Goal: Task Accomplishment & Management: Manage account settings

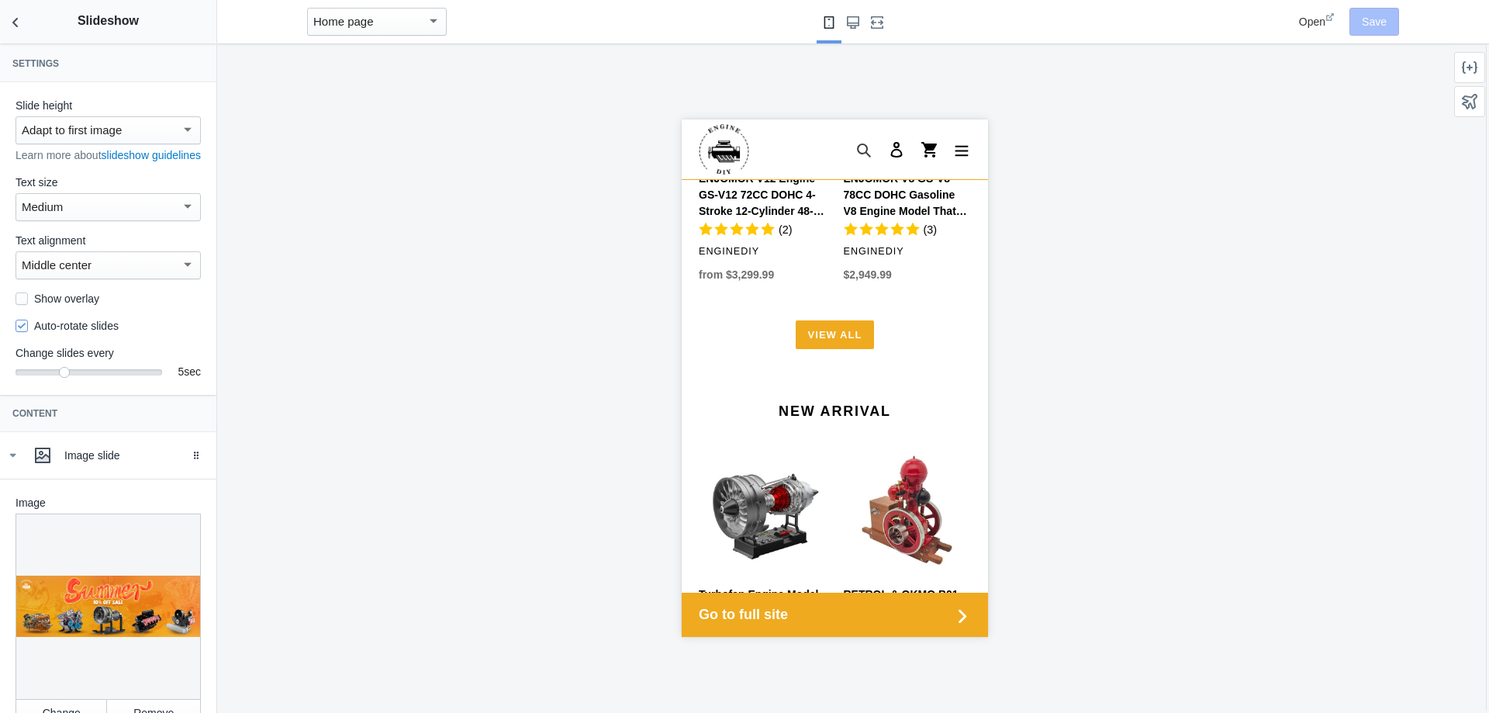
scroll to position [1862, 0]
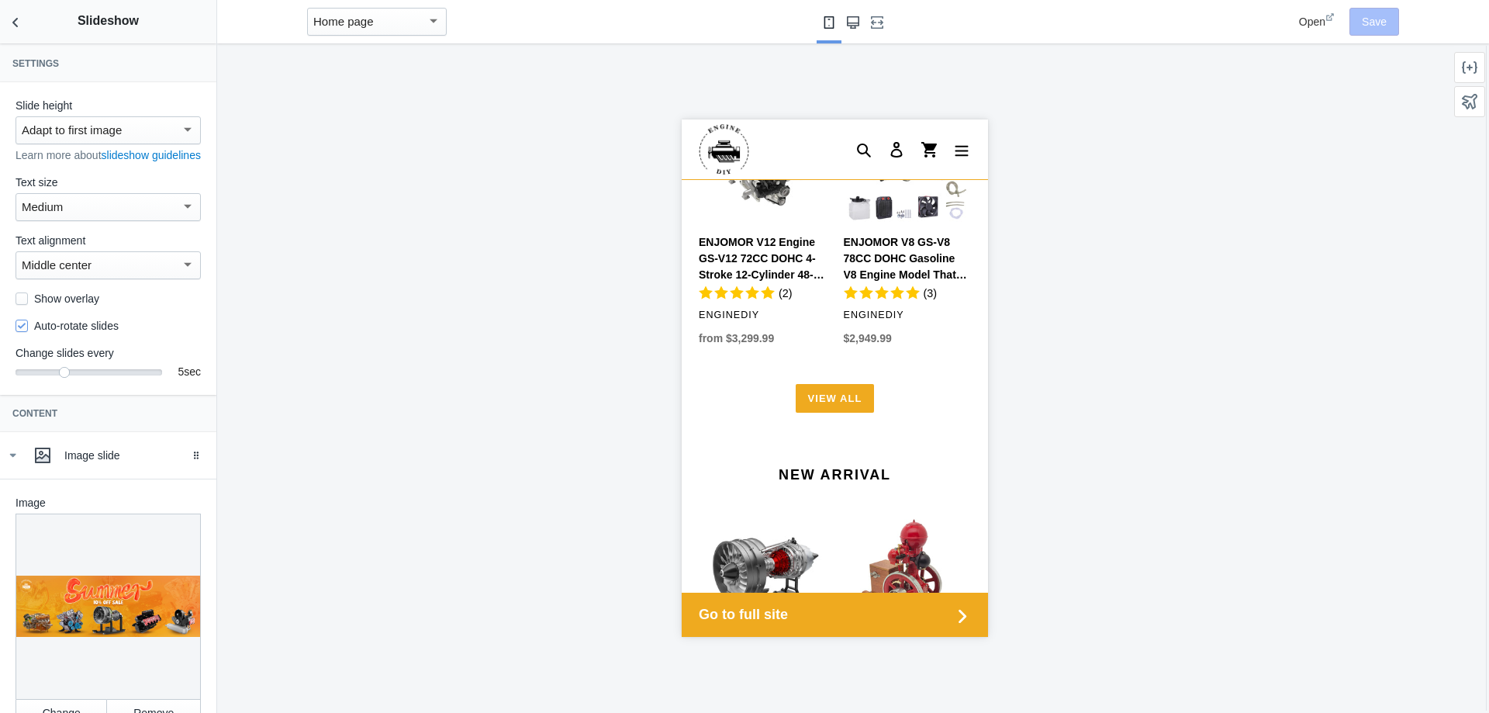
click at [864, 31] on button "Large screen" at bounding box center [853, 21] width 25 height 43
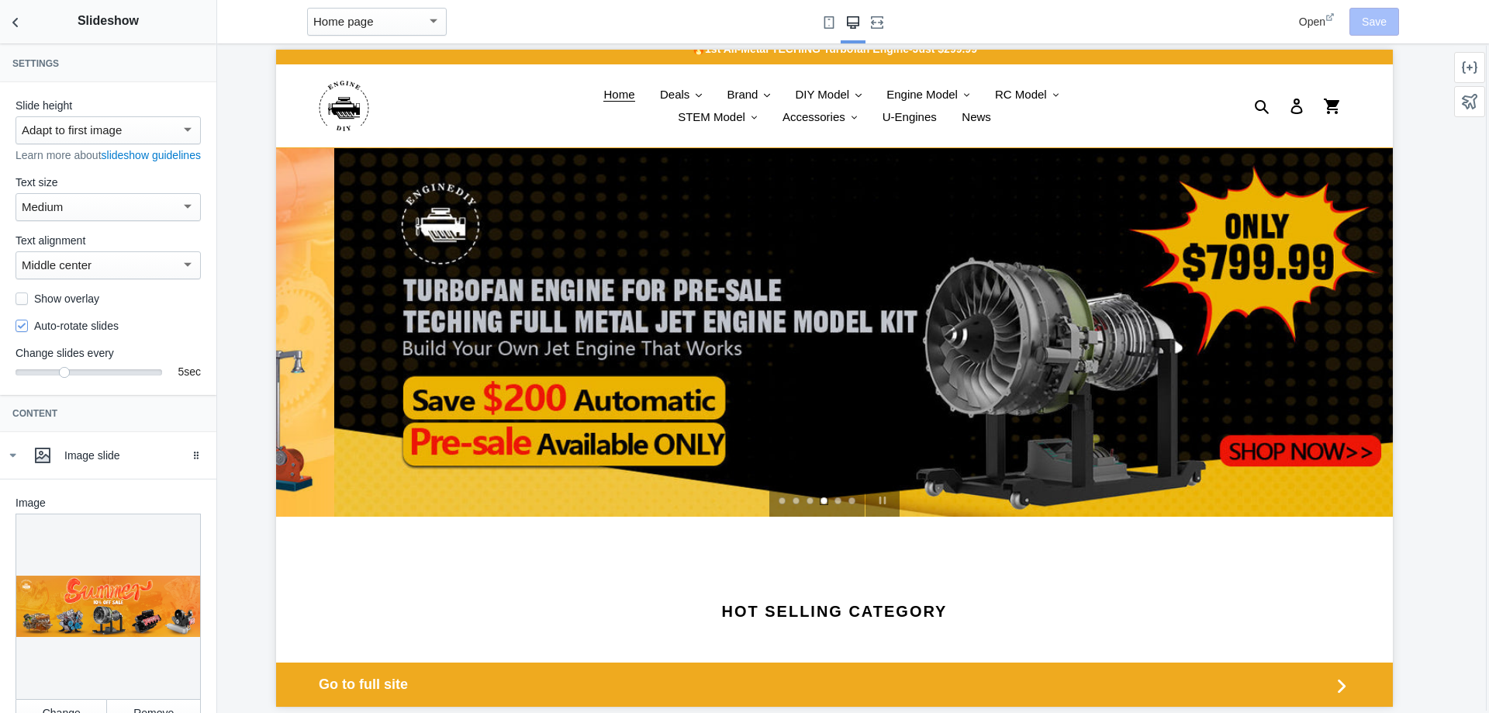
scroll to position [0, 0]
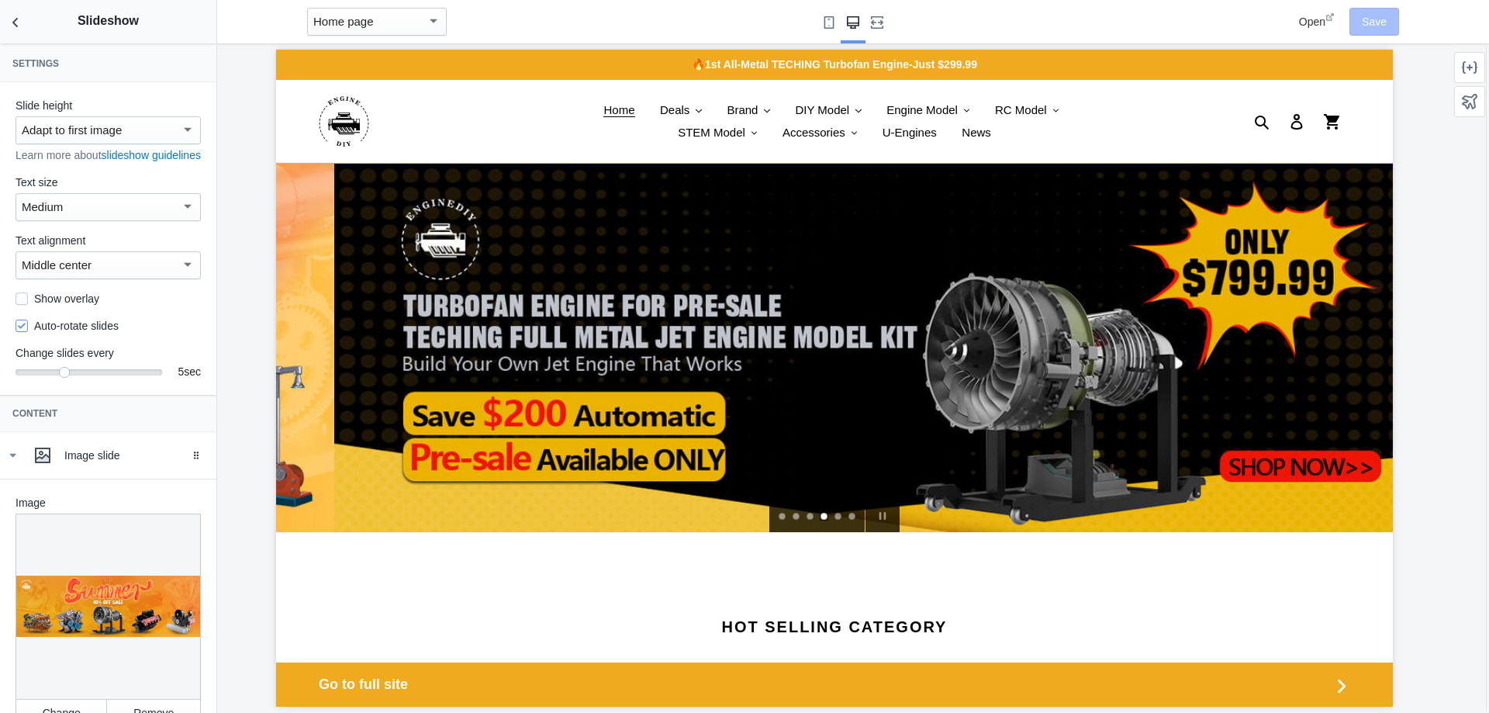
click at [780, 517] on link "Select slide 1" at bounding box center [783, 517] width 9 height 9
click at [779, 518] on link "Select slide 1" at bounding box center [783, 517] width 9 height 9
click at [779, 517] on link "Select slide 1" at bounding box center [783, 517] width 9 height 9
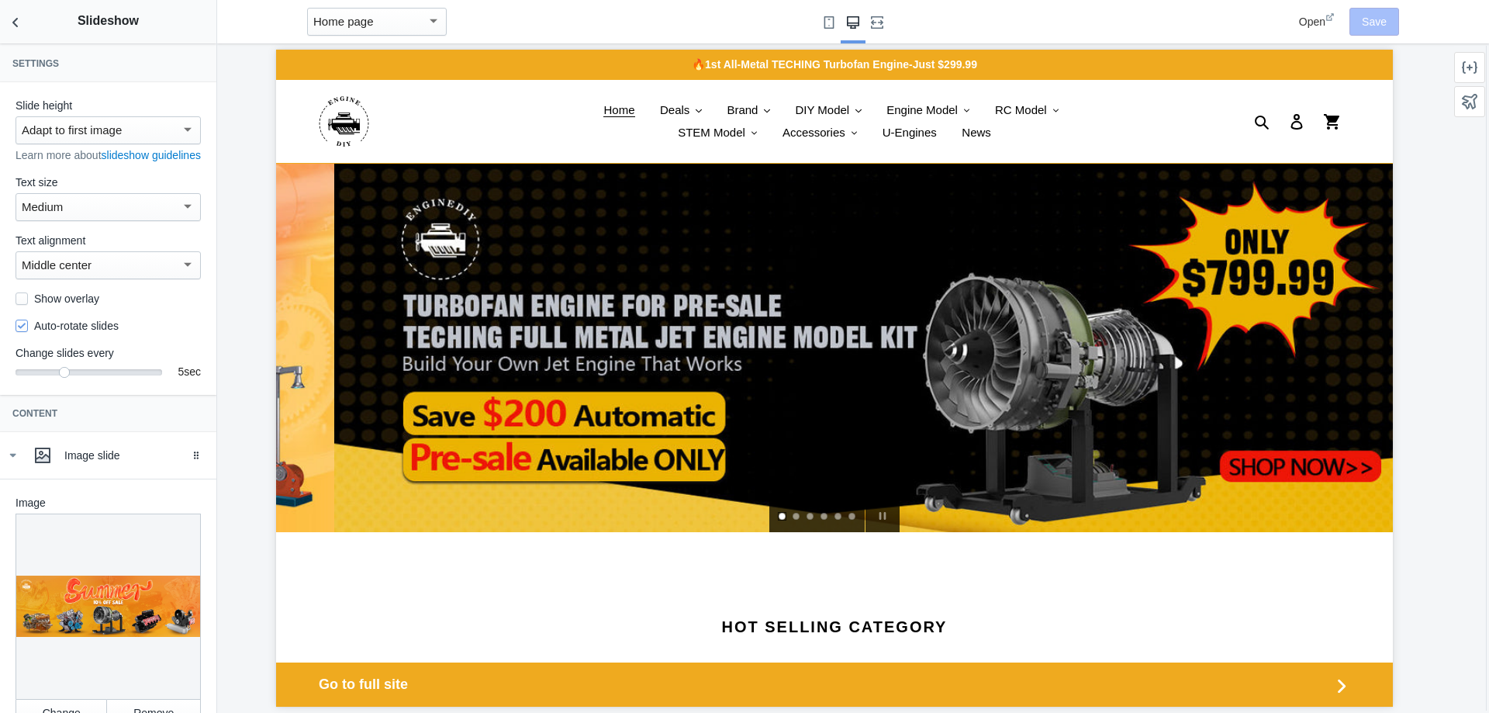
click at [779, 517] on link "Select slide 1" at bounding box center [783, 517] width 9 height 9
click at [334, 339] on link "slideshow" at bounding box center [892, 348] width 1117 height 368
click at [770, 510] on div "slideshow" at bounding box center [816, 515] width 95 height 34
click at [781, 517] on link "Select slide 1" at bounding box center [783, 517] width 9 height 9
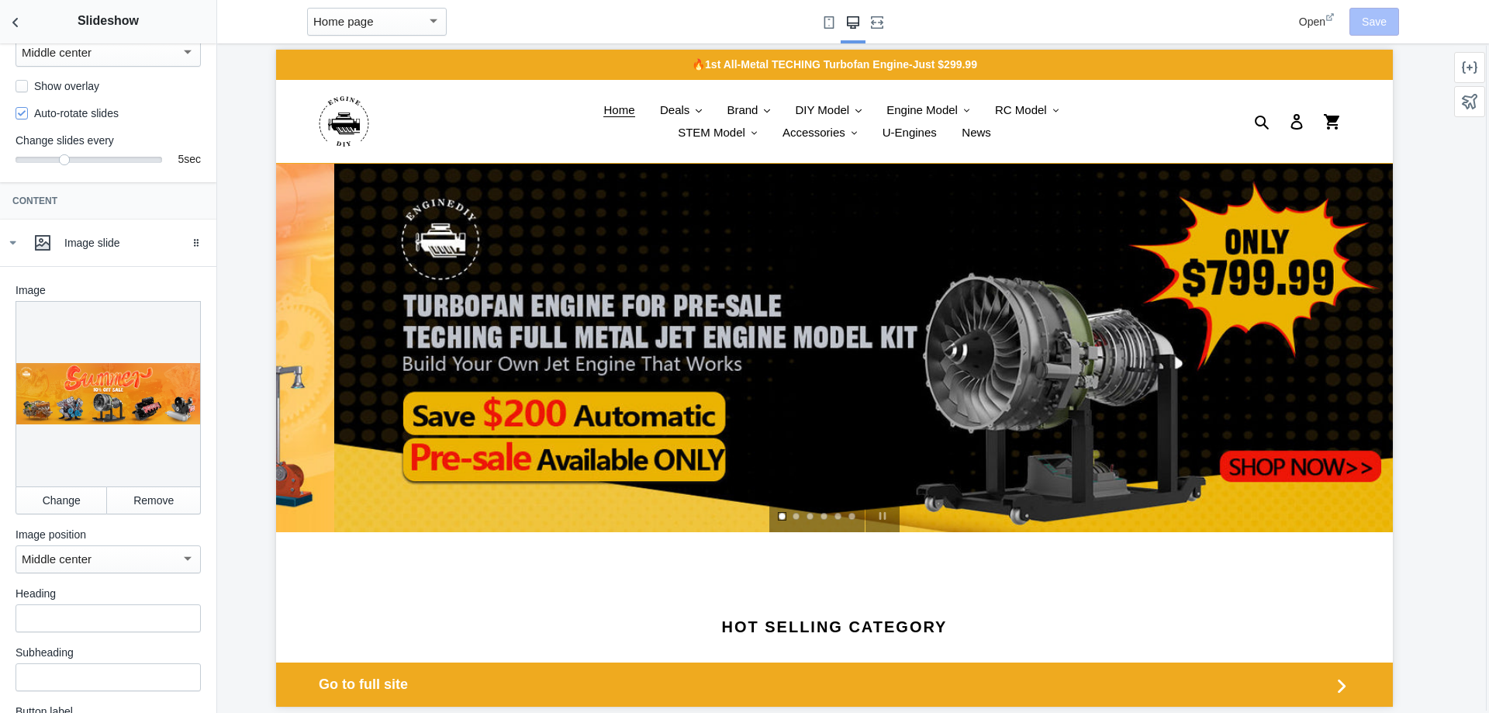
scroll to position [233, 0]
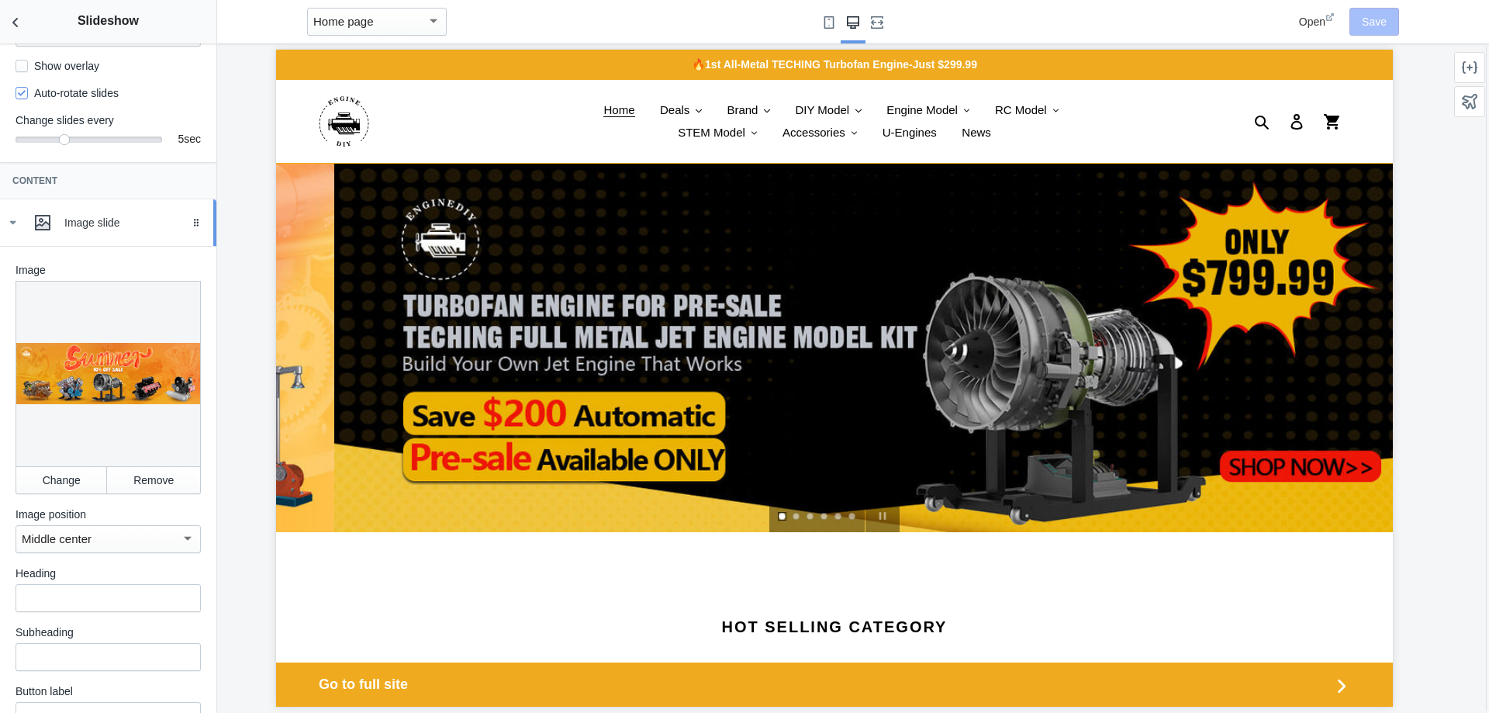
click at [93, 230] on div "Image slide" at bounding box center [134, 223] width 140 height 16
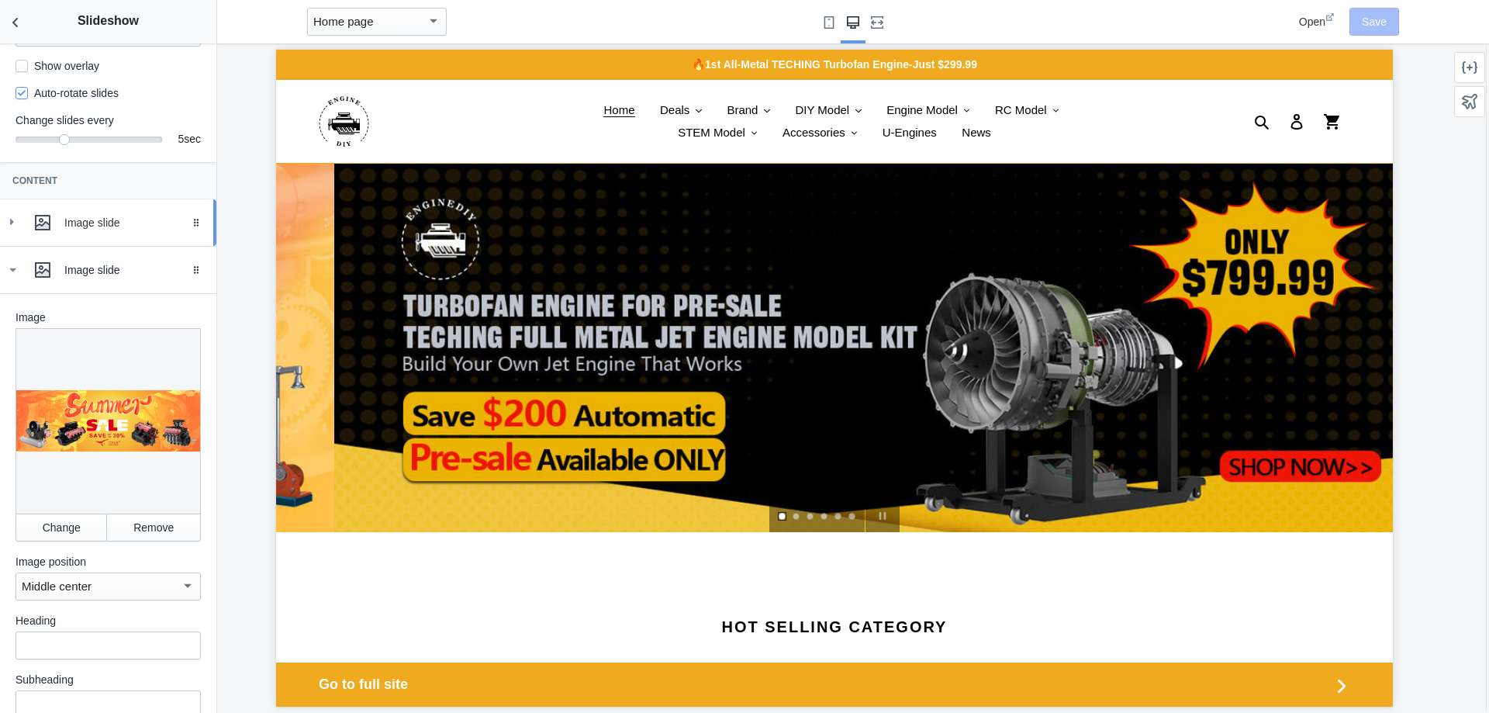
click at [93, 230] on div "Image slide" at bounding box center [134, 223] width 140 height 16
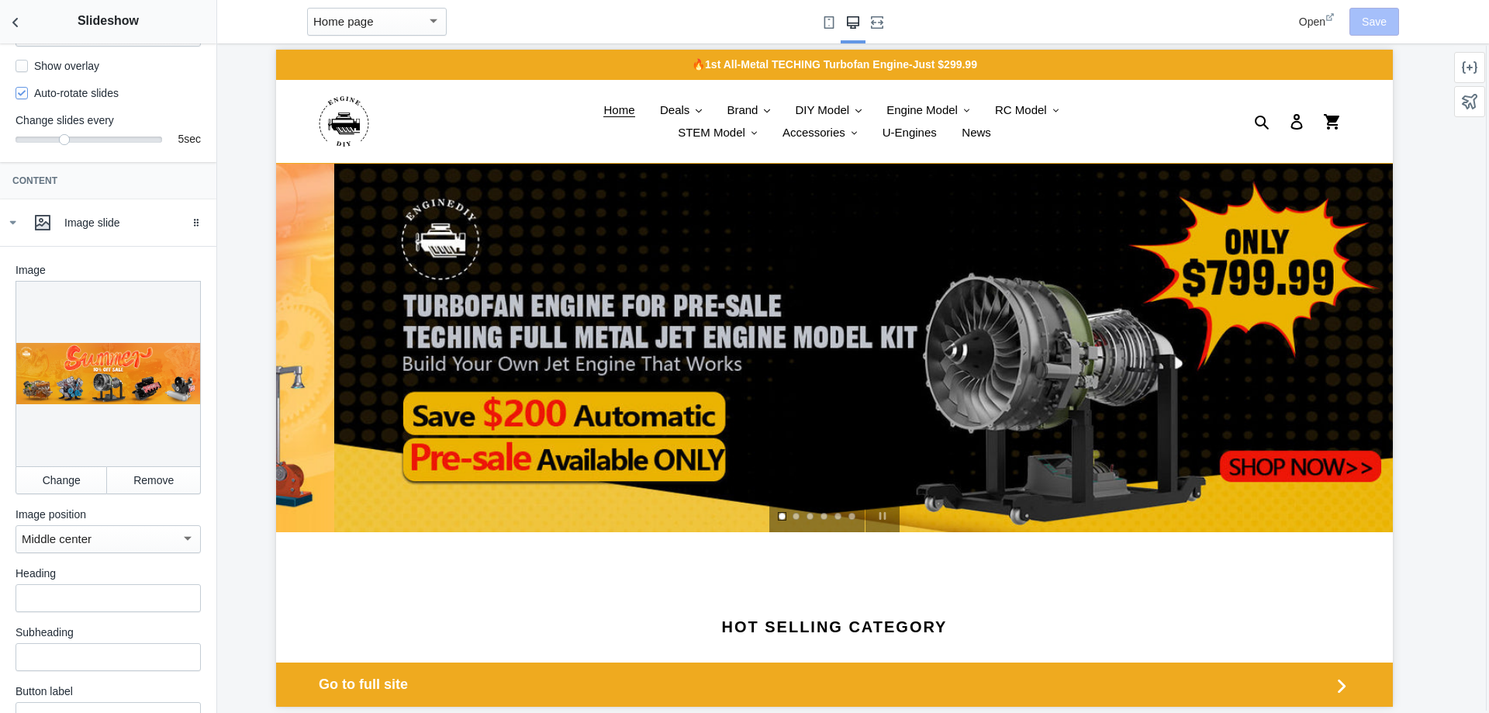
click at [102, 357] on div at bounding box center [108, 373] width 185 height 185
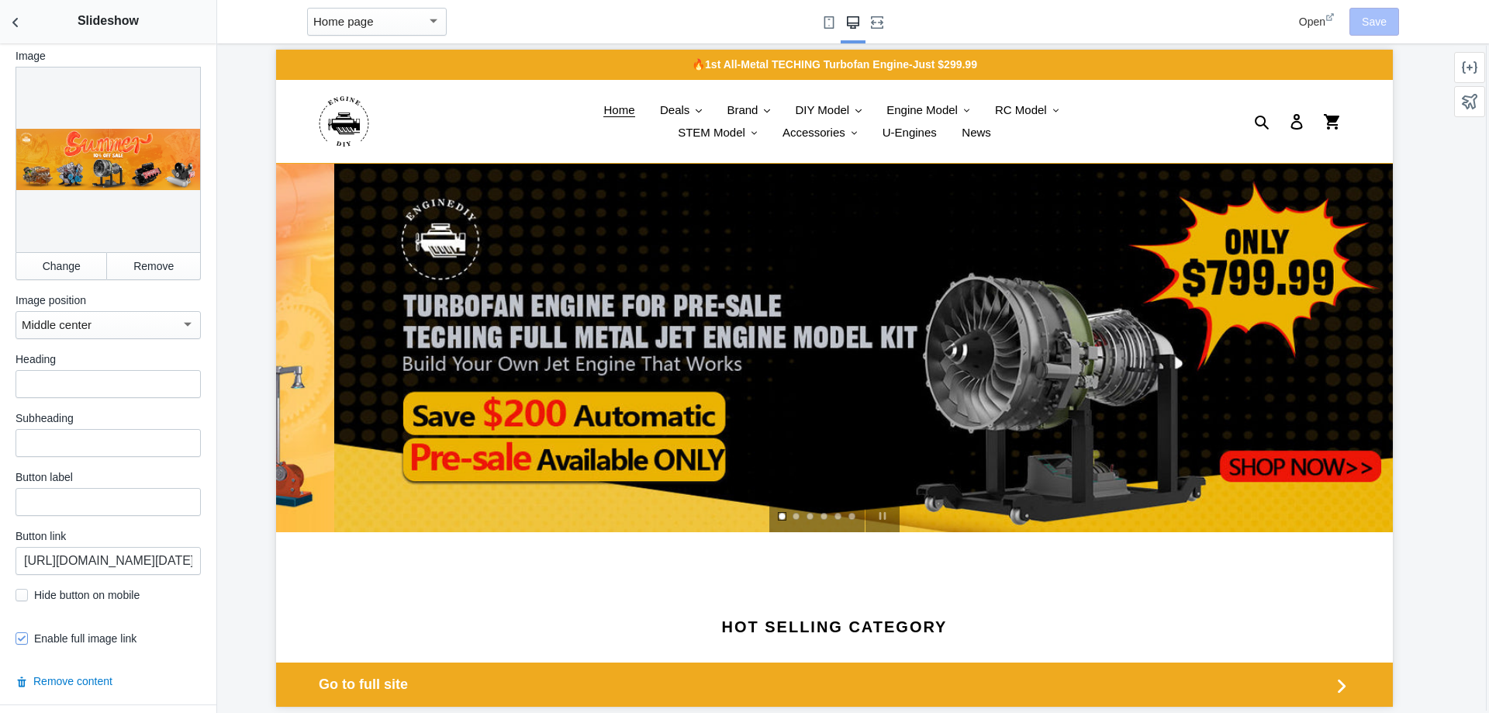
scroll to position [465, 0]
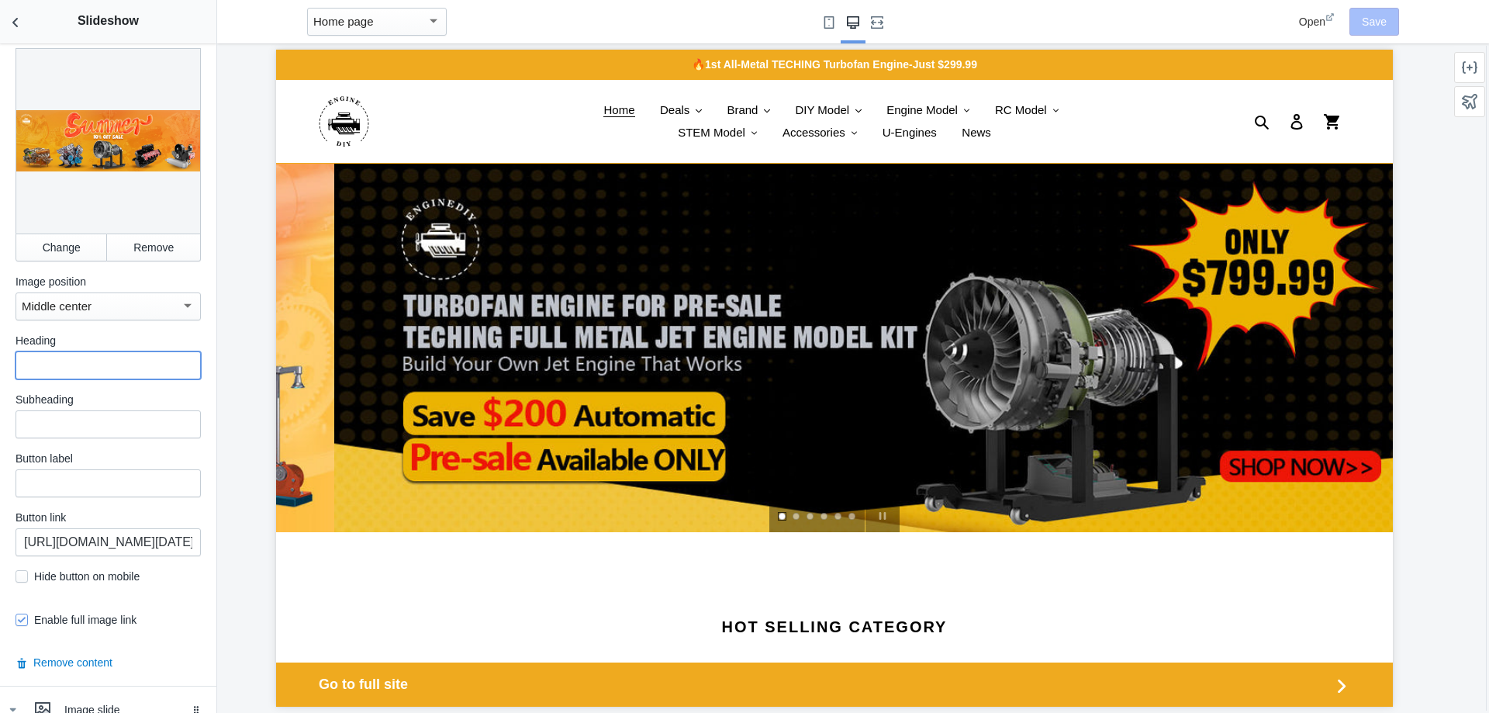
click at [71, 373] on input "text" at bounding box center [108, 365] width 185 height 28
drag, startPoint x: 116, startPoint y: 560, endPoint x: 105, endPoint y: 552, distance: 13.2
click at [117, 560] on div "Image Change Remove Image position Middle center Heading Subheading Button labe…" at bounding box center [108, 336] width 185 height 614
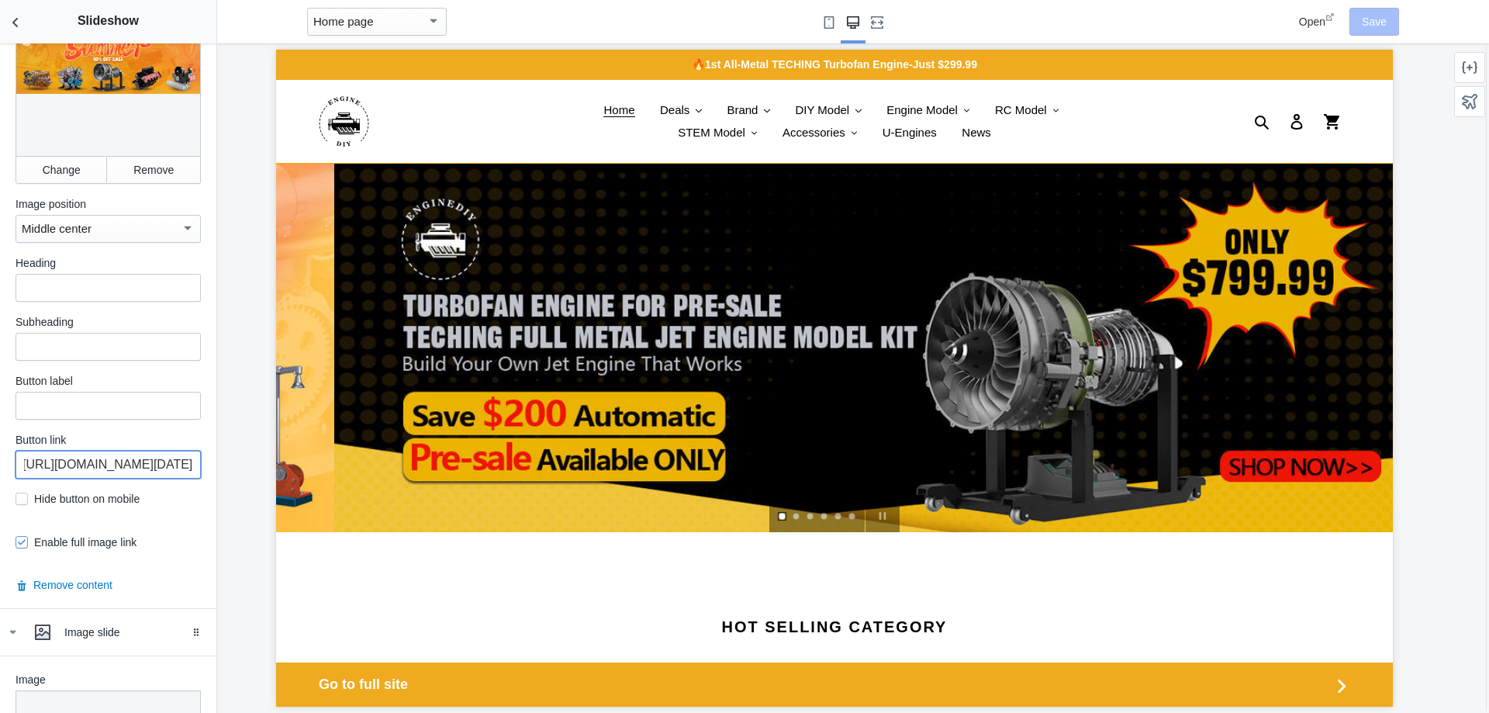
scroll to position [0, 0]
drag, startPoint x: 151, startPoint y: 472, endPoint x: 88, endPoint y: 441, distance: 69.7
click at [107, 465] on input "[URL][DOMAIN_NAME][DATE]" at bounding box center [108, 465] width 185 height 28
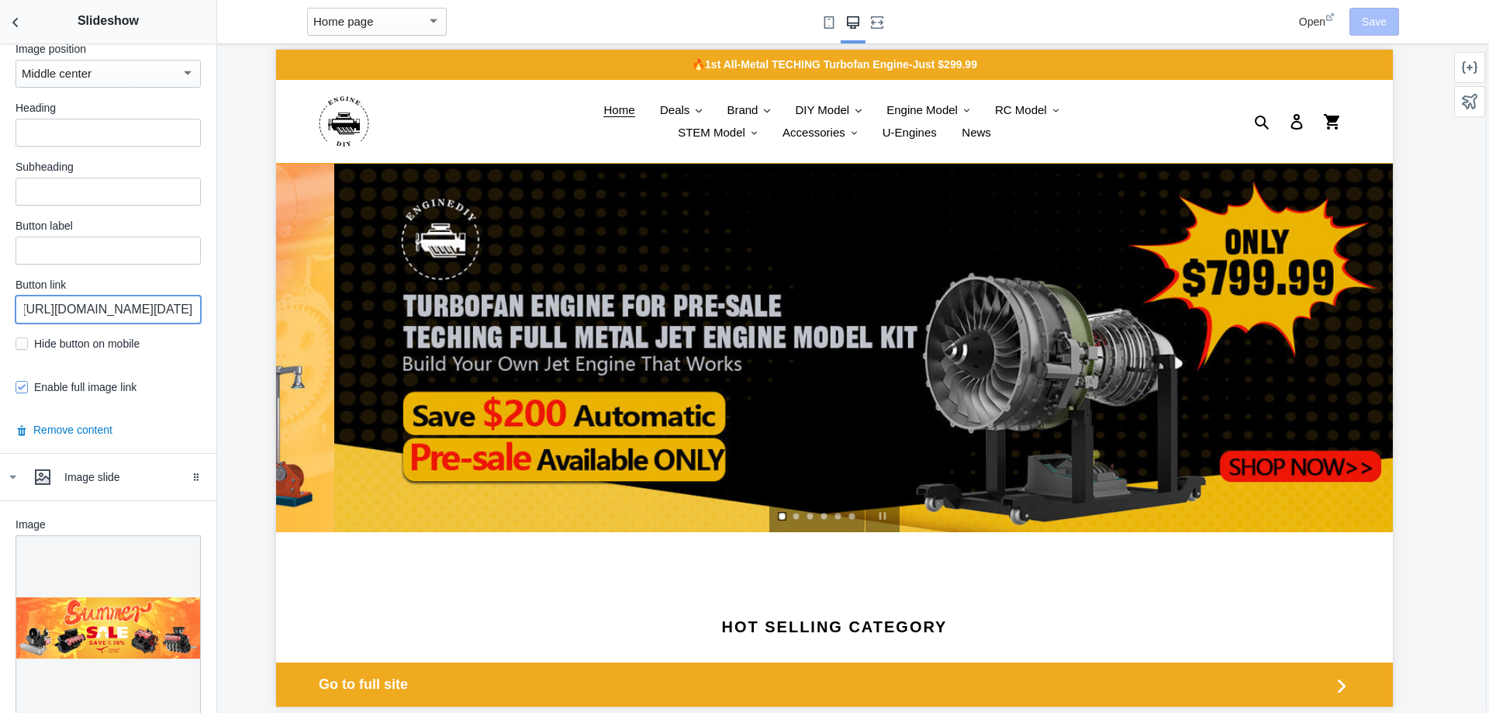
scroll to position [0, 190]
drag, startPoint x: 296, startPoint y: 365, endPoint x: 299, endPoint y: 320, distance: 45.9
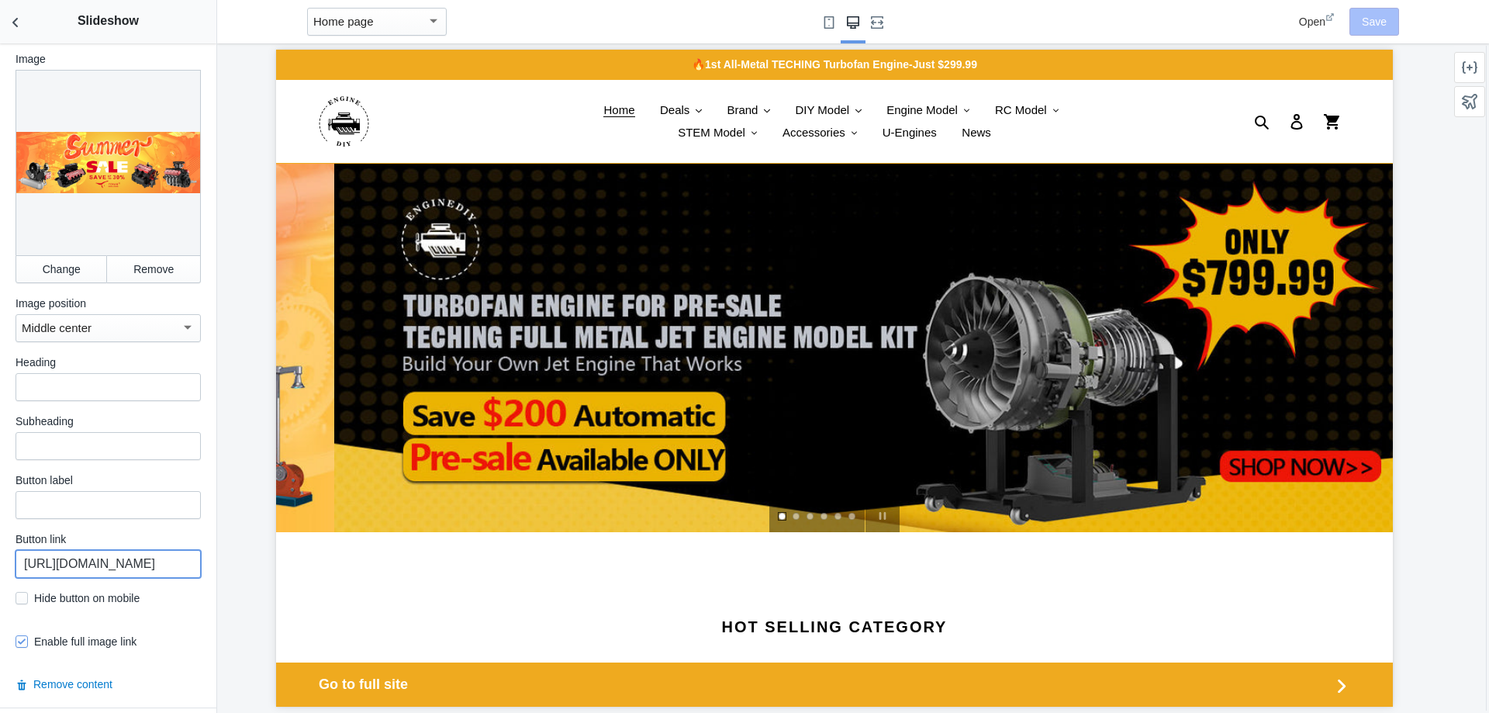
scroll to position [0, 0]
click at [120, 550] on input "[URL][DOMAIN_NAME]" at bounding box center [108, 564] width 185 height 28
drag, startPoint x: 143, startPoint y: 554, endPoint x: 186, endPoint y: 554, distance: 43.4
click at [186, 554] on input "[URL][DOMAIN_NAME]" at bounding box center [108, 564] width 185 height 28
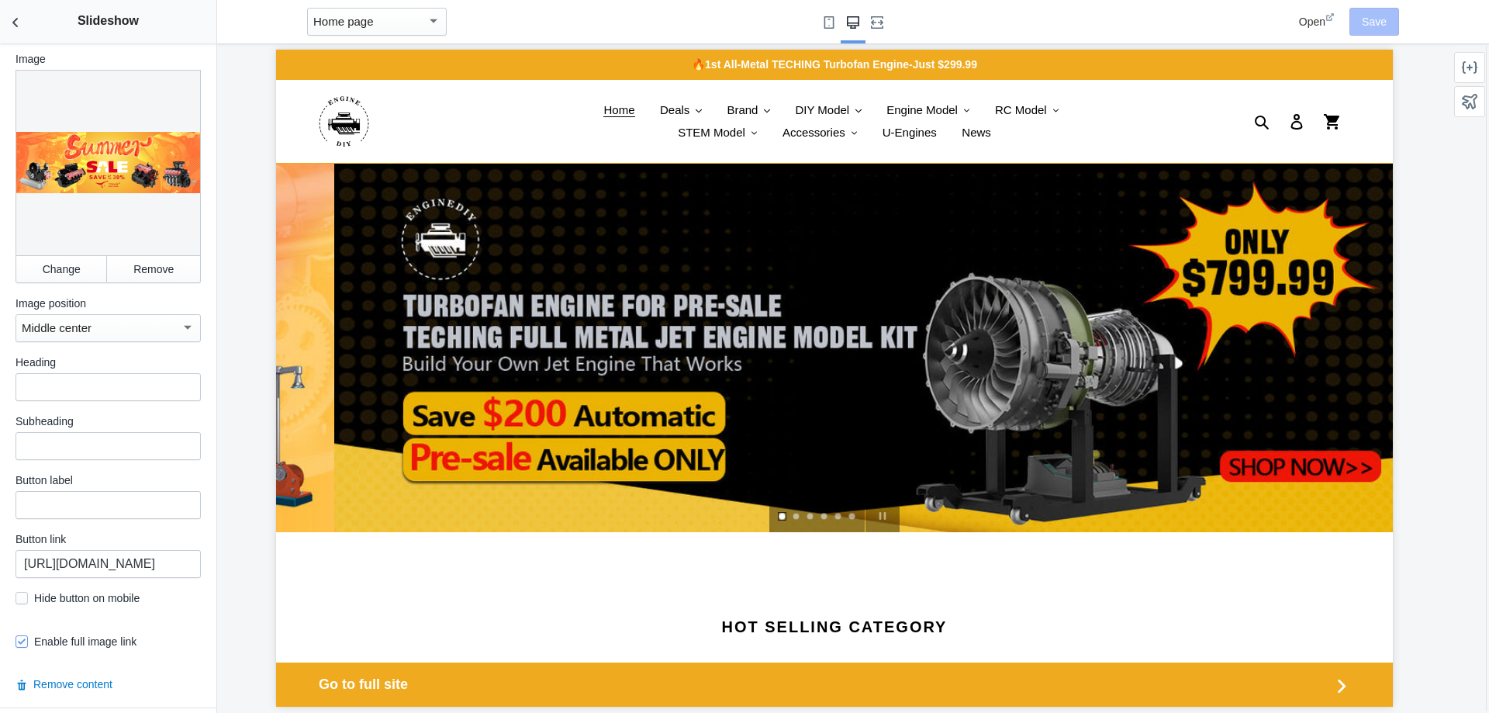
scroll to position [0, 0]
click at [874, 293] on link "slideshow" at bounding box center [892, 348] width 1117 height 368
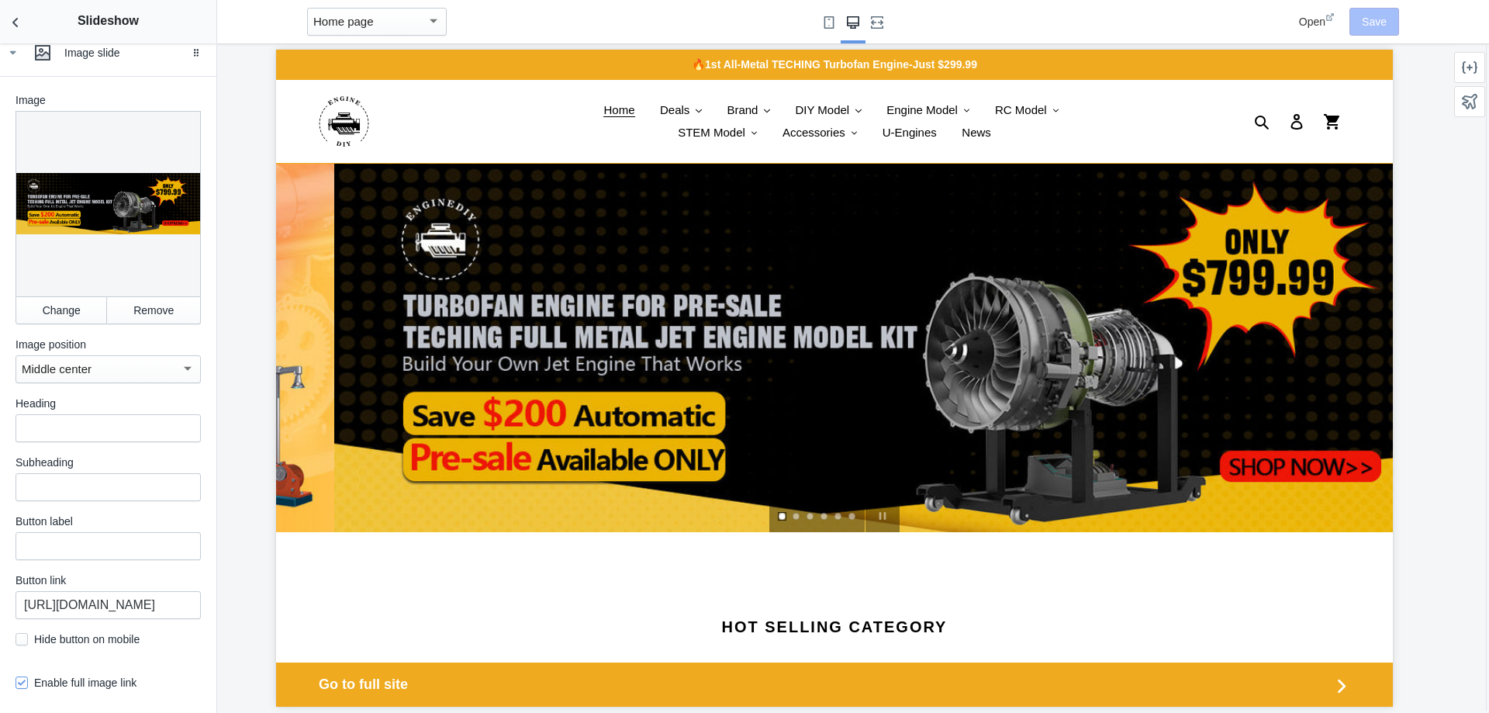
scroll to position [2782, 0]
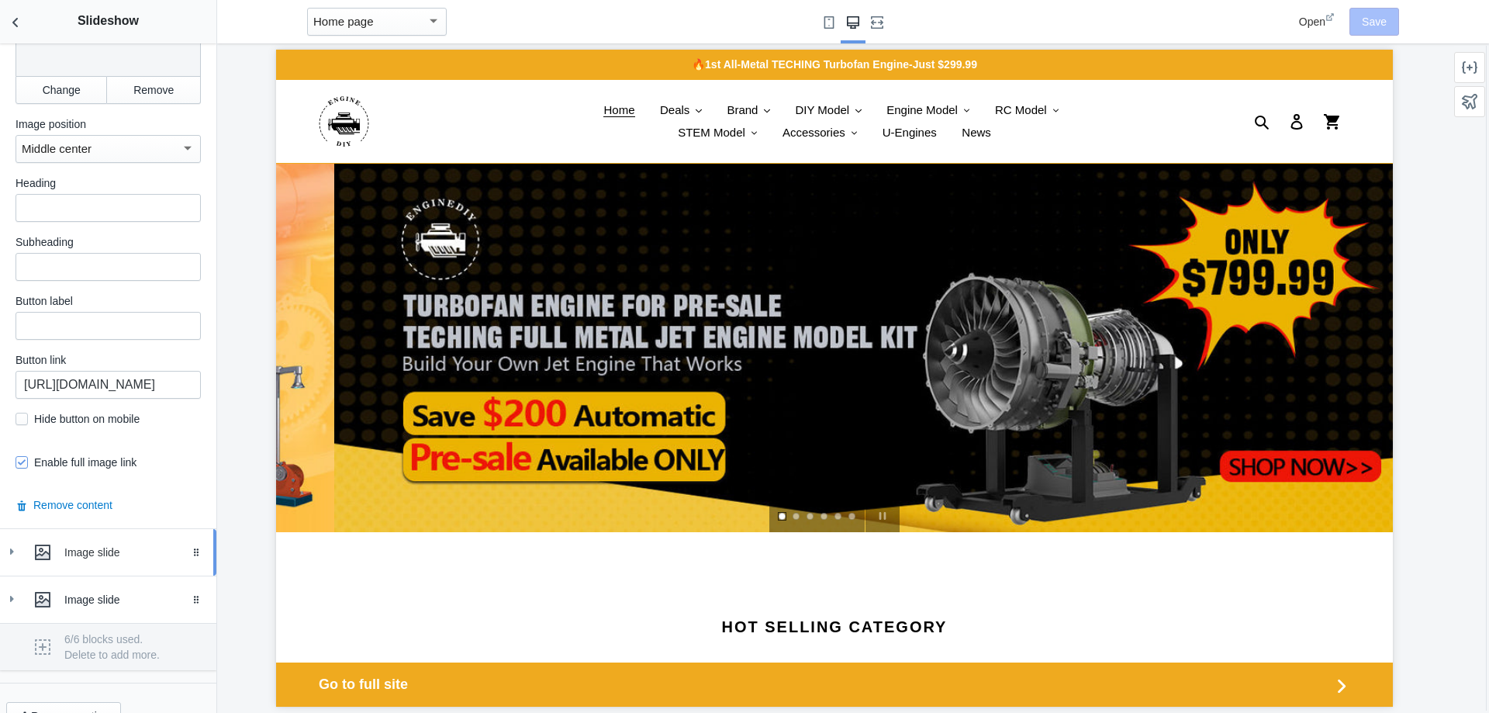
click at [115, 545] on div "Image slide" at bounding box center [134, 553] width 140 height 16
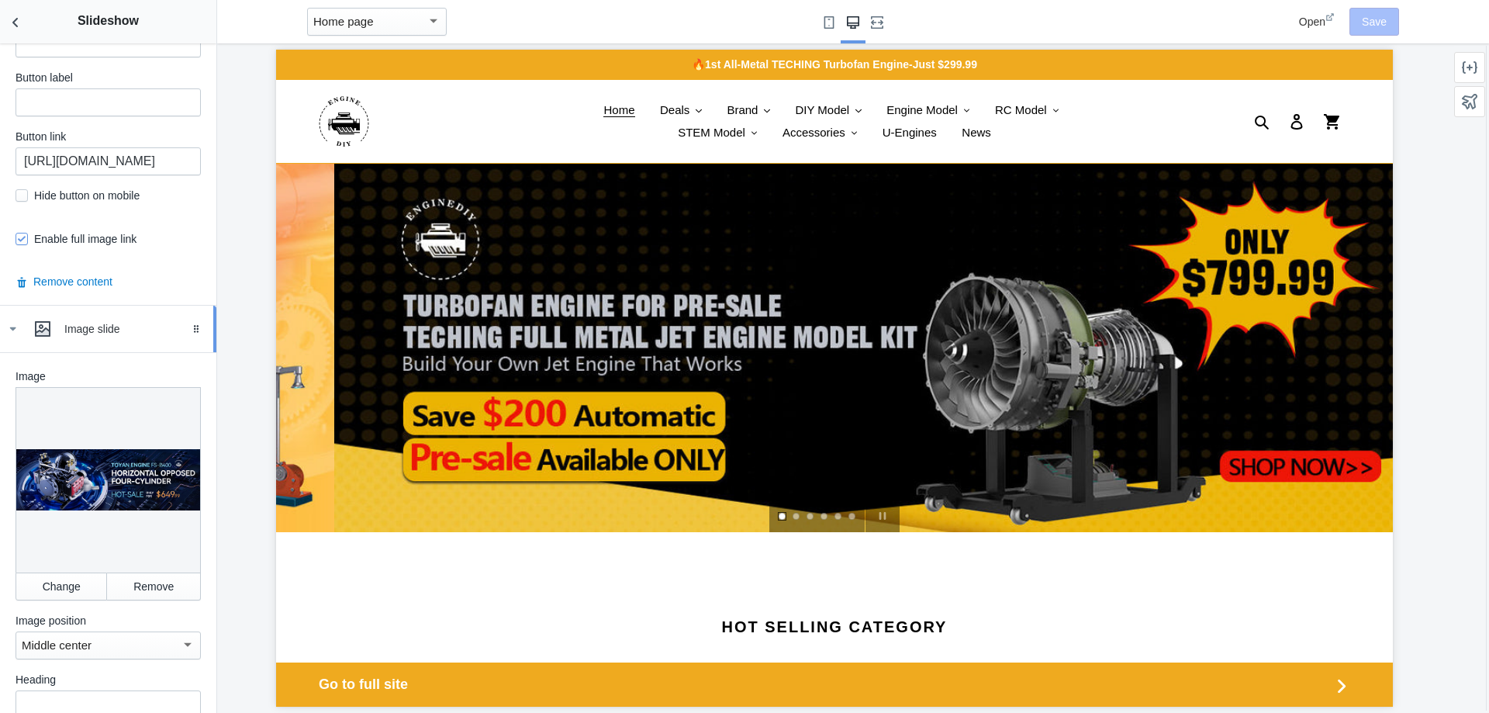
scroll to position [3015, 0]
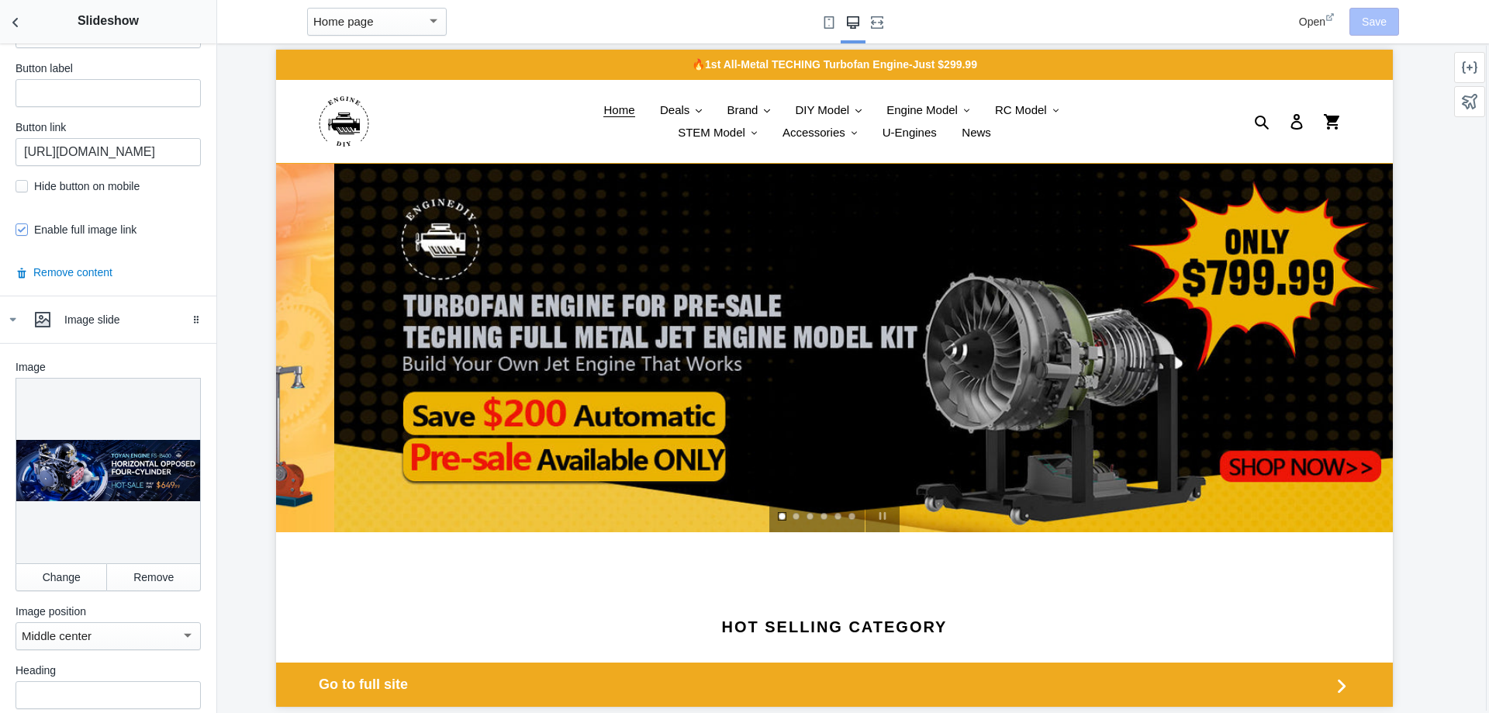
click at [138, 431] on div at bounding box center [108, 470] width 185 height 185
click at [138, 430] on div at bounding box center [108, 470] width 185 height 185
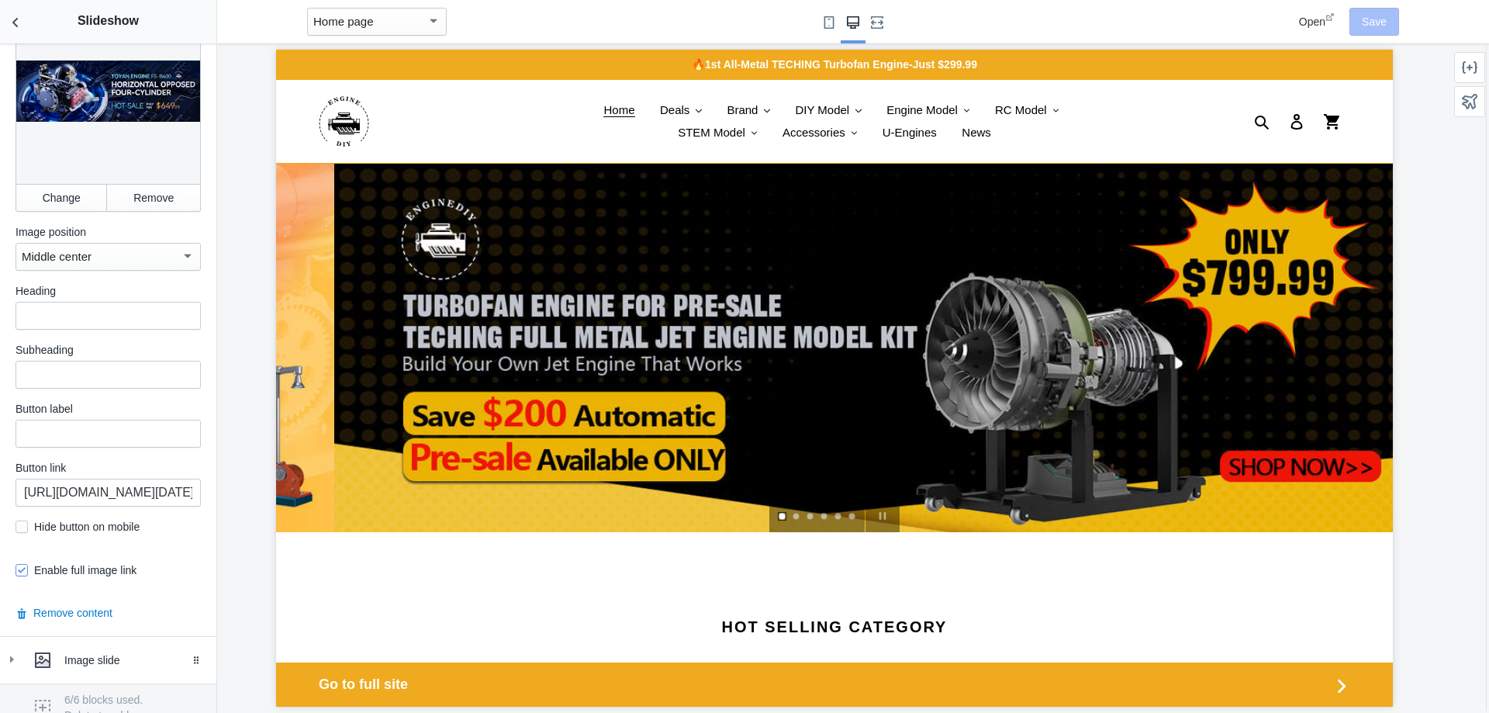
scroll to position [3443, 0]
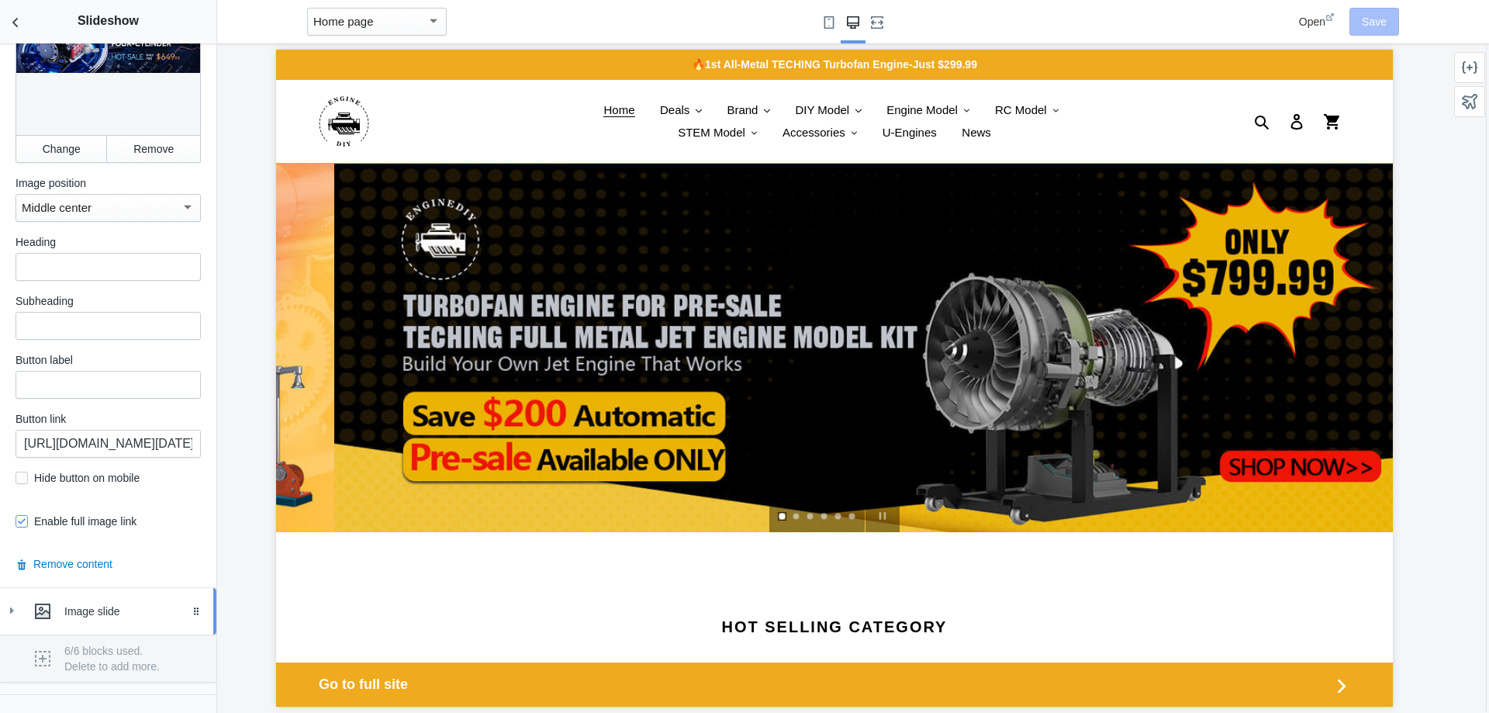
click at [109, 603] on div "Image slide" at bounding box center [134, 611] width 140 height 16
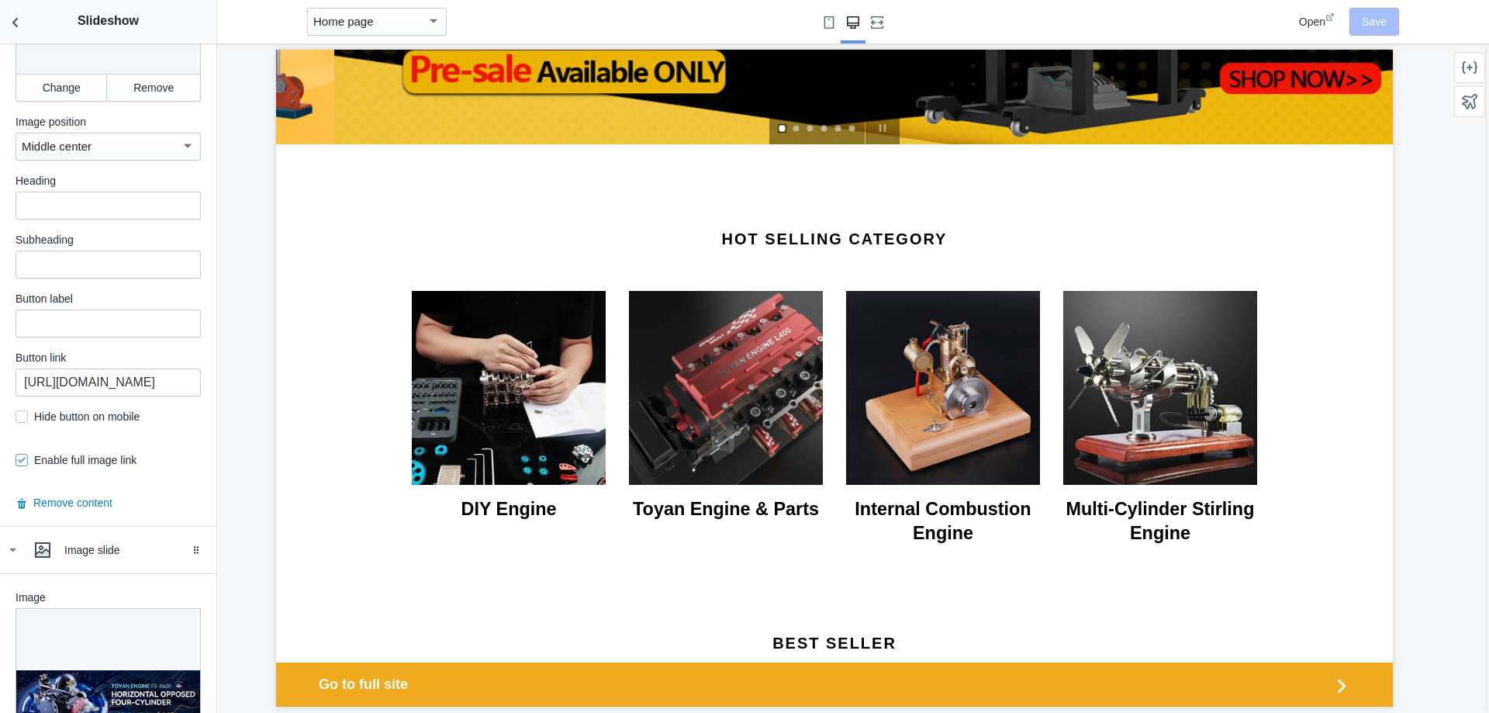
scroll to position [2785, 0]
click at [103, 541] on div "Image slide" at bounding box center [134, 549] width 140 height 16
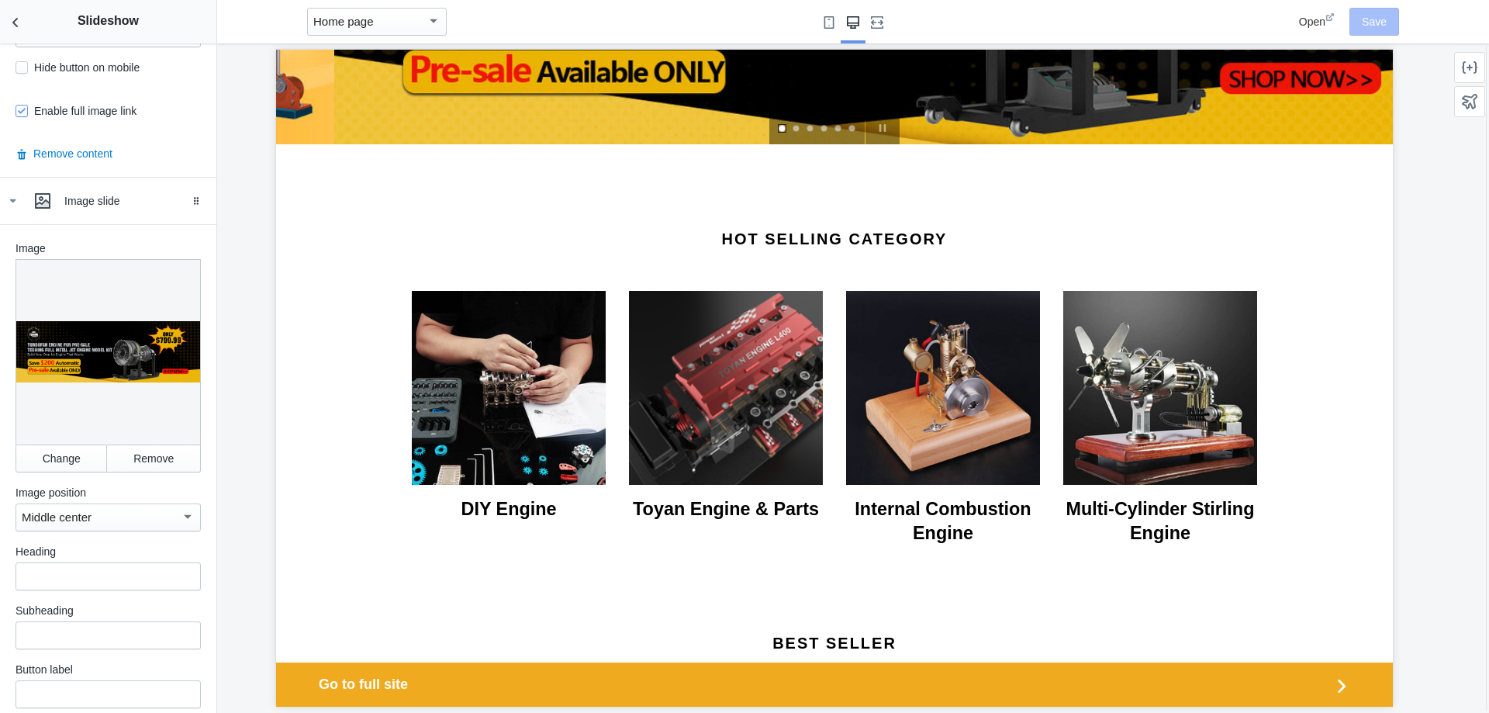
scroll to position [2398, 0]
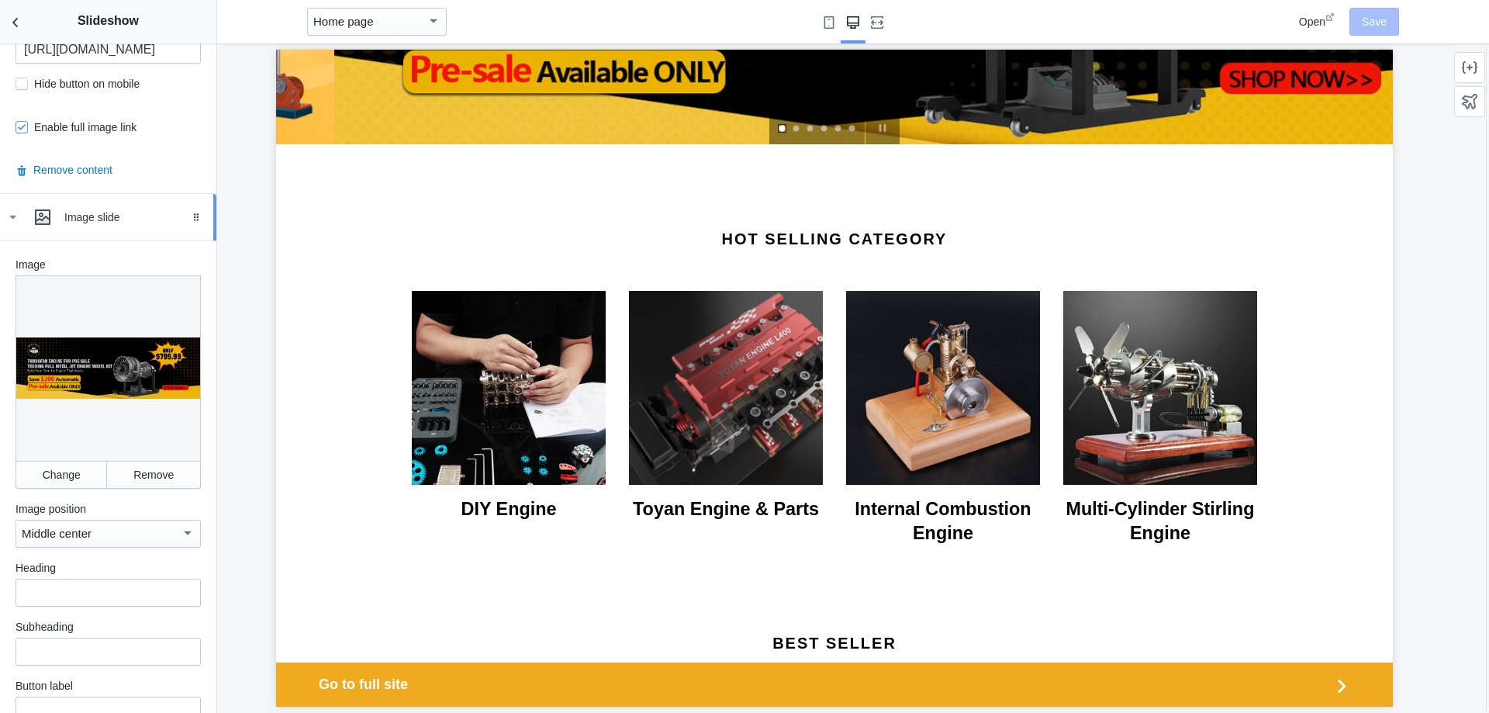
click at [110, 209] on div "Image slide" at bounding box center [134, 217] width 140 height 16
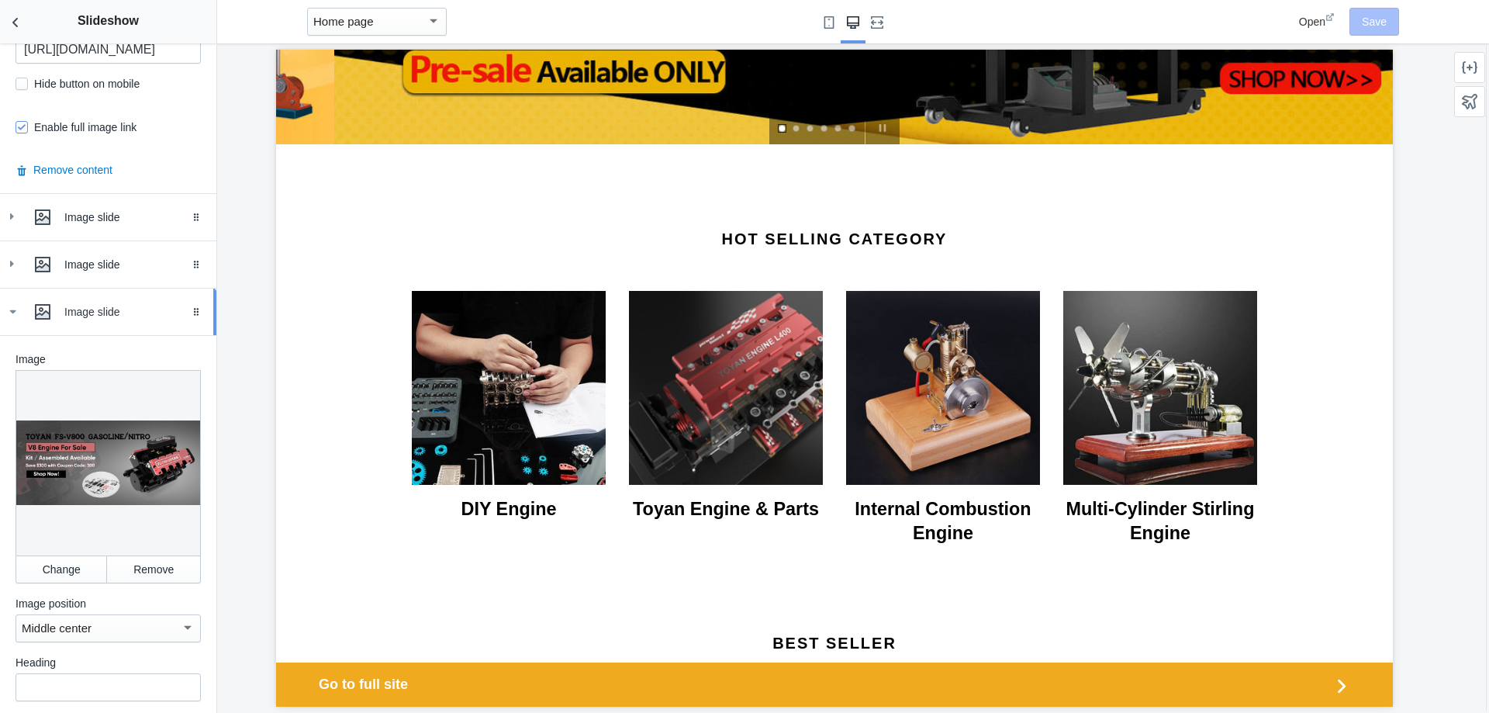
click at [104, 304] on div "Image slide" at bounding box center [134, 312] width 140 height 16
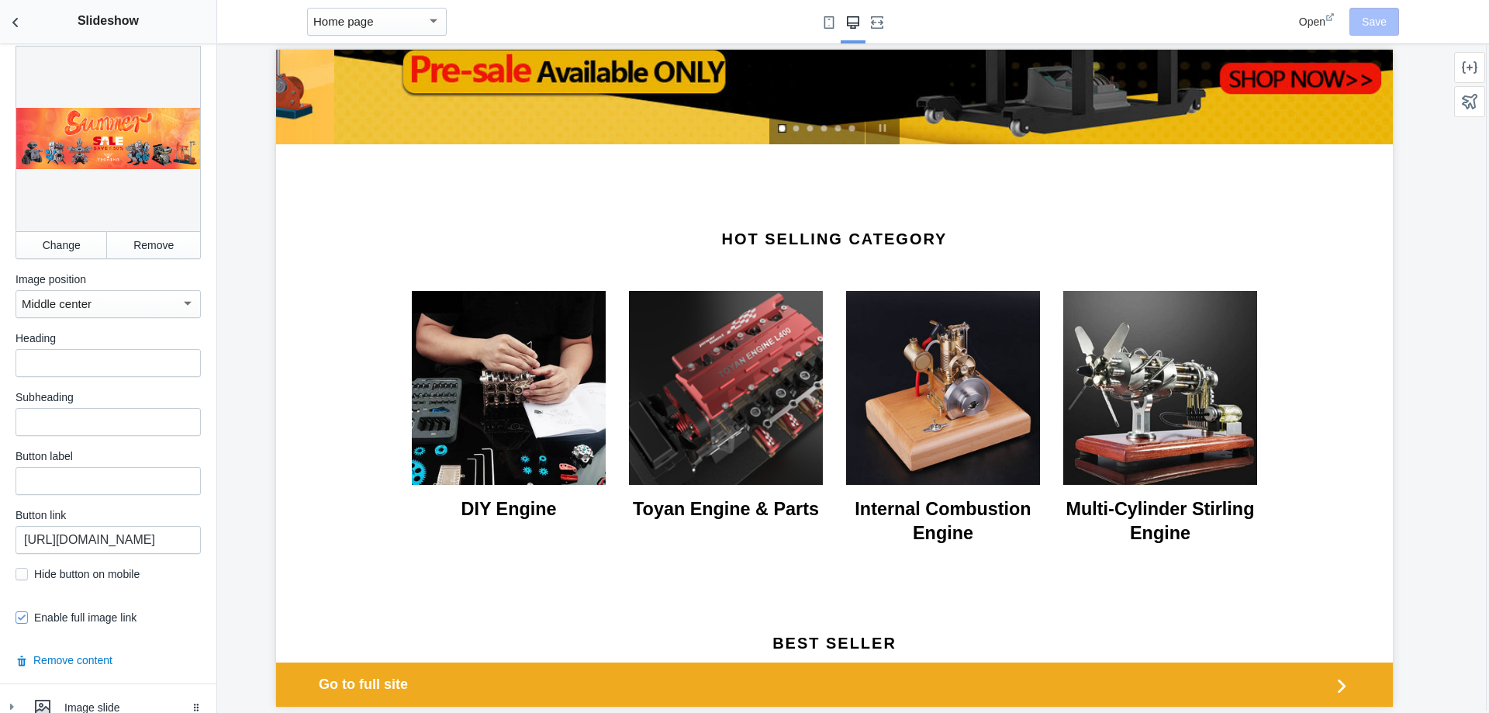
scroll to position [1811, 0]
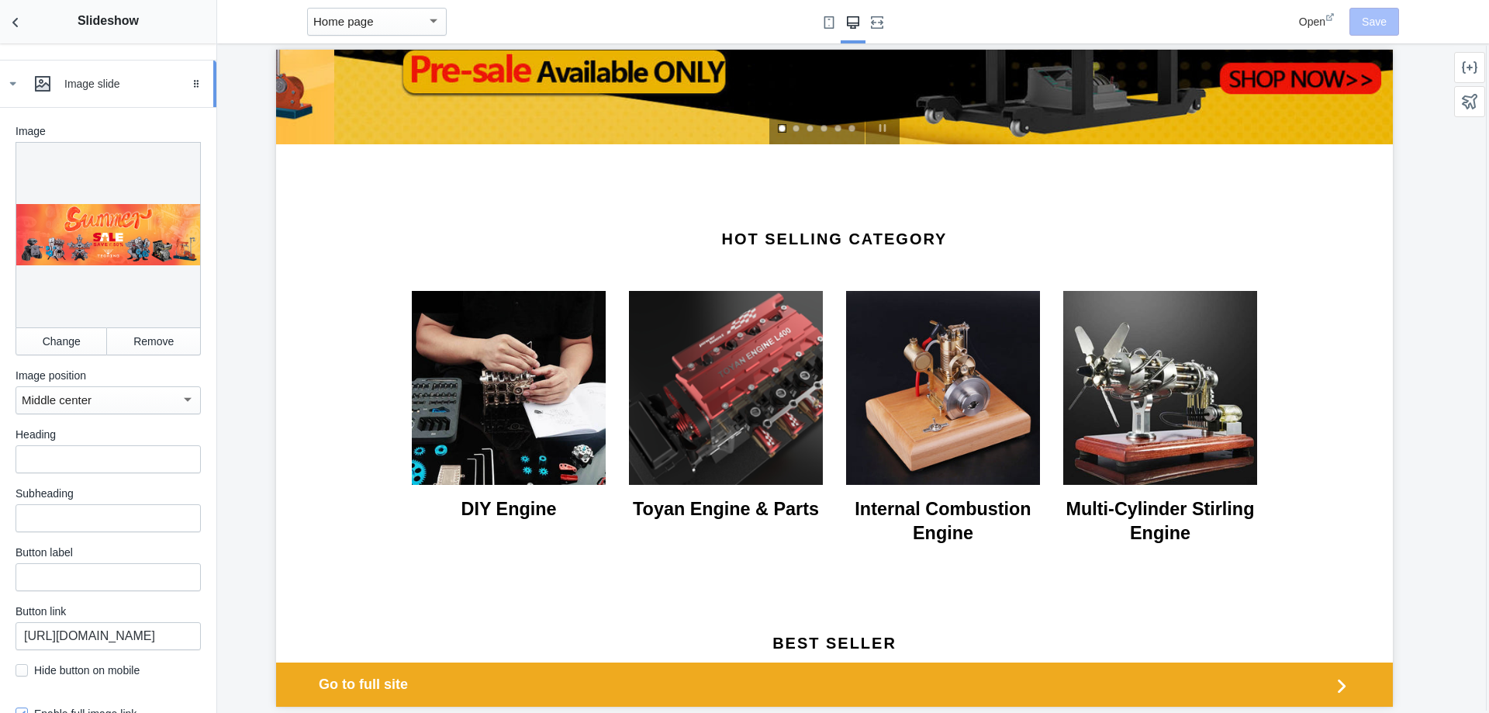
click at [90, 79] on div "Image slide" at bounding box center [134, 84] width 140 height 16
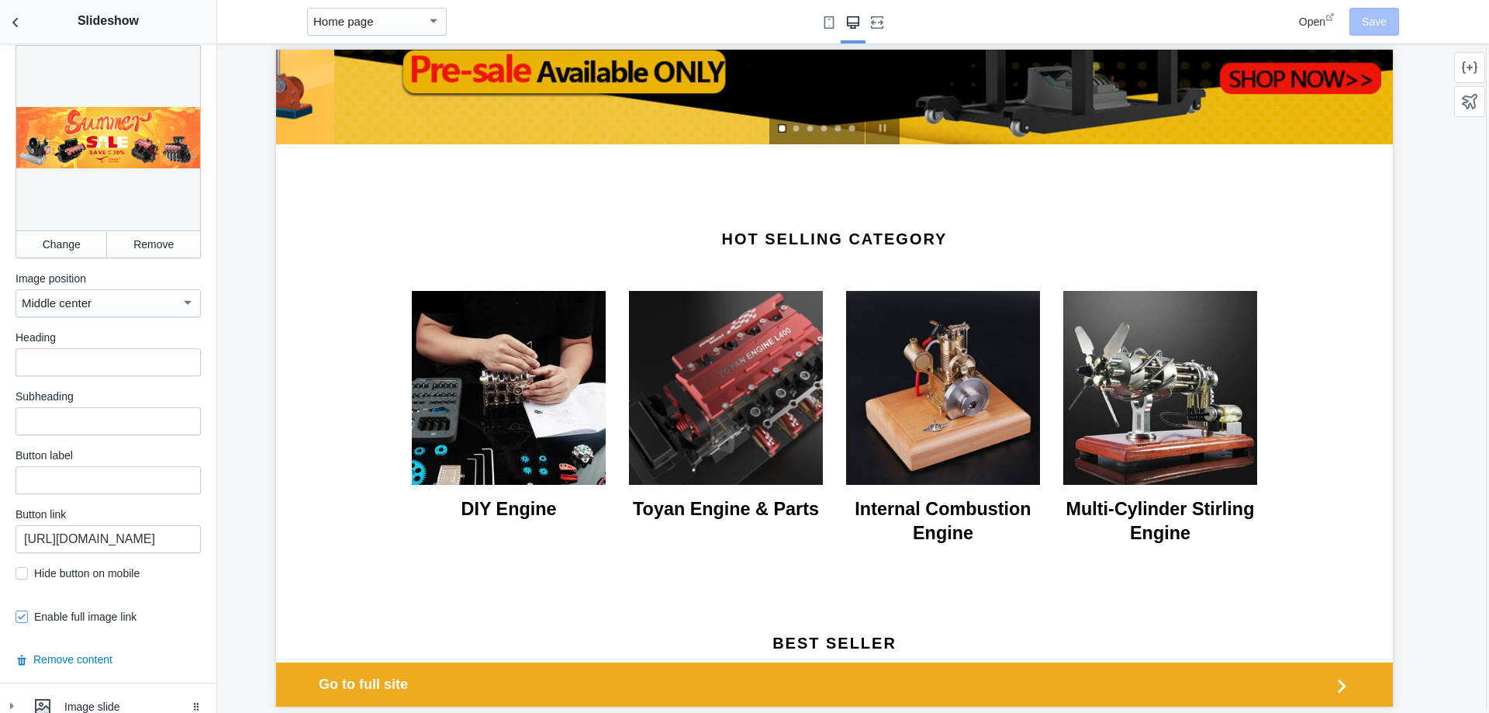
scroll to position [1073, 0]
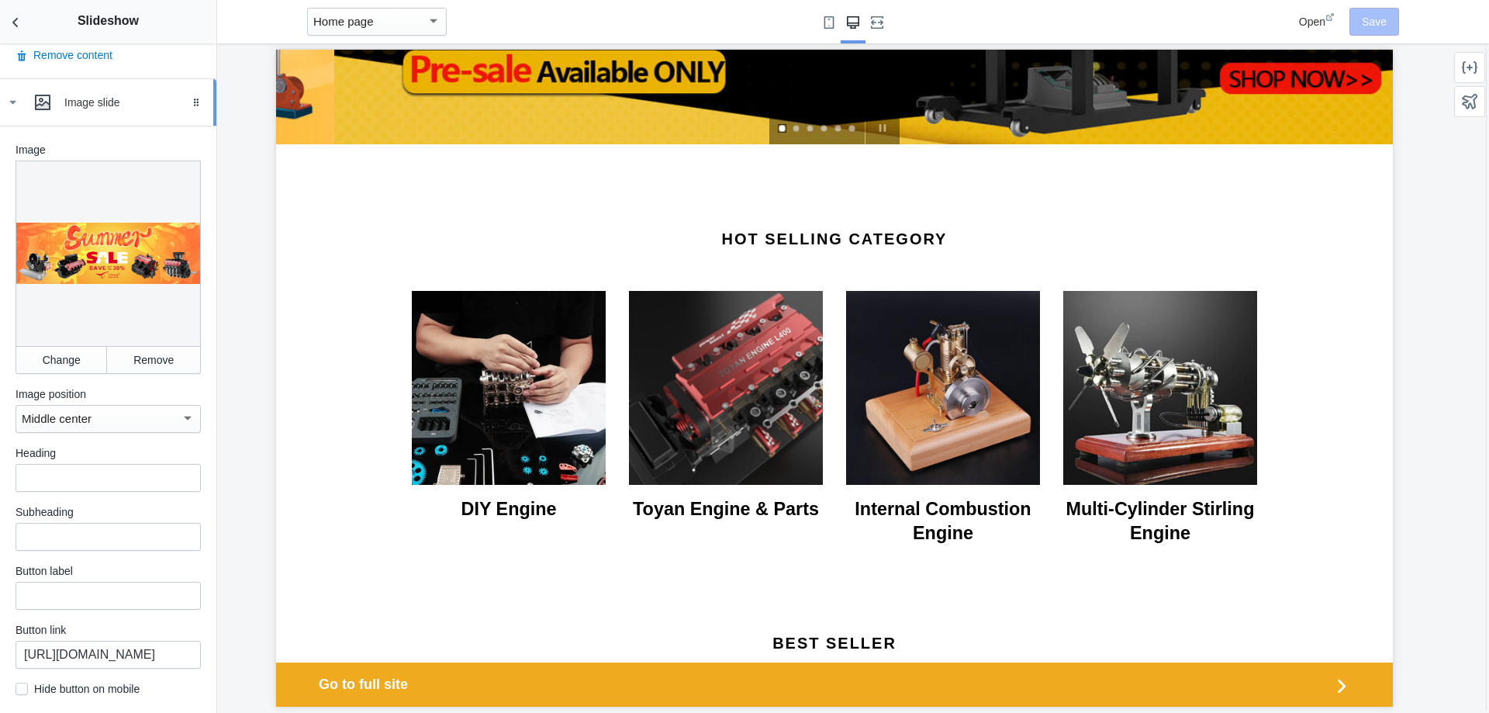
click at [81, 115] on div "Image slide" at bounding box center [108, 102] width 193 height 31
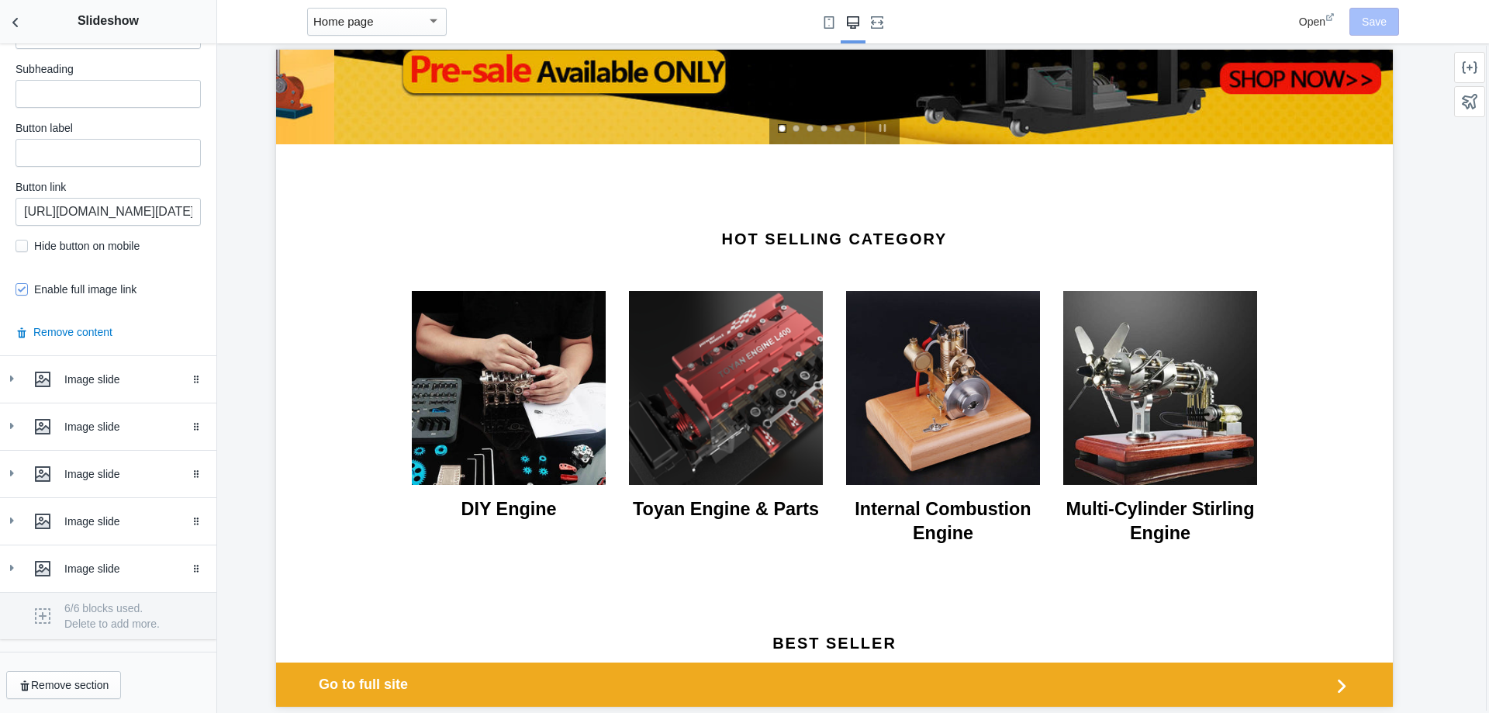
scroll to position [800, 0]
click at [745, 247] on h2 "Hot Selling Category" at bounding box center [834, 239] width 845 height 19
click at [712, 261] on div "Hot Selling Category DIY Engine Toyan Engine & Parts Internal Combustion Engine…" at bounding box center [834, 389] width 931 height 318
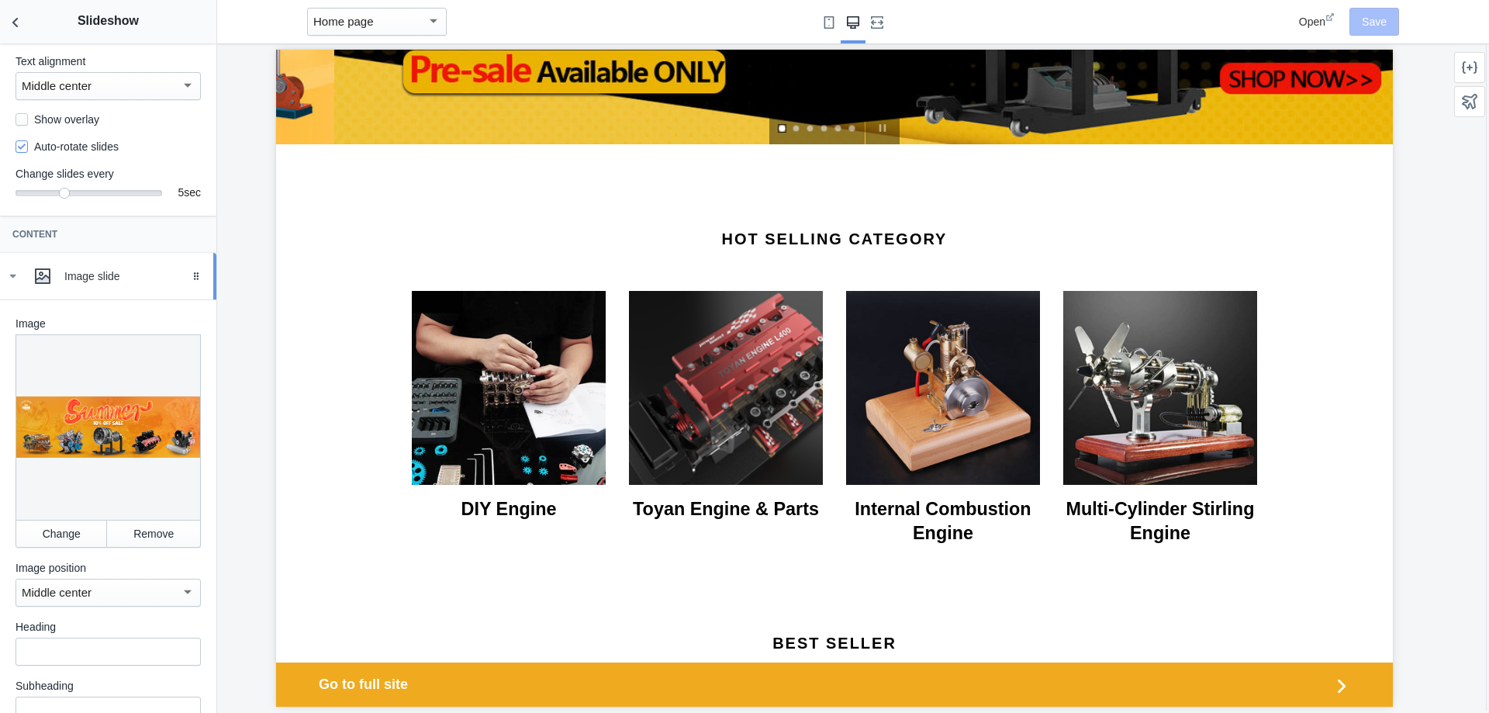
click at [113, 284] on div "Image slide" at bounding box center [134, 276] width 140 height 16
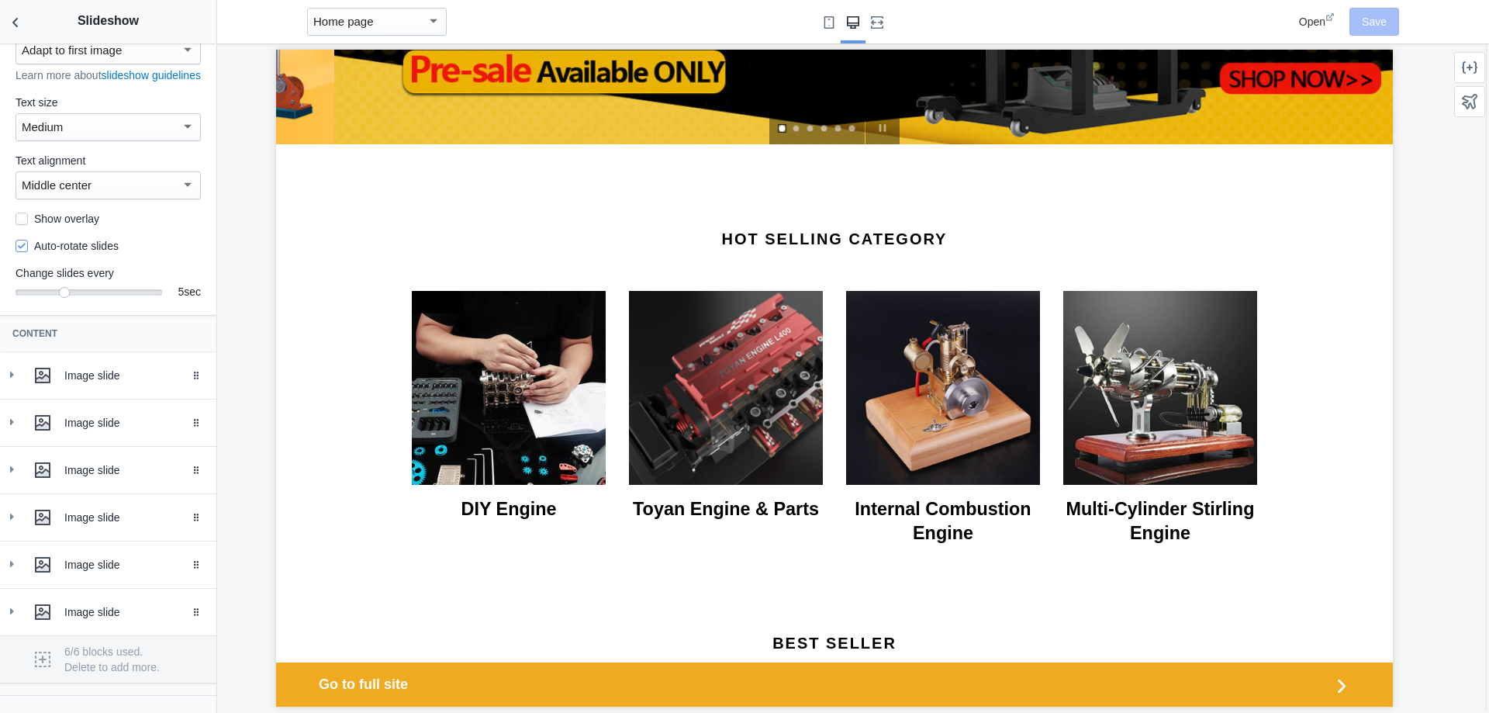
scroll to position [0, 0]
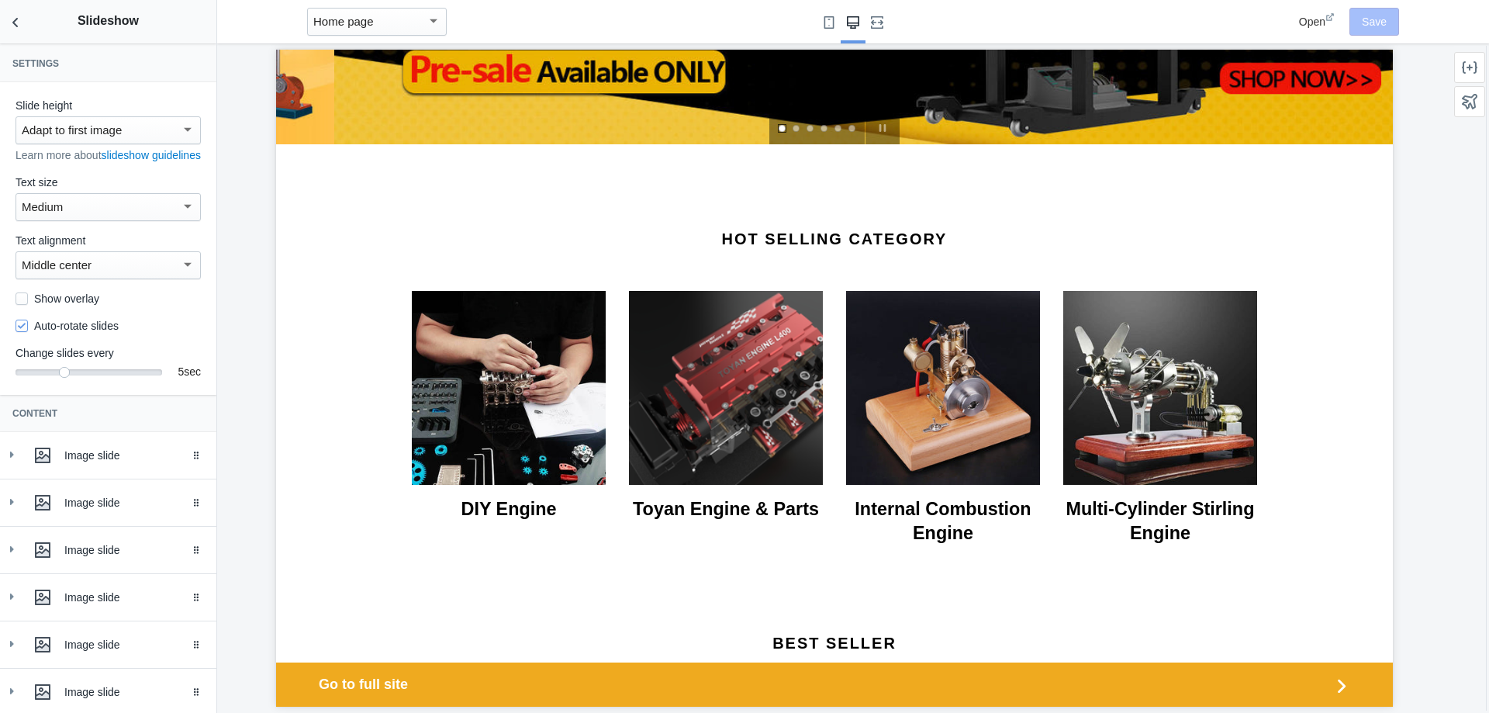
click at [105, 71] on div "Settings Slide height Adapt to first image Learn more about slideshow guideline…" at bounding box center [108, 377] width 216 height 669
drag, startPoint x: 218, startPoint y: 275, endPoint x: 213, endPoint y: 403, distance: 128.1
click at [213, 403] on main "Debut AMP - by Shop Sheriff Save Sections Theme settings Header Slideshow Hide …" at bounding box center [744, 356] width 1489 height 713
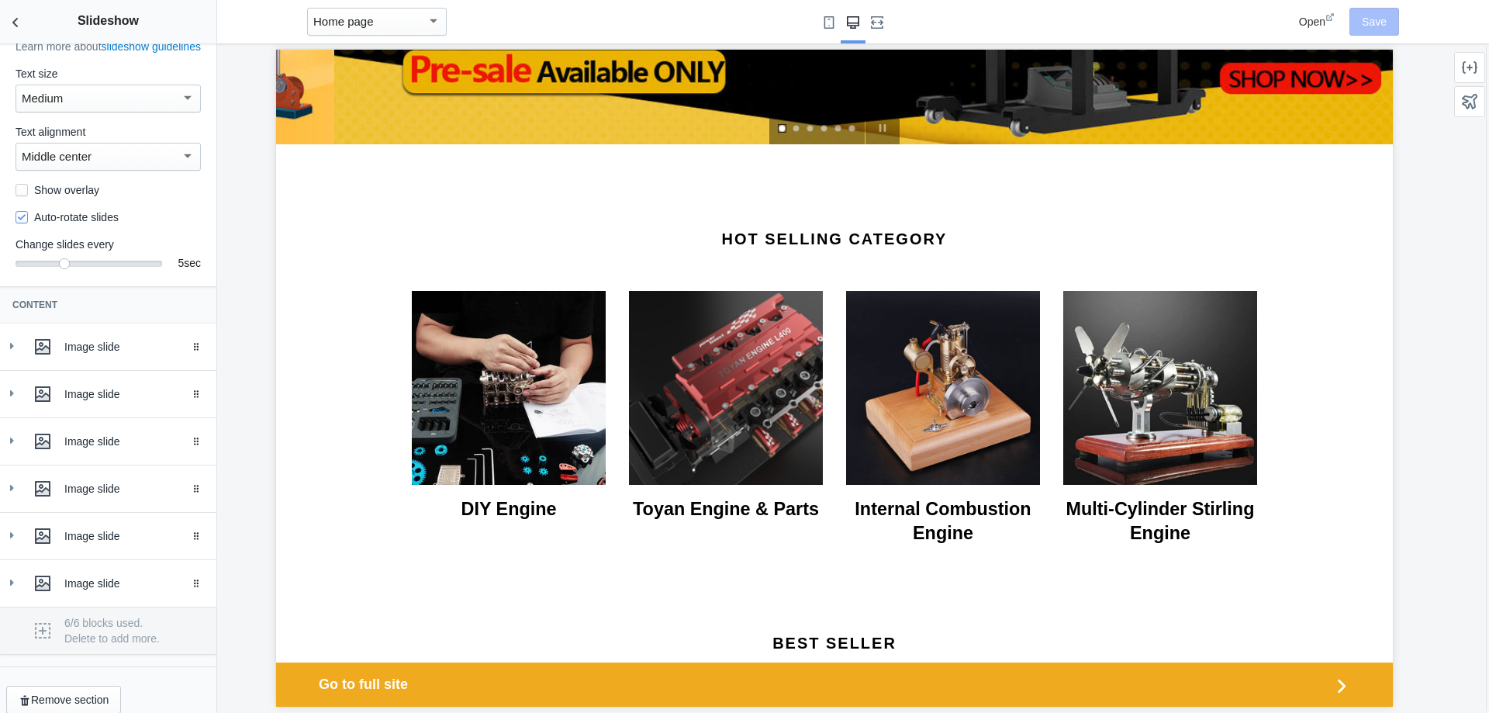
scroll to position [139, 0]
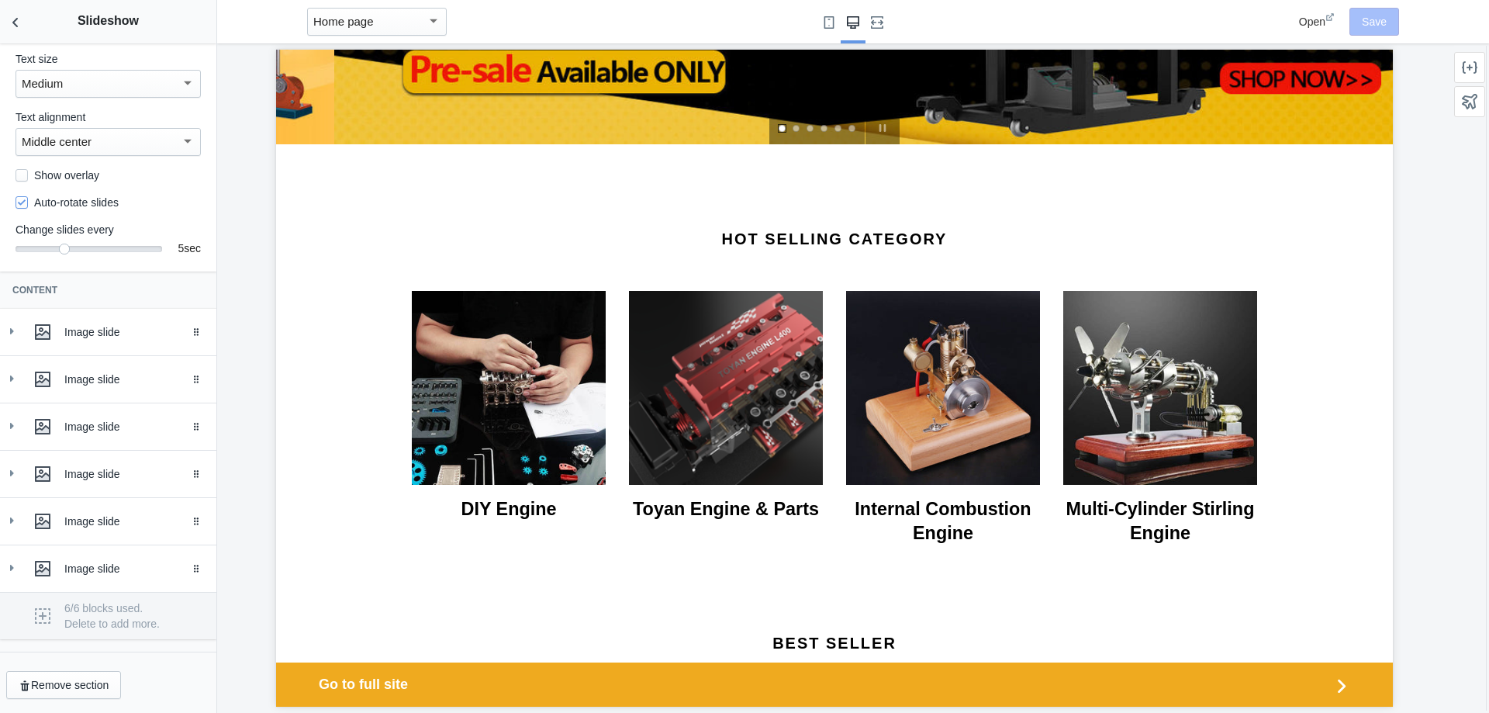
click at [128, 600] on div "6/6 blocks used. Delete to add more." at bounding box center [108, 615] width 216 height 47
click at [102, 634] on div "6/6 blocks used. Delete to add more." at bounding box center [108, 615] width 216 height 47
click at [47, 620] on div "6/6 blocks used. Delete to add more." at bounding box center [108, 615] width 216 height 47
click at [99, 627] on div "6/6 blocks used. Delete to add more." at bounding box center [108, 615] width 216 height 47
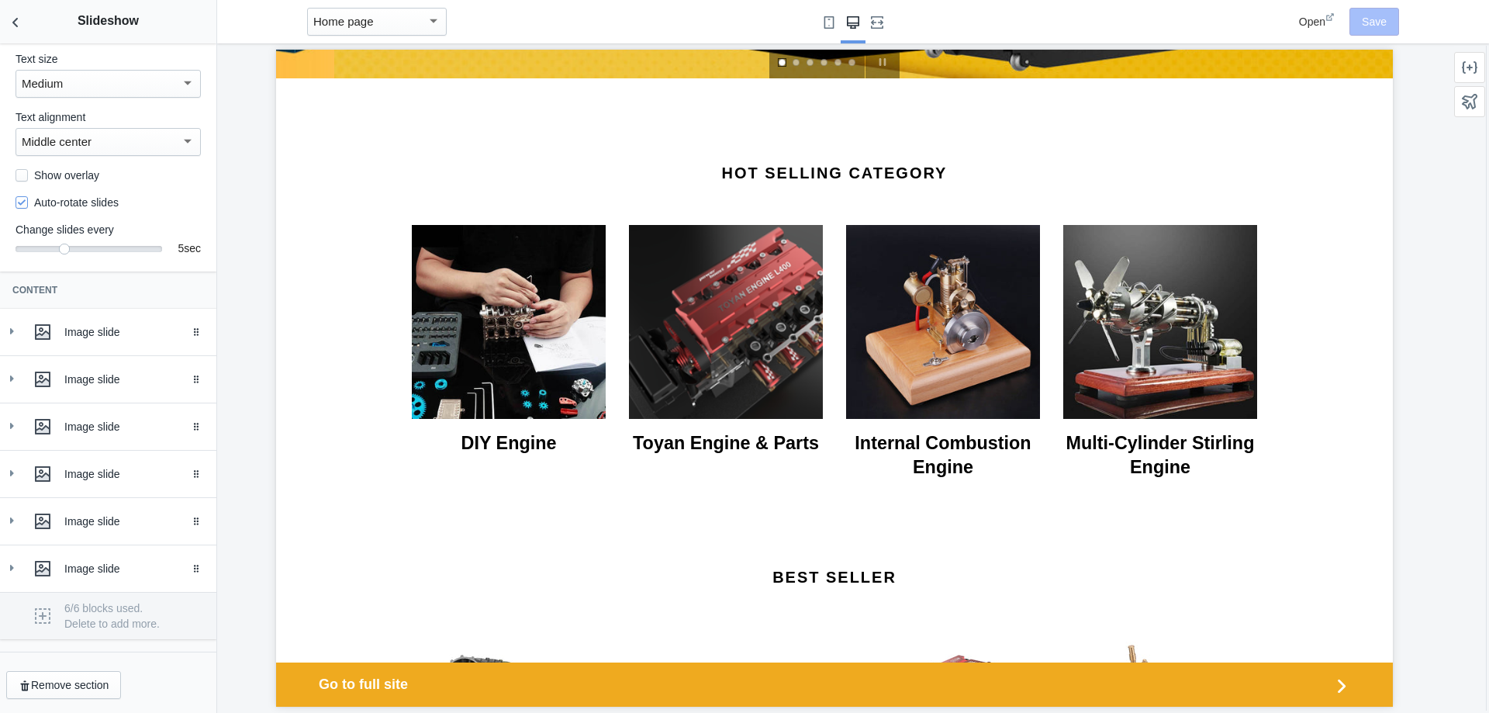
scroll to position [543, 0]
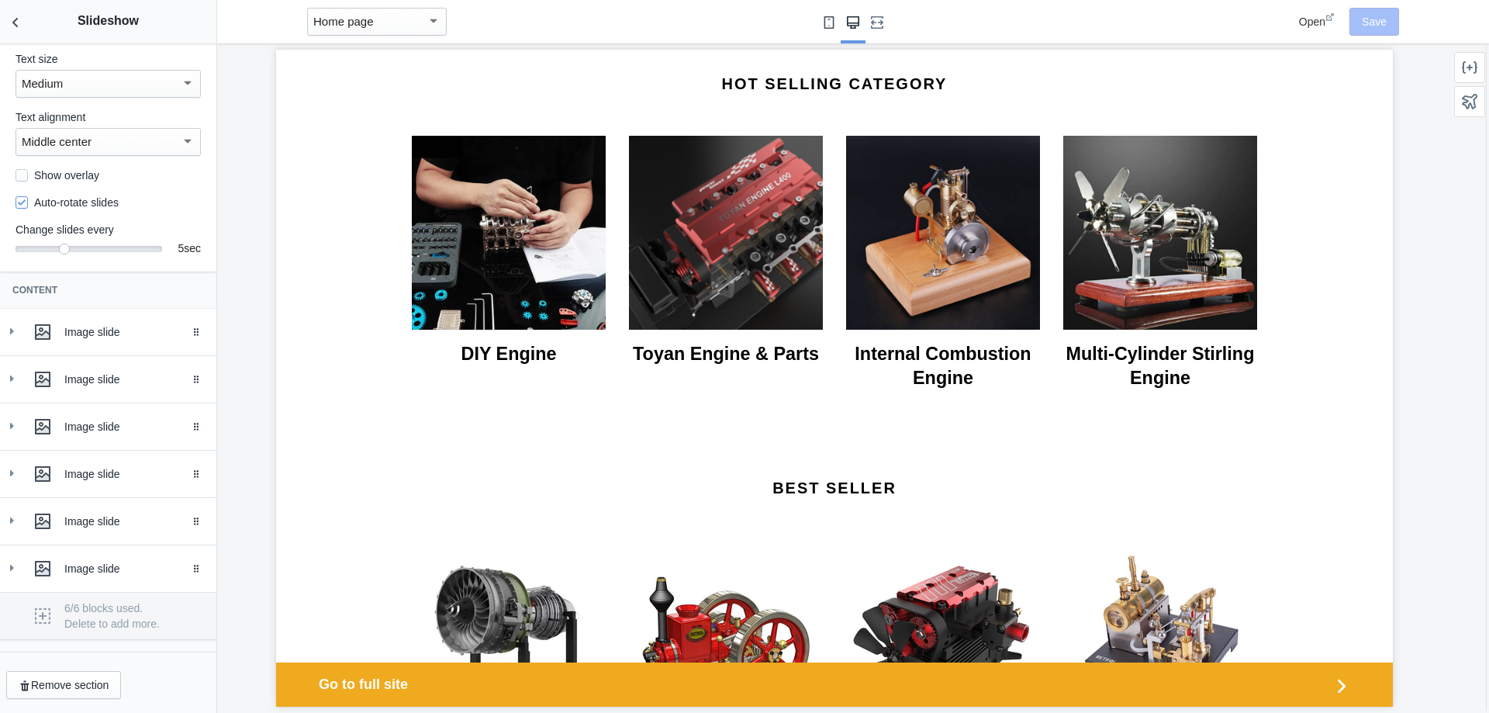
click at [828, 21] on use "Small screen" at bounding box center [830, 22] width 10 height 12
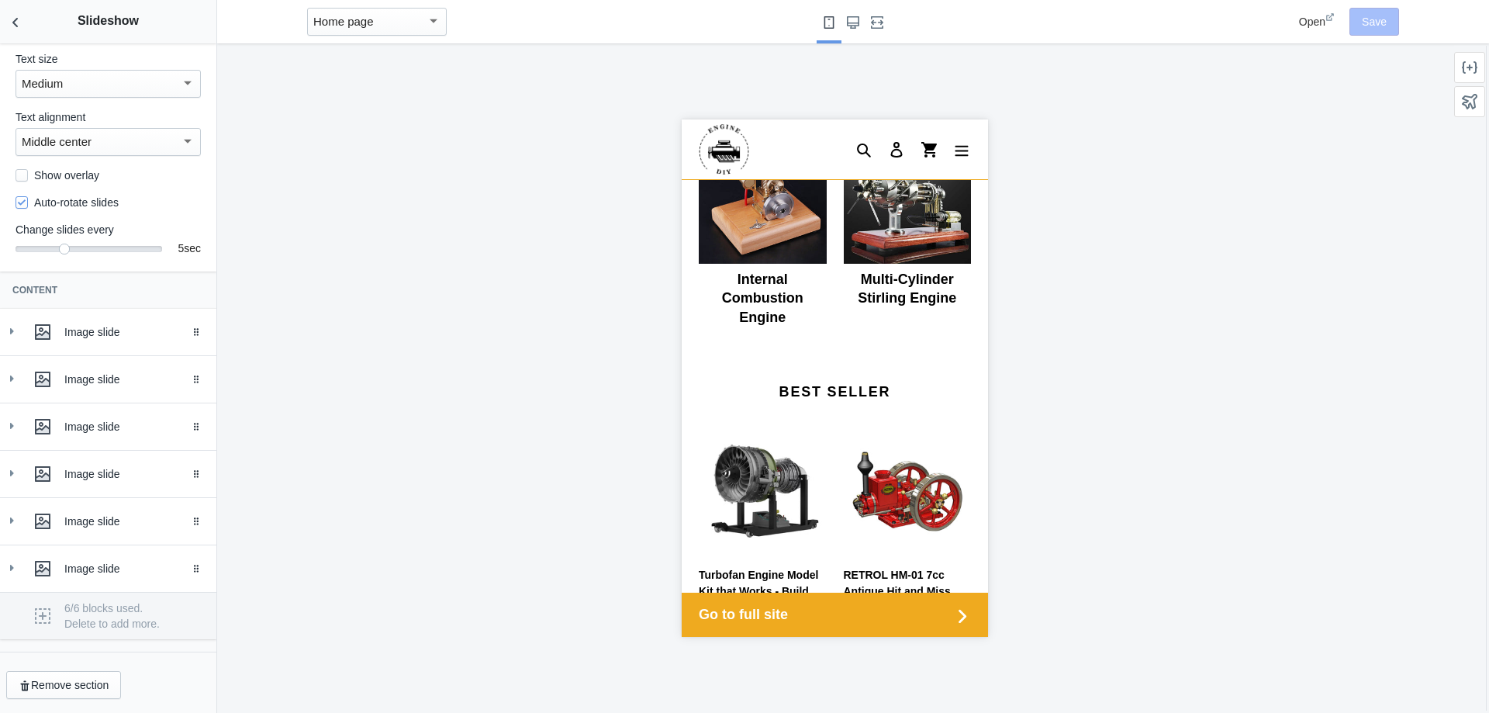
scroll to position [0, 1474]
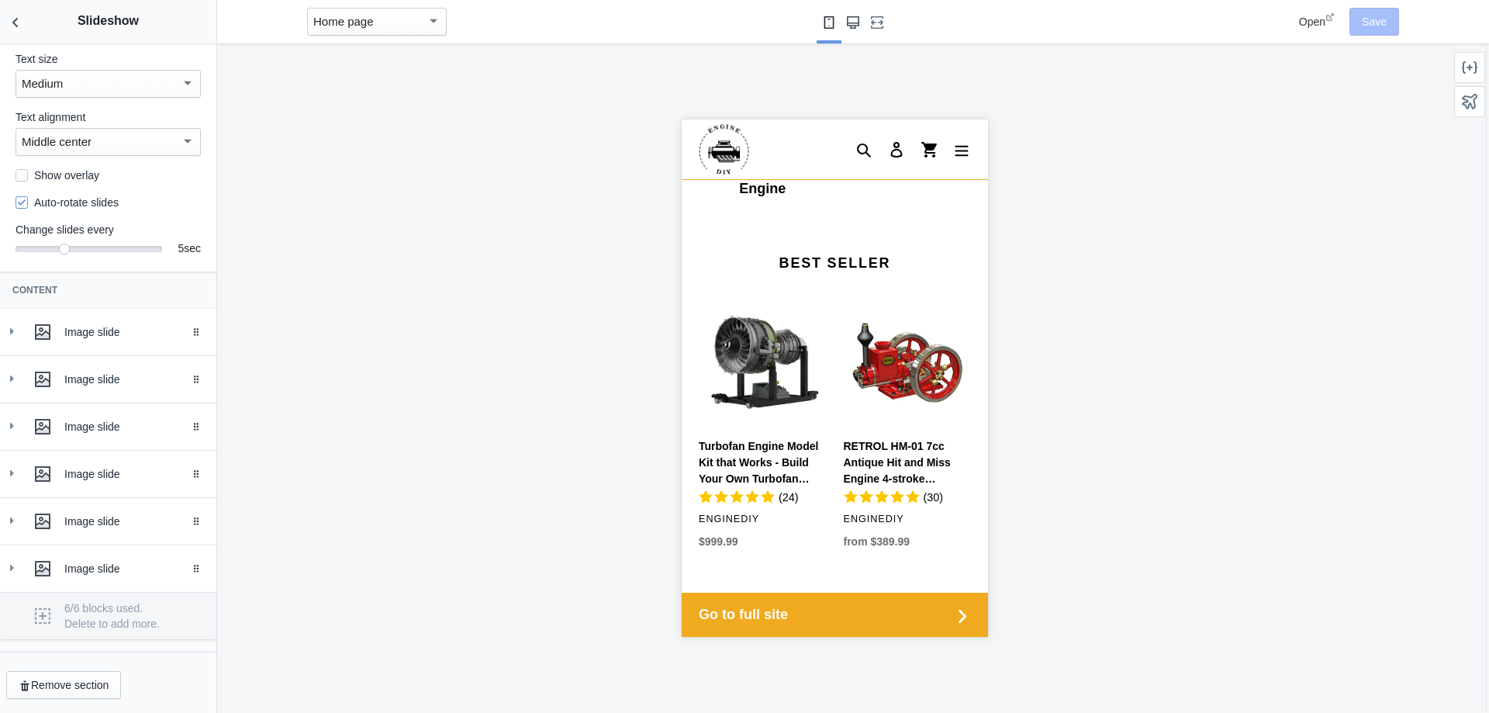
click at [856, 22] on use "Large screen" at bounding box center [853, 22] width 12 height 12
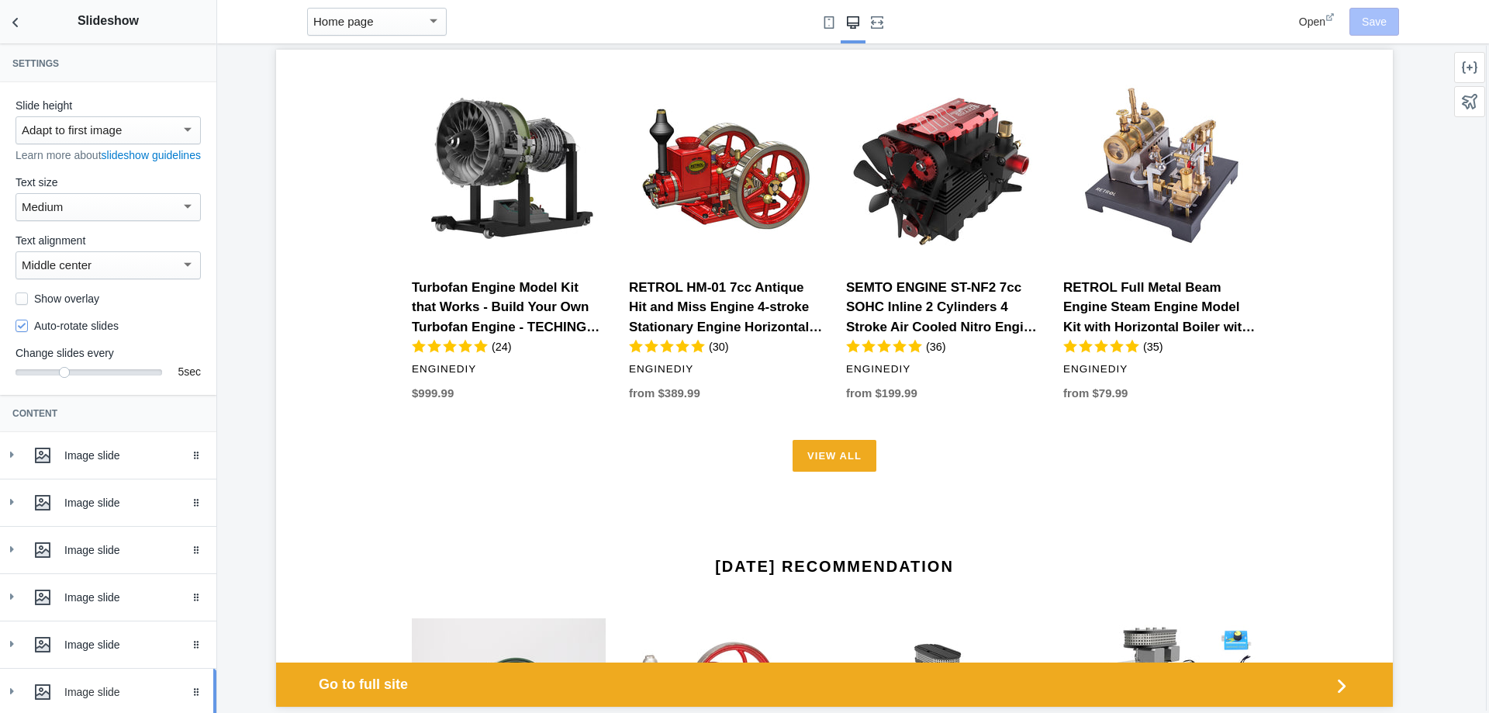
scroll to position [139, 0]
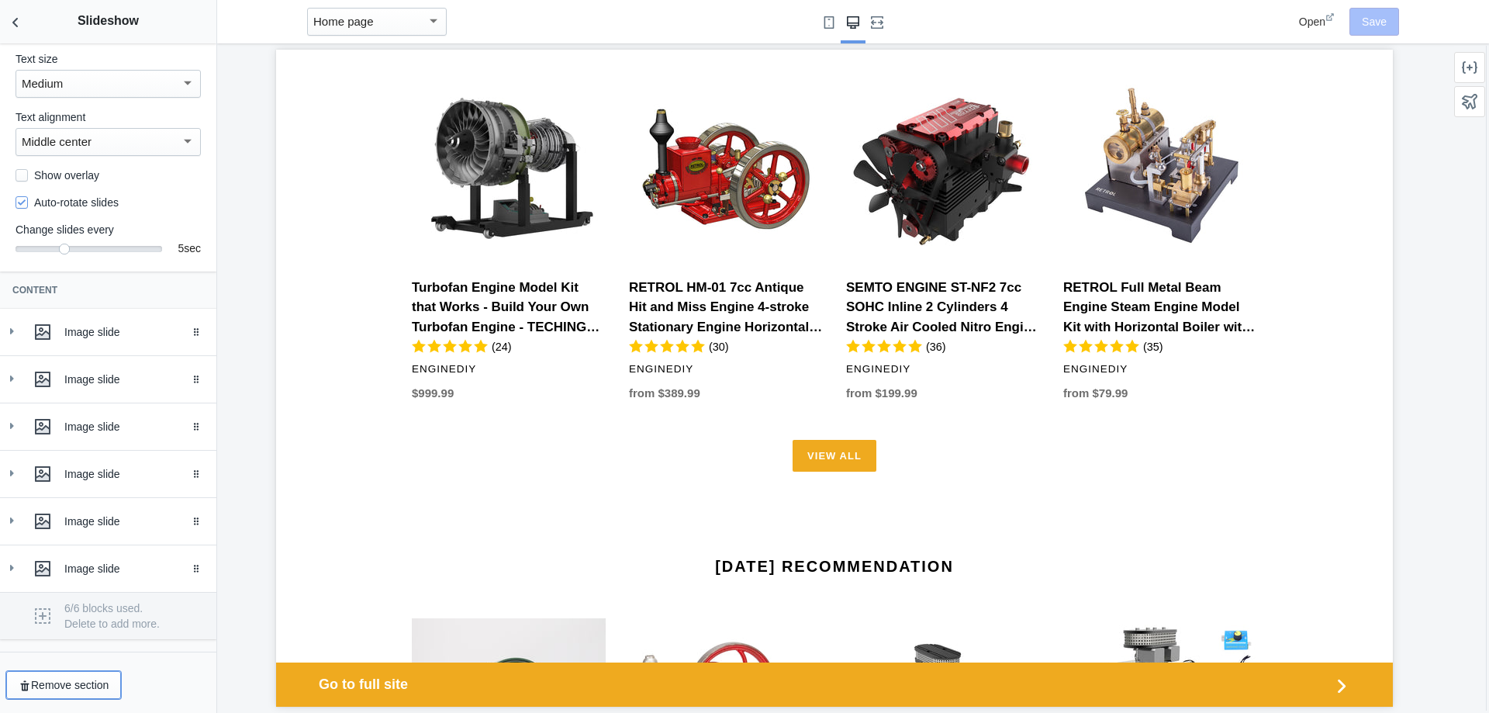
drag, startPoint x: 109, startPoint y: 683, endPoint x: 134, endPoint y: 678, distance: 26.2
click at [134, 678] on div "Remove section" at bounding box center [108, 685] width 216 height 40
drag, startPoint x: 124, startPoint y: 686, endPoint x: 150, endPoint y: 683, distance: 25.9
click at [142, 683] on div "Remove section" at bounding box center [108, 685] width 216 height 40
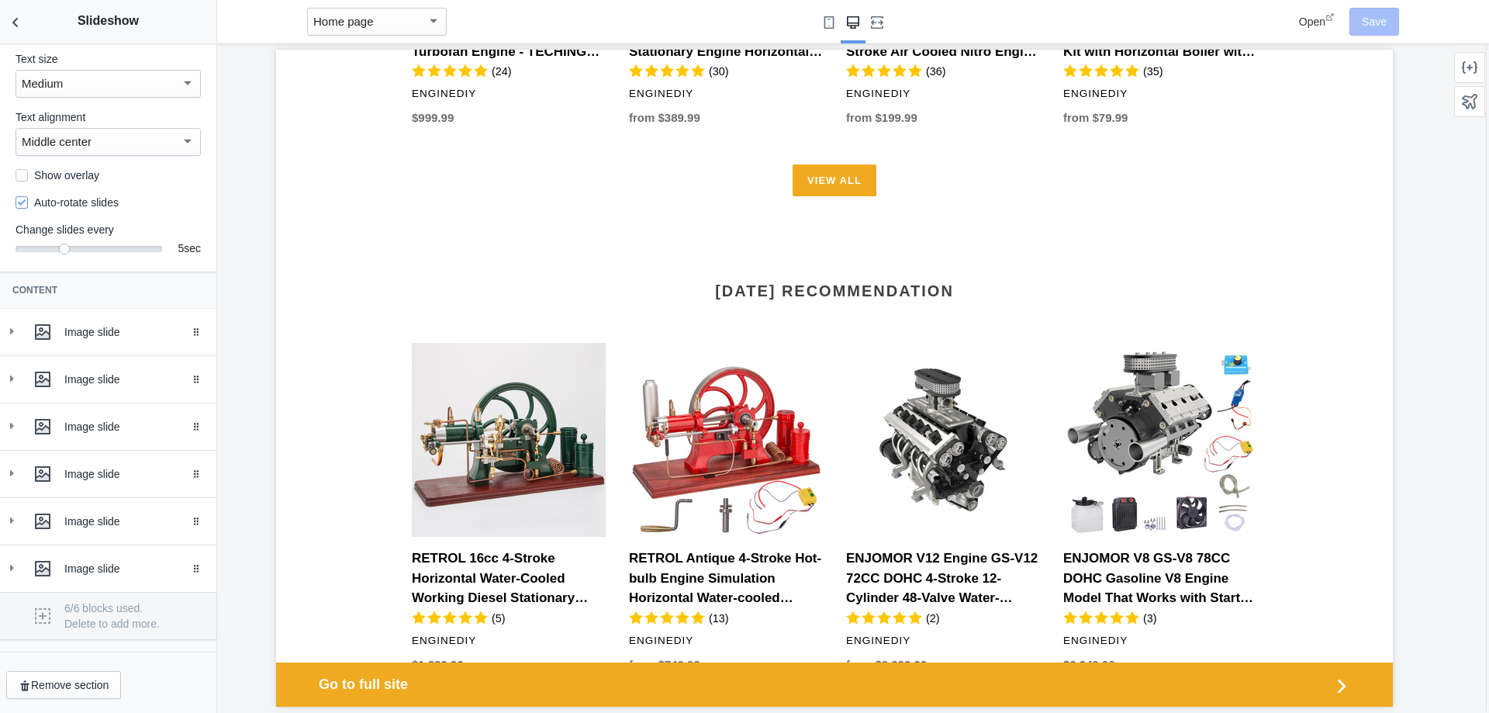
scroll to position [1243, 0]
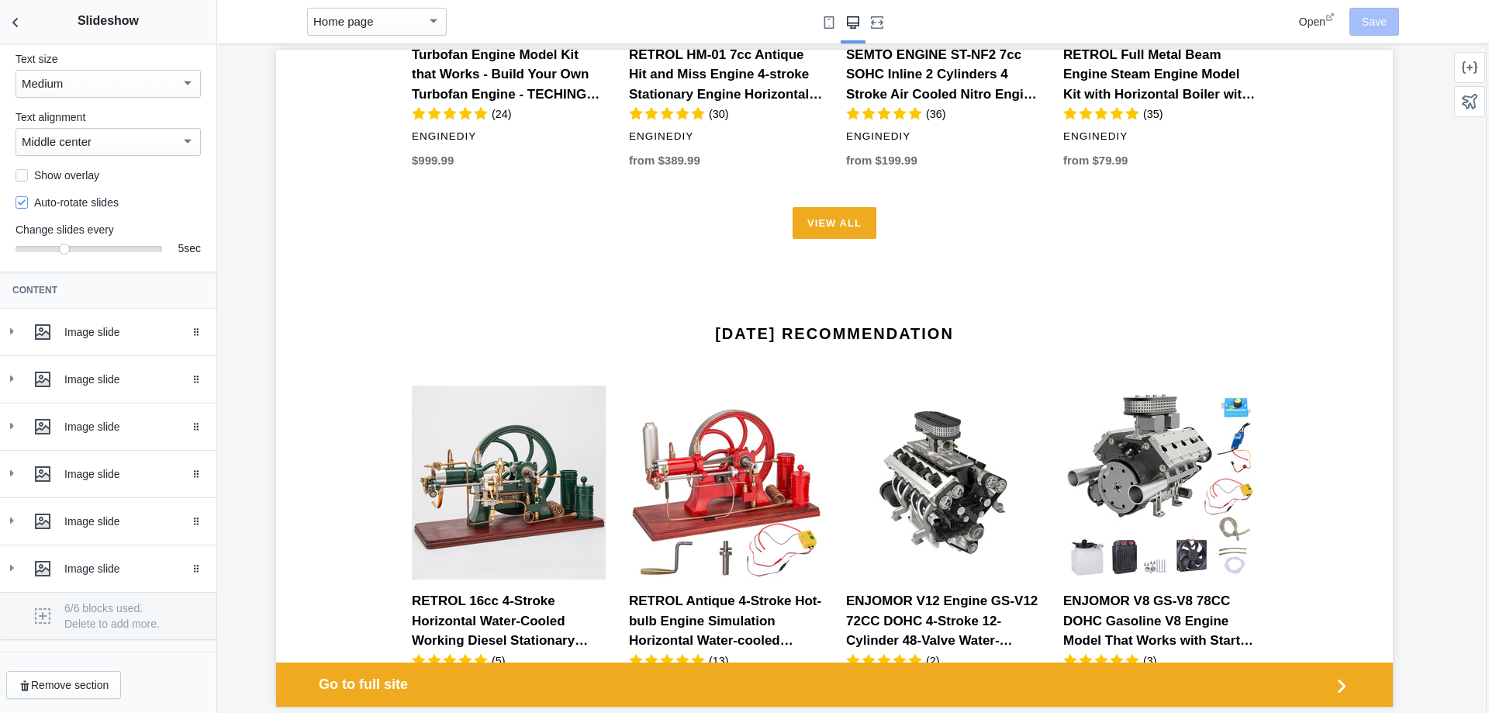
click at [831, 323] on div "[DATE] Recommendation RETROL 16cc 4-Stroke Horizontal Water-Cooled Working Dies…" at bounding box center [834, 555] width 1117 height 547
click at [839, 328] on link "[DATE] Recommendation" at bounding box center [834, 333] width 239 height 17
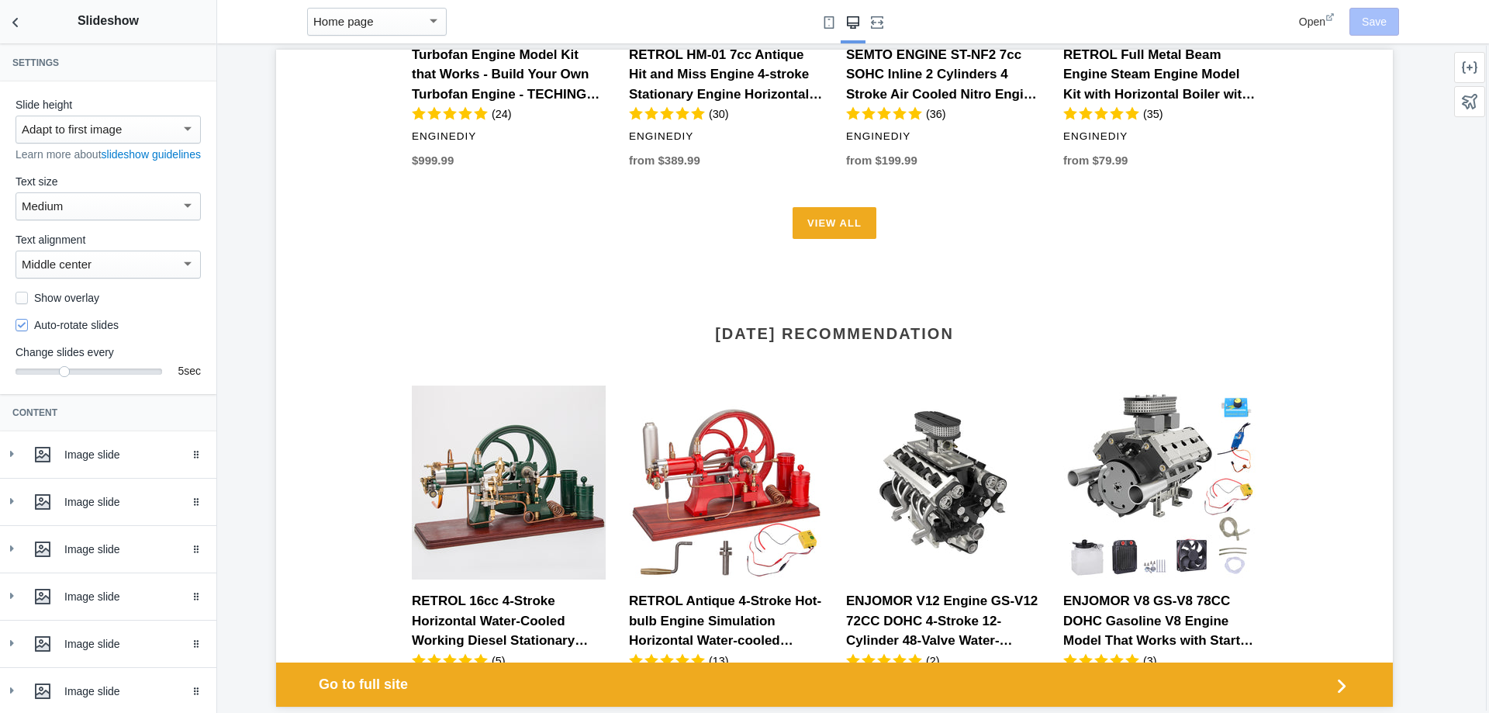
scroll to position [0, 0]
click at [9, 19] on icon "Back to sections" at bounding box center [16, 23] width 16 height 16
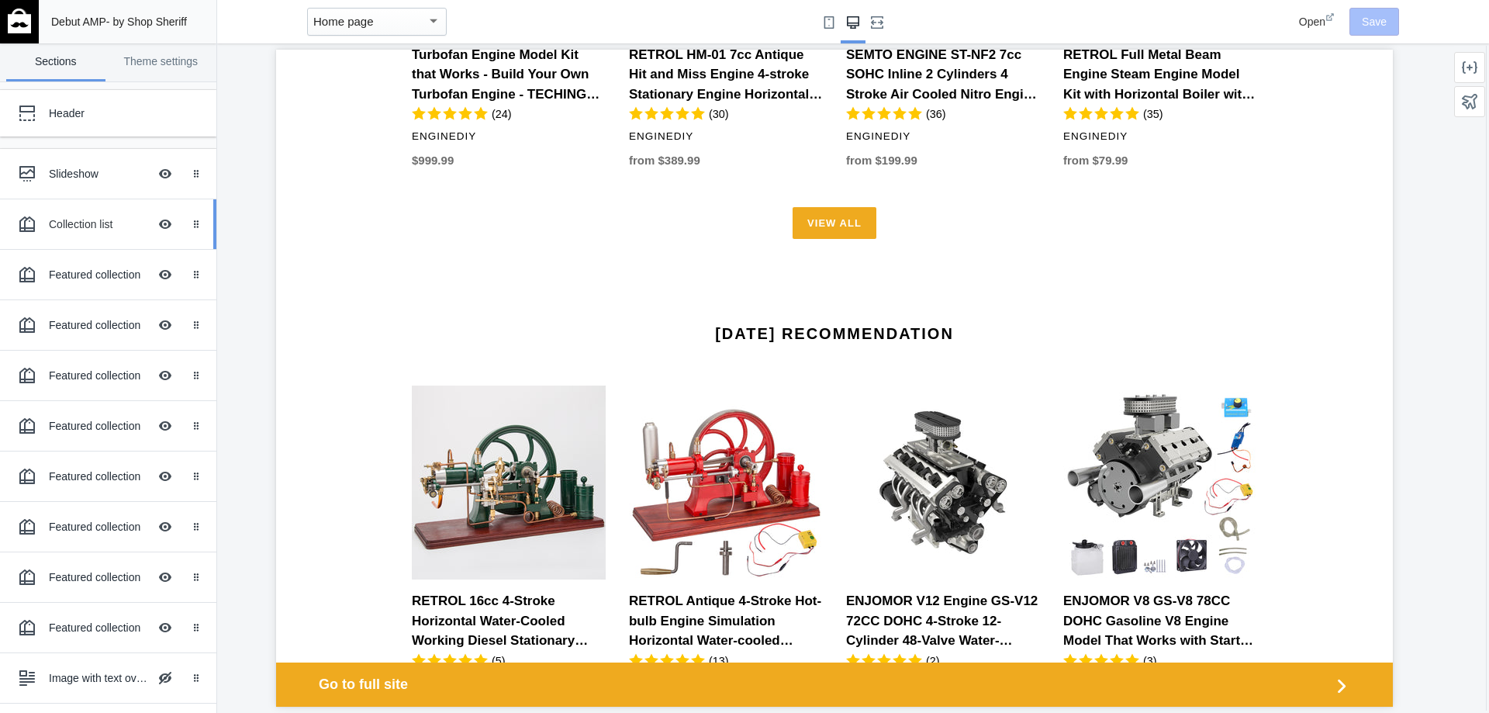
click at [102, 228] on div "Collection list" at bounding box center [98, 224] width 99 height 16
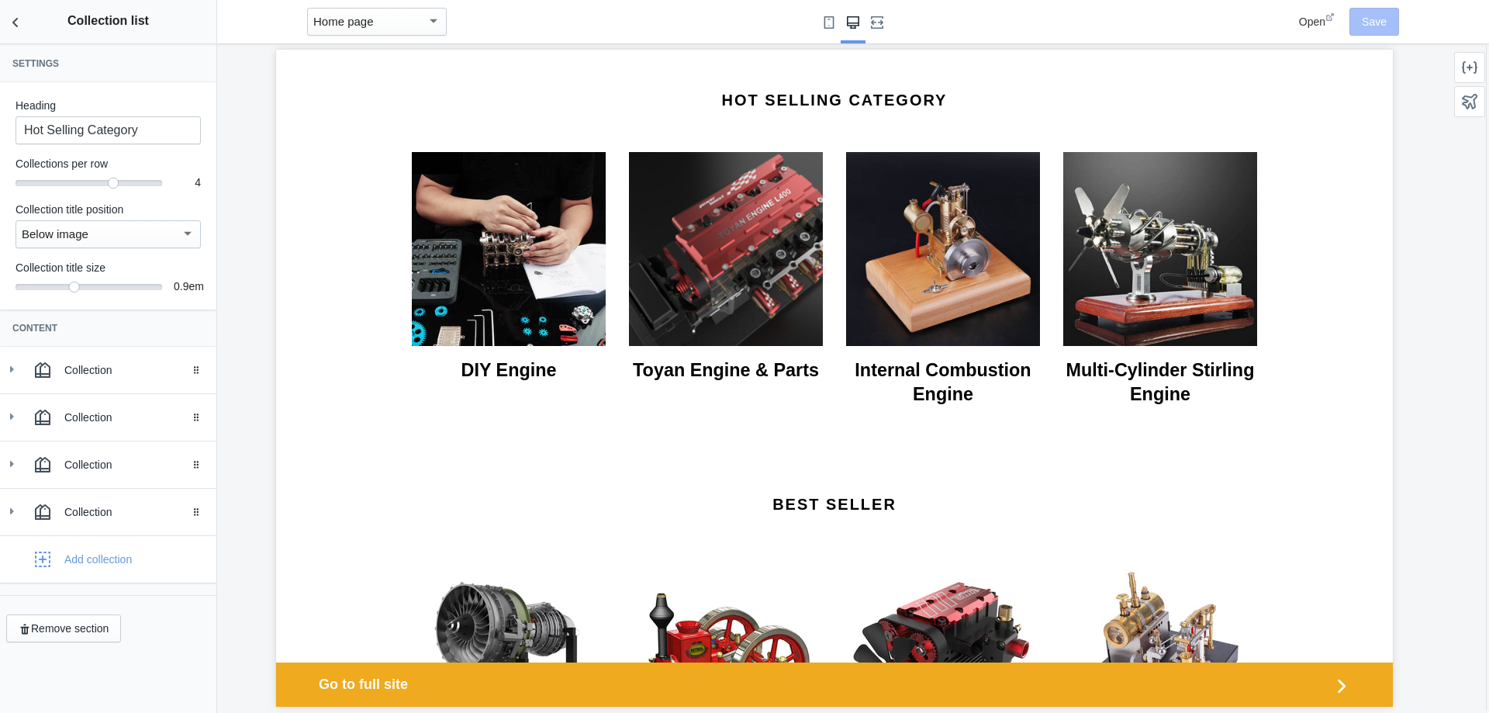
scroll to position [525, 0]
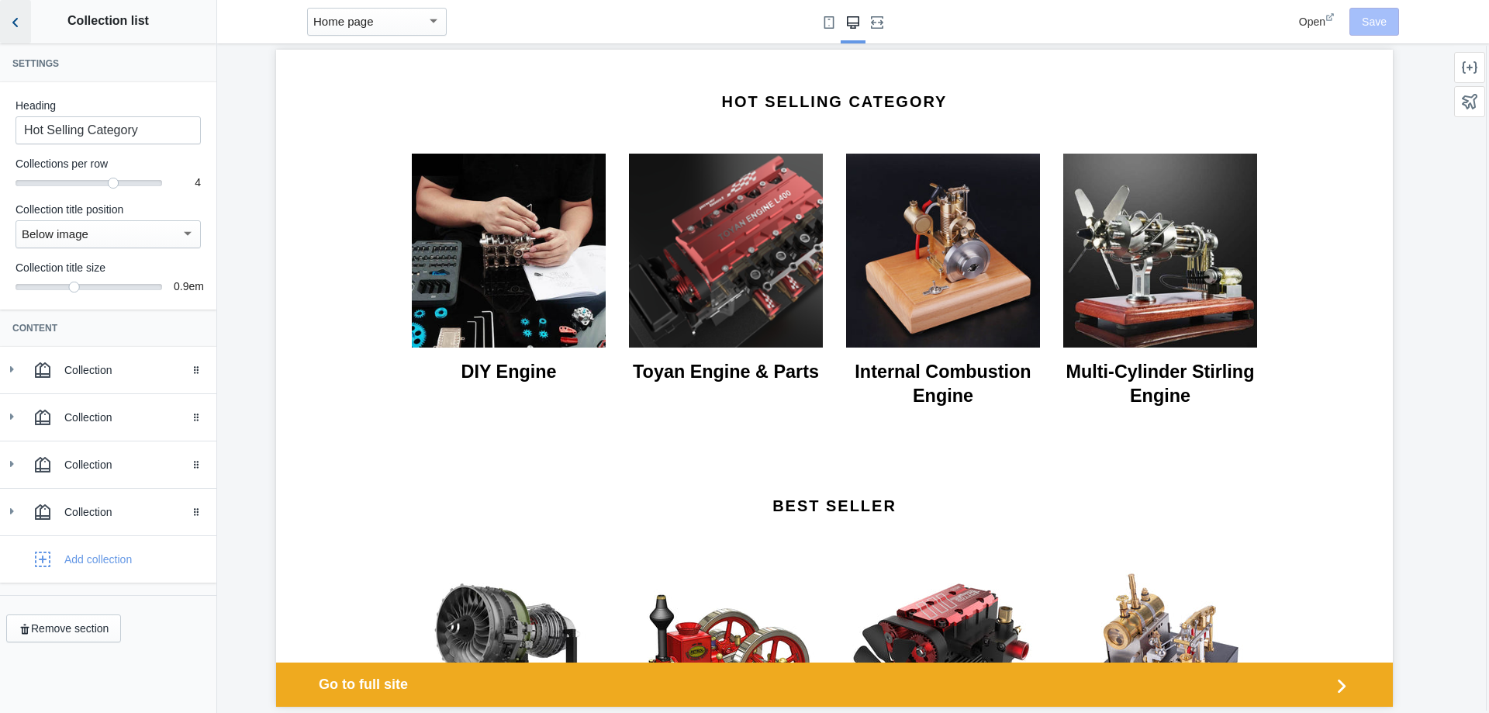
click at [2, 14] on button "Back to sections" at bounding box center [15, 21] width 31 height 43
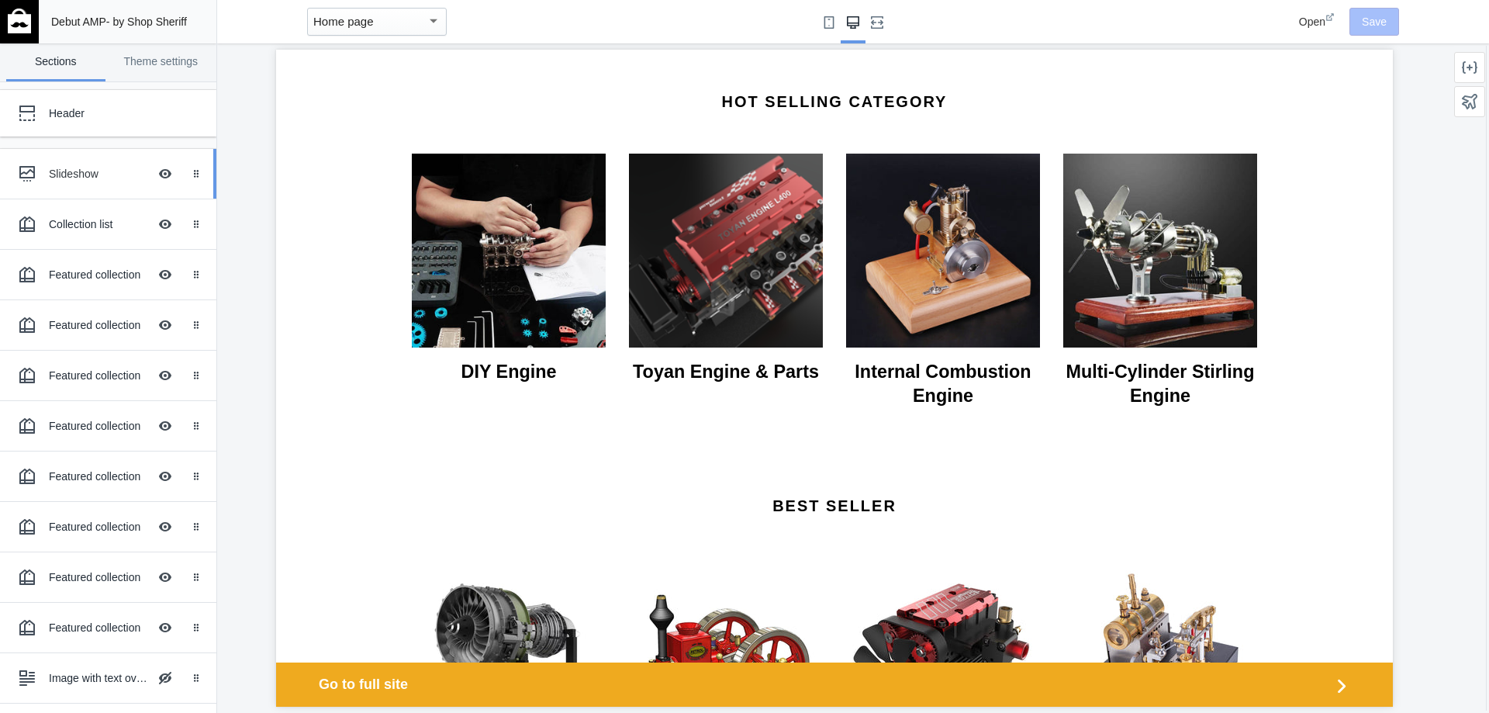
click at [119, 171] on div "Slideshow" at bounding box center [98, 174] width 99 height 16
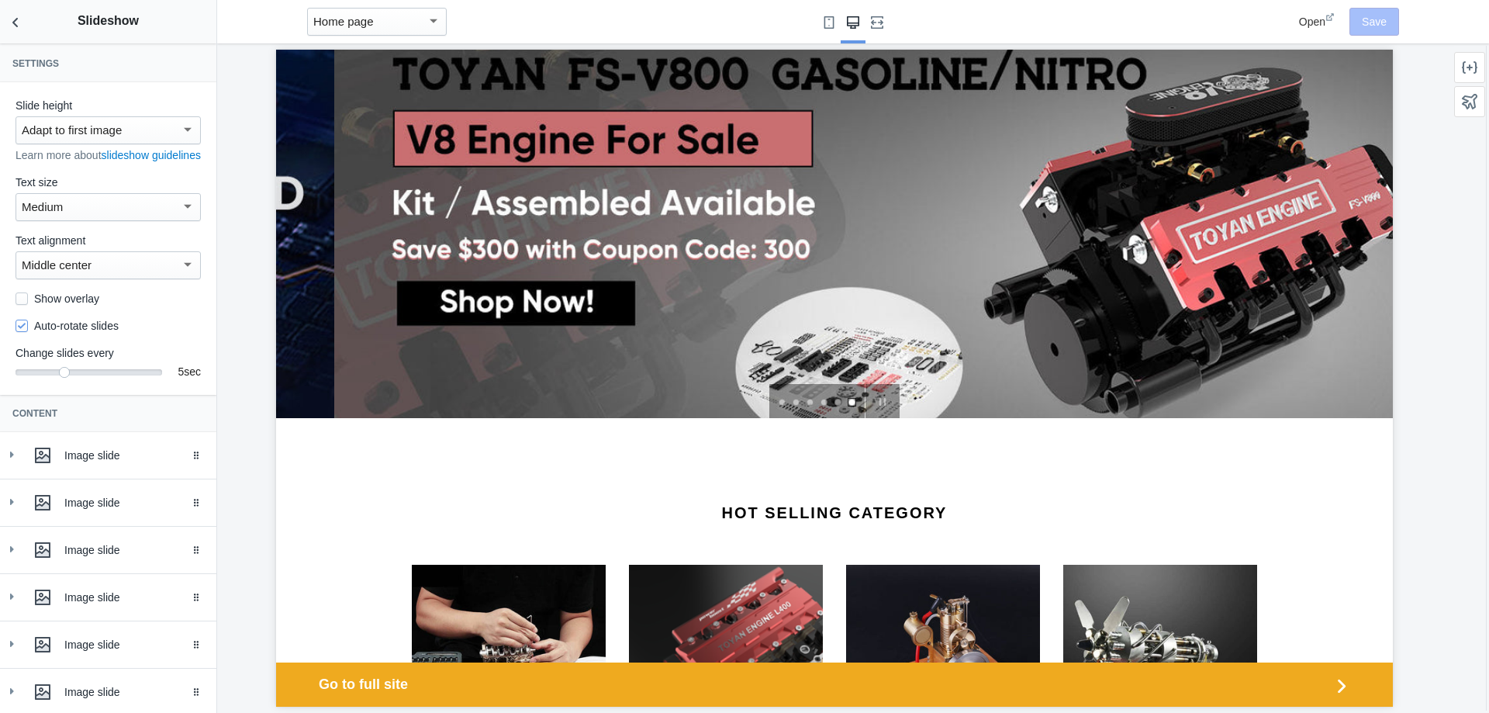
scroll to position [36, 0]
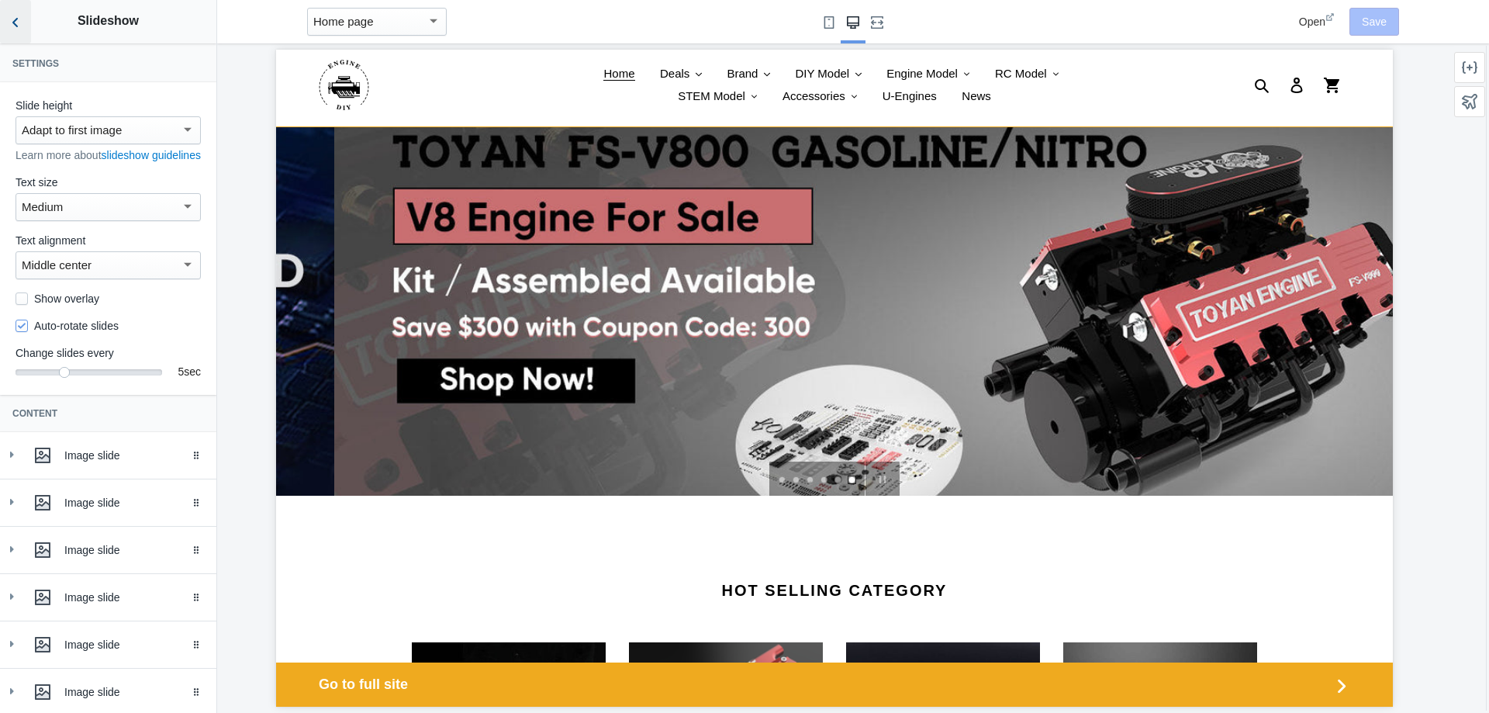
click at [9, 26] on icon "Back to sections" at bounding box center [16, 23] width 16 height 16
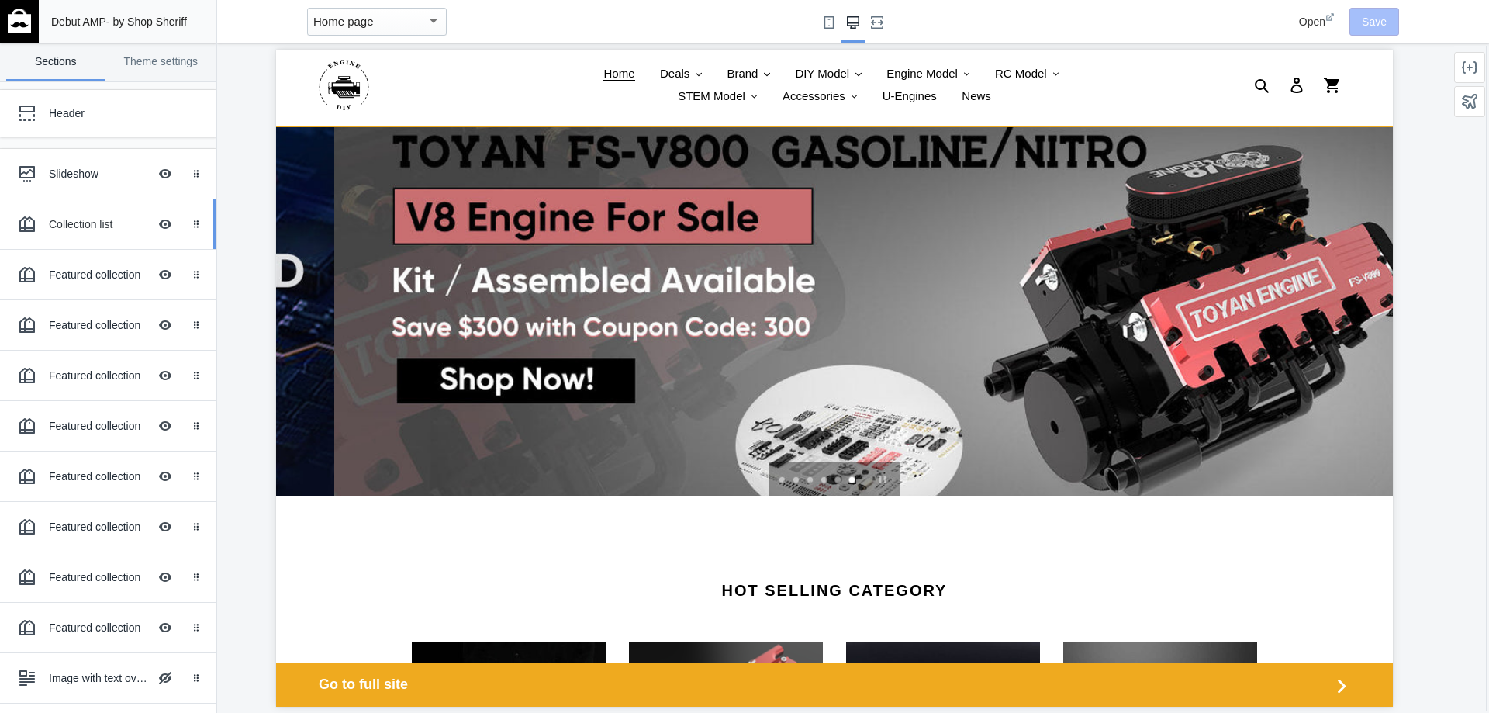
click at [95, 223] on div "Collection list" at bounding box center [98, 224] width 99 height 16
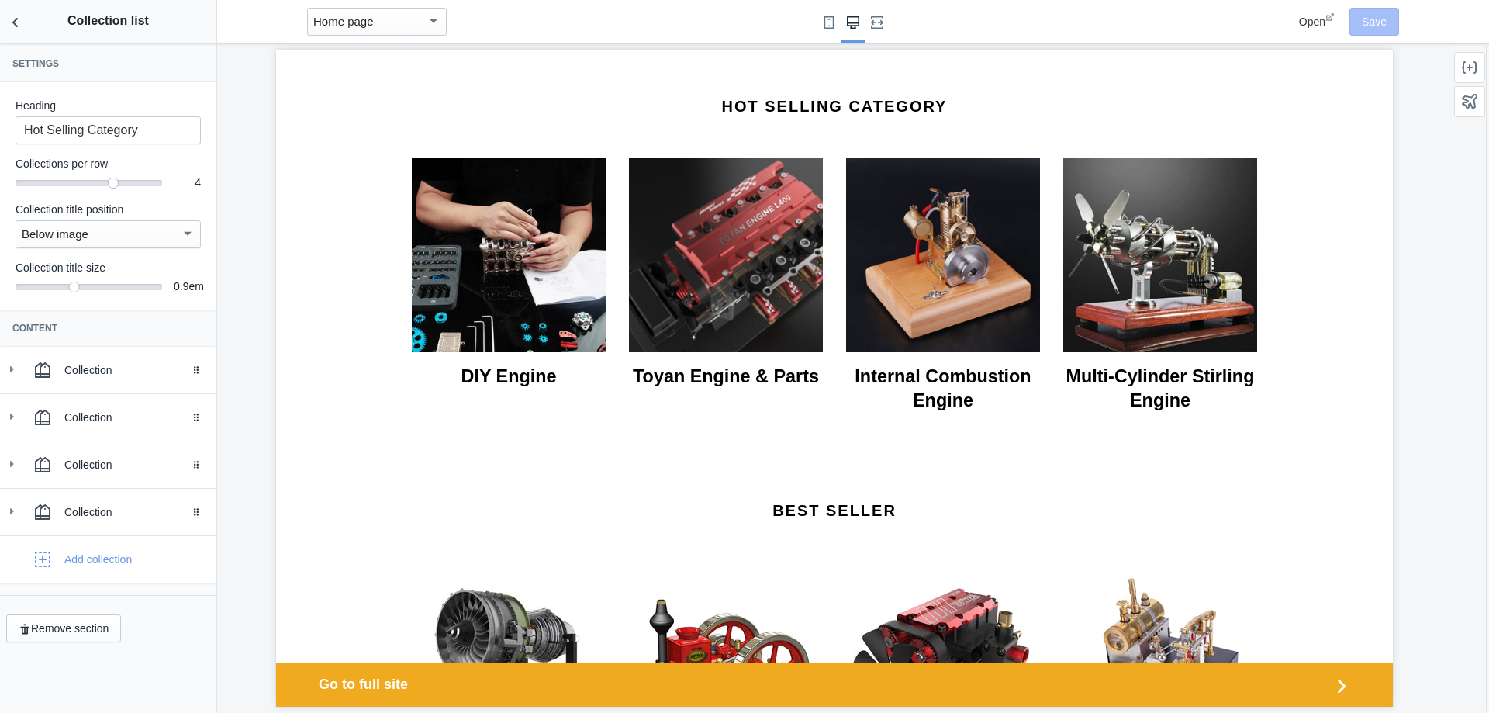
scroll to position [525, 0]
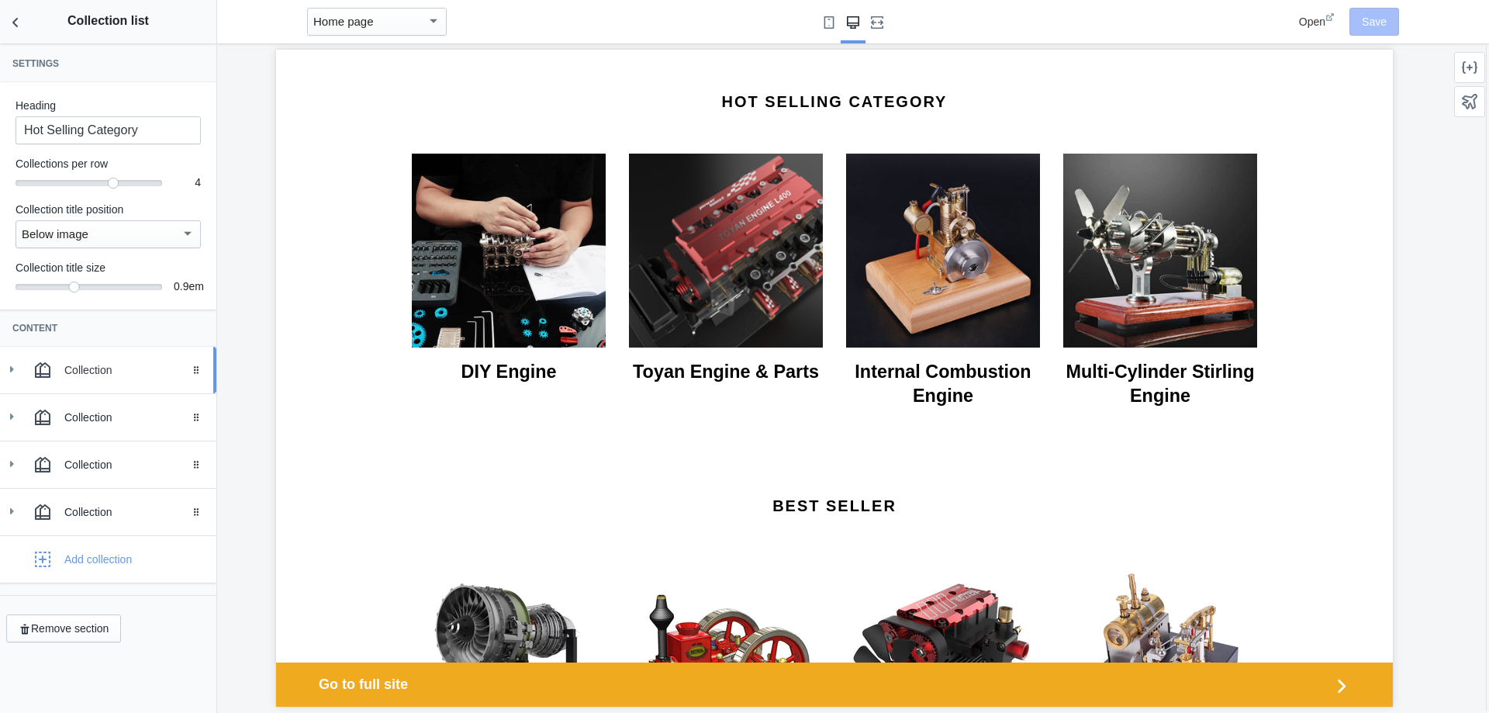
click at [171, 367] on div "Collection" at bounding box center [134, 370] width 140 height 16
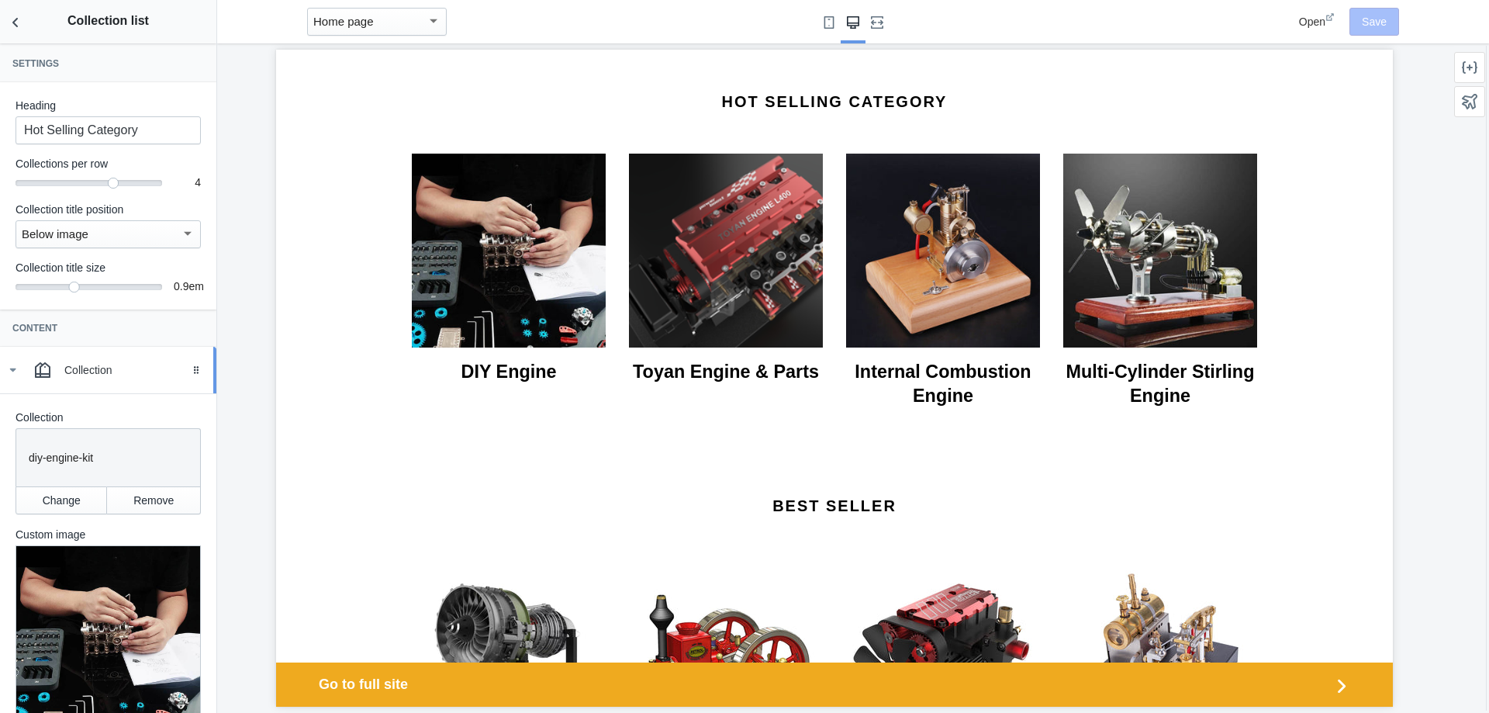
scroll to position [233, 0]
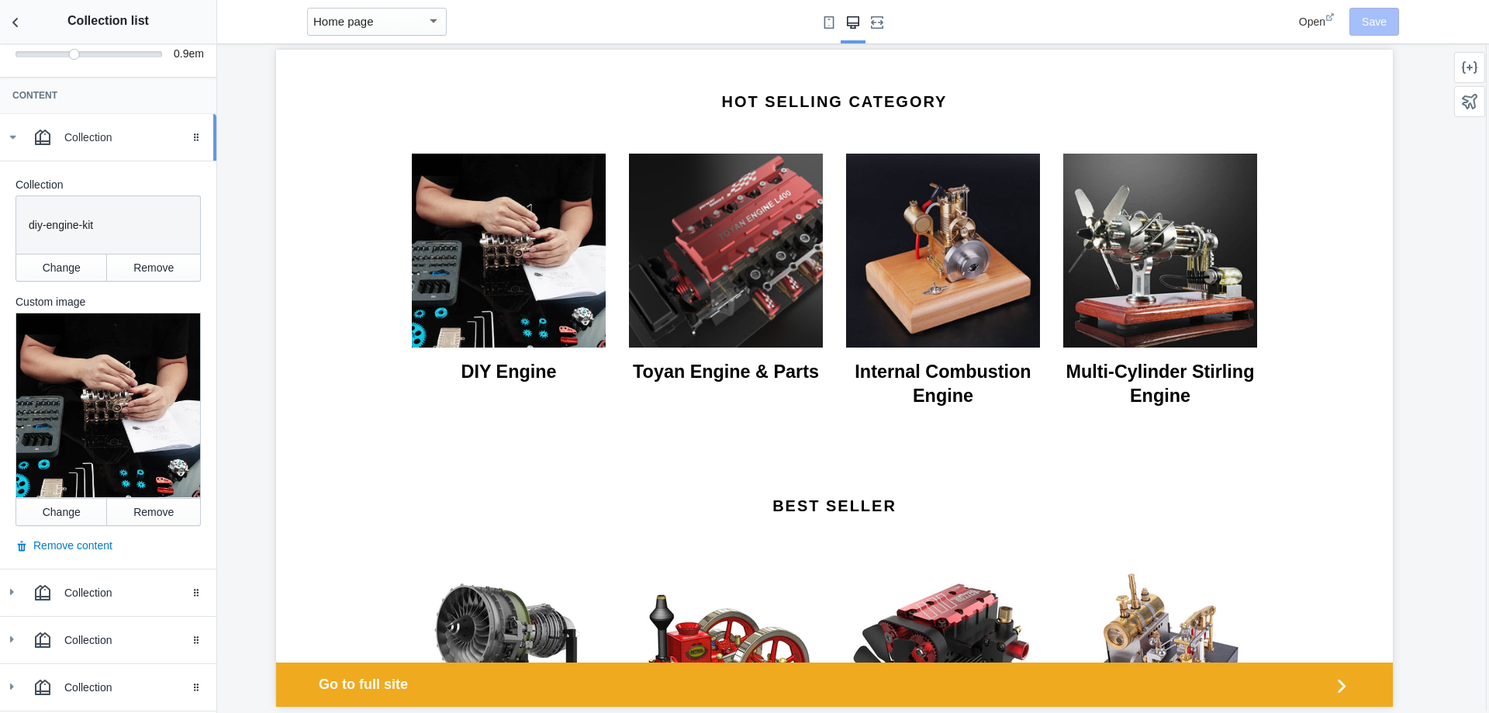
click at [78, 143] on div "Collection" at bounding box center [134, 138] width 140 height 16
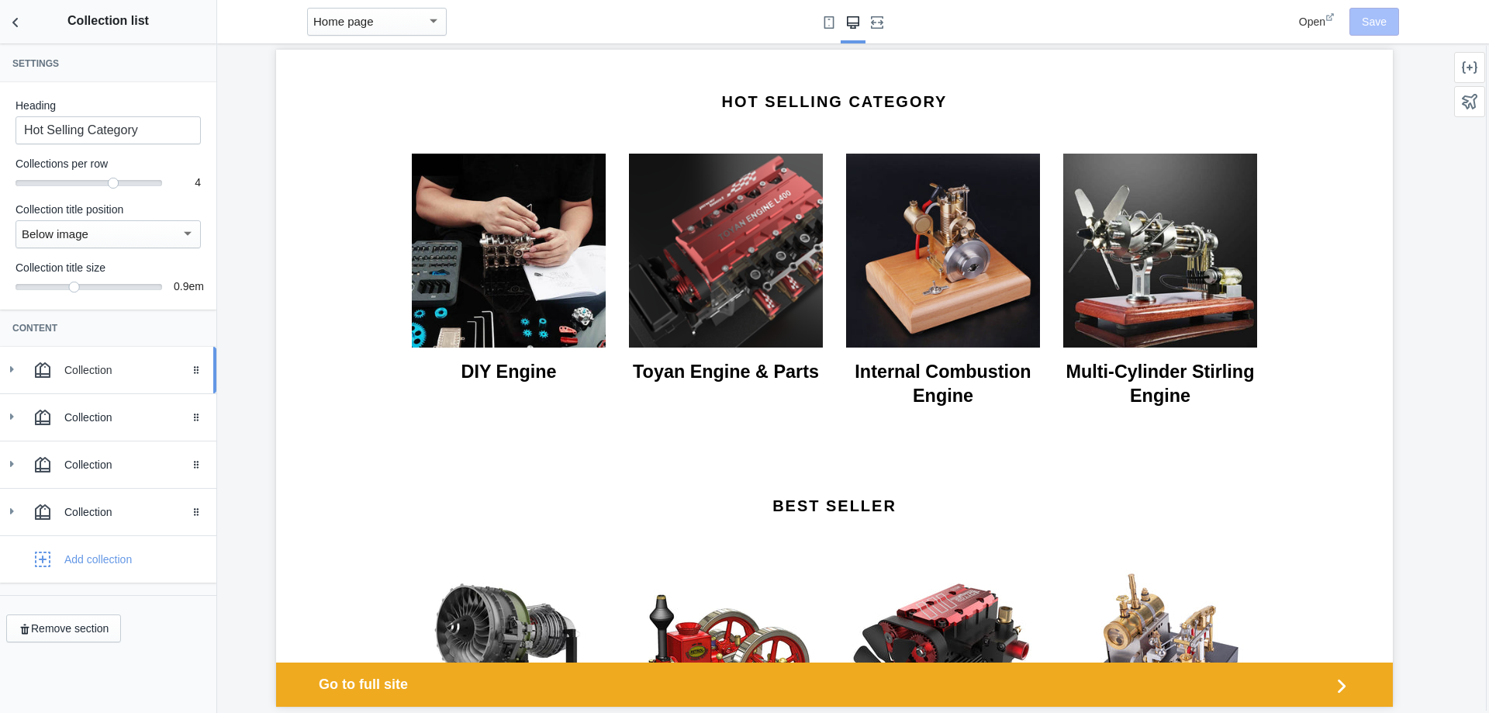
click at [85, 360] on div "Collection" at bounding box center [108, 369] width 193 height 31
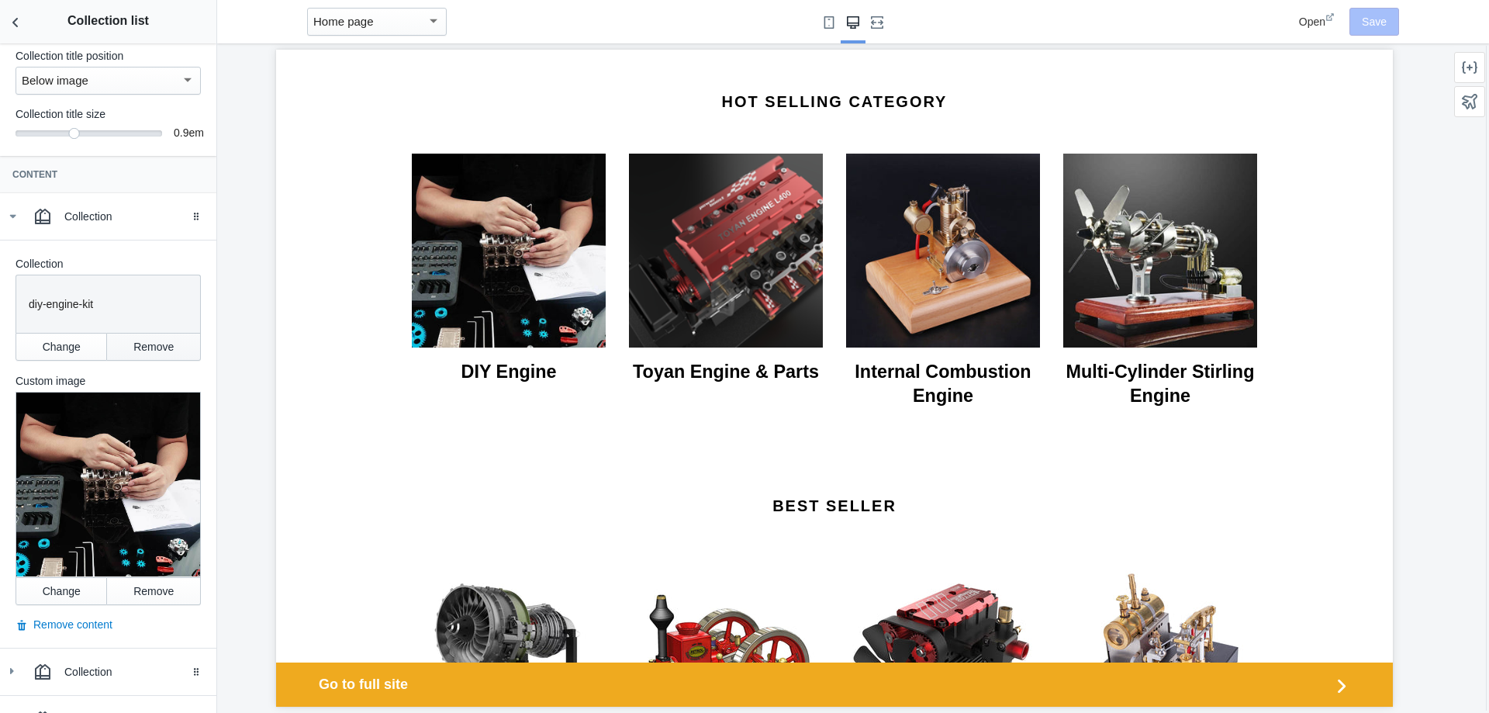
scroll to position [155, 0]
click at [86, 213] on div "Collection" at bounding box center [134, 215] width 140 height 16
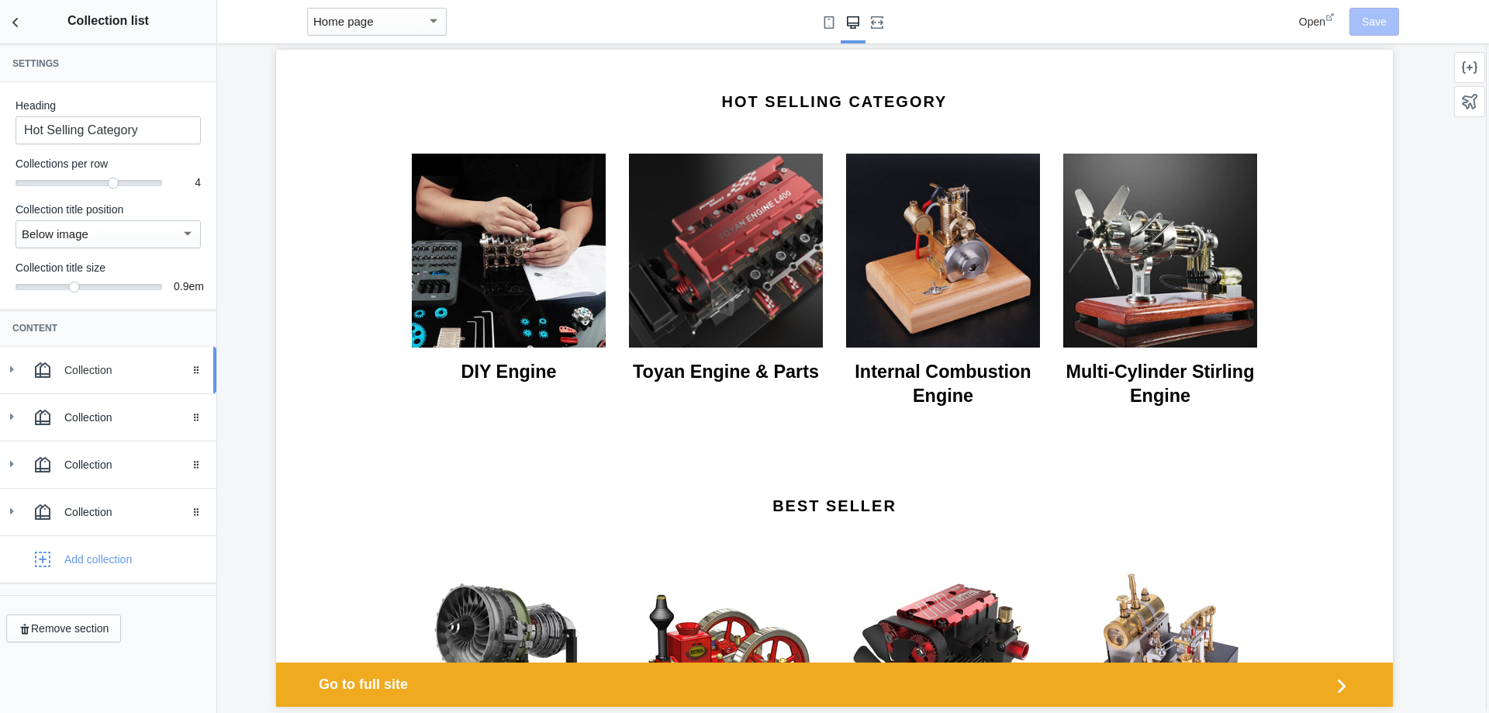
click at [97, 370] on div "Collection" at bounding box center [134, 370] width 140 height 16
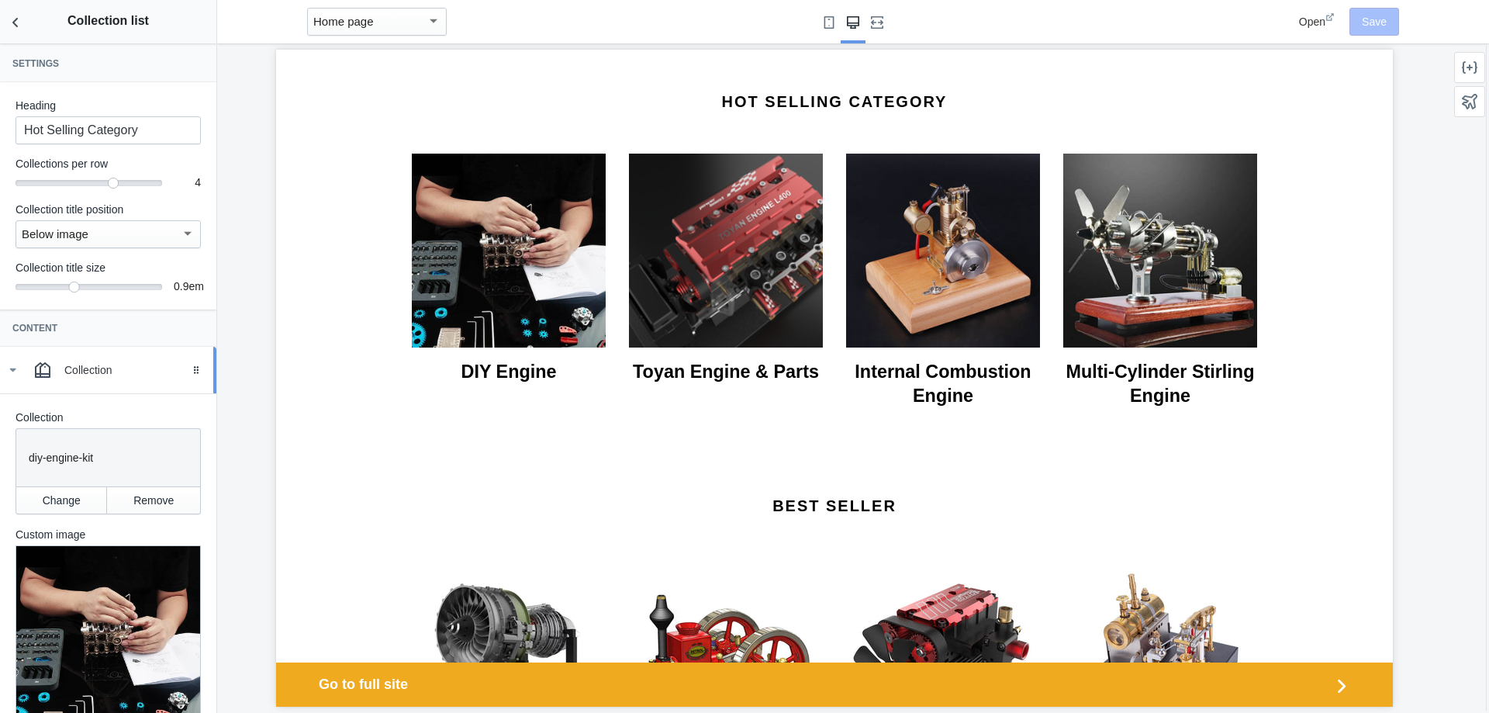
click at [97, 370] on div "Collection" at bounding box center [134, 370] width 140 height 16
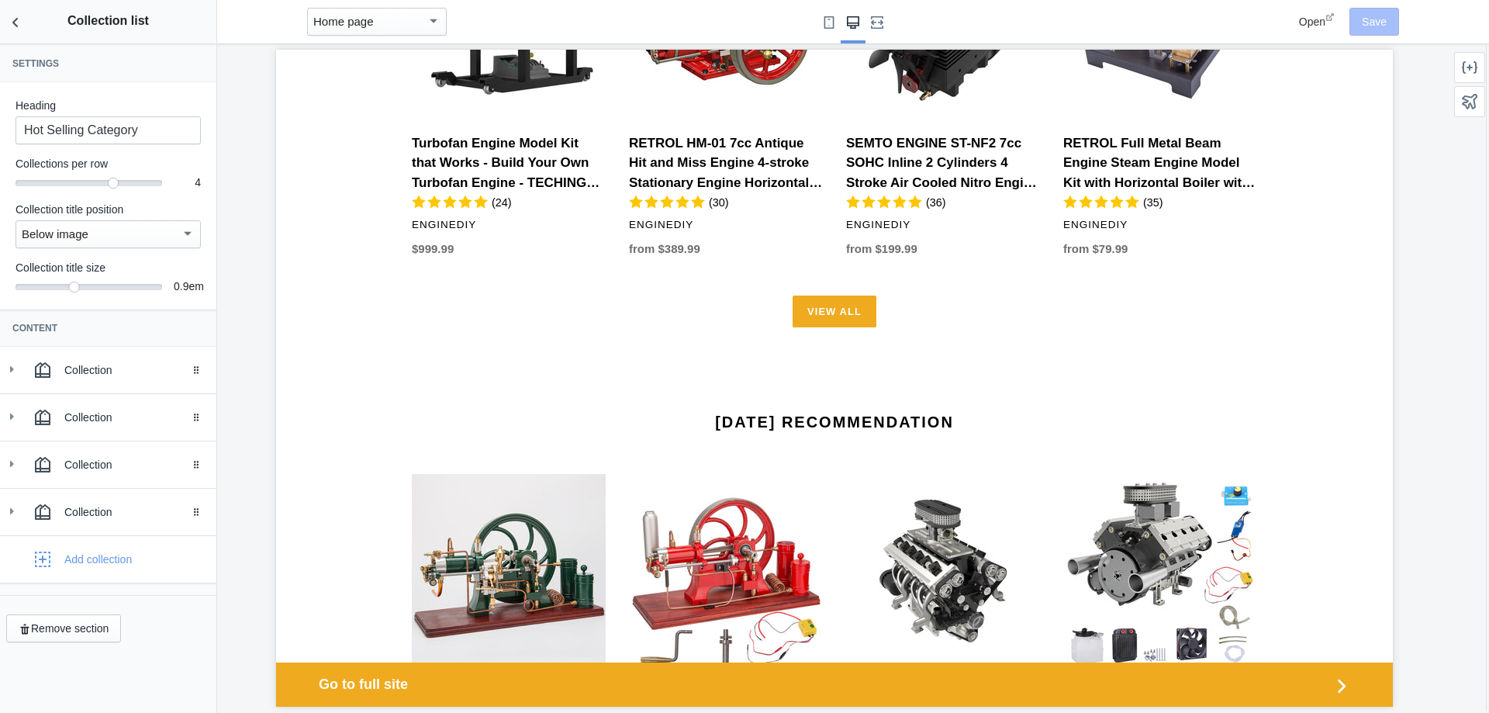
scroll to position [1146, 0]
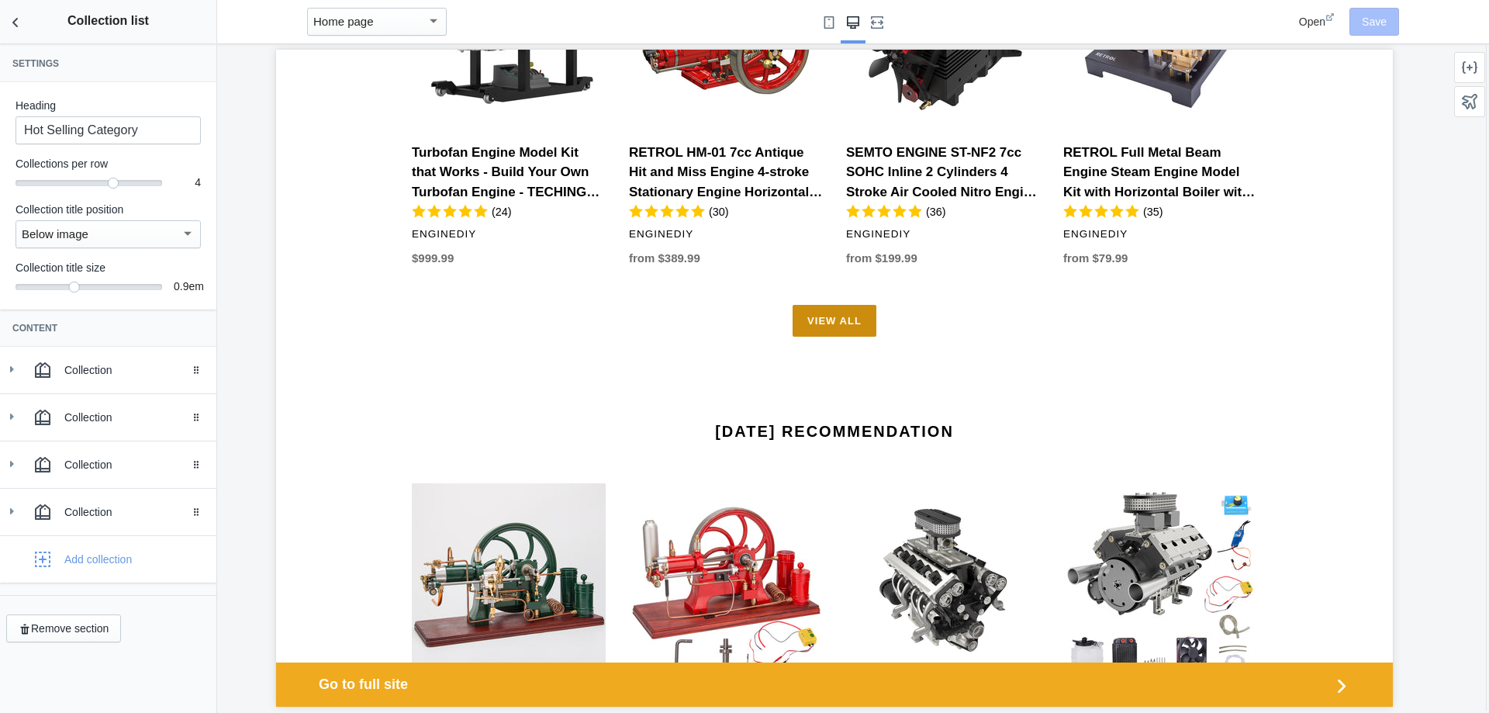
click at [857, 314] on link "View all" at bounding box center [835, 321] width 84 height 33
click at [92, 370] on div "Collection" at bounding box center [134, 370] width 140 height 16
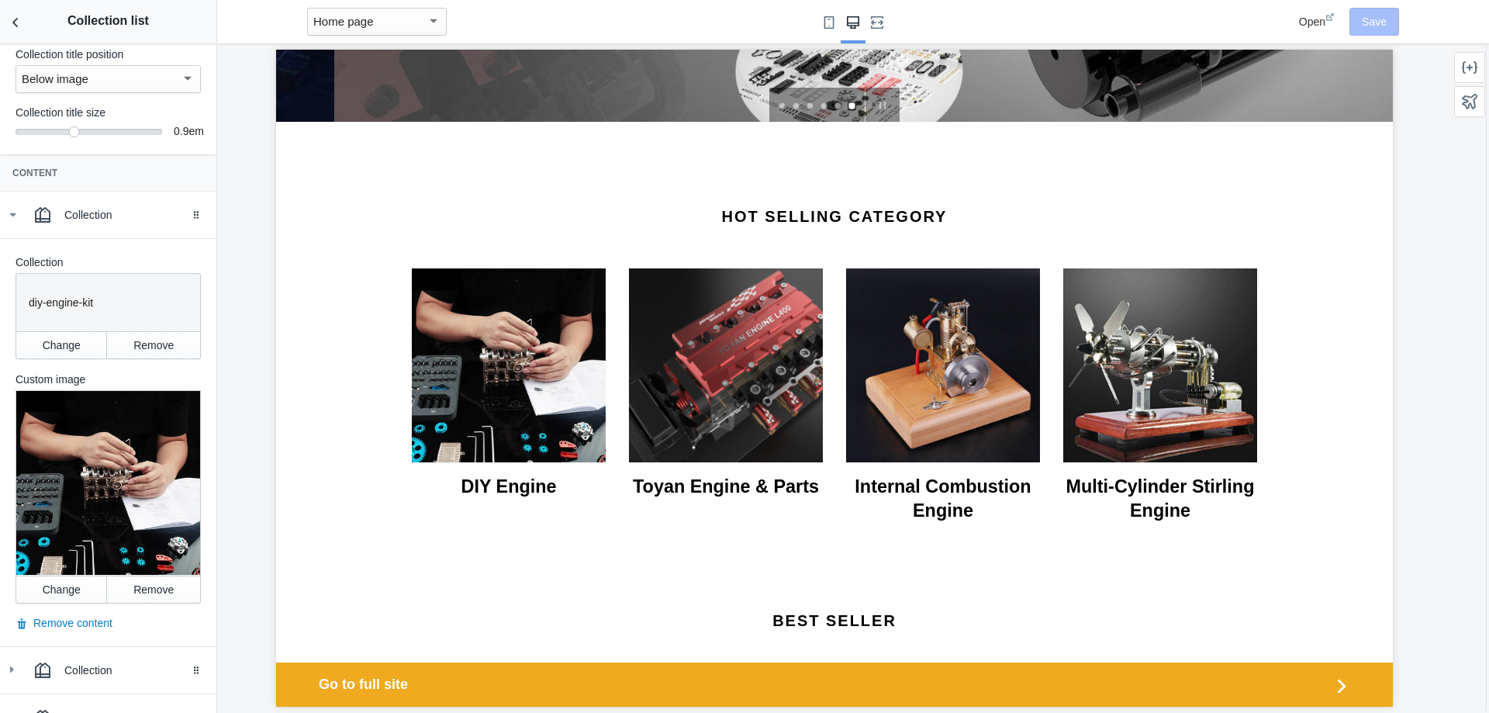
scroll to position [370, 0]
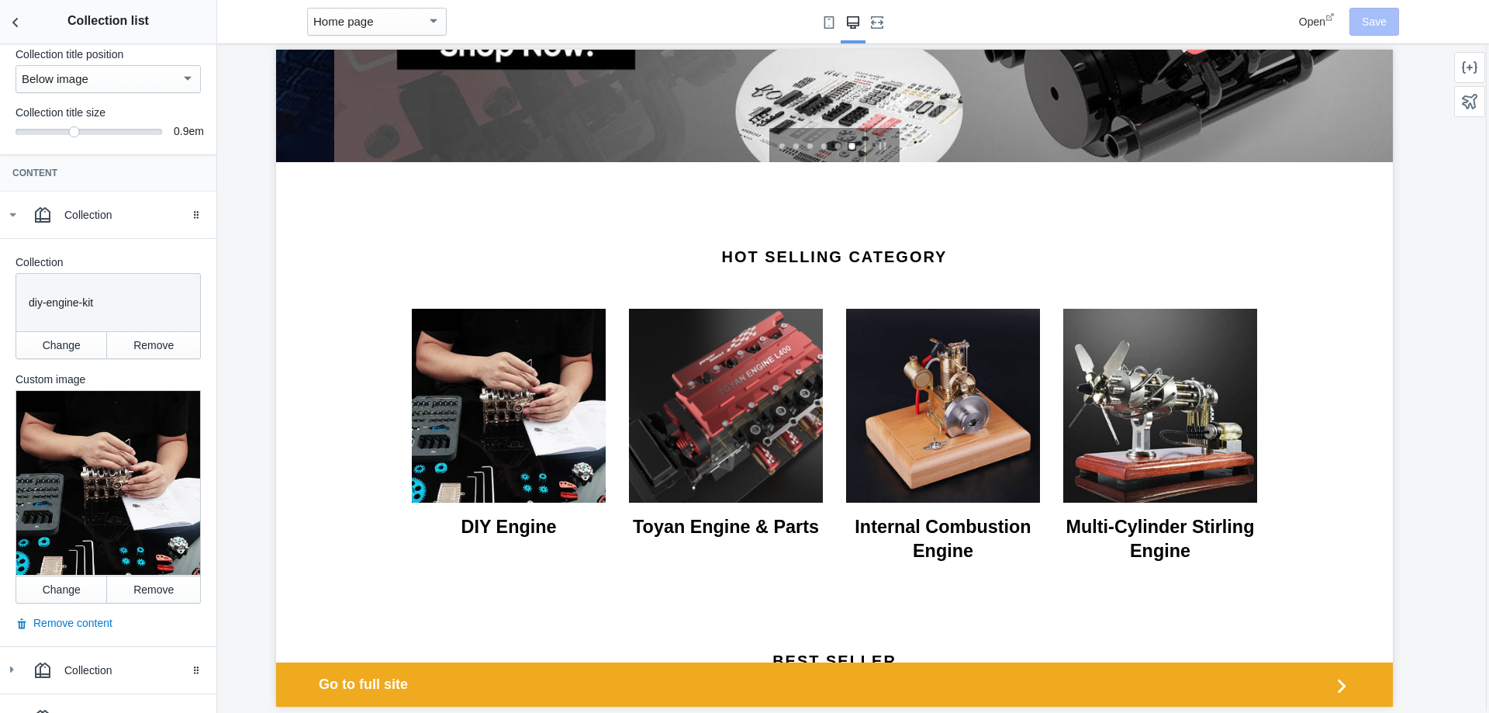
click at [120, 300] on p "diy-engine-kit" at bounding box center [108, 303] width 159 height 16
drag, startPoint x: 120, startPoint y: 300, endPoint x: 26, endPoint y: 292, distance: 95.0
click at [26, 292] on div "diy-engine-kit" at bounding box center [104, 299] width 165 height 39
copy p "diy-engine-kit"
click at [172, 302] on p "diy-engine-kit" at bounding box center [108, 303] width 159 height 16
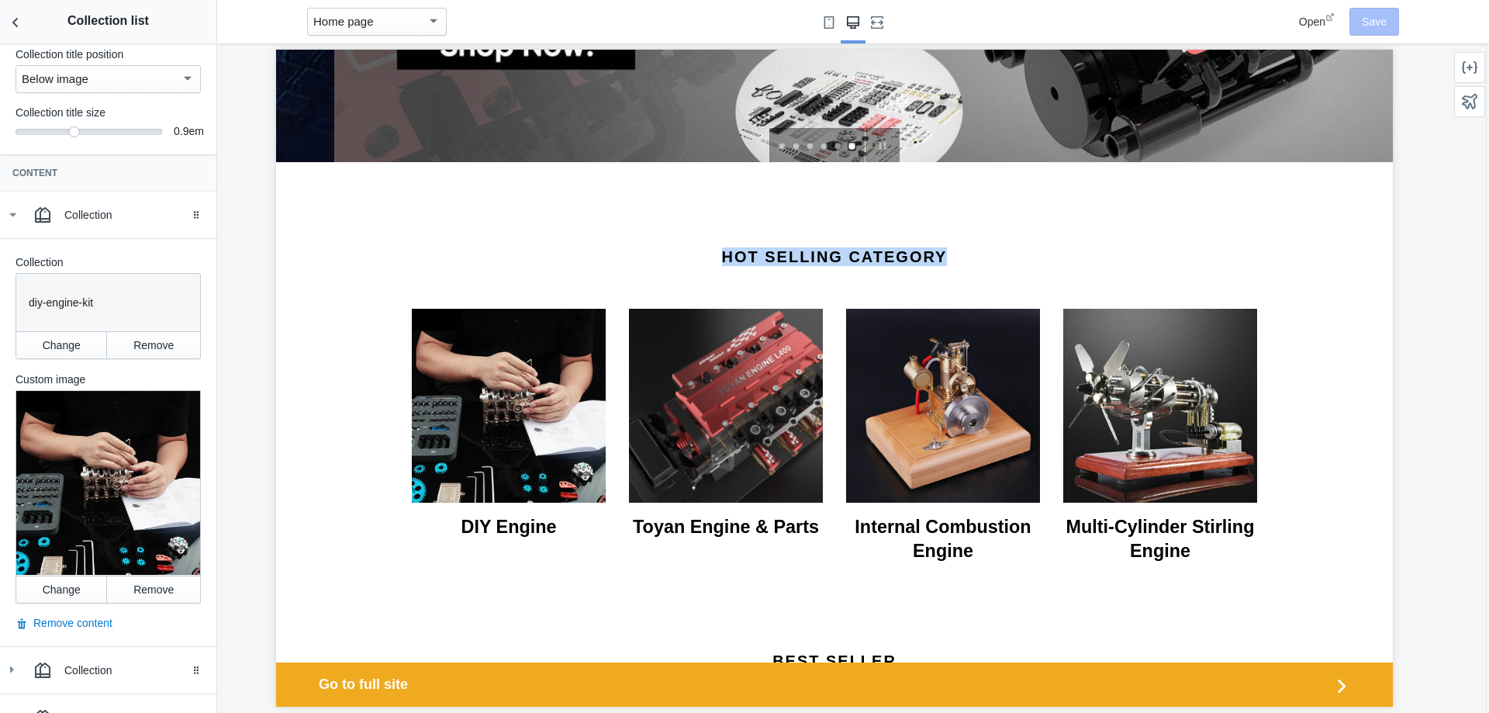
drag, startPoint x: 707, startPoint y: 256, endPoint x: 956, endPoint y: 236, distance: 249.8
click at [956, 236] on div "Hot Selling Category DIY Engine Toyan Engine & Parts Internal Combustion Engine…" at bounding box center [834, 406] width 1117 height 403
copy h2 "Hot Selling Category"
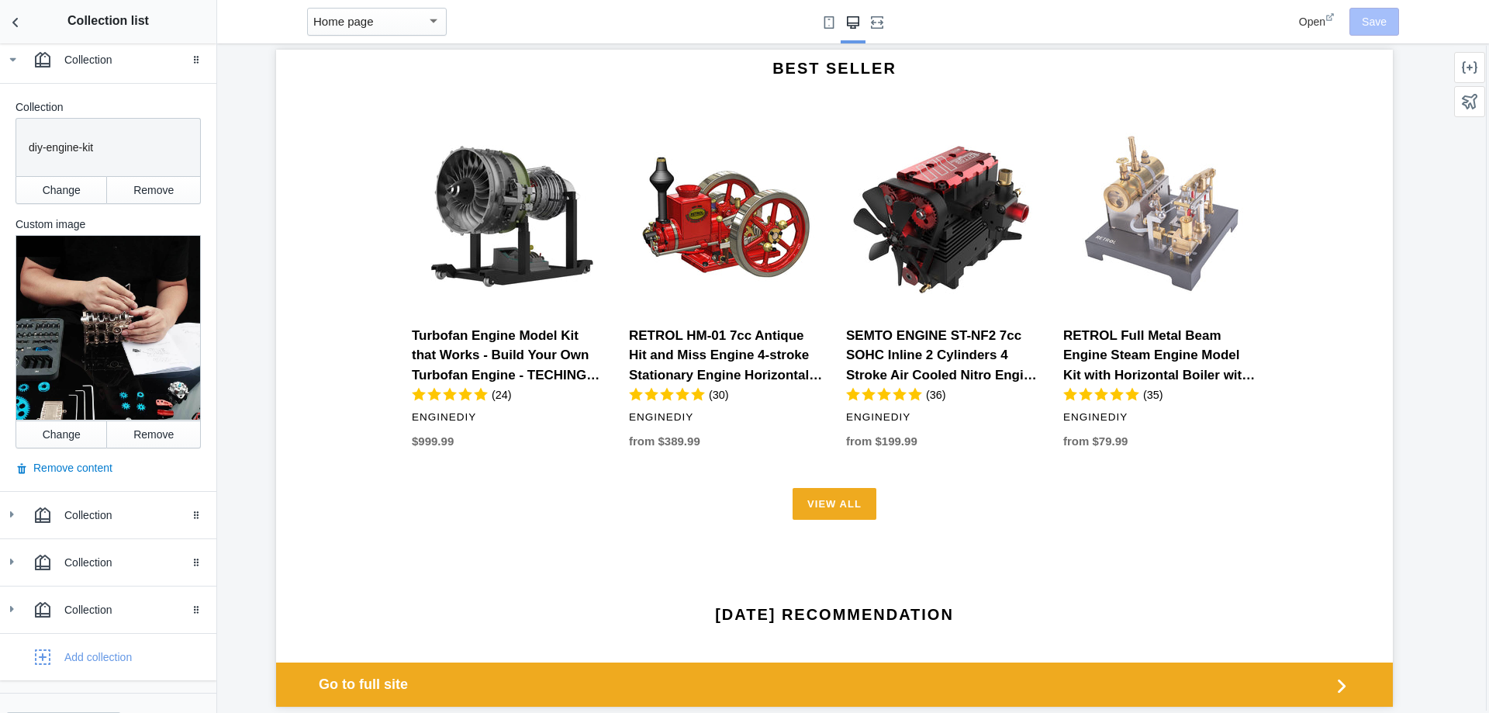
scroll to position [991, 0]
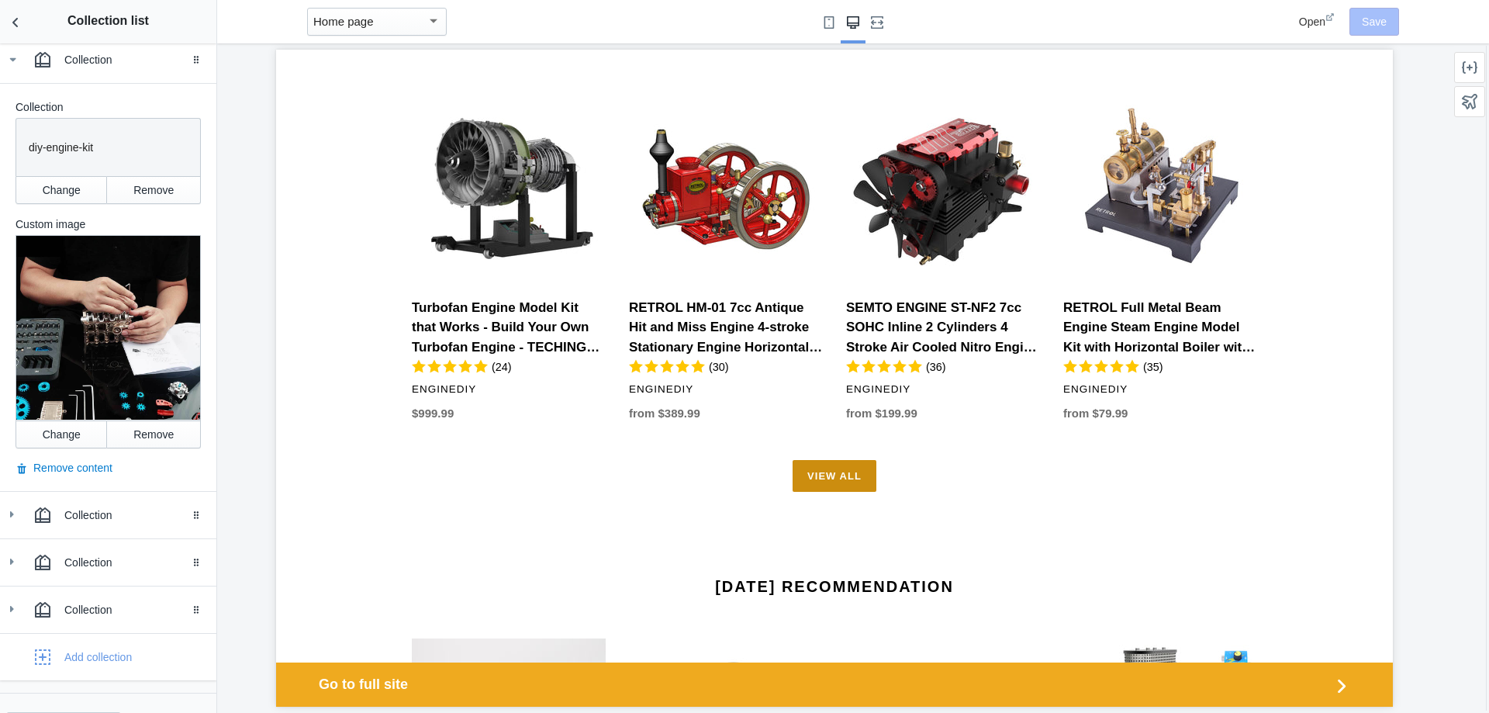
click at [851, 485] on link "View all" at bounding box center [835, 476] width 84 height 33
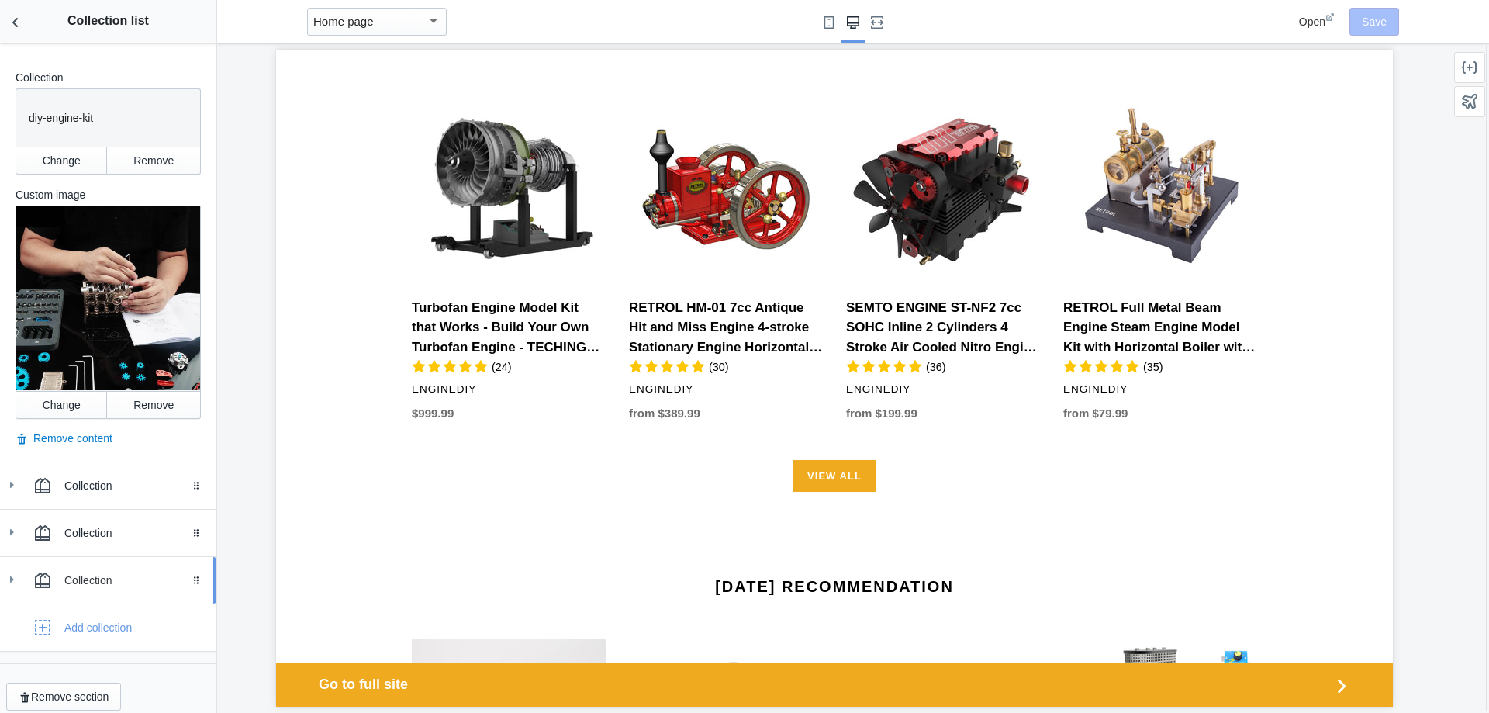
click at [86, 572] on div "Collection" at bounding box center [134, 580] width 140 height 16
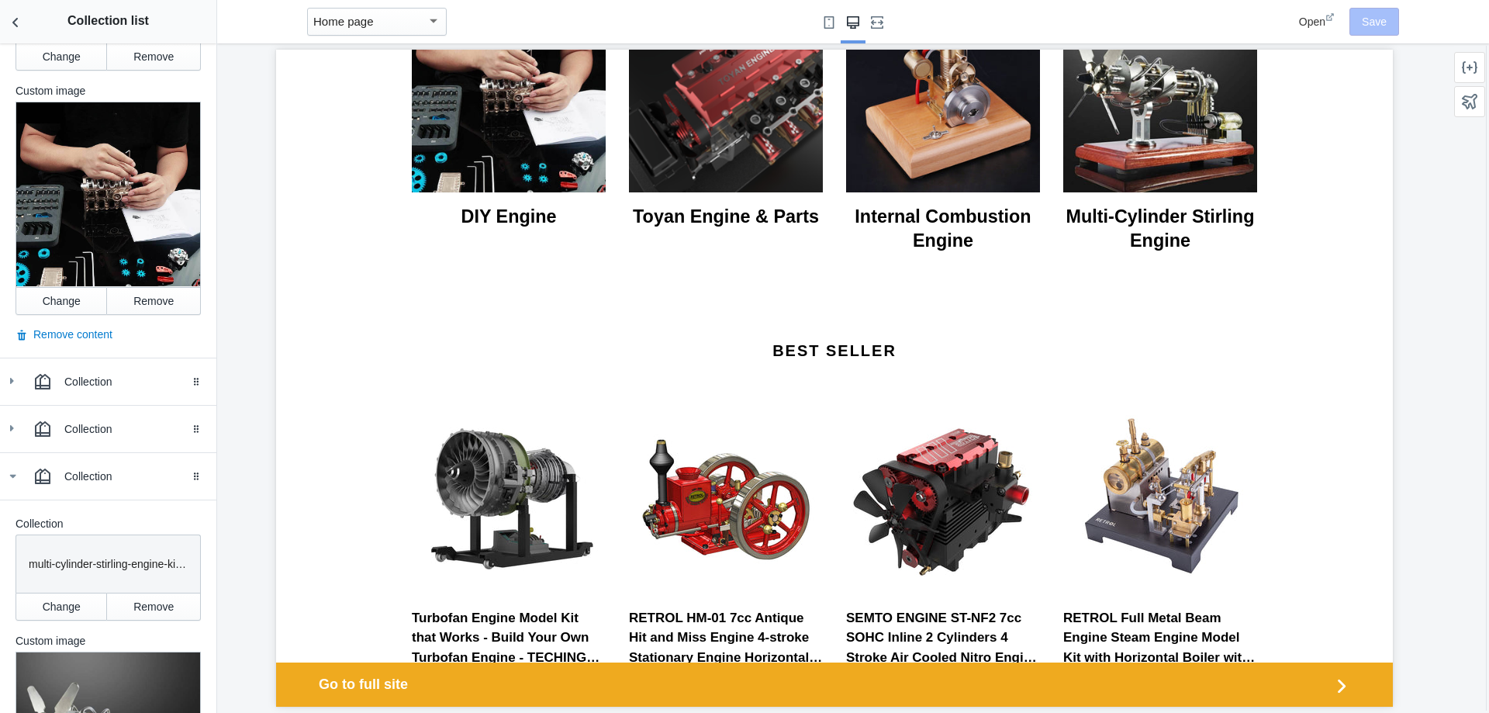
scroll to position [426, 0]
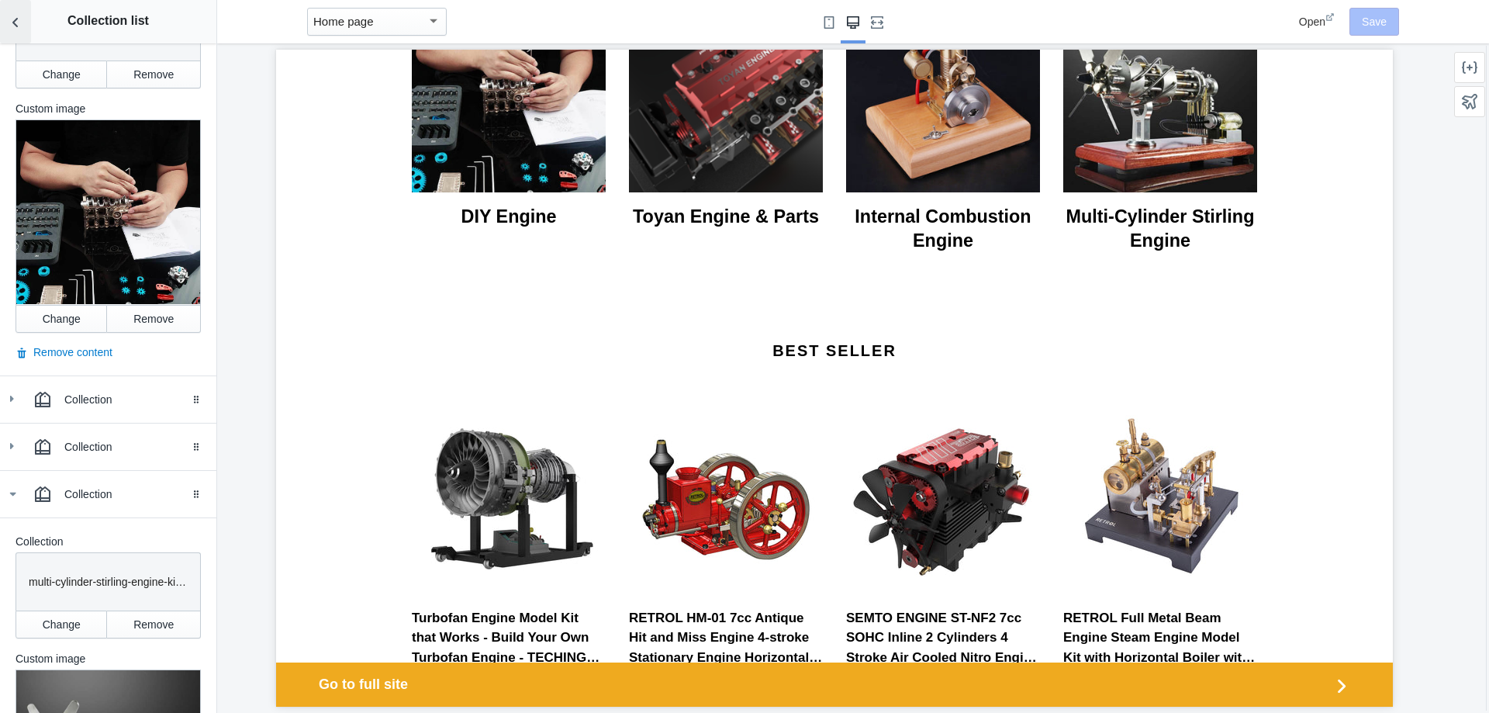
click at [7, 24] on button "Back to sections" at bounding box center [15, 21] width 31 height 43
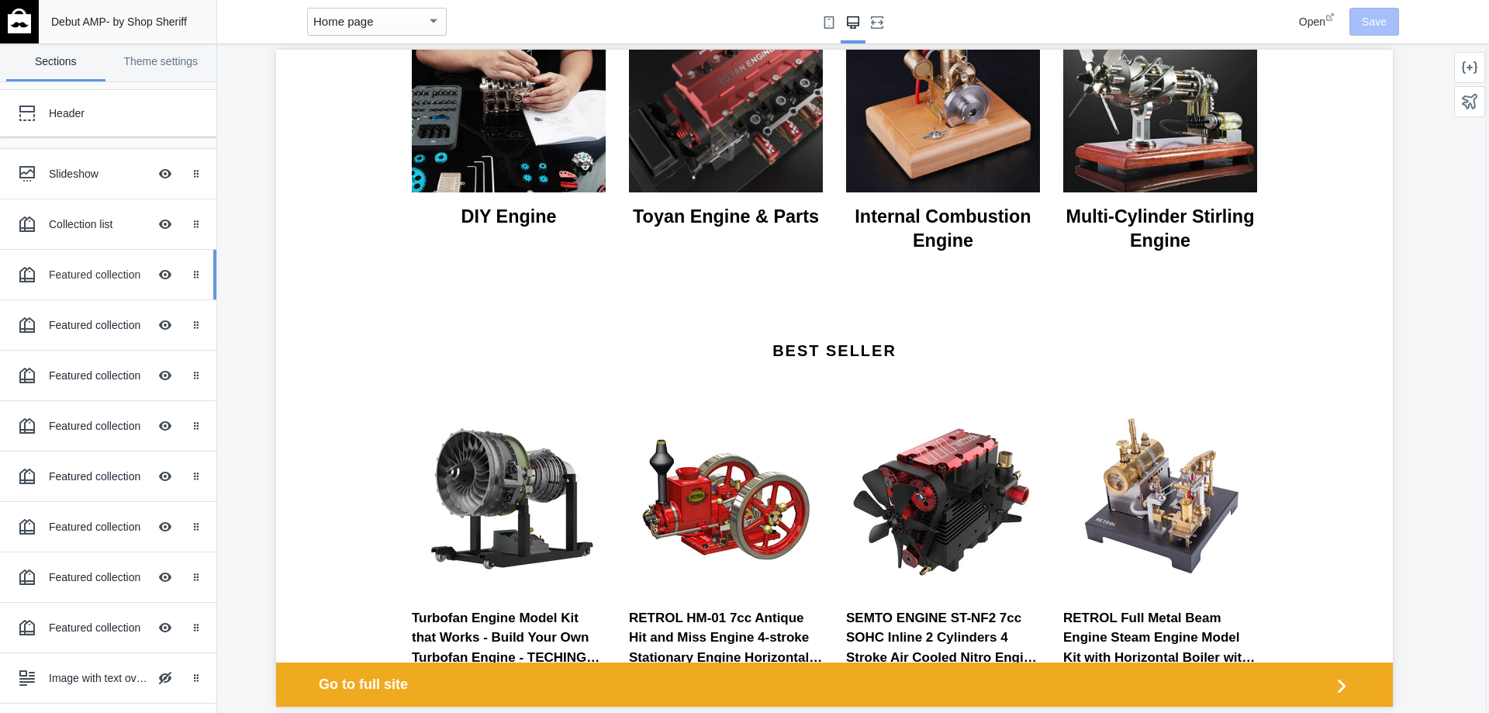
click at [105, 275] on div "Featured collection" at bounding box center [98, 275] width 99 height 16
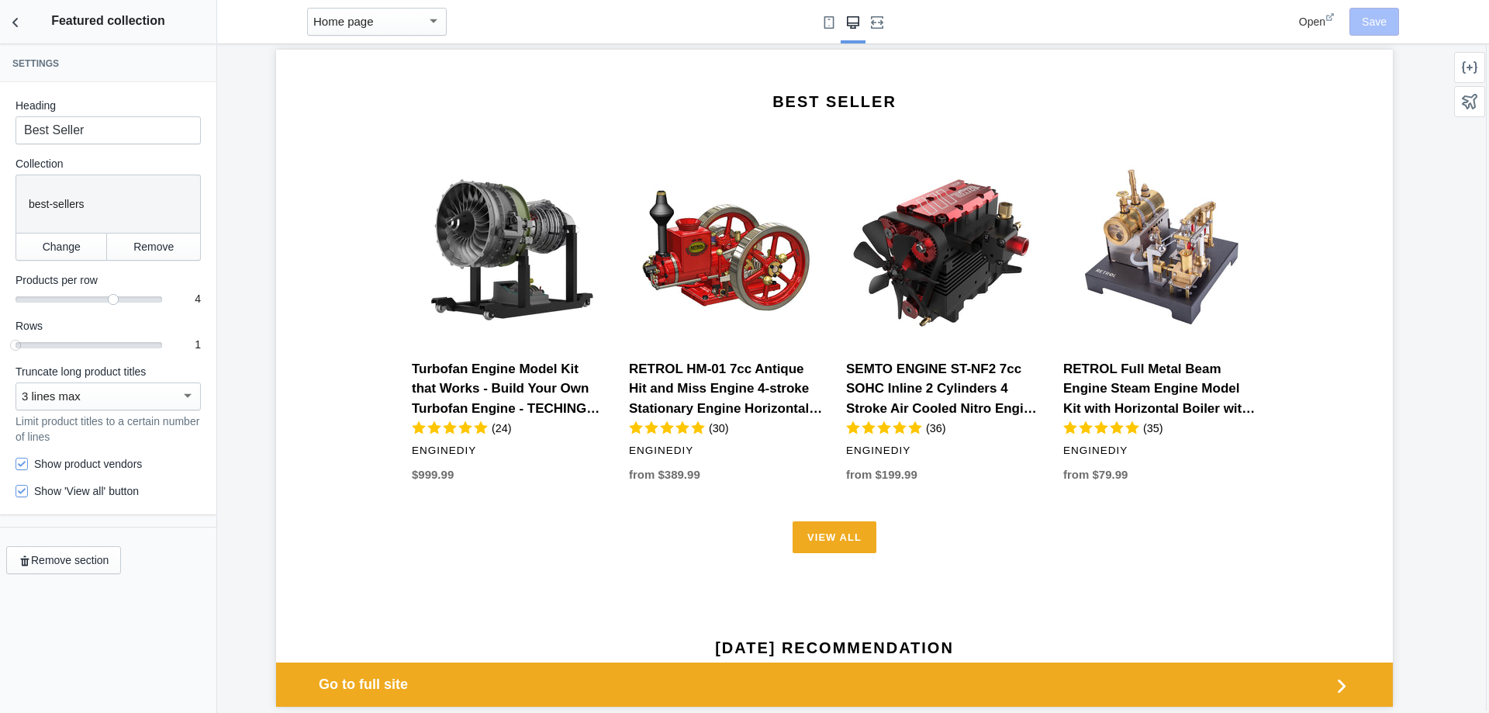
scroll to position [155, 0]
click at [171, 398] on div "3 lines max" at bounding box center [101, 396] width 159 height 19
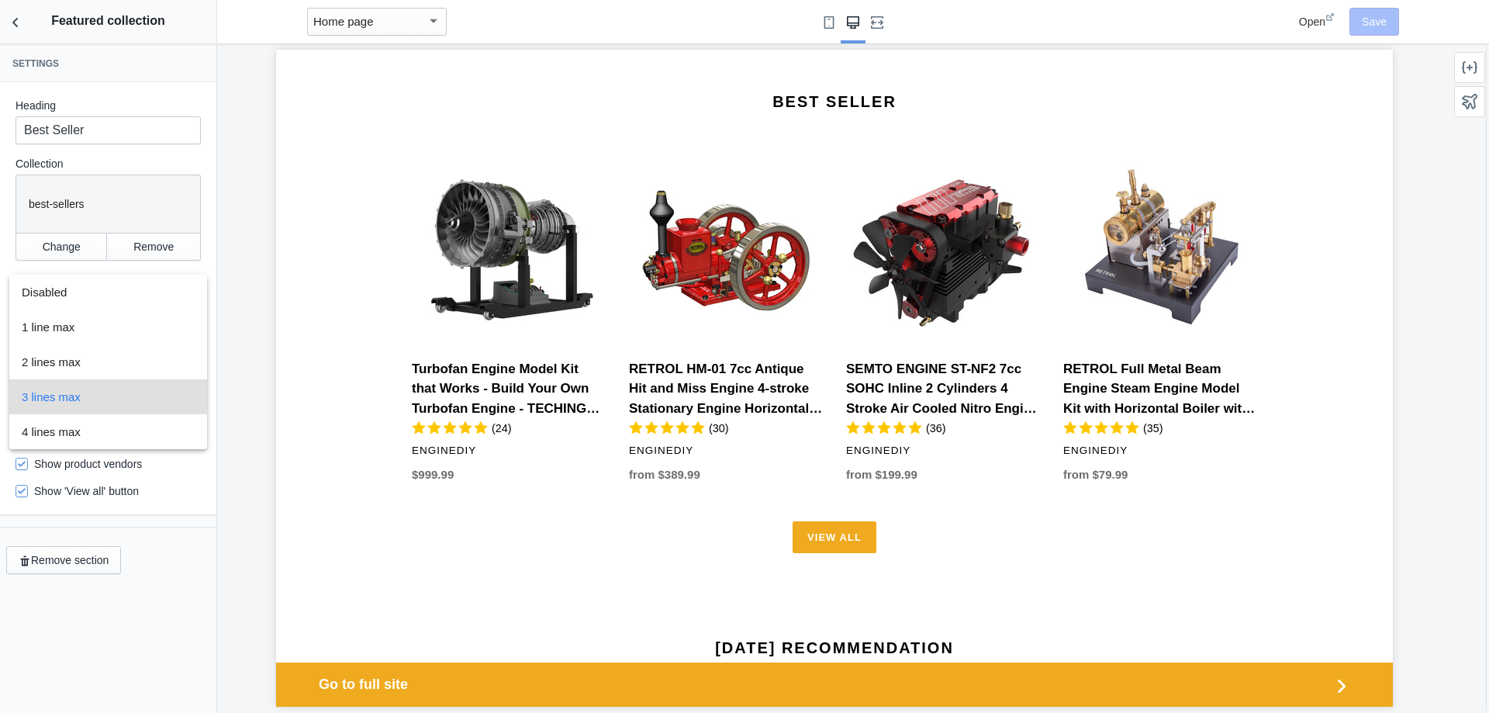
click at [171, 398] on span "3 lines max" at bounding box center [108, 396] width 173 height 35
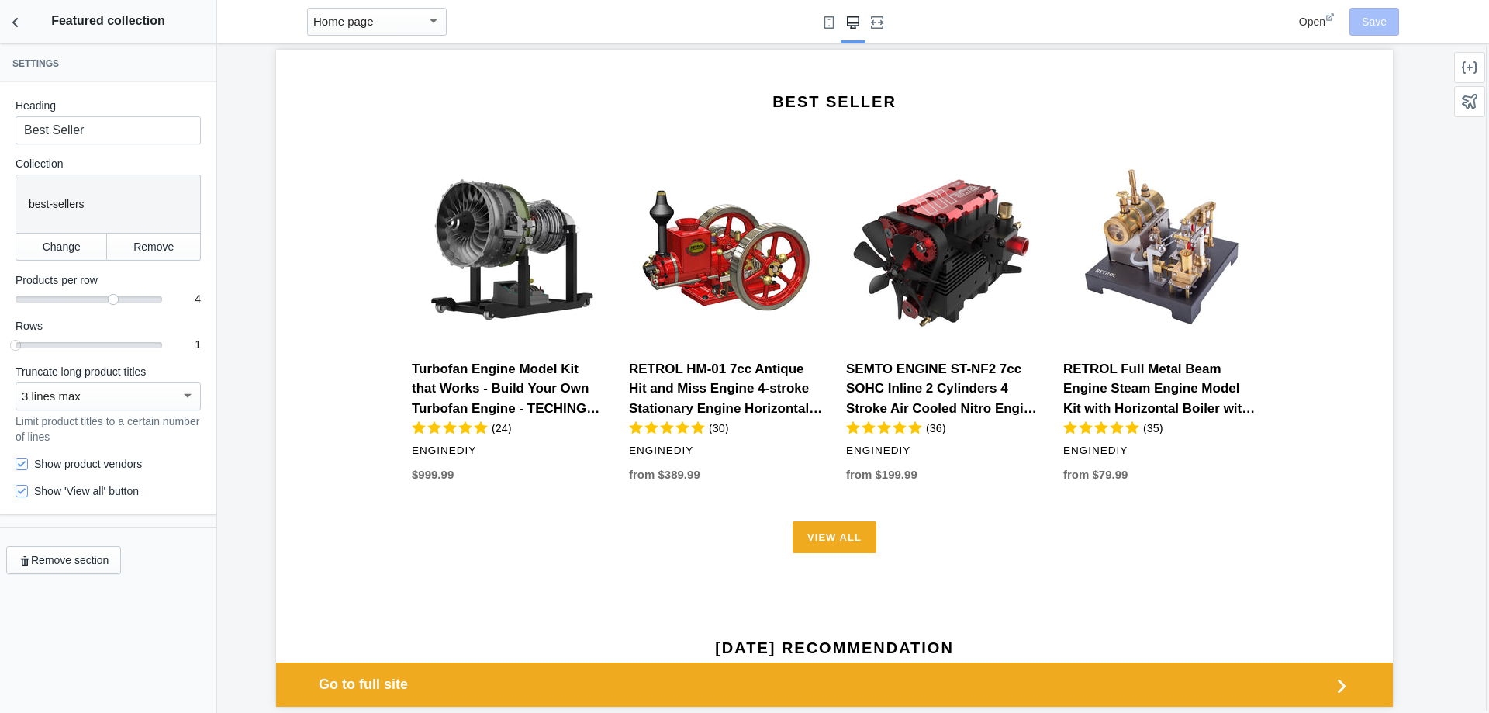
click at [171, 398] on div "3 lines max" at bounding box center [101, 396] width 159 height 19
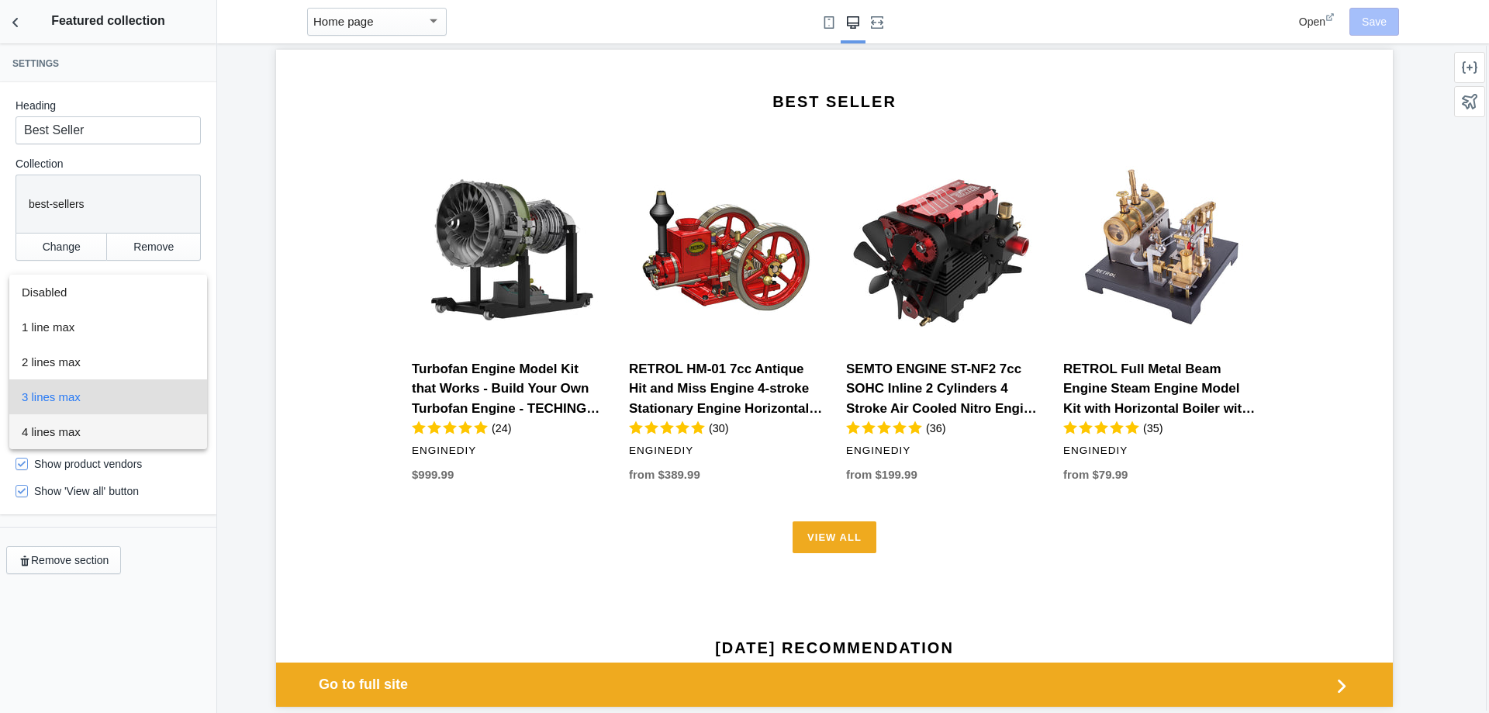
click at [94, 431] on span "4 lines max" at bounding box center [108, 431] width 173 height 35
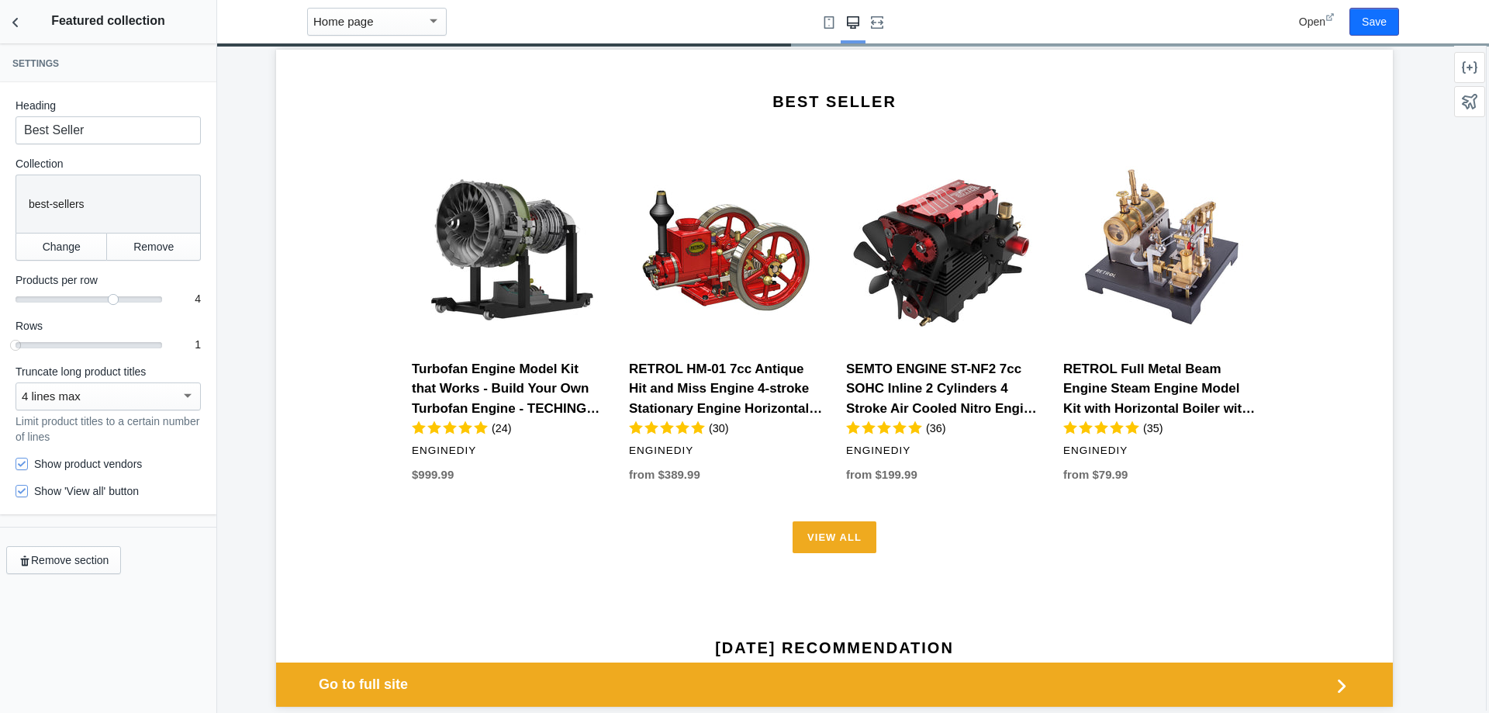
click at [155, 405] on div "4 lines max" at bounding box center [101, 396] width 159 height 19
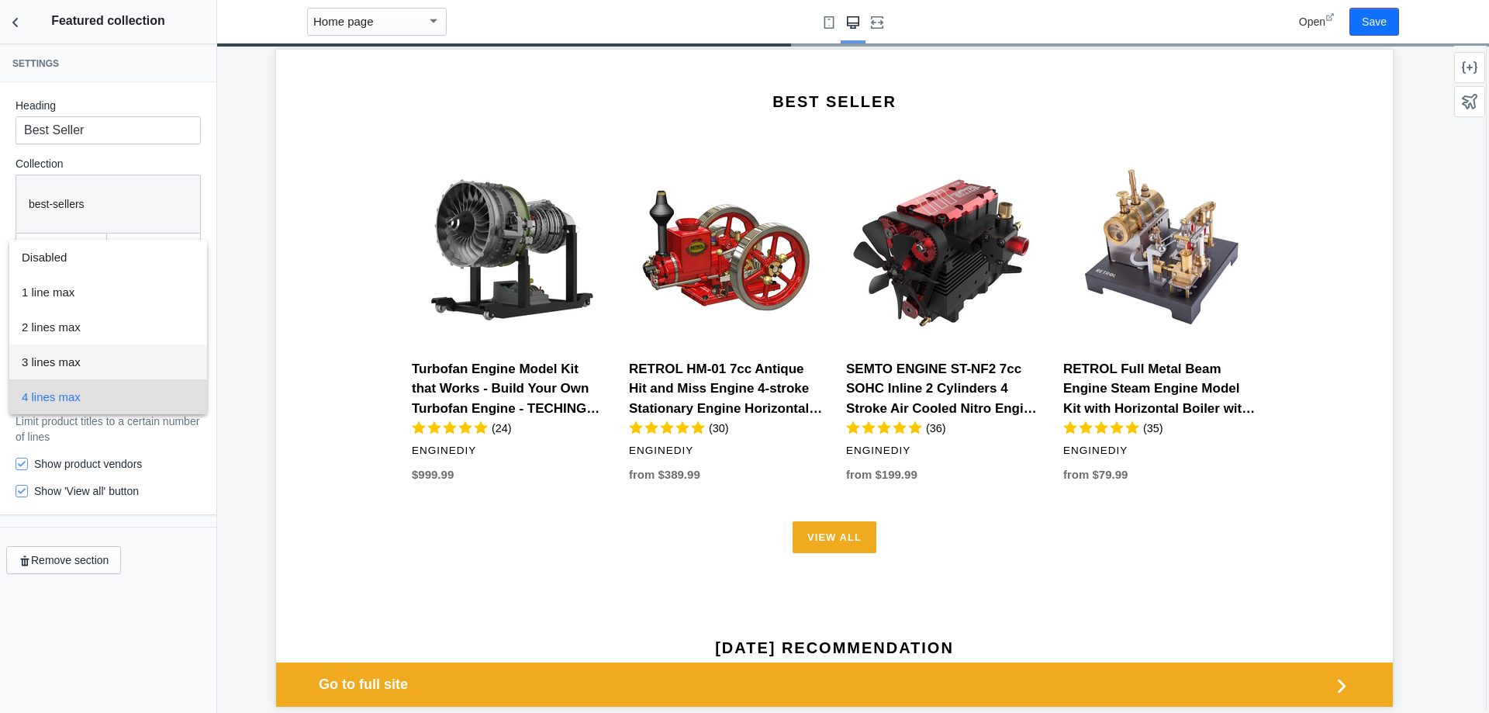
scroll to position [949, 0]
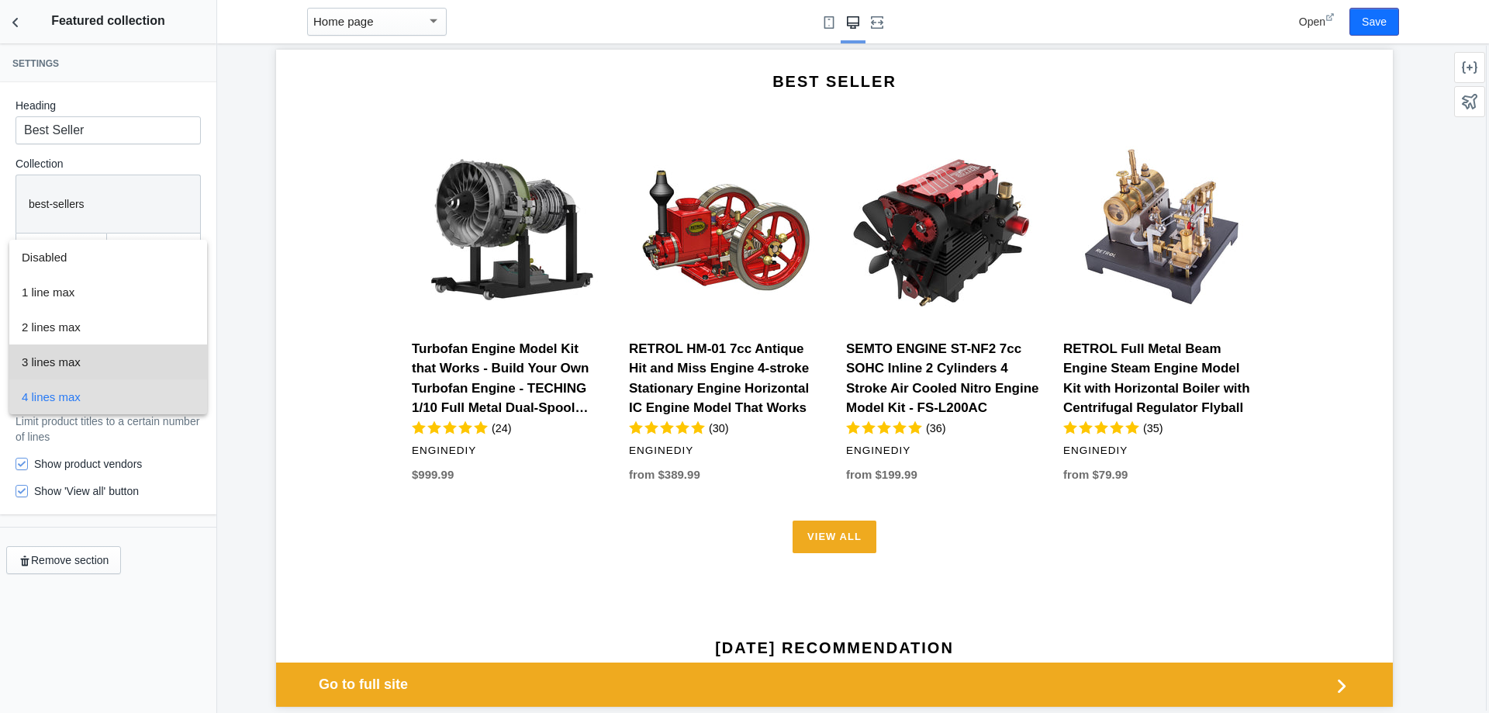
click at [99, 366] on span "3 lines max" at bounding box center [108, 361] width 173 height 35
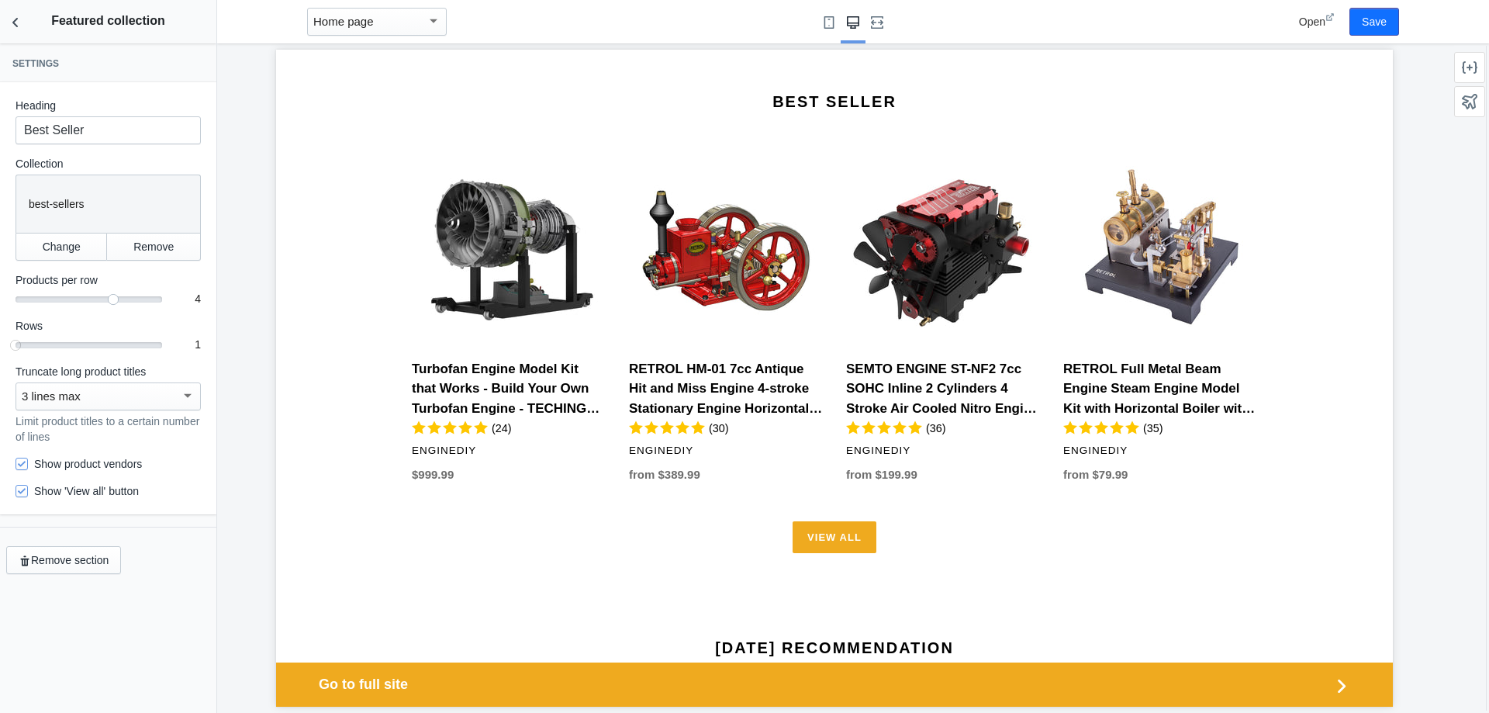
scroll to position [0, 0]
click at [7, 22] on button "Back to sections" at bounding box center [15, 21] width 31 height 43
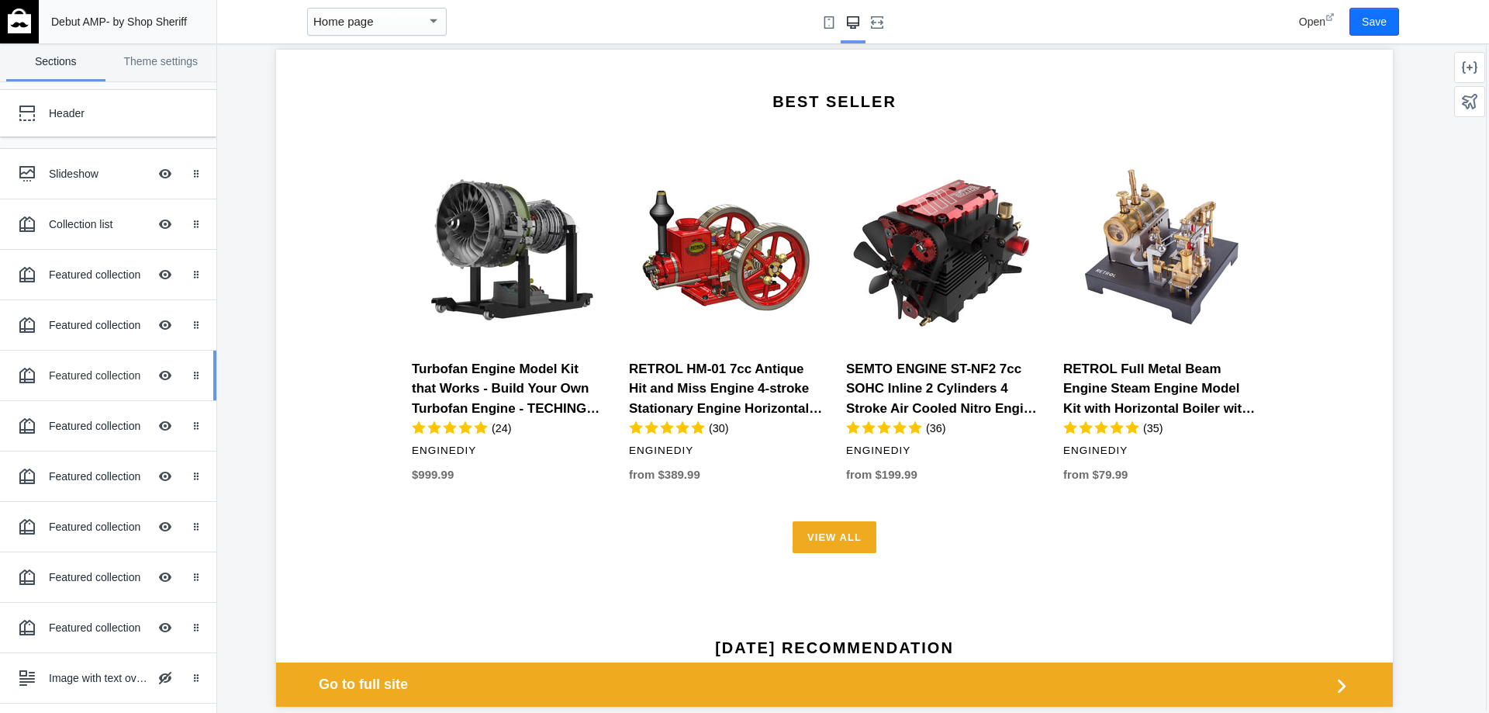
click at [117, 370] on div "Featured collection" at bounding box center [98, 376] width 99 height 16
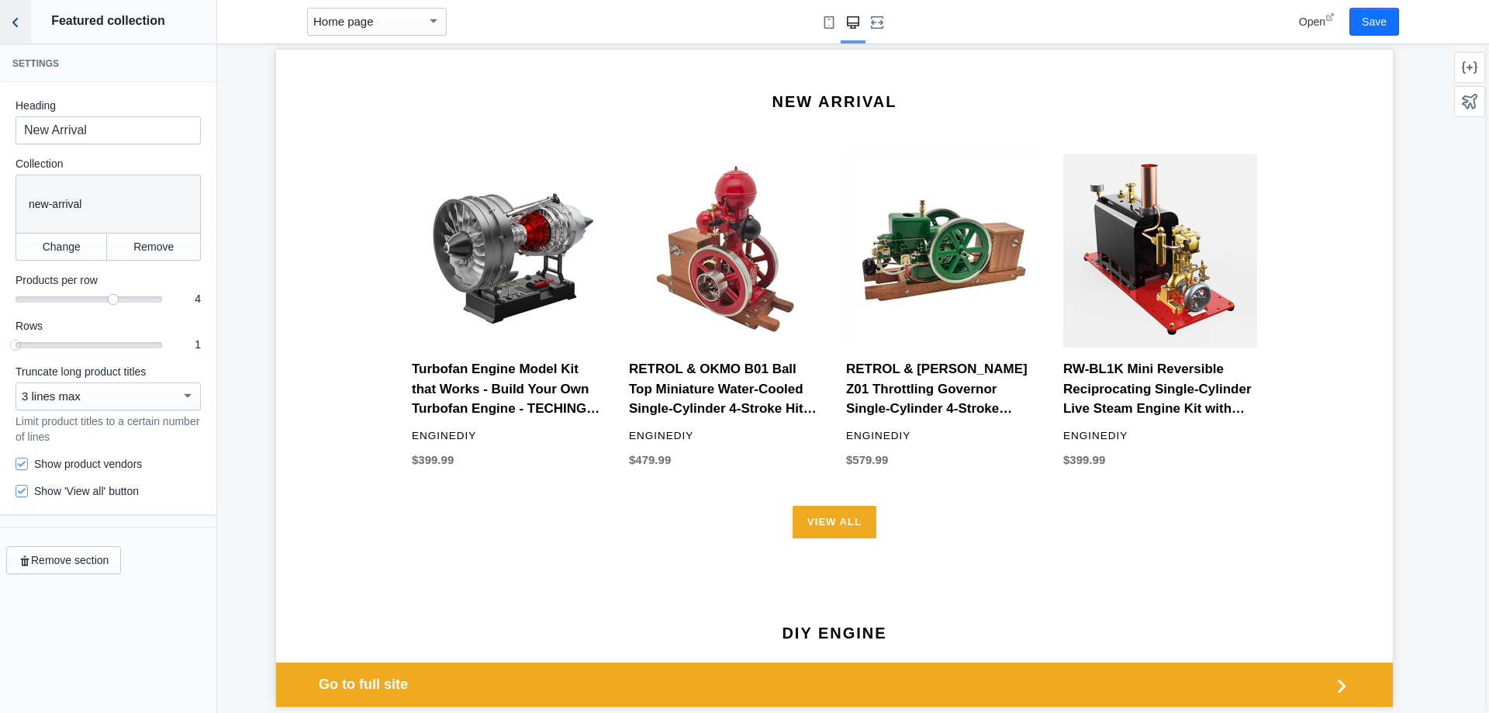
click at [22, 28] on icon "Back to sections" at bounding box center [16, 23] width 16 height 16
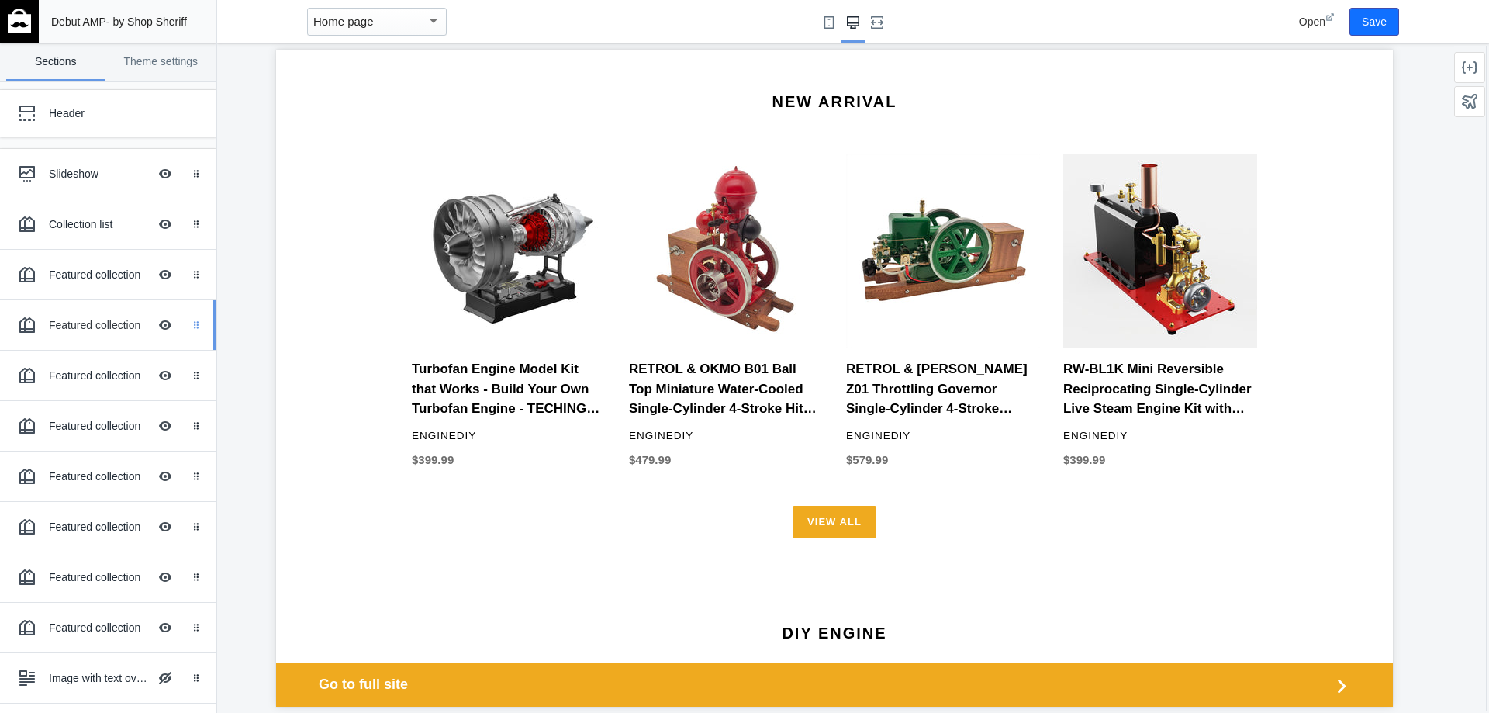
click at [185, 330] on div "Drag to reorder" at bounding box center [199, 325] width 34 height 50
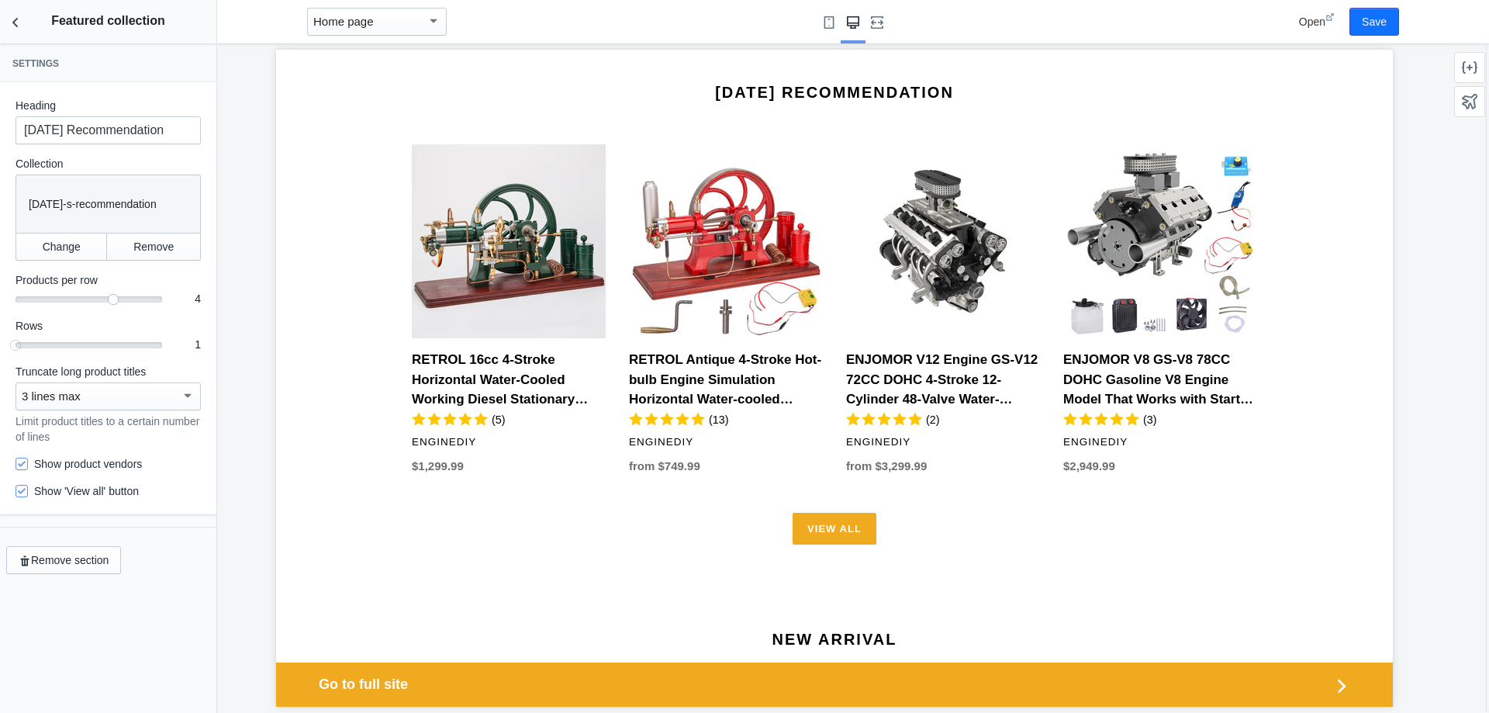
scroll to position [1475, 0]
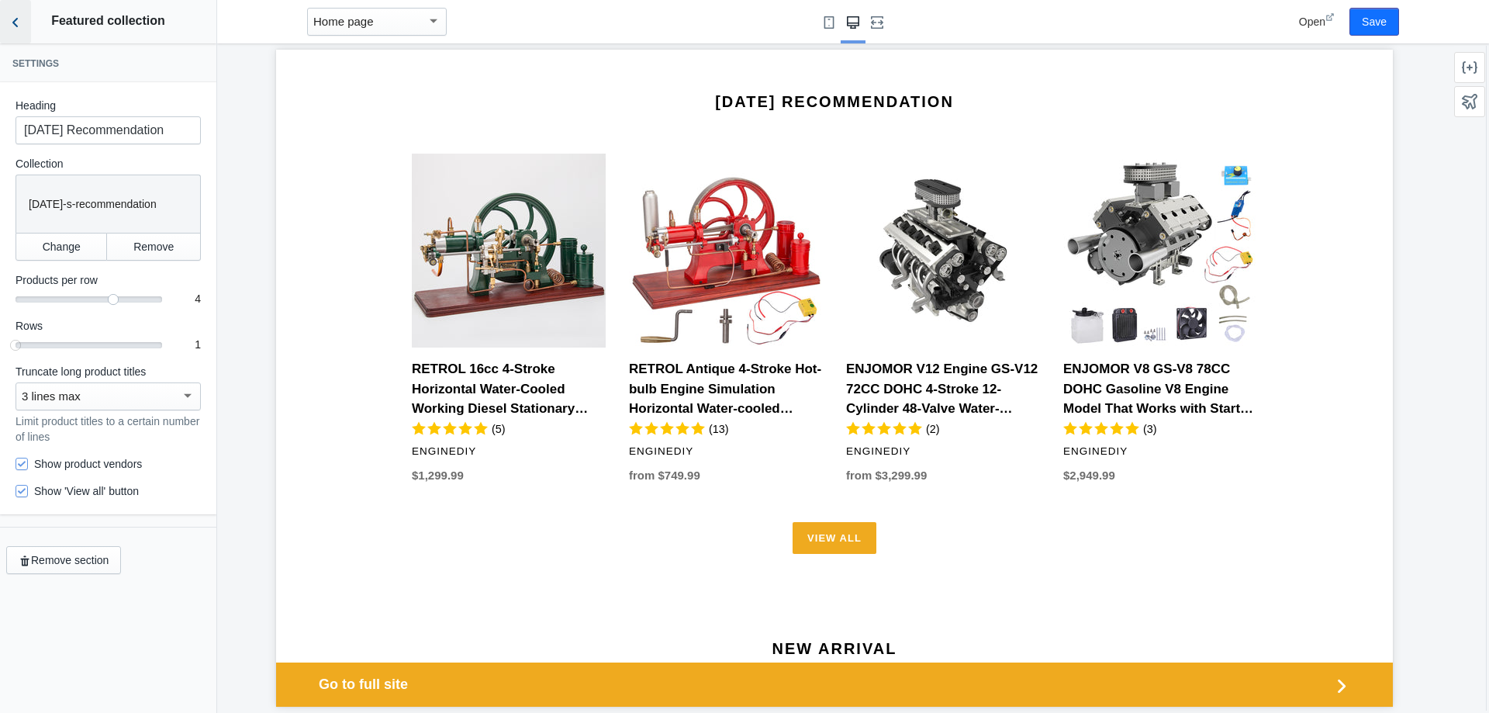
click at [6, 19] on button "Back to sections" at bounding box center [15, 21] width 31 height 43
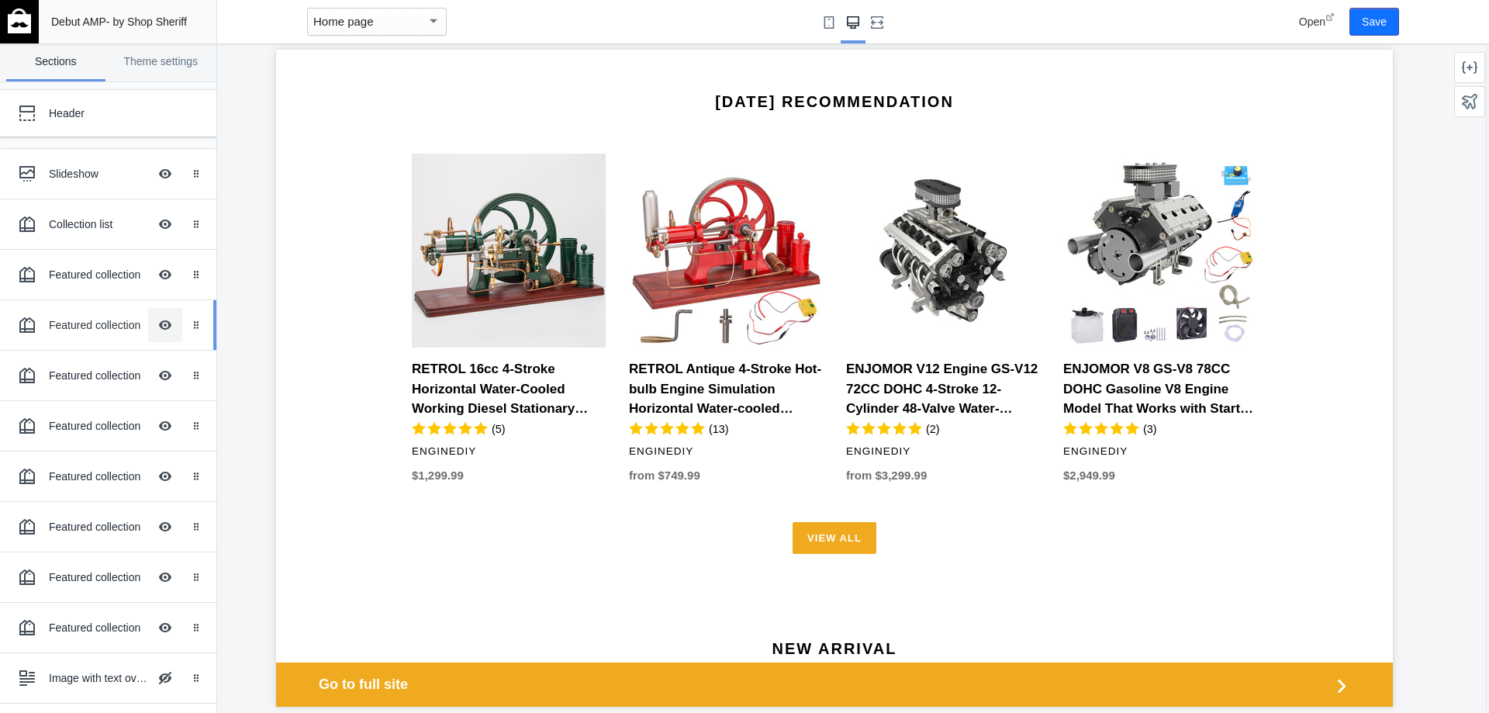
click at [157, 328] on button "Hide Image with text overlay" at bounding box center [165, 325] width 34 height 34
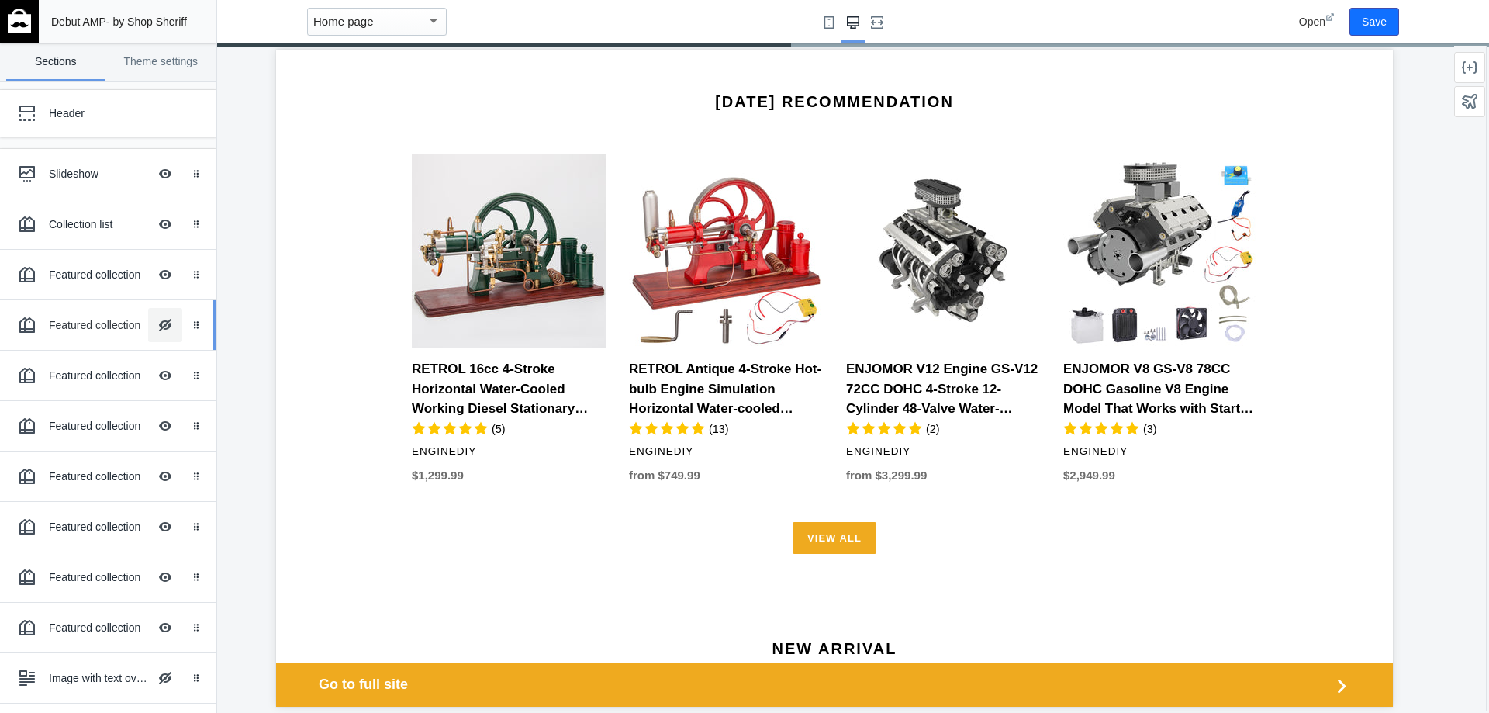
click at [157, 328] on button "Hide Image with text overlay" at bounding box center [165, 325] width 34 height 34
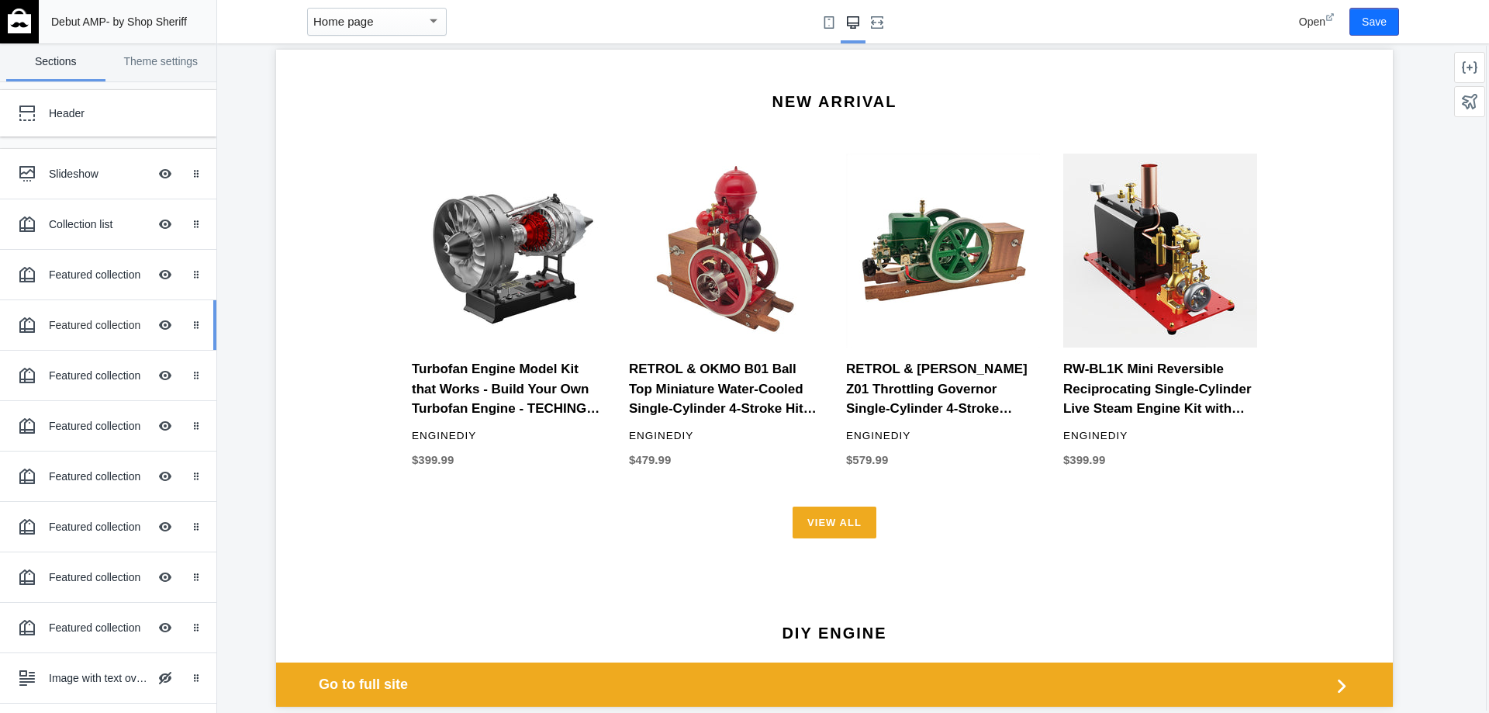
click at [33, 320] on icon at bounding box center [27, 325] width 16 height 16
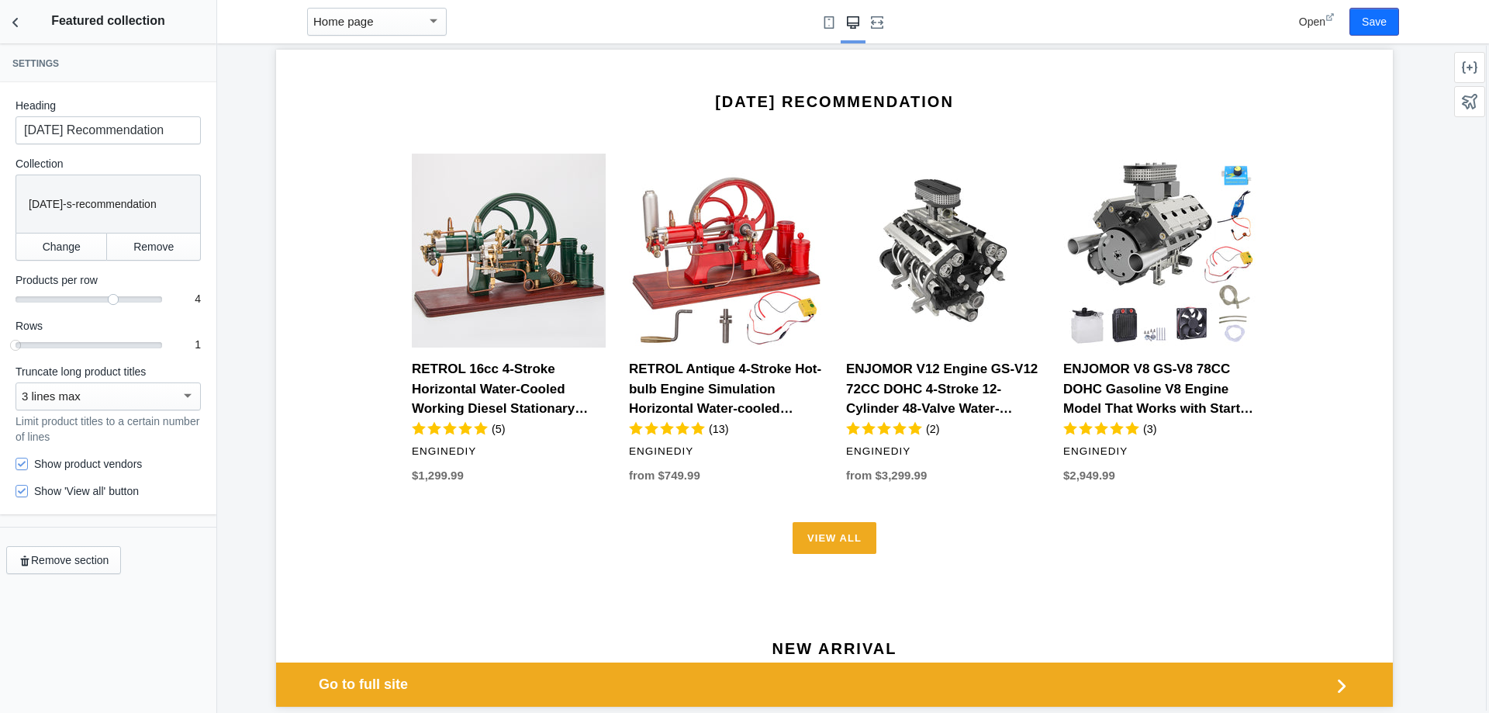
scroll to position [155, 0]
click at [23, 491] on input "Show 'View all' button" at bounding box center [22, 491] width 12 height 12
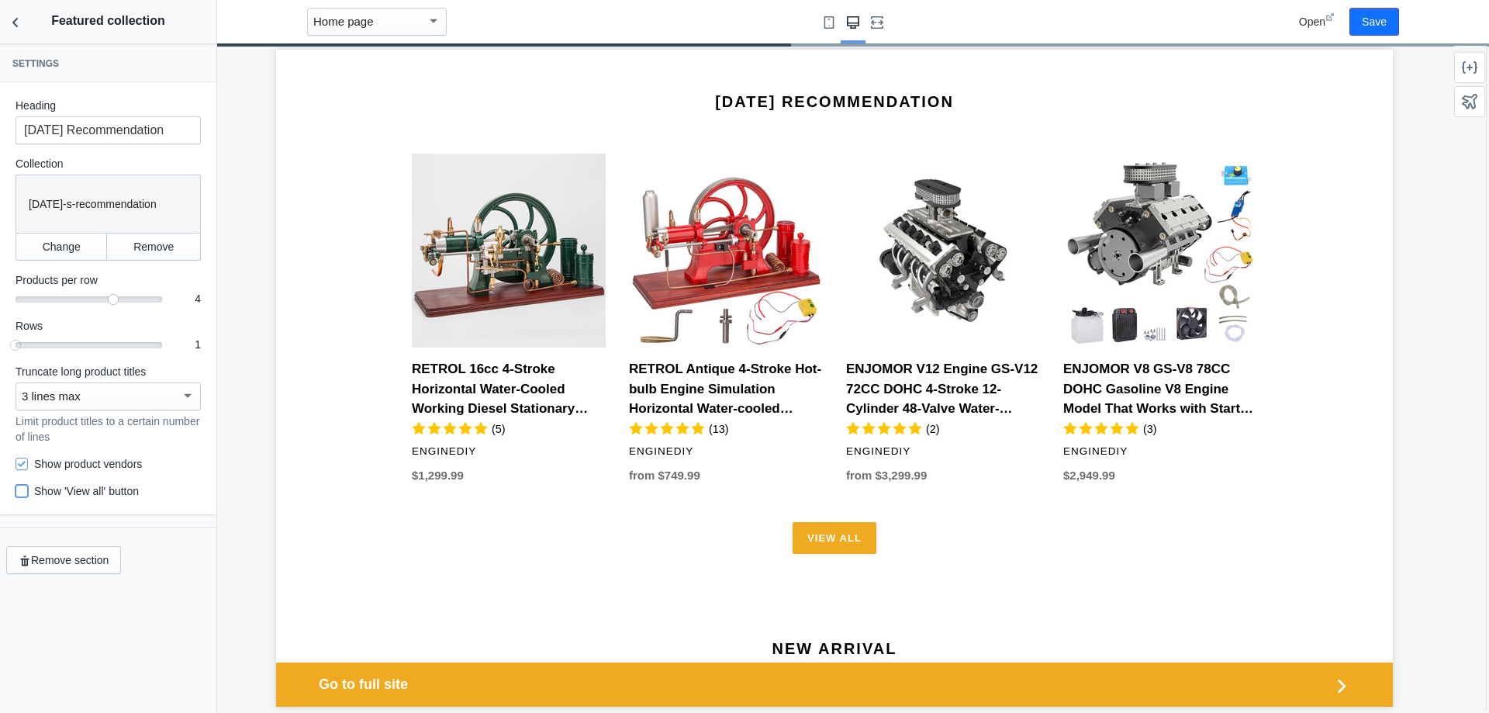
click at [23, 491] on input "Show 'View all' button" at bounding box center [22, 491] width 12 height 12
checkbox input "true"
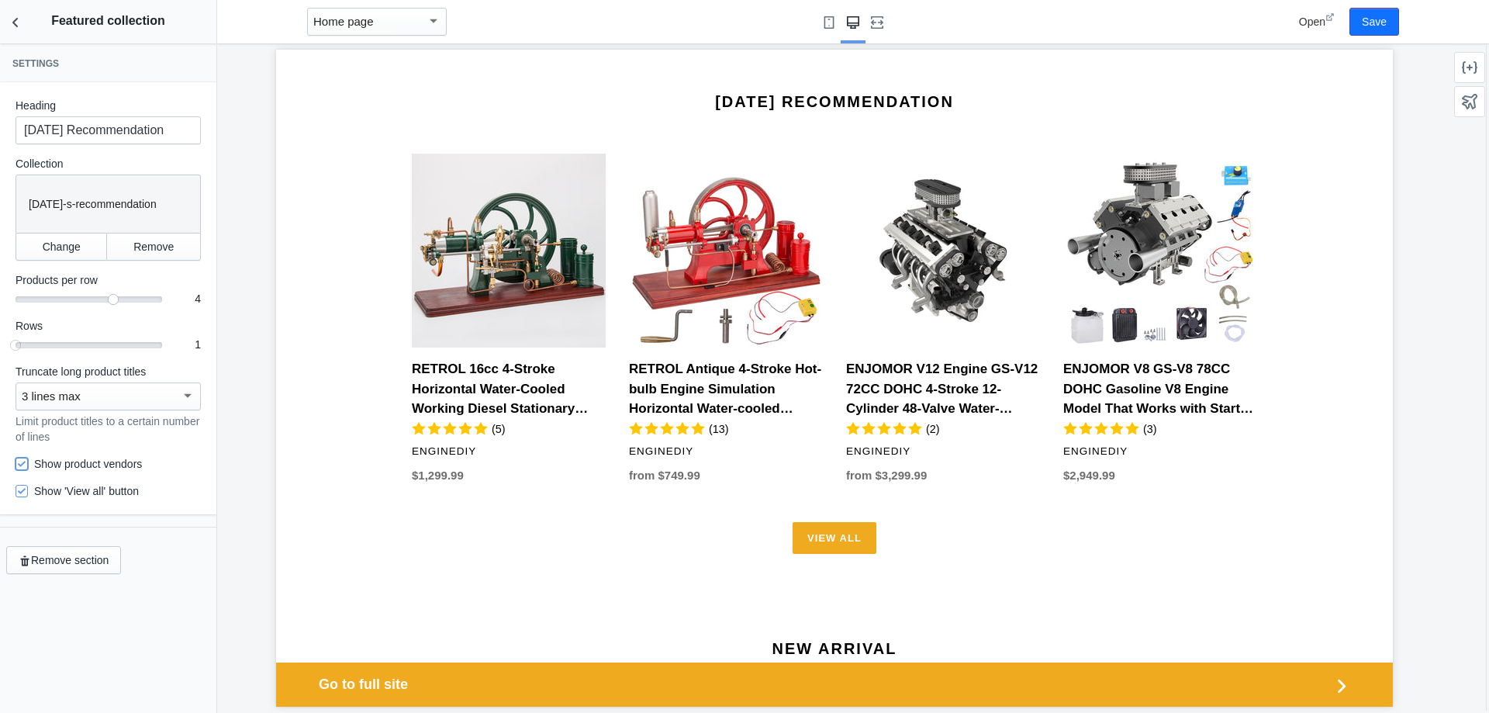
click at [23, 465] on input "Show product vendors" at bounding box center [22, 464] width 12 height 12
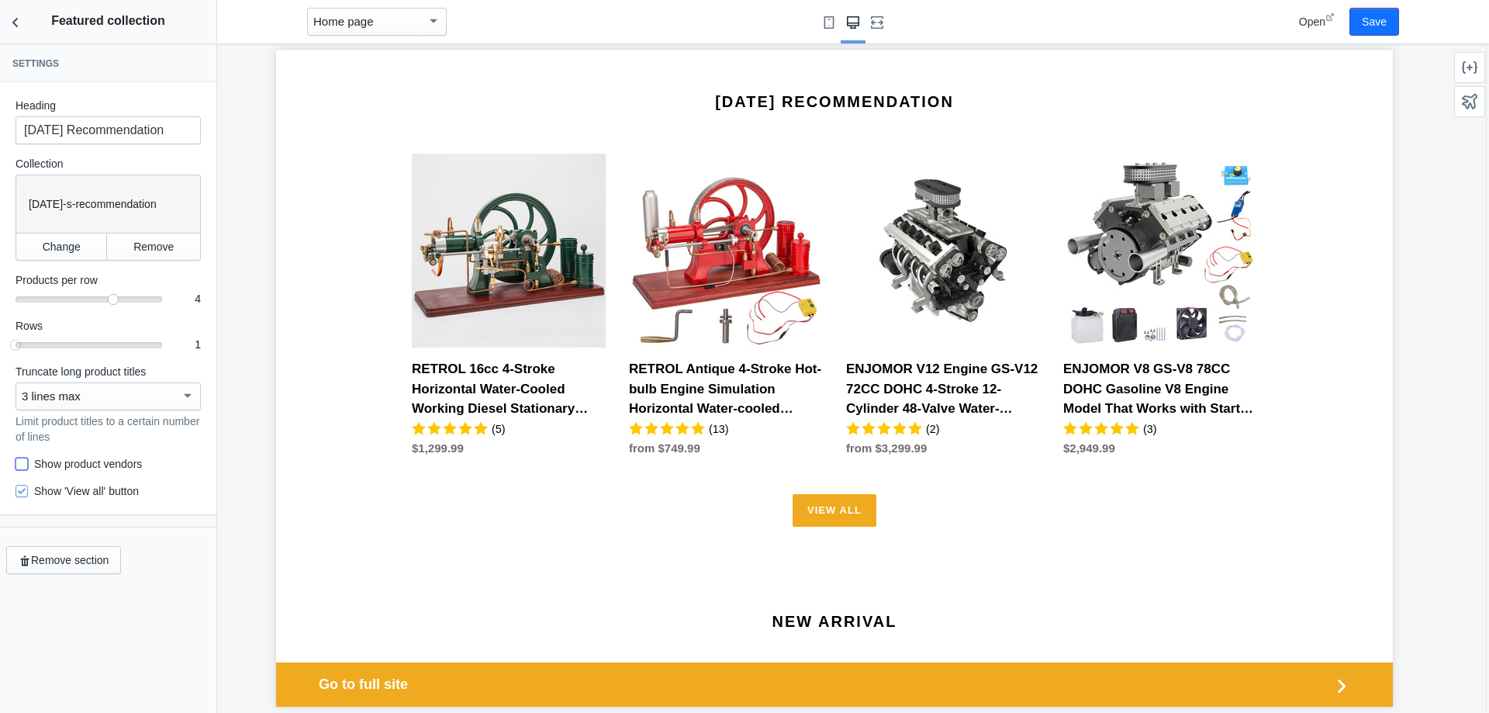
click at [23, 465] on input "Show product vendors" at bounding box center [22, 464] width 12 height 12
checkbox input "true"
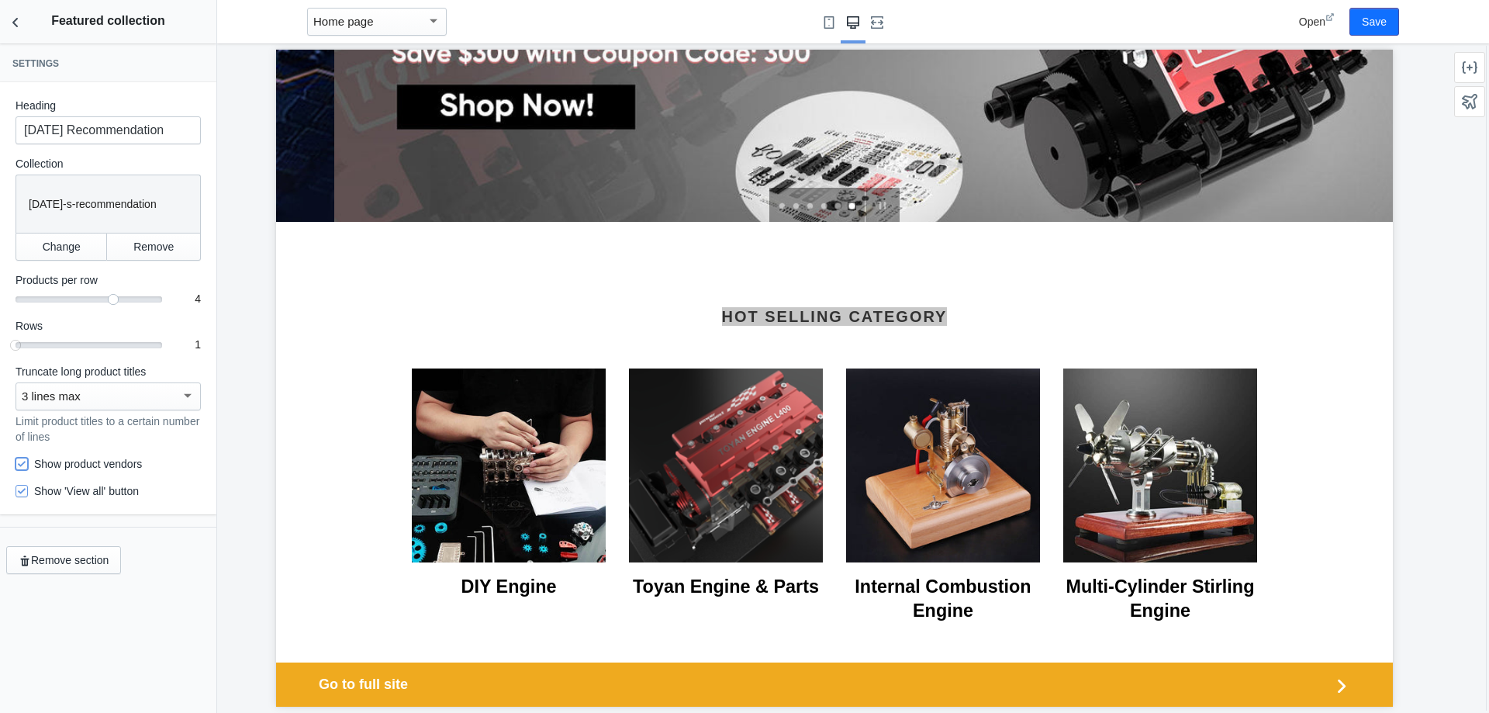
scroll to position [0, 0]
click at [25, 29] on button "Back to sections" at bounding box center [15, 21] width 31 height 43
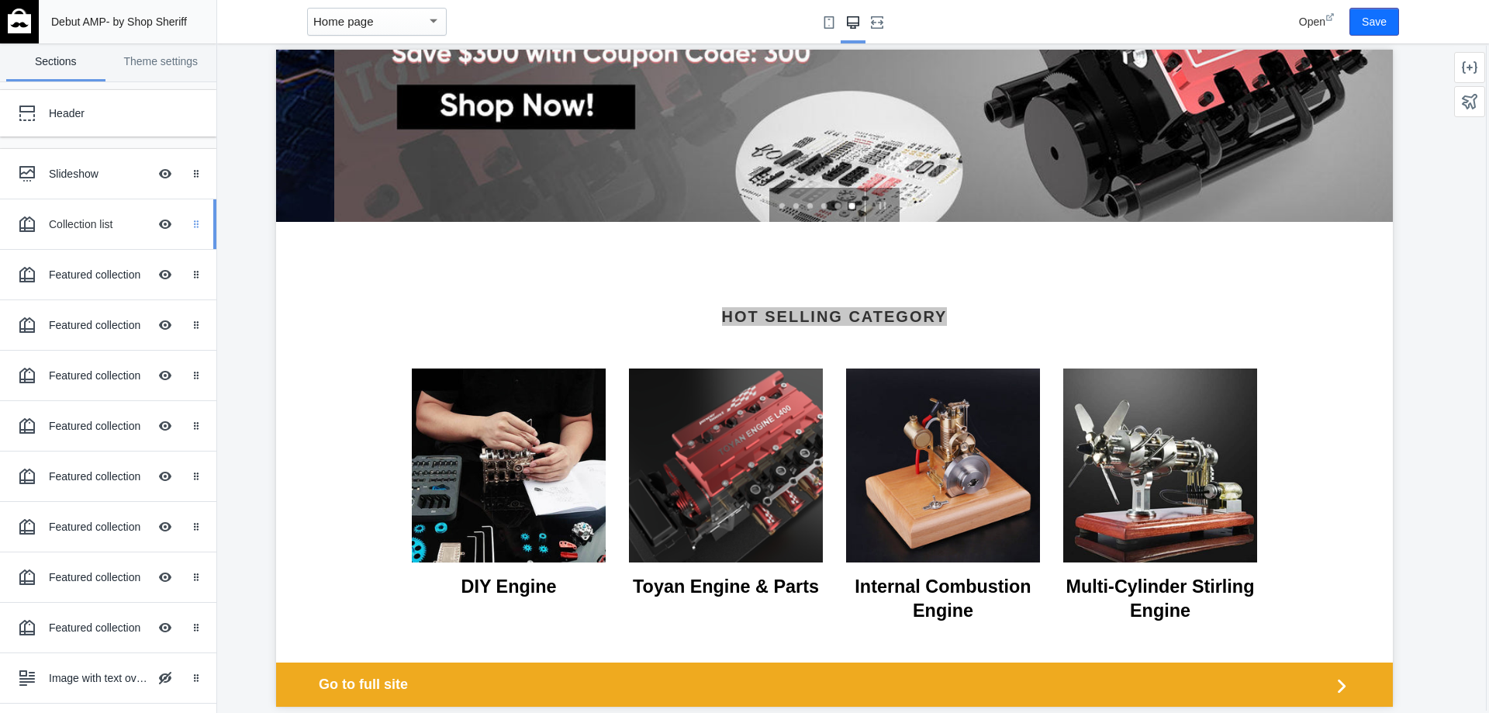
click at [186, 237] on div "Drag to reorder" at bounding box center [199, 224] width 34 height 50
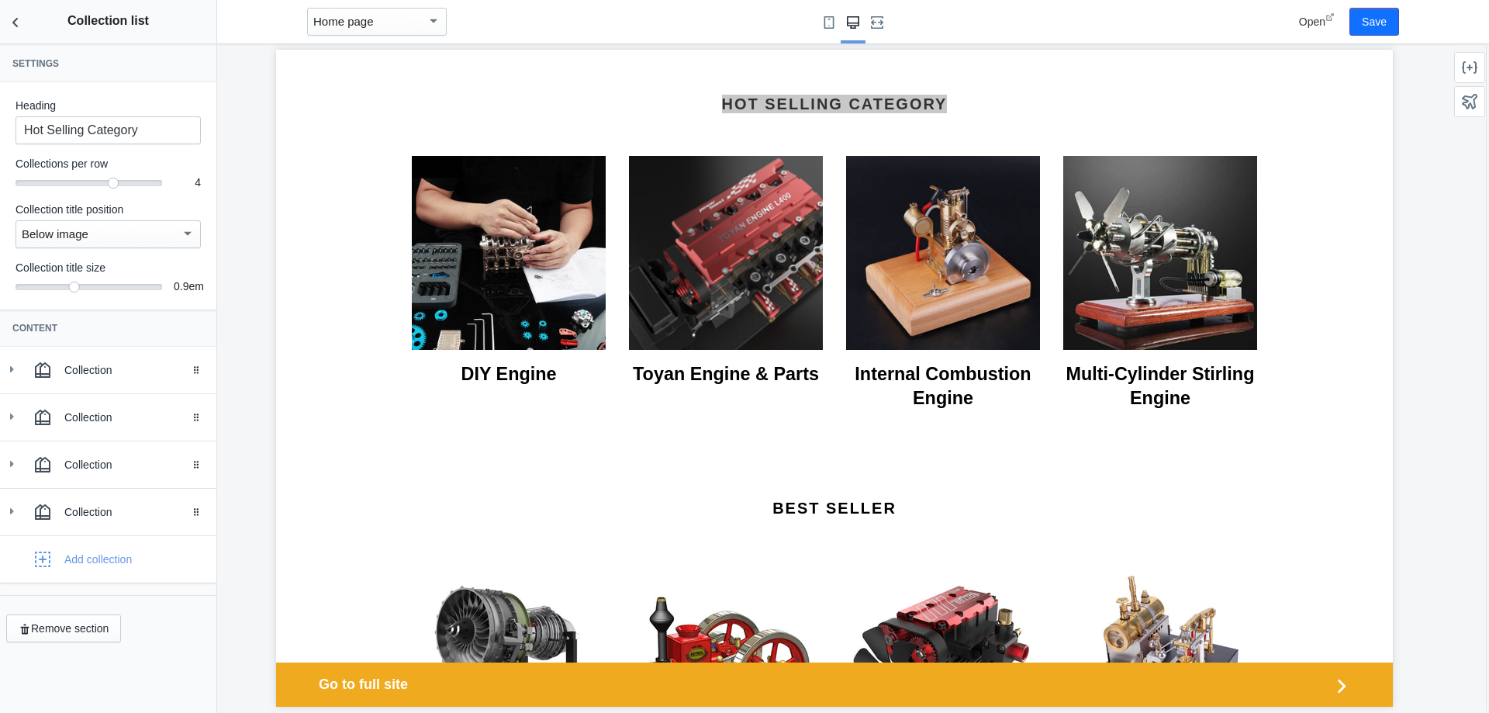
scroll to position [525, 0]
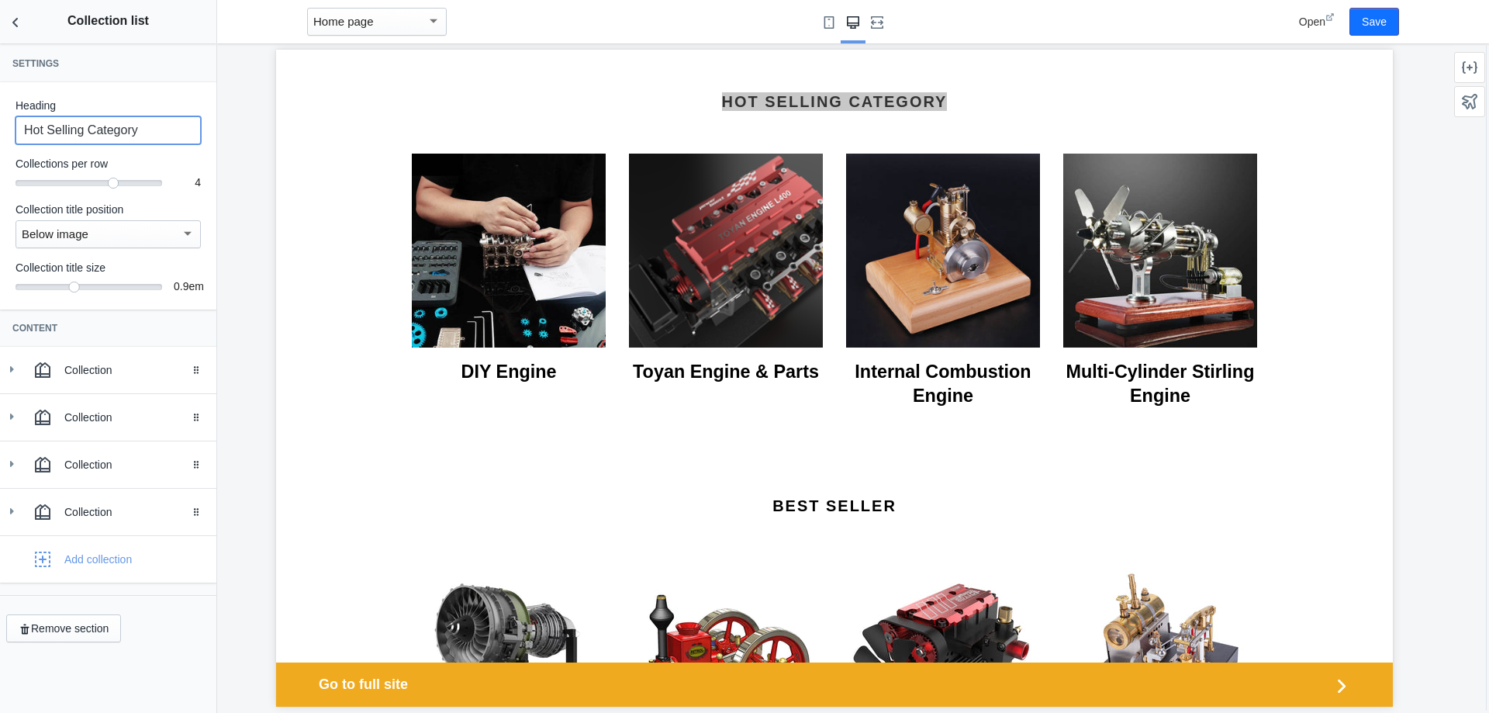
click at [161, 133] on input "Hot Selling Category" at bounding box center [108, 130] width 185 height 28
drag, startPoint x: 151, startPoint y: 131, endPoint x: 20, endPoint y: 123, distance: 131.3
click at [19, 123] on input "Hot Selling Category" at bounding box center [108, 130] width 185 height 28
drag, startPoint x: 116, startPoint y: 185, endPoint x: 134, endPoint y: 184, distance: 18.6
click at [134, 182] on div "4" at bounding box center [89, 181] width 147 height 2
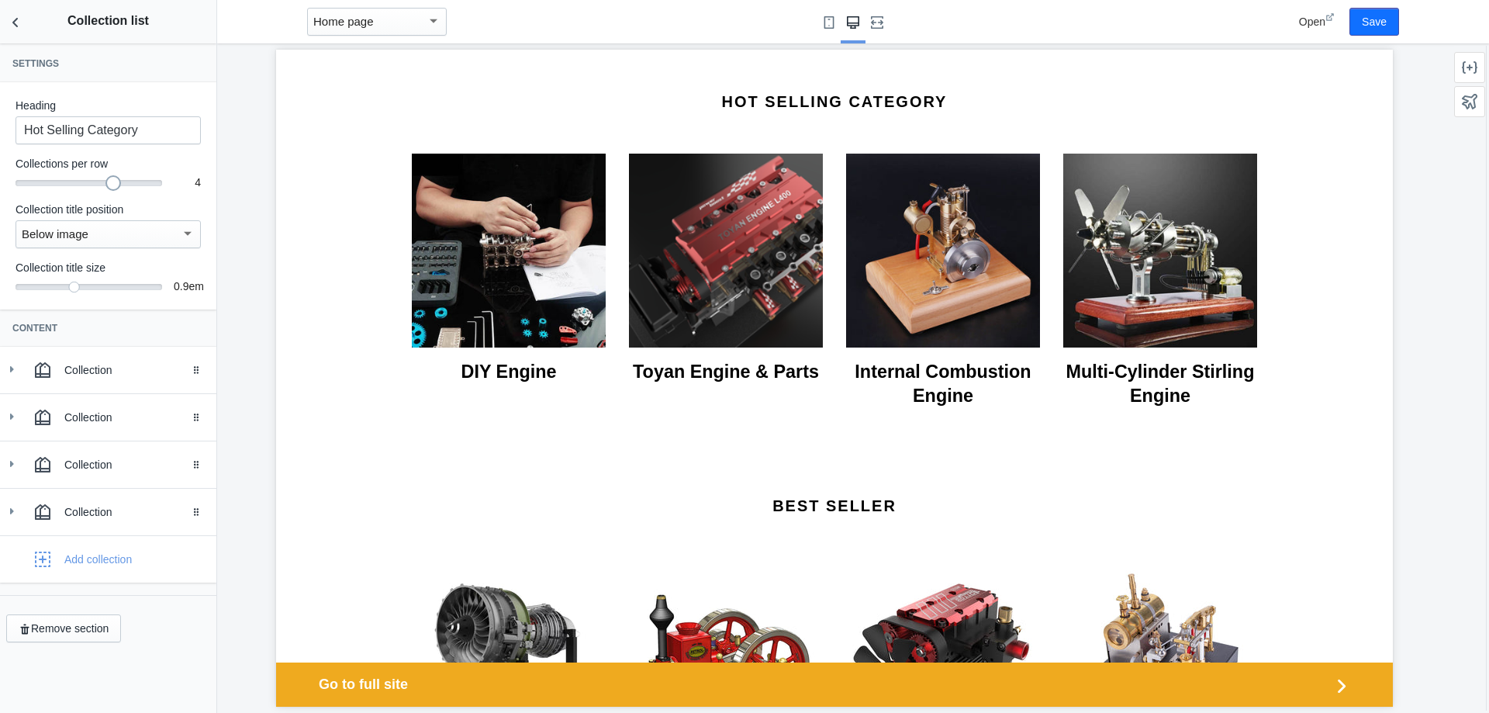
click at [125, 183] on div at bounding box center [89, 183] width 147 height 6
drag, startPoint x: 116, startPoint y: 181, endPoint x: 125, endPoint y: 181, distance: 9.3
click at [125, 181] on div "4" at bounding box center [89, 181] width 147 height 2
drag, startPoint x: 109, startPoint y: 183, endPoint x: 99, endPoint y: 185, distance: 10.3
click at [99, 182] on div "4" at bounding box center [89, 181] width 147 height 2
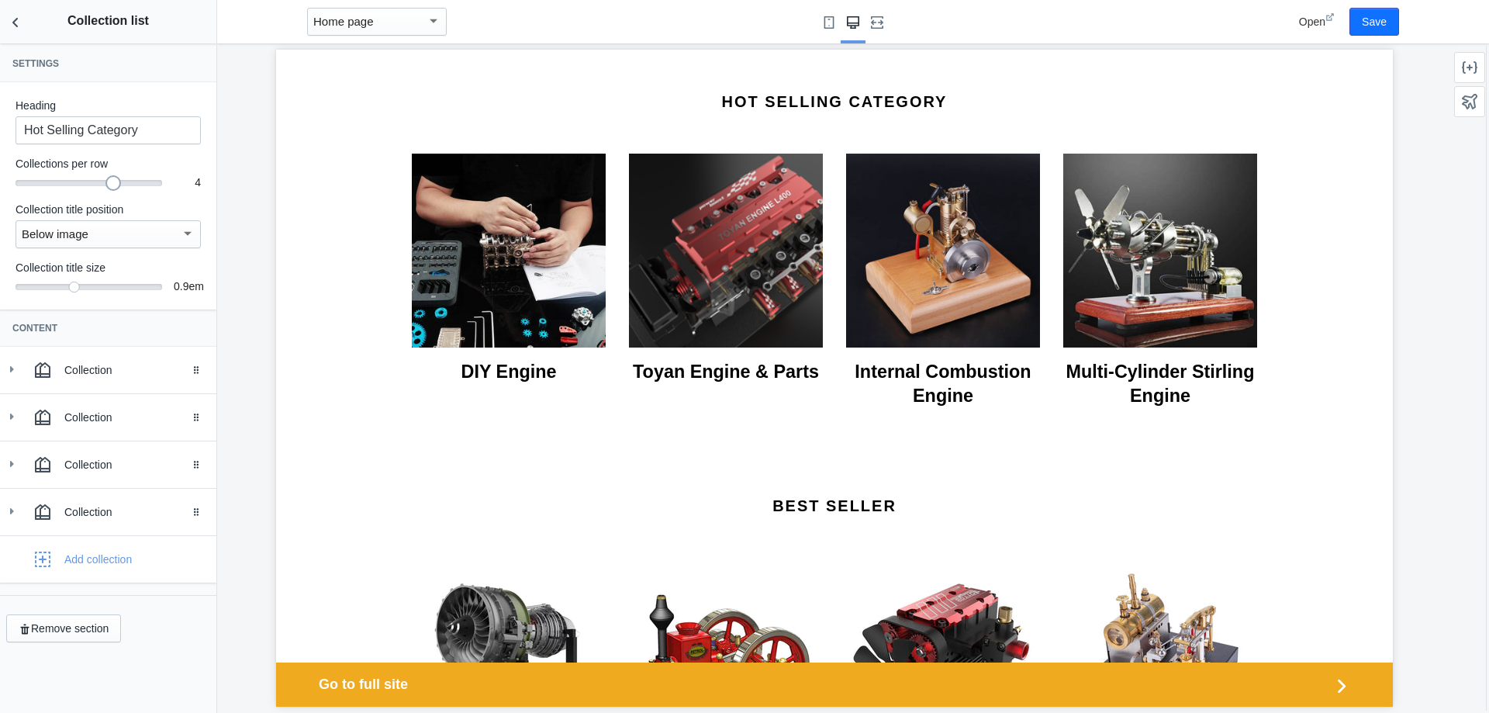
click at [154, 238] on div "Below image" at bounding box center [101, 234] width 159 height 19
click at [154, 238] on span "Below image" at bounding box center [108, 234] width 173 height 35
click at [133, 371] on div "Collection" at bounding box center [134, 370] width 140 height 16
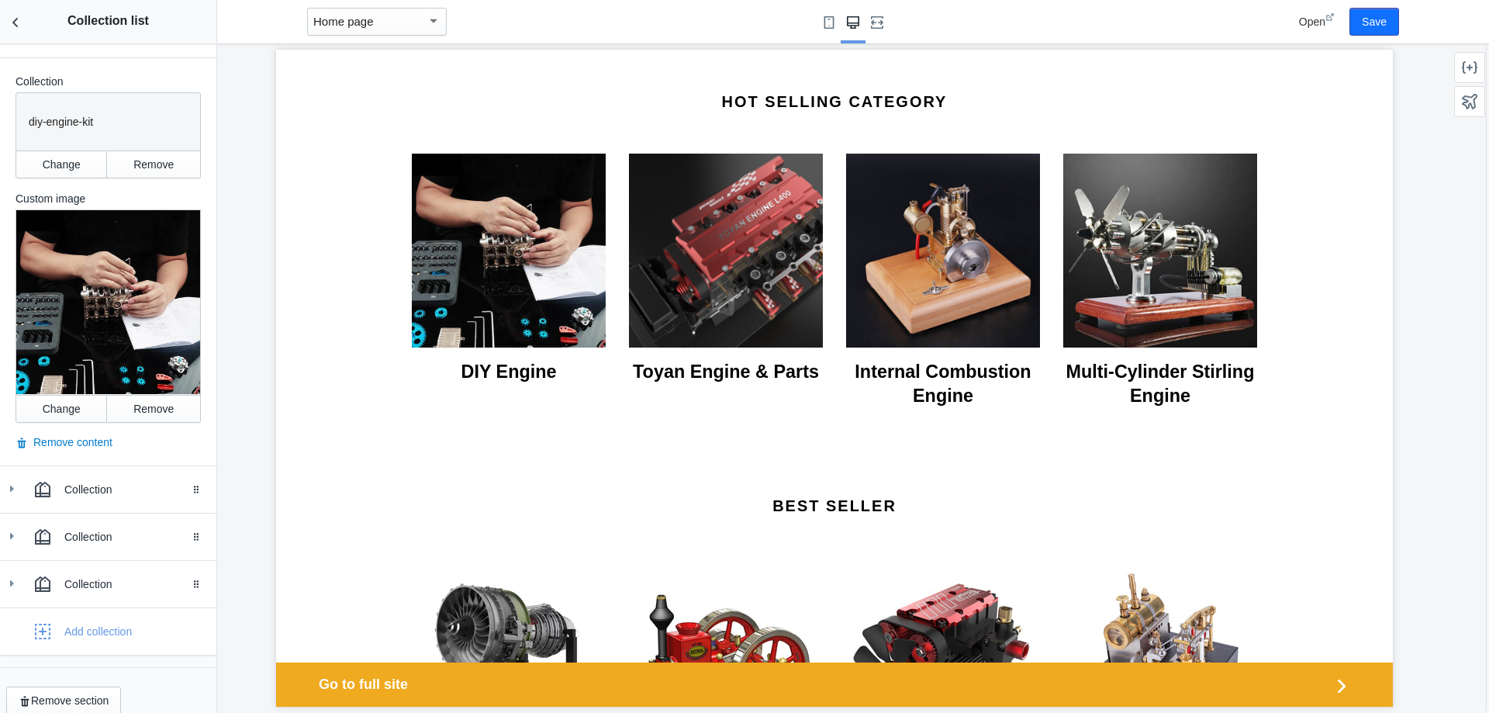
scroll to position [340, 0]
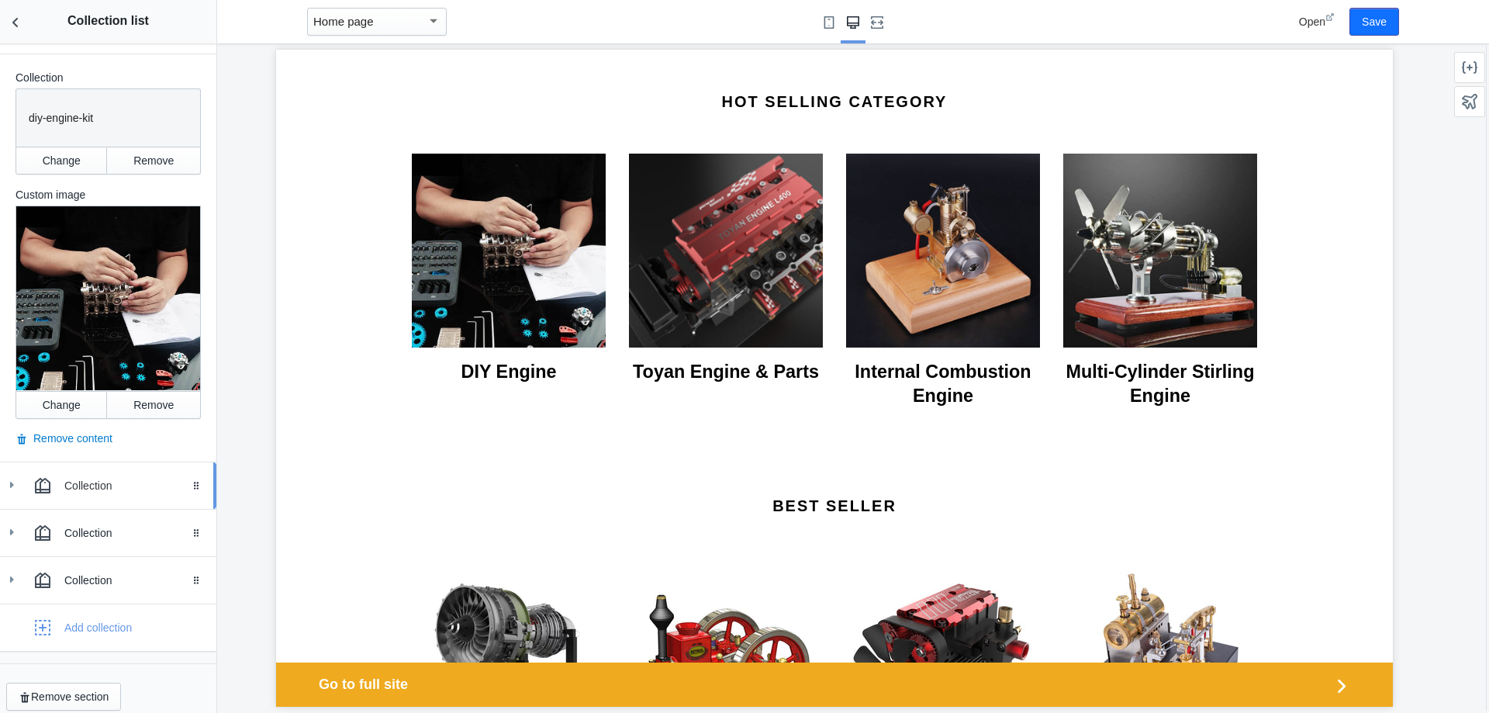
click at [109, 470] on div "Collection" at bounding box center [108, 485] width 193 height 31
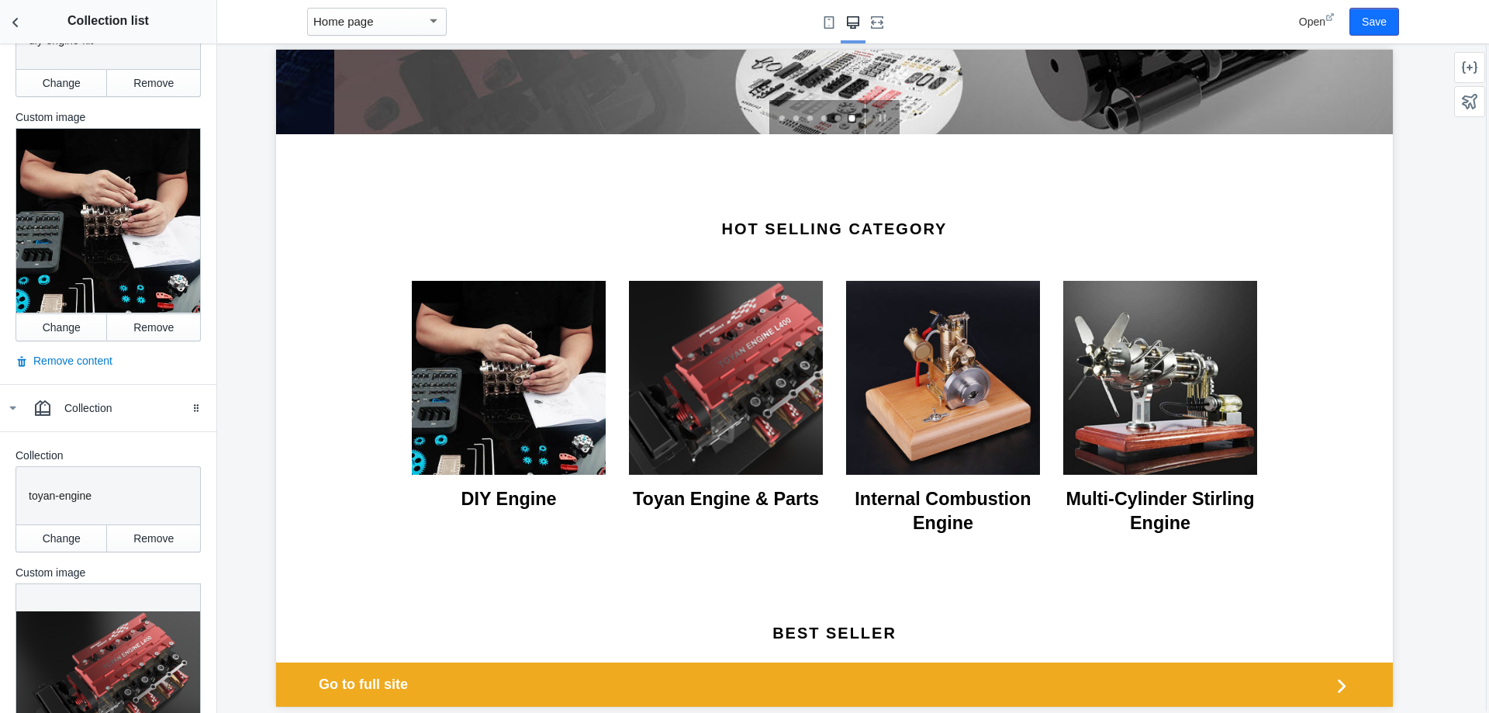
scroll to position [370, 0]
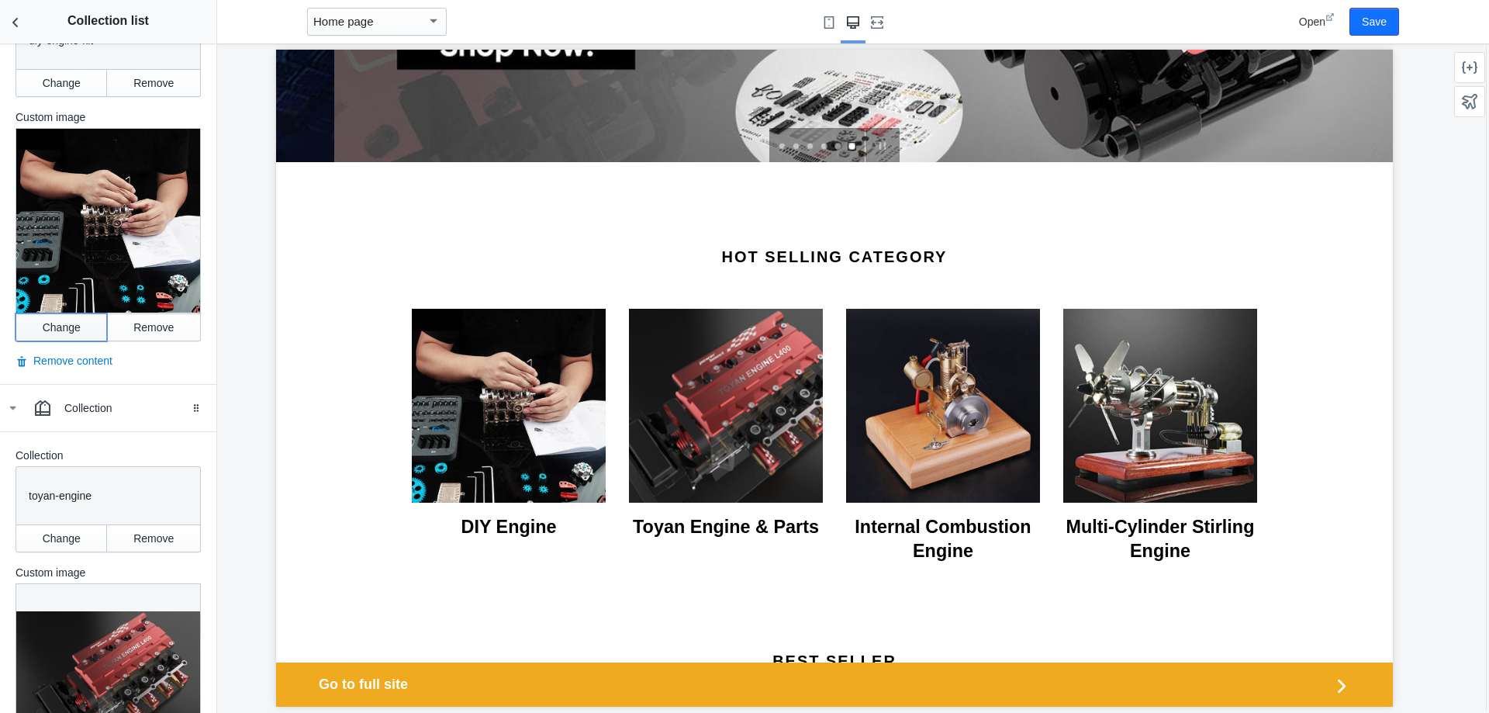
click at [64, 316] on button "Change" at bounding box center [62, 327] width 92 height 28
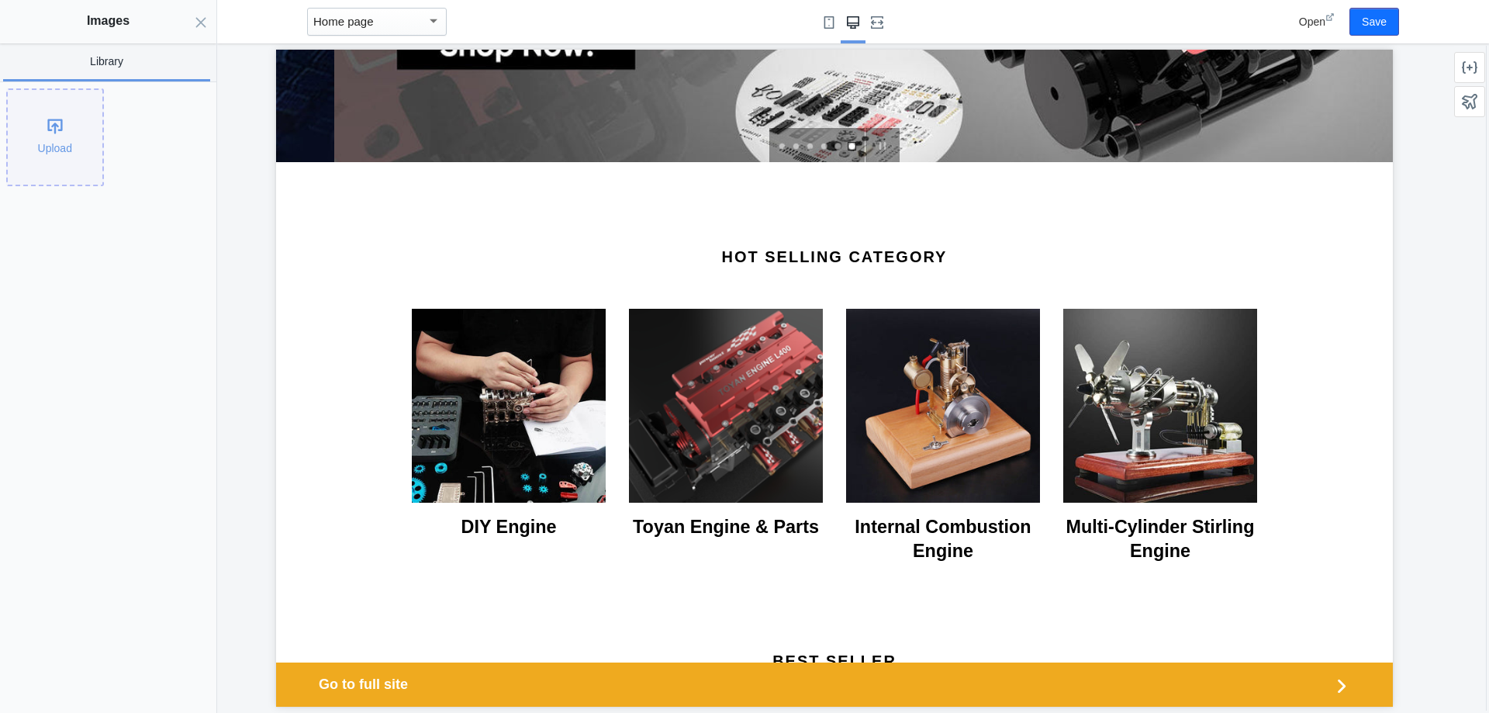
click at [66, 149] on div "Upload" at bounding box center [55, 137] width 95 height 95
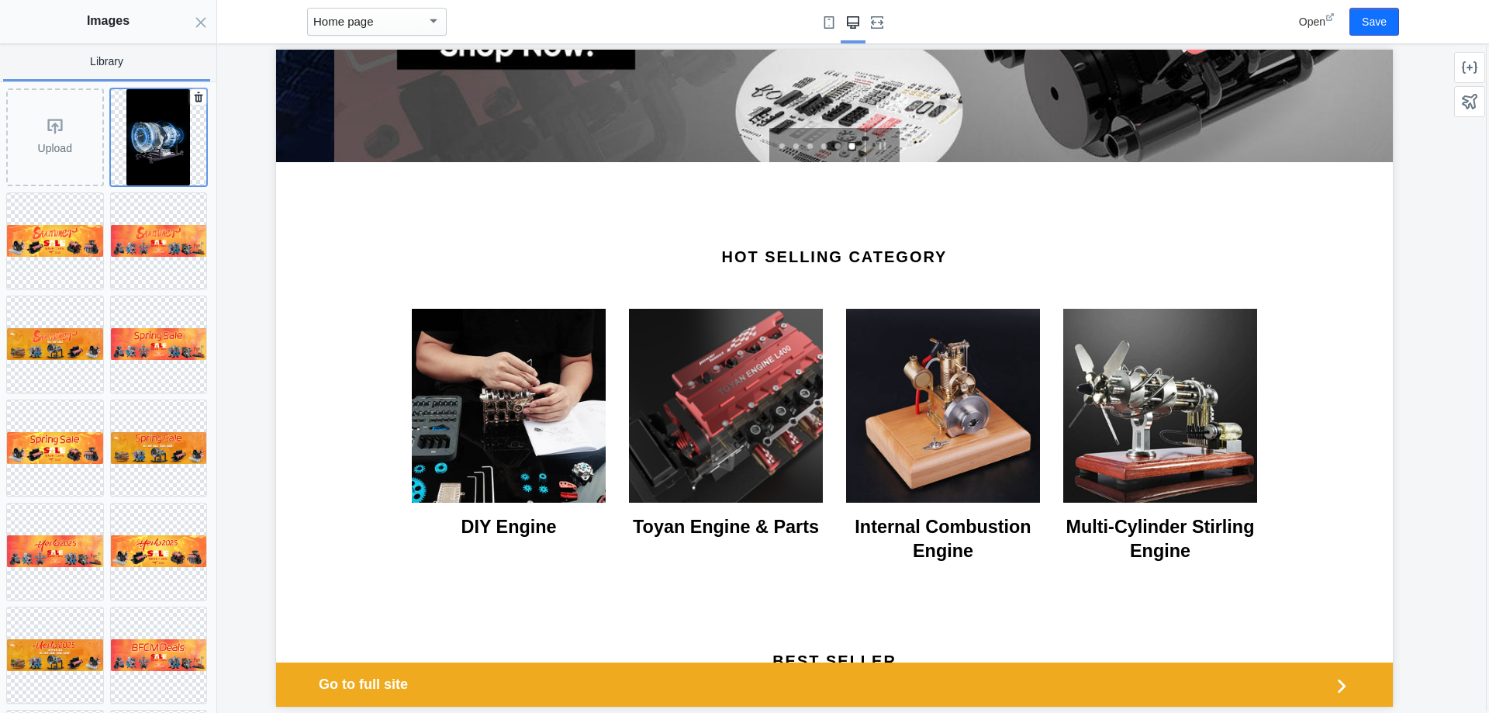
click at [148, 147] on img at bounding box center [158, 137] width 64 height 96
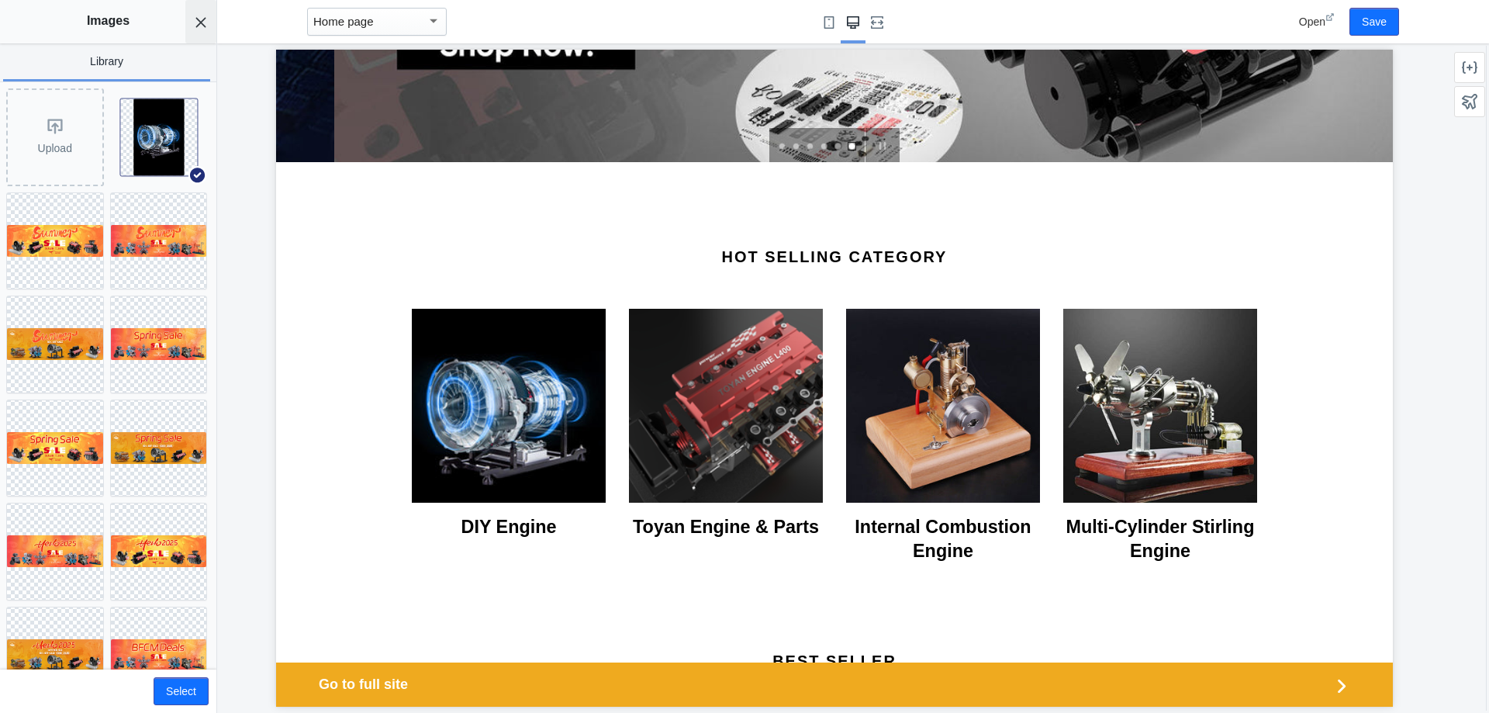
click at [195, 19] on icon "Close panel" at bounding box center [201, 22] width 12 height 12
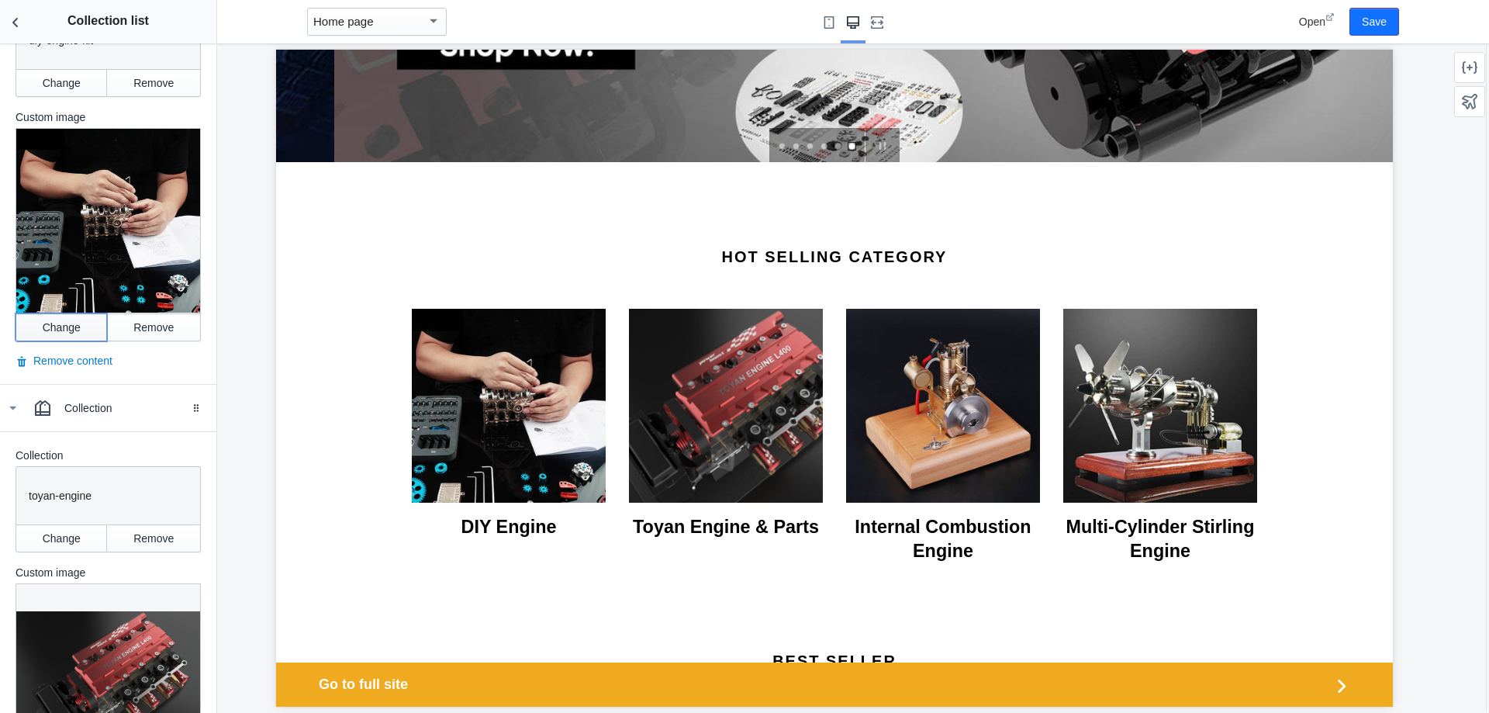
click at [76, 323] on button "Change" at bounding box center [62, 327] width 92 height 28
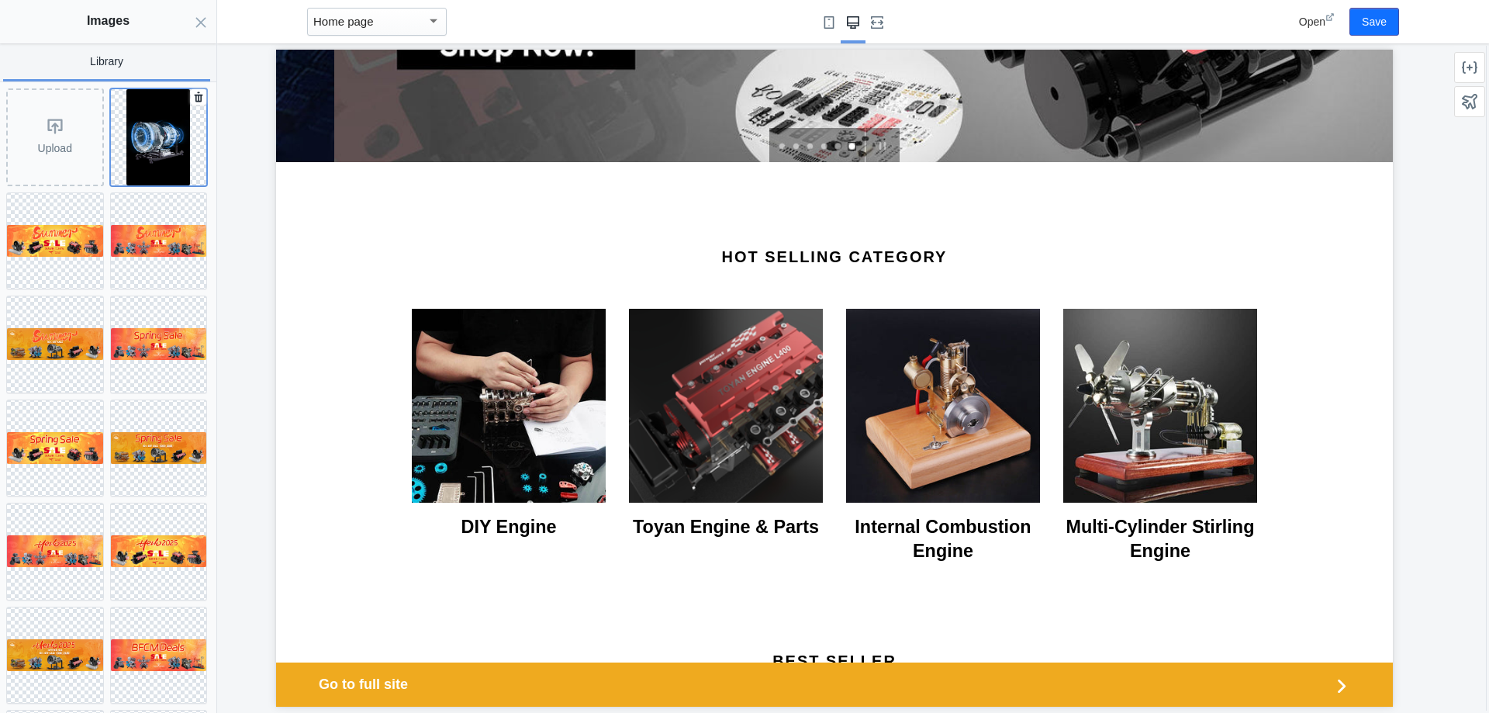
click at [147, 152] on img at bounding box center [158, 137] width 64 height 96
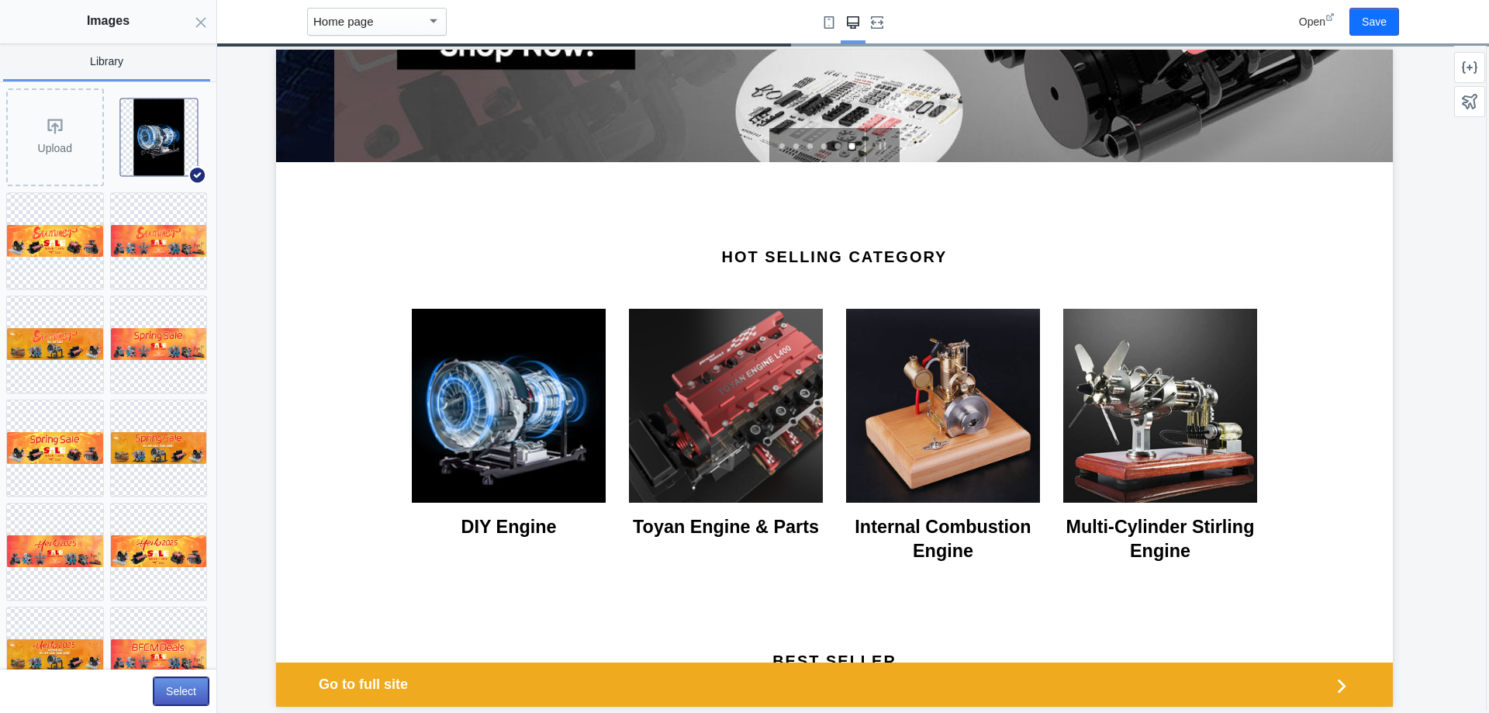
click at [193, 697] on button "Select" at bounding box center [181, 691] width 55 height 28
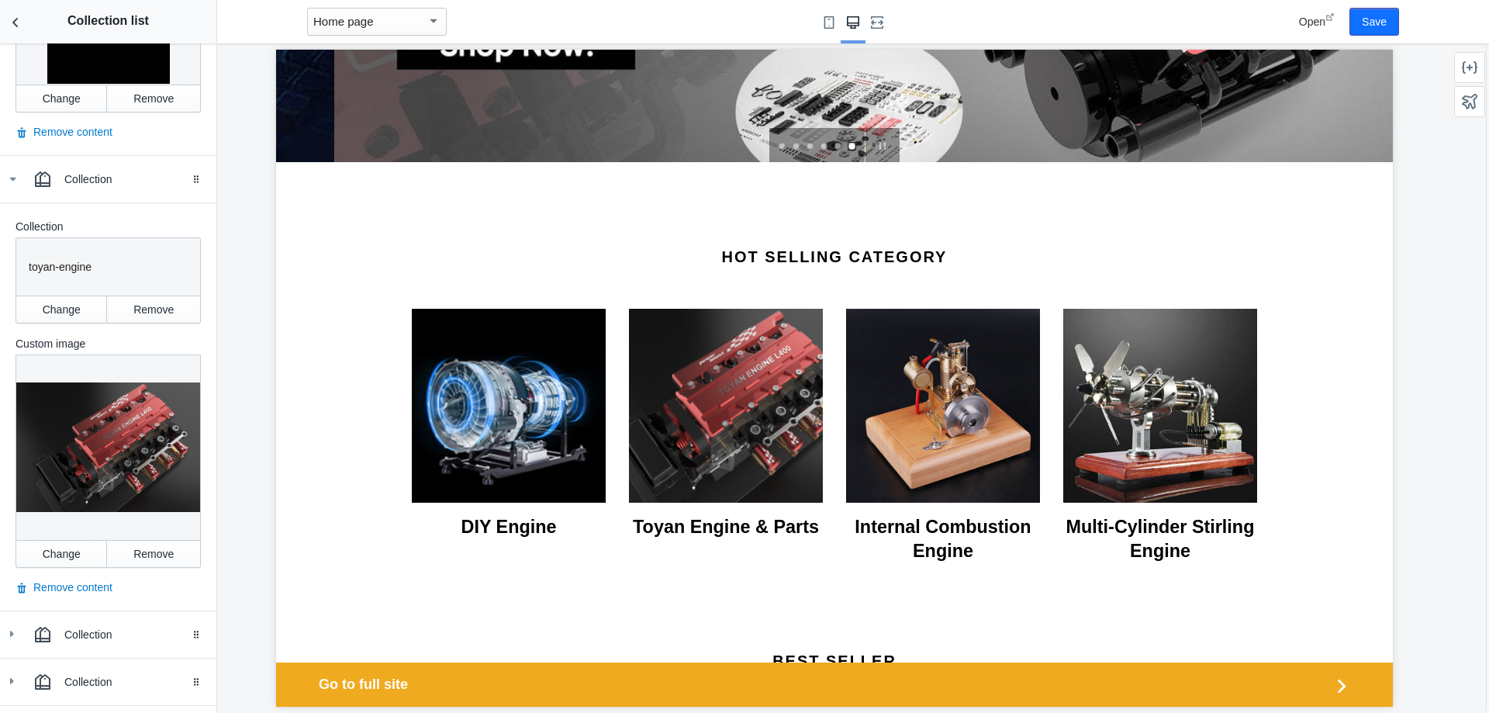
scroll to position [650, 0]
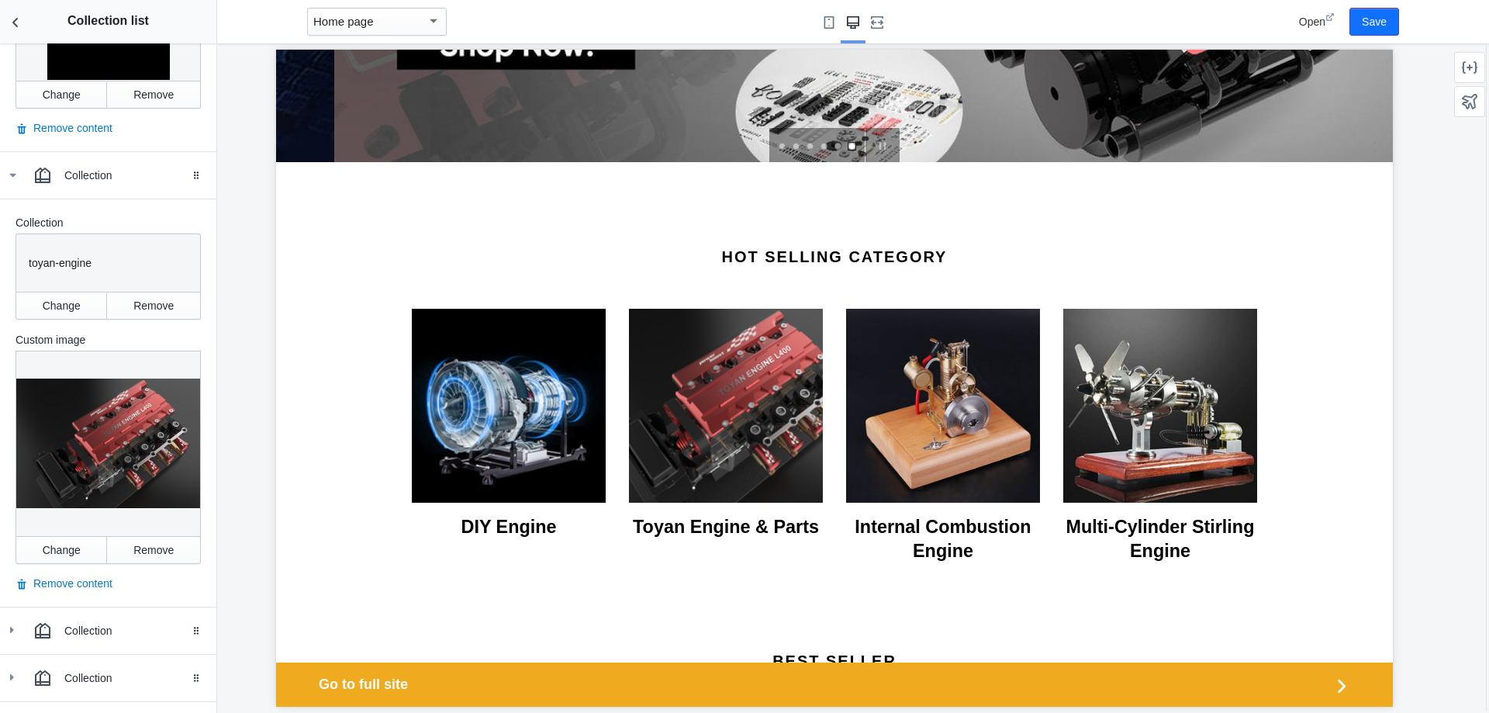
click at [120, 441] on div at bounding box center [108, 443] width 185 height 185
click at [68, 536] on button "Change" at bounding box center [62, 550] width 92 height 28
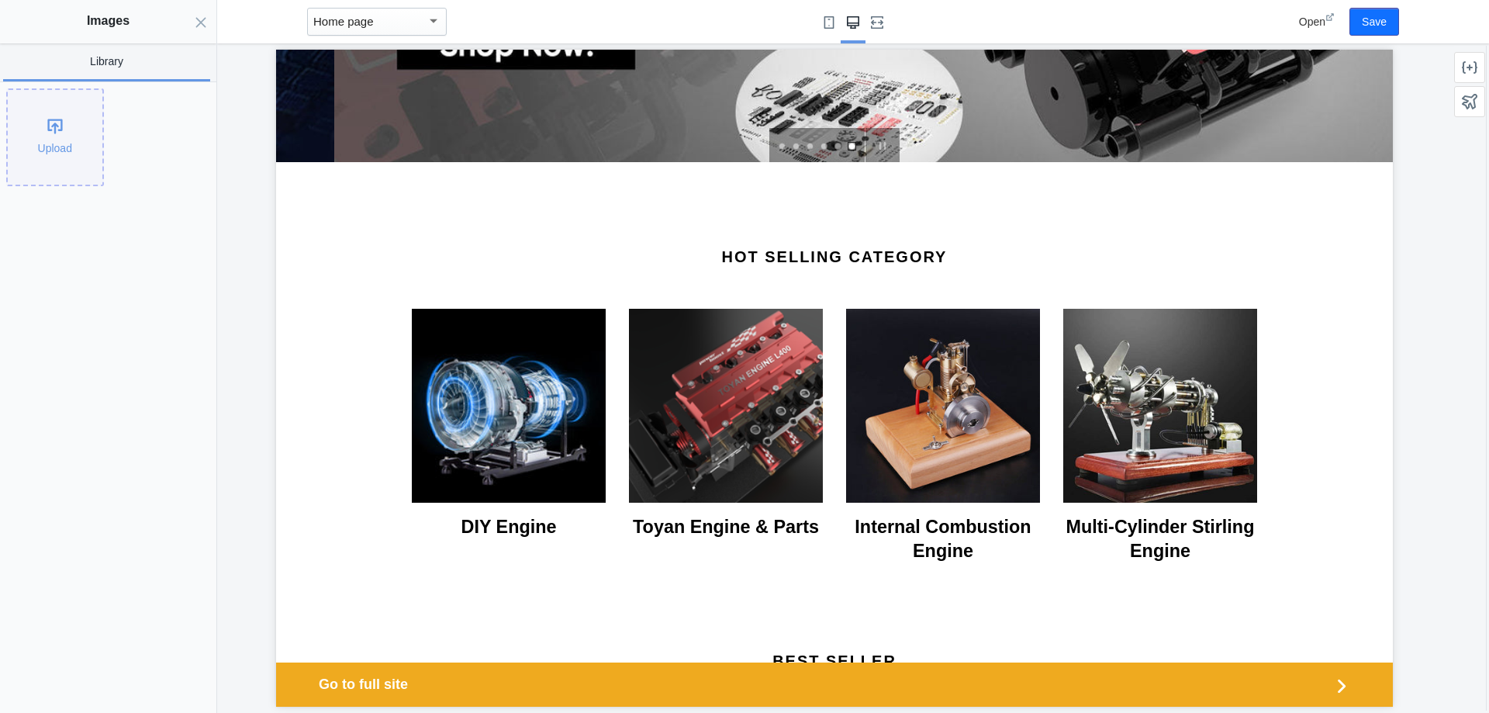
click at [78, 147] on div "Upload" at bounding box center [55, 137] width 95 height 95
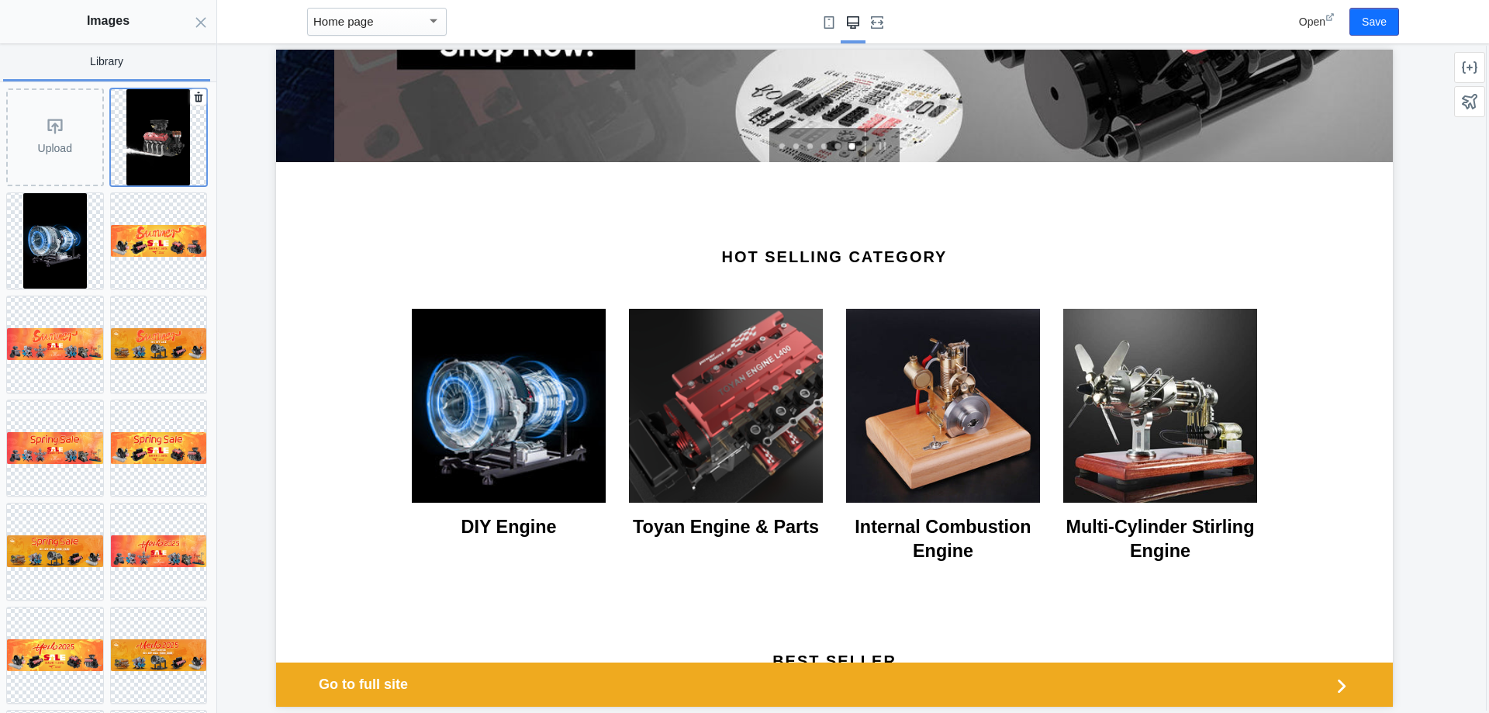
click at [154, 146] on img at bounding box center [158, 137] width 64 height 96
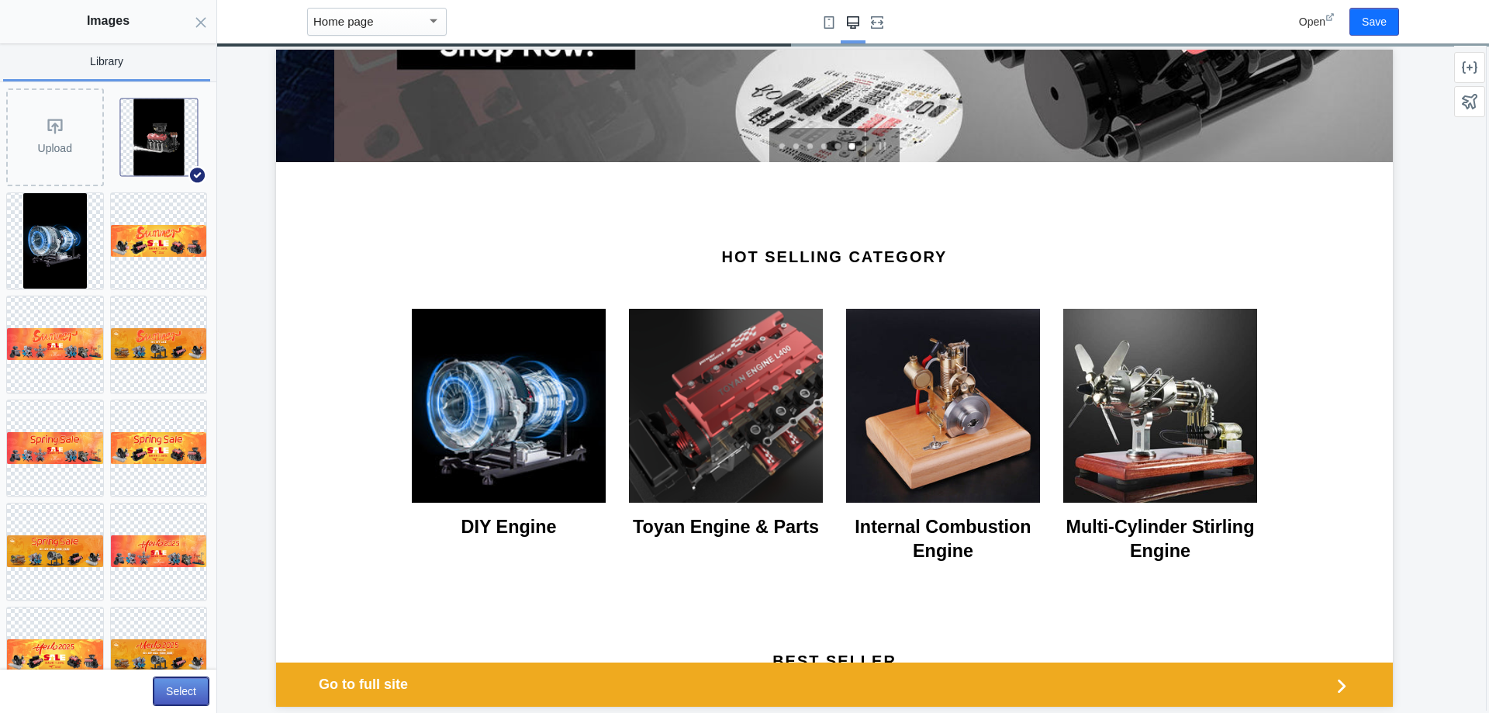
click at [182, 693] on button "Select" at bounding box center [181, 691] width 55 height 28
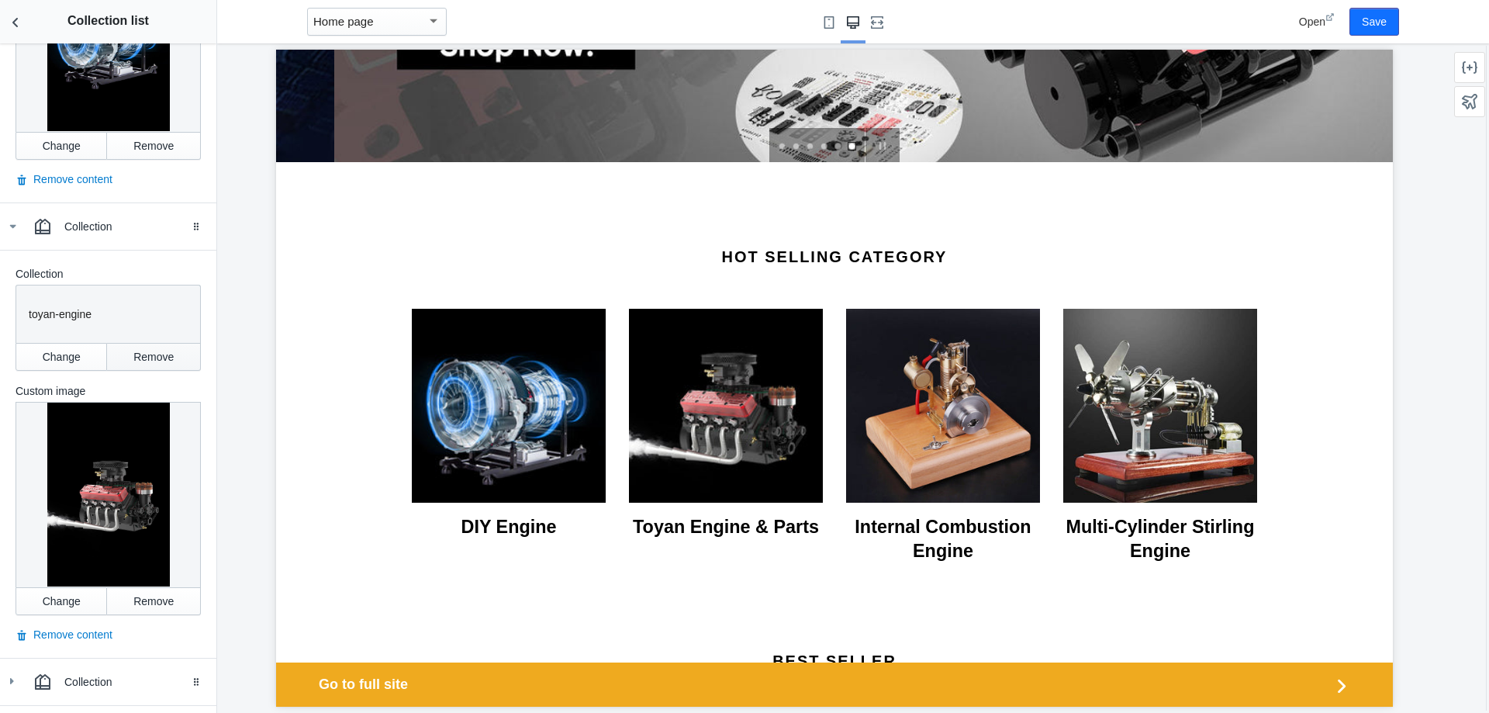
scroll to position [572, 0]
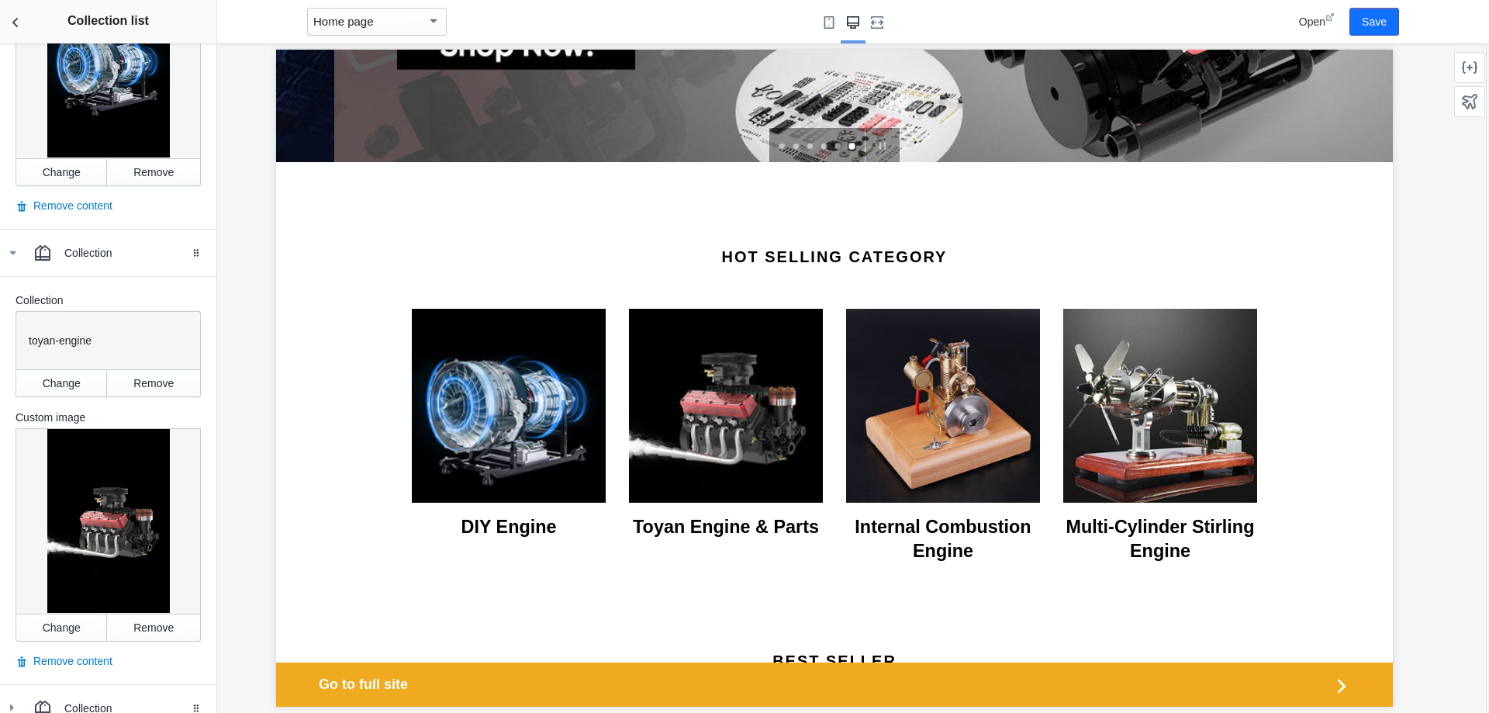
click at [64, 333] on p "toyan-engine" at bounding box center [108, 341] width 159 height 16
click at [61, 373] on button "Change" at bounding box center [62, 383] width 92 height 28
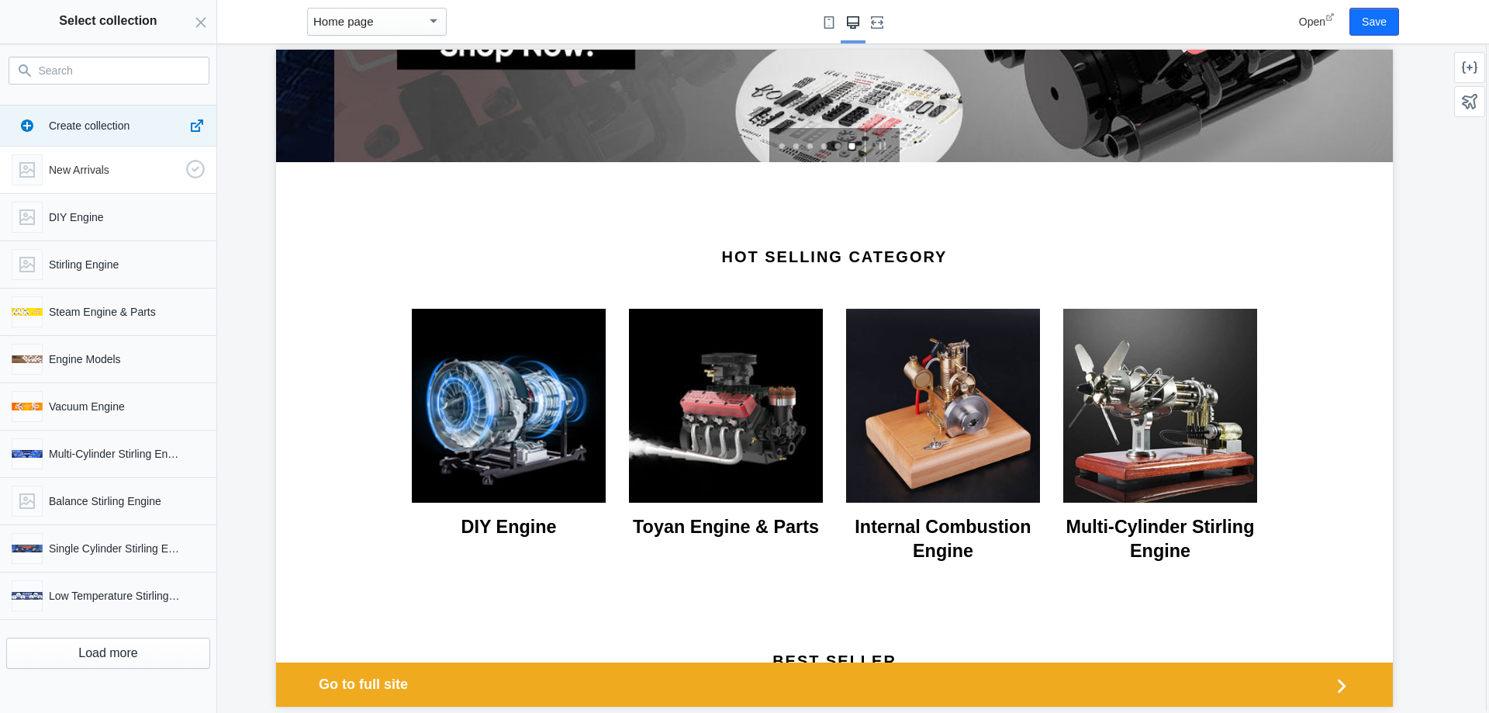
scroll to position [495, 0]
click at [196, 24] on icon "Close panel" at bounding box center [201, 22] width 12 height 12
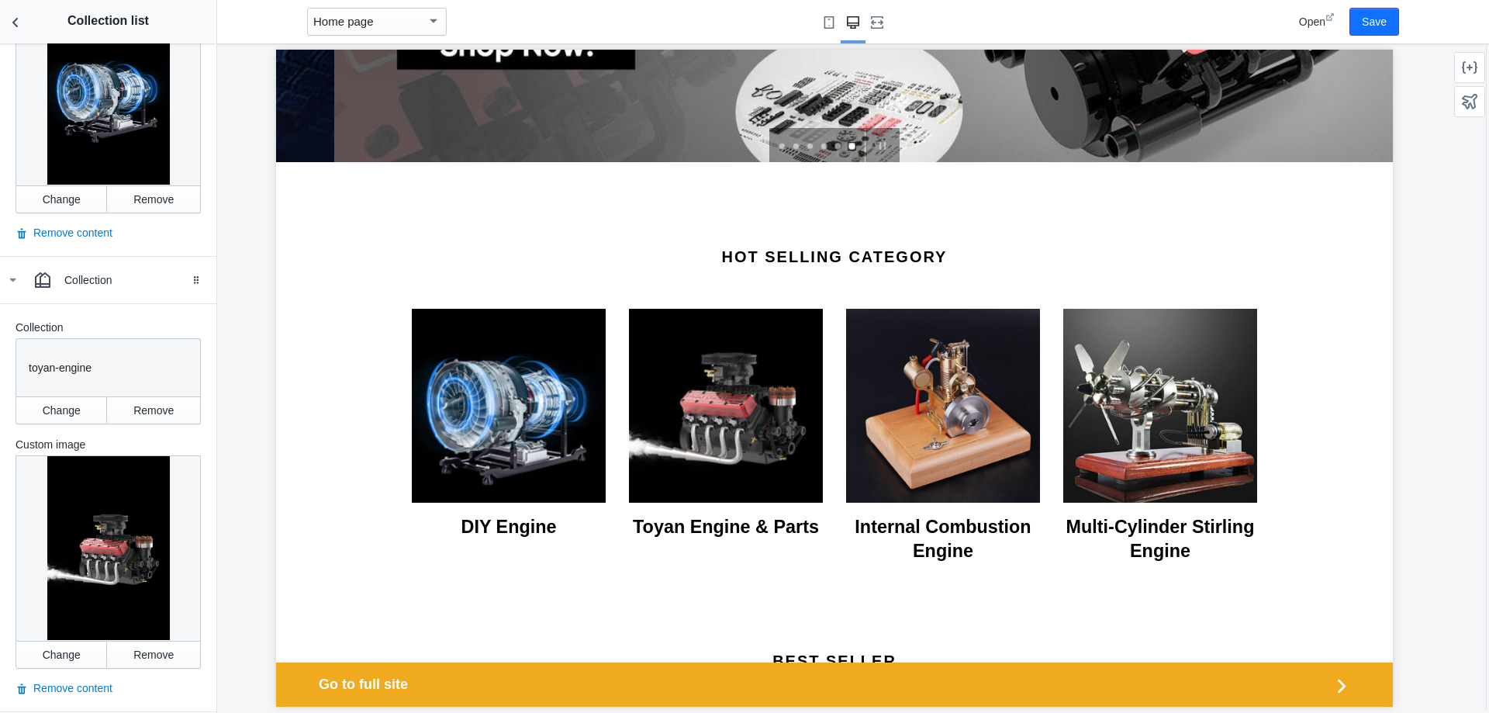
scroll to position [572, 0]
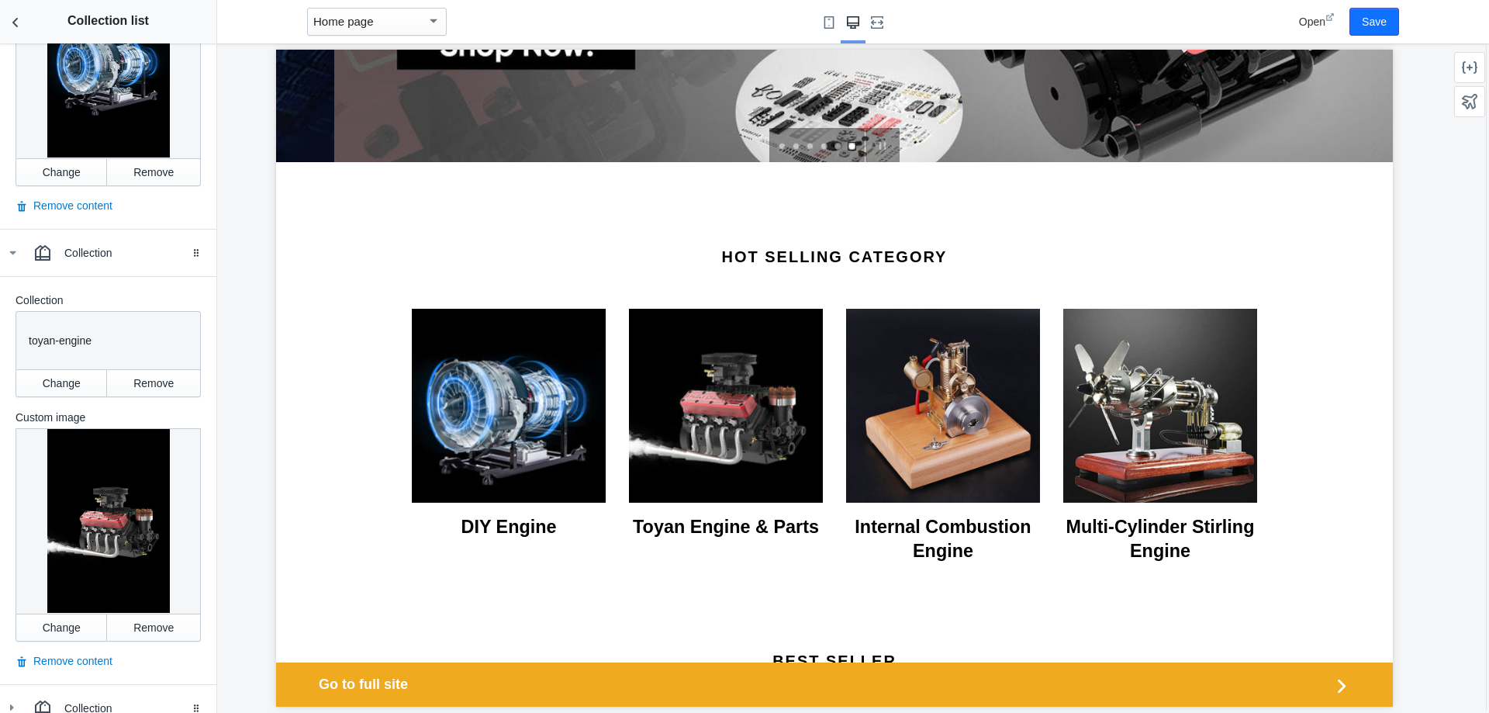
click at [58, 333] on p "toyan-engine" at bounding box center [108, 341] width 159 height 16
drag, startPoint x: 57, startPoint y: 333, endPoint x: 9, endPoint y: 328, distance: 47.5
click at [9, 328] on div "Collection Collection toyan-engine Change Remove Custom image Change Remove Rem…" at bounding box center [108, 480] width 216 height 408
copy p "toyan"
click at [65, 374] on button "Change" at bounding box center [62, 383] width 92 height 28
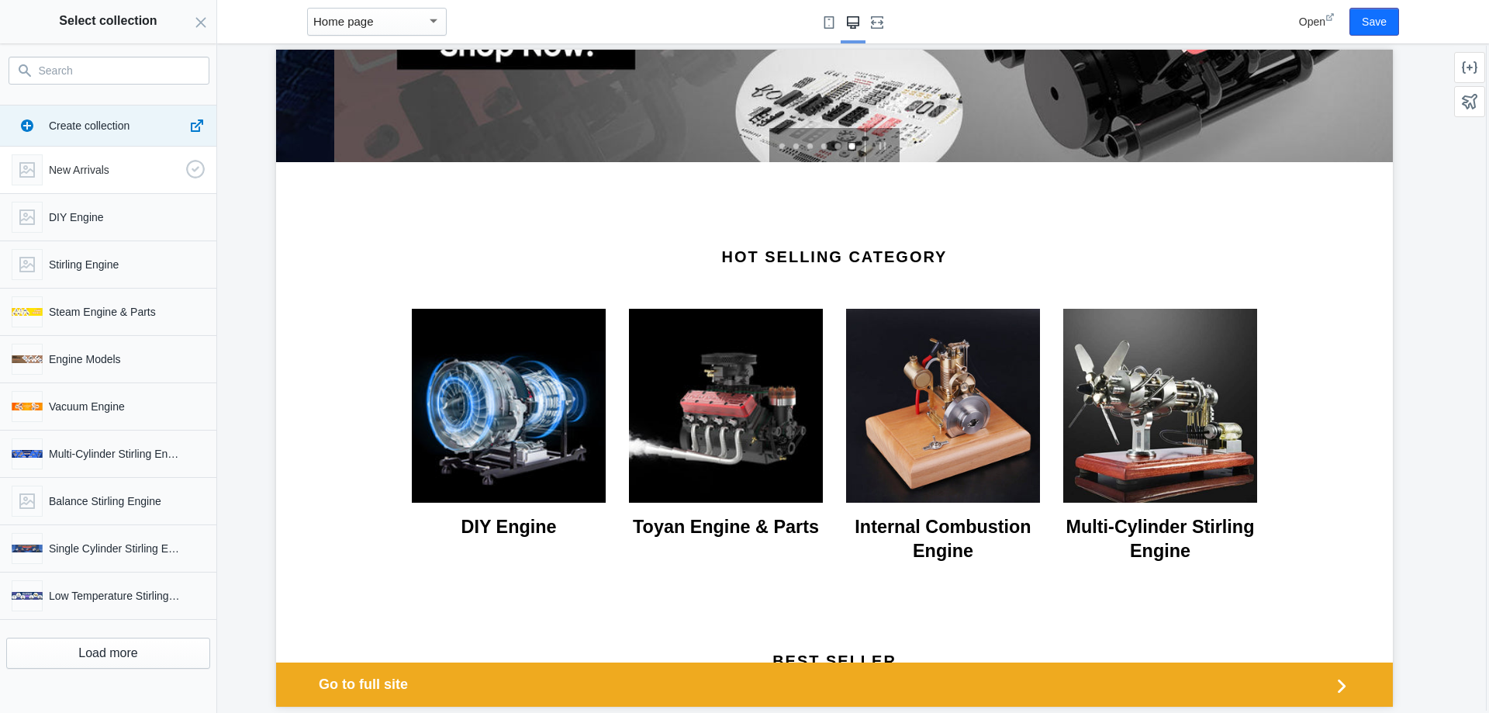
scroll to position [650, 0]
click at [157, 210] on p "DIY Engine" at bounding box center [114, 217] width 131 height 16
click at [187, 214] on use "button" at bounding box center [196, 217] width 22 height 22
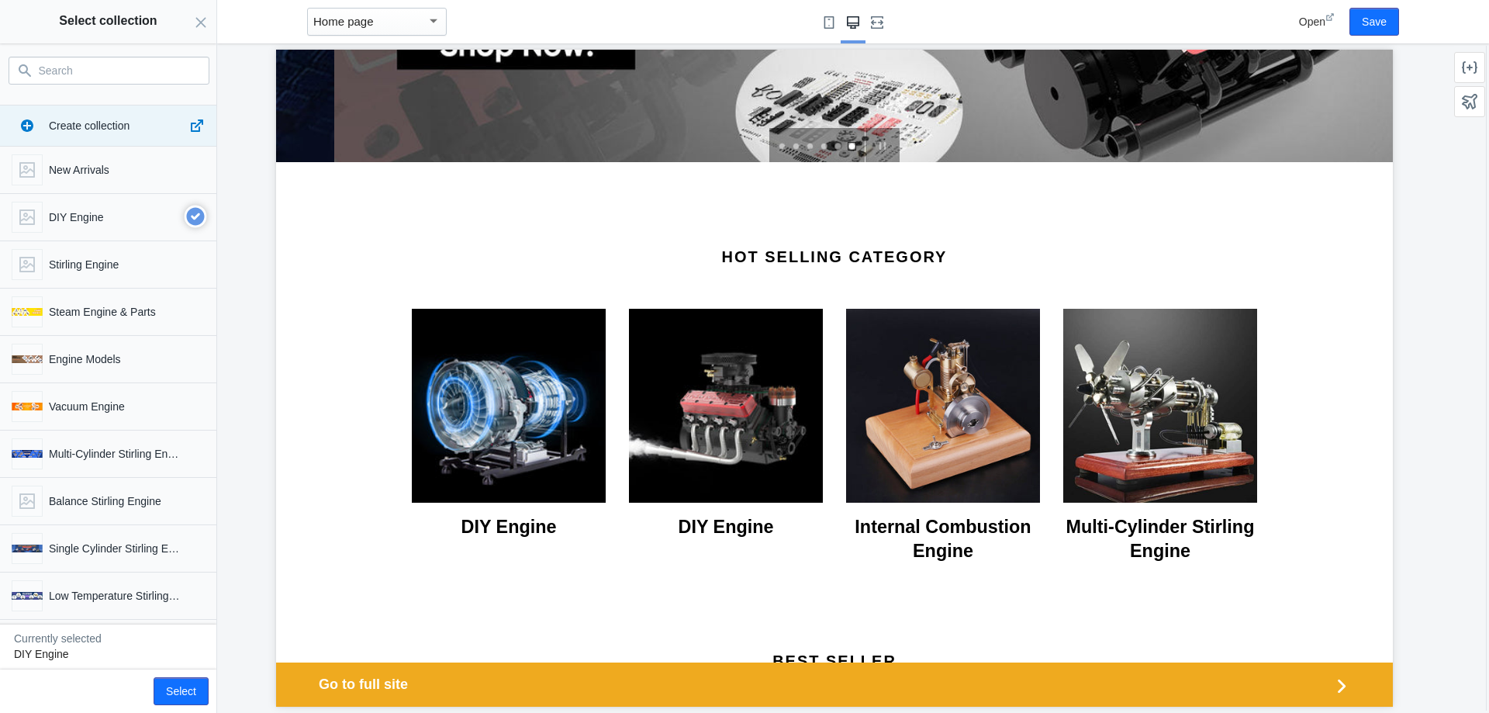
click at [67, 72] on input "Search" at bounding box center [118, 70] width 159 height 19
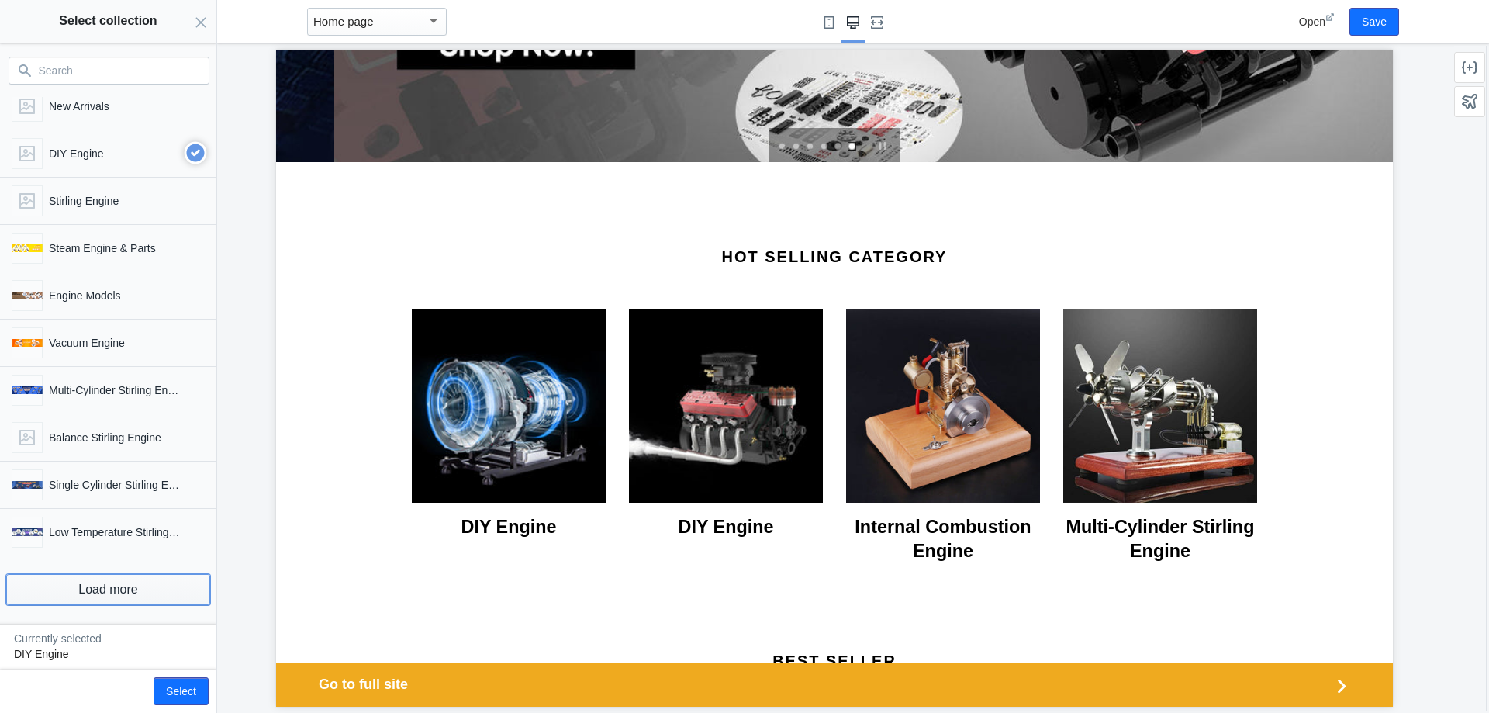
click at [141, 588] on button "Load more" at bounding box center [108, 589] width 204 height 31
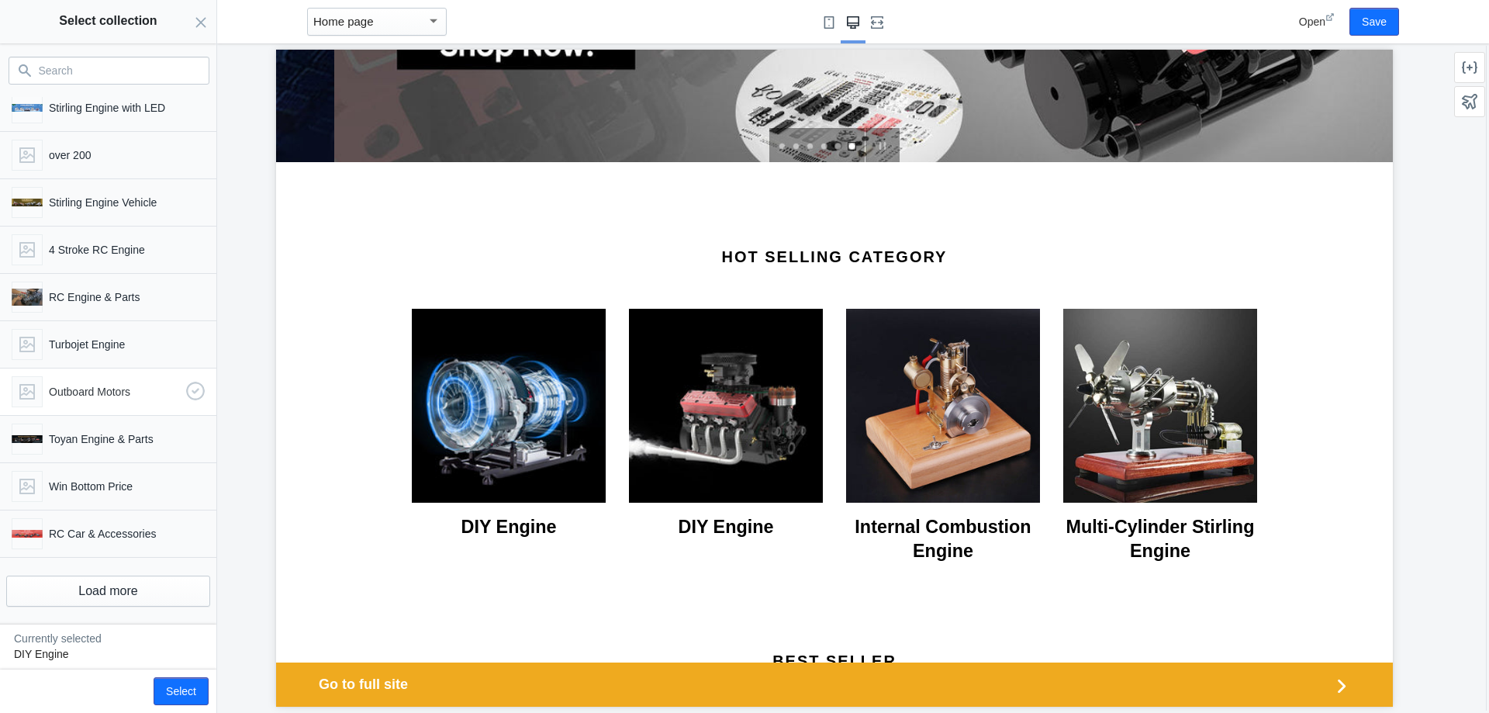
scroll to position [537, 0]
click at [115, 582] on button "Load more" at bounding box center [108, 589] width 204 height 31
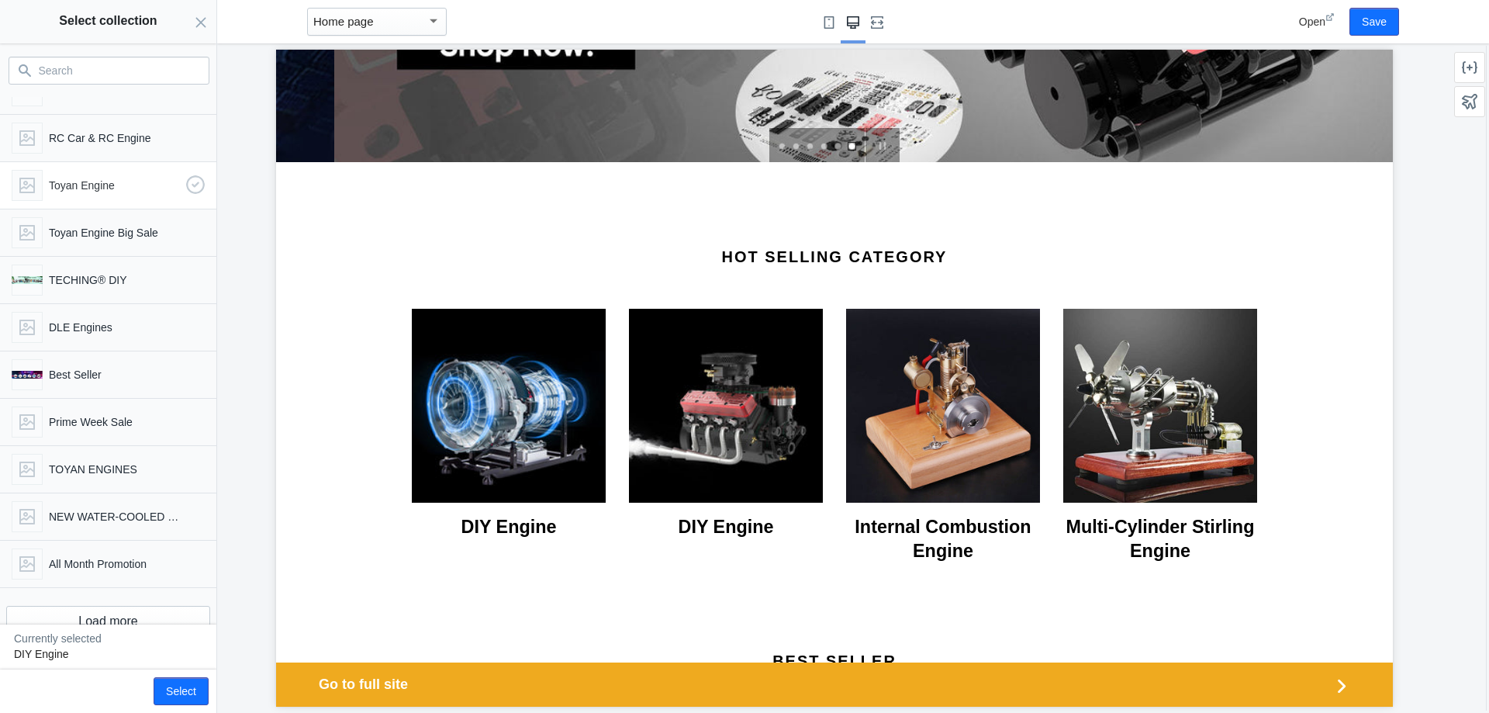
scroll to position [1002, 0]
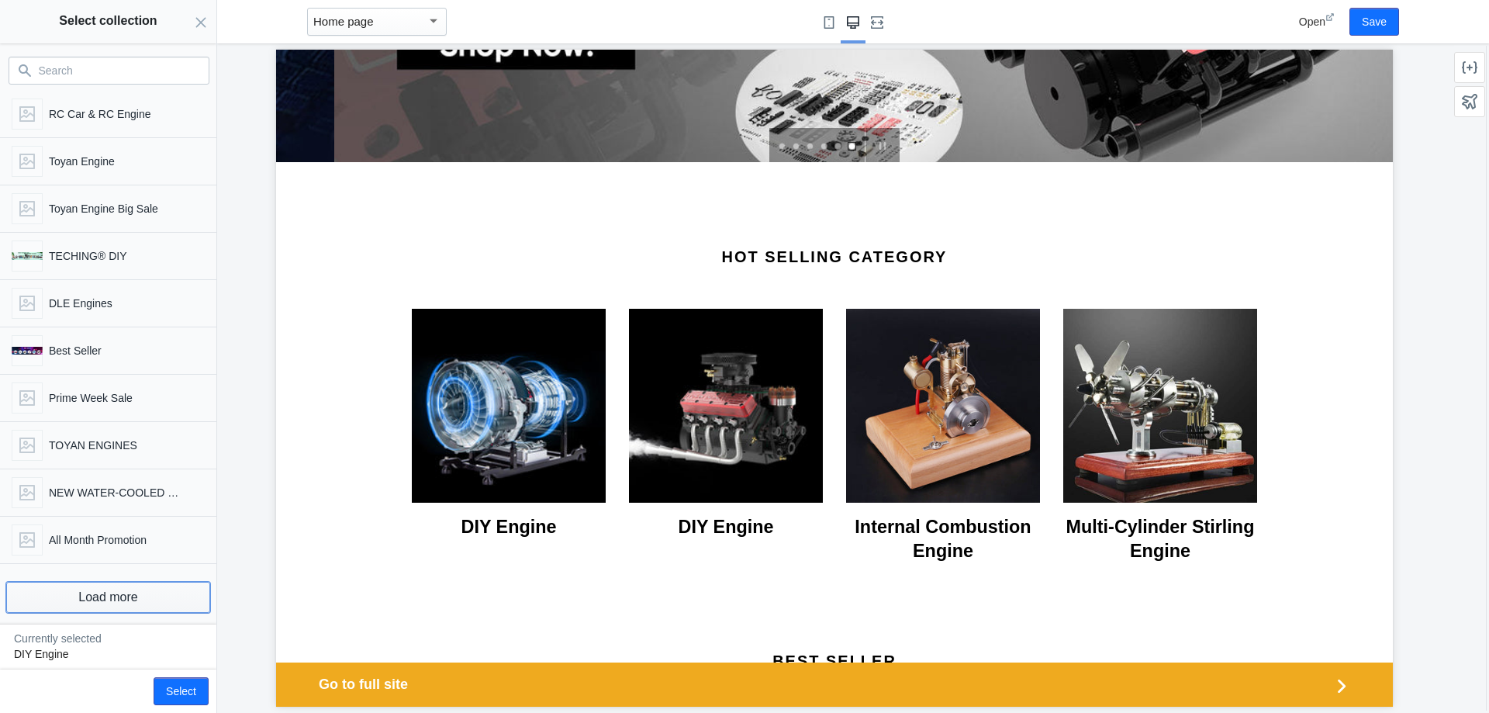
click at [126, 600] on button "Load more" at bounding box center [108, 597] width 204 height 31
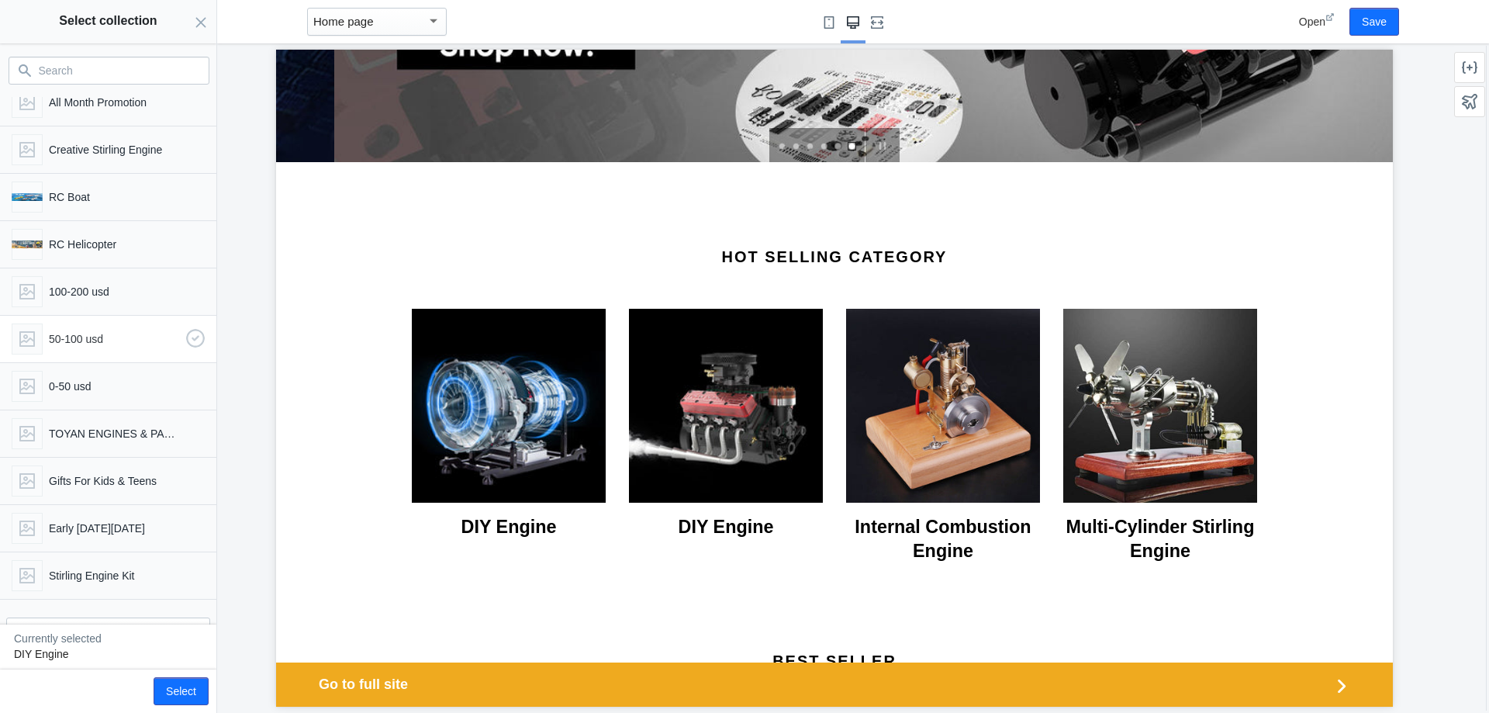
scroll to position [1483, 0]
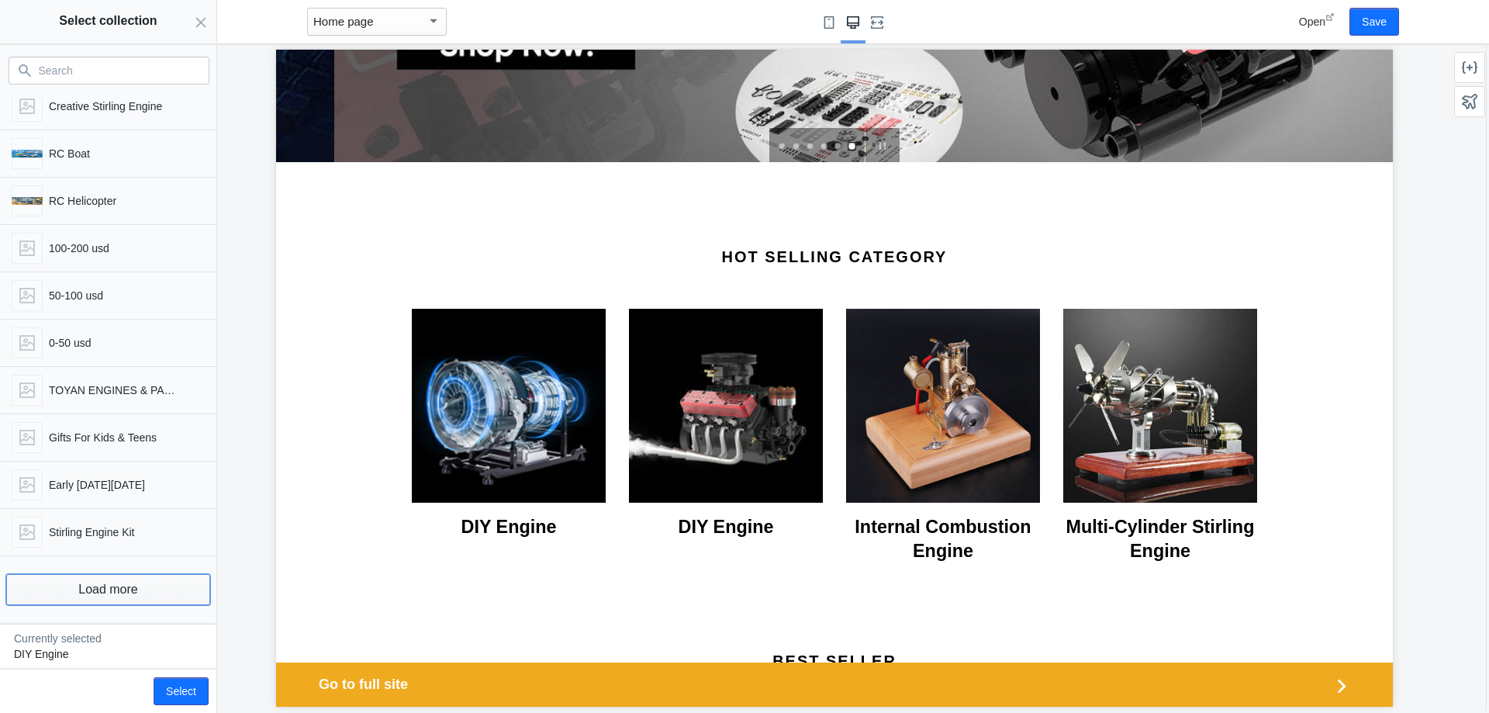
click at [115, 596] on button "Load more" at bounding box center [108, 589] width 204 height 31
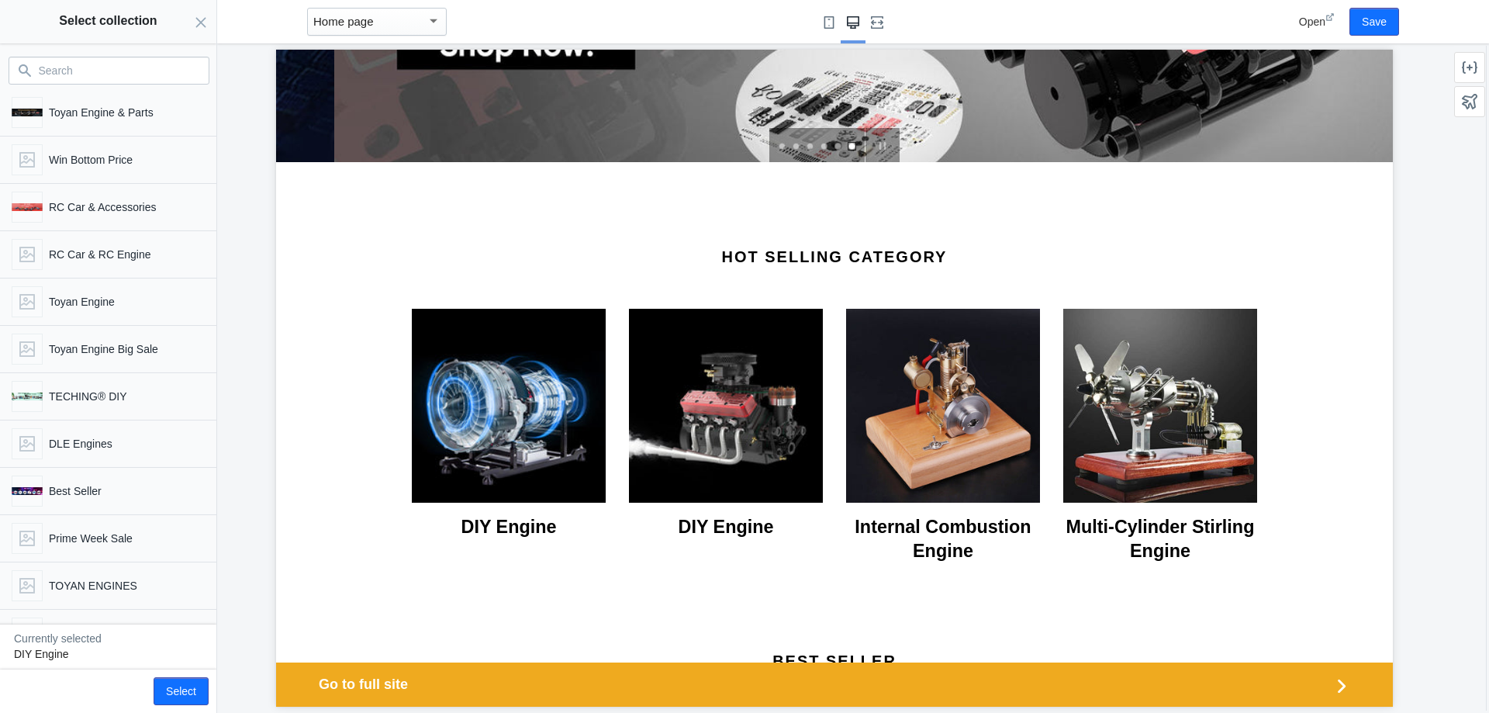
scroll to position [638, 0]
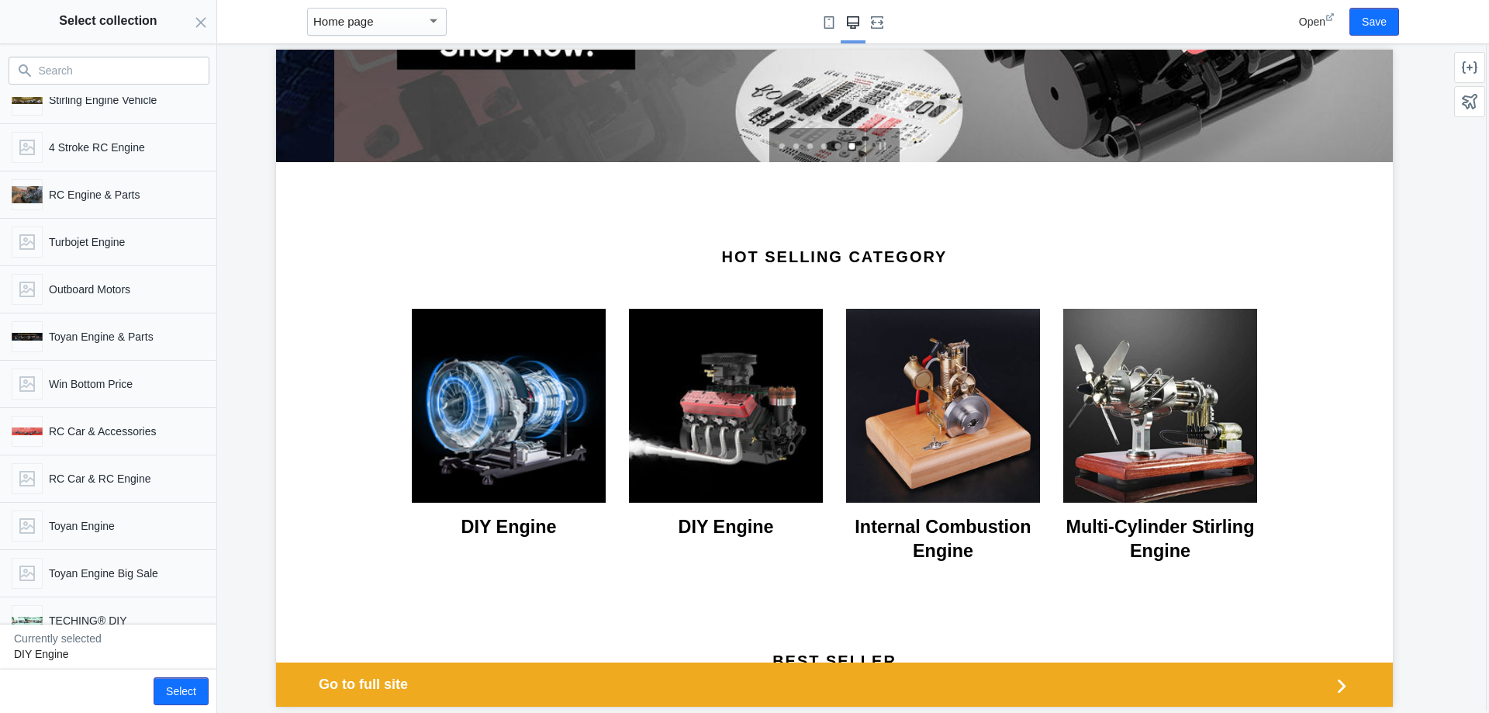
click at [74, 73] on input "Search" at bounding box center [118, 70] width 159 height 19
type input "t"
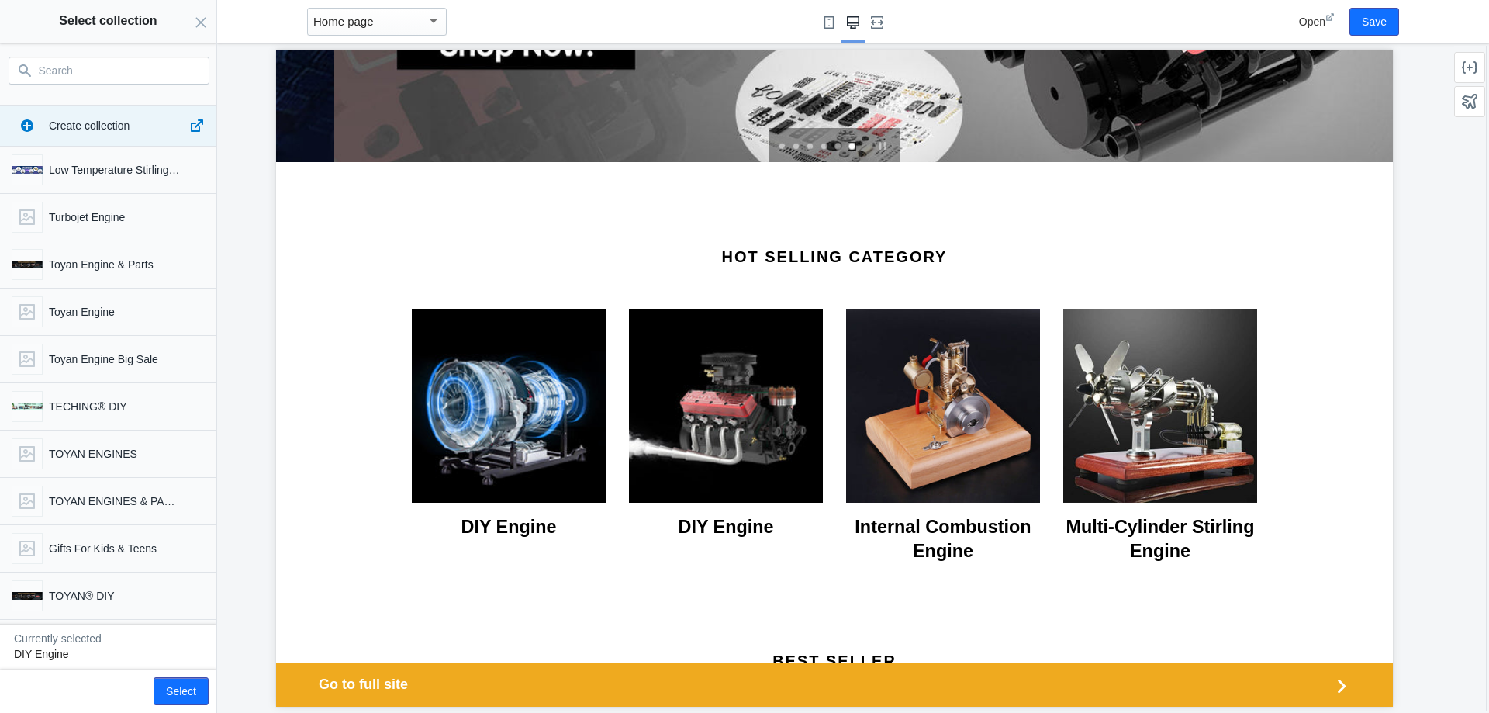
scroll to position [0, 0]
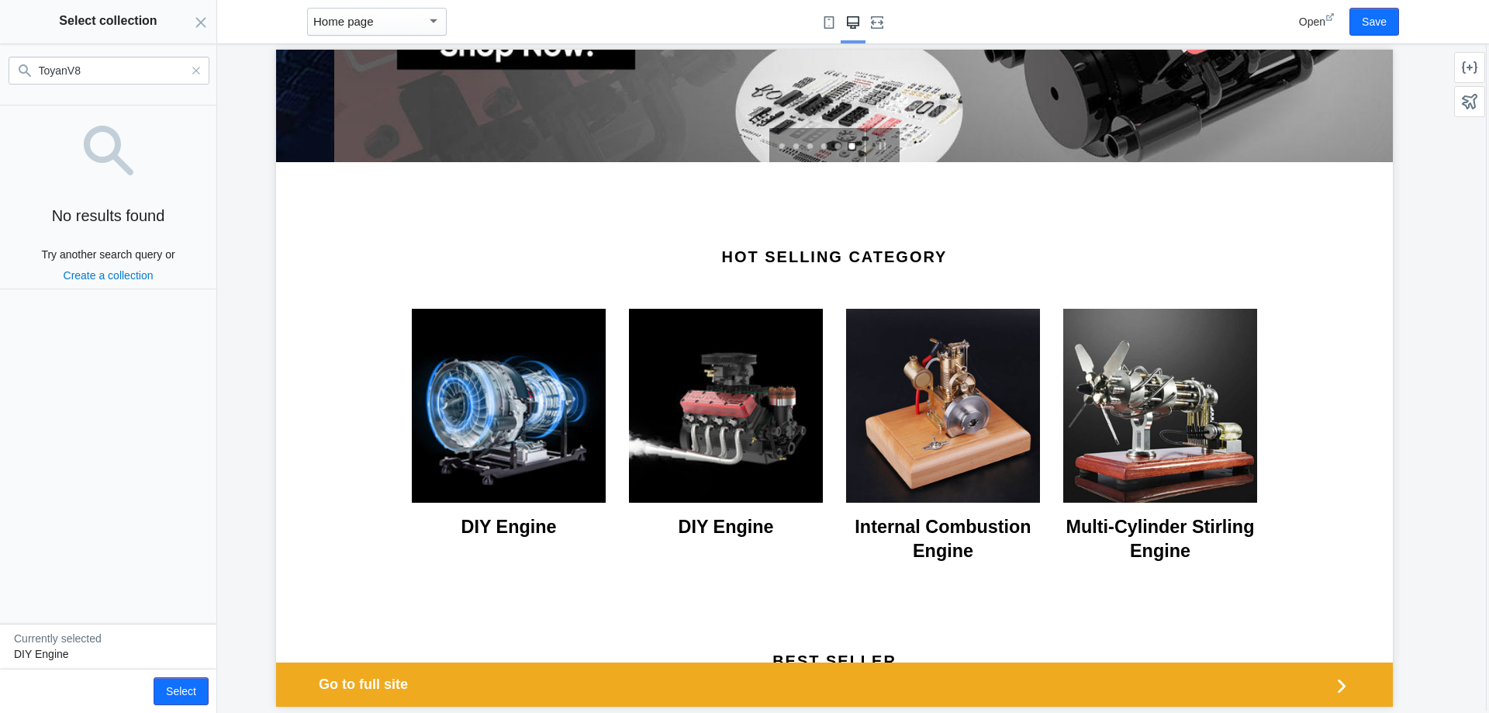
click at [67, 69] on input "ToyanV8" at bounding box center [114, 70] width 150 height 19
click at [95, 73] on input "Toyan V8" at bounding box center [114, 70] width 150 height 19
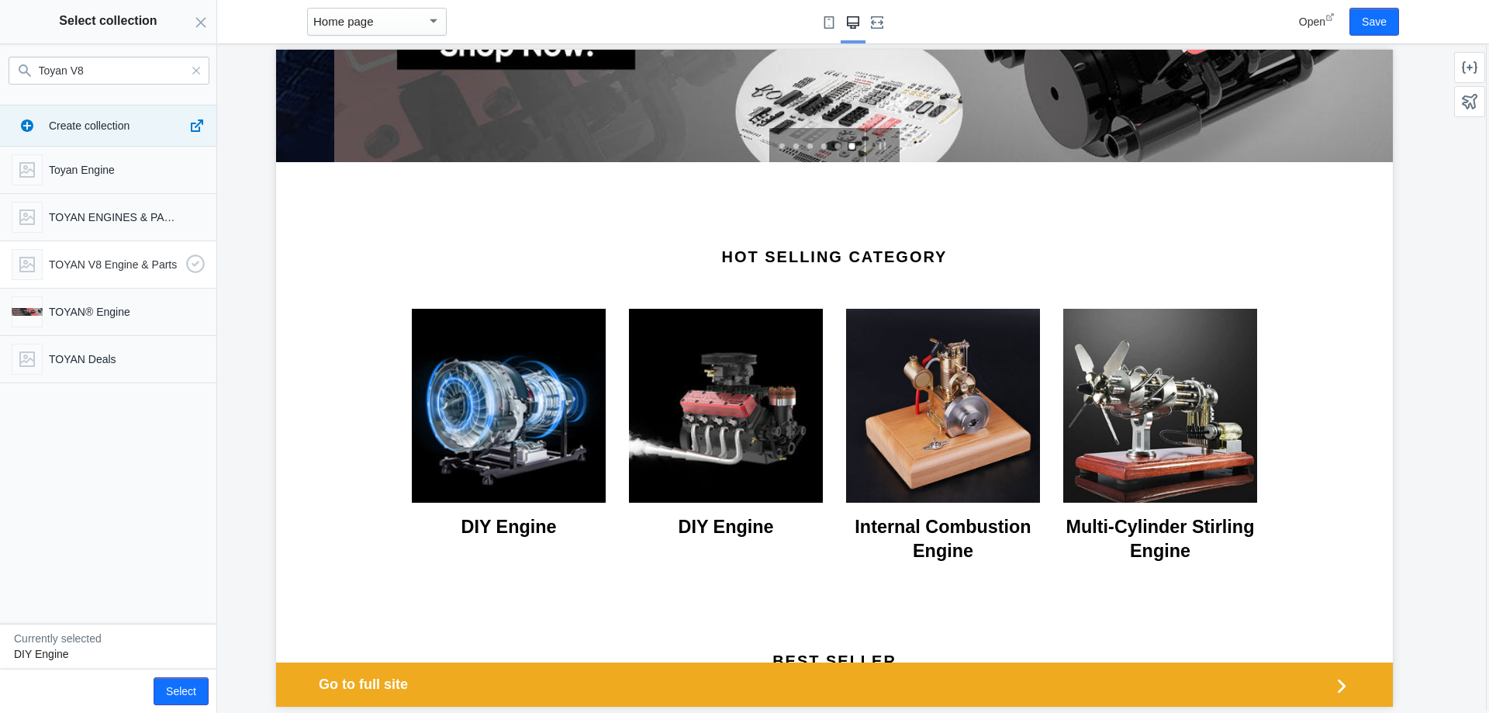
type input "Toyan V8"
click at [111, 275] on div "TOYAN V8 Engine & Parts" at bounding box center [104, 261] width 199 height 37
click at [197, 693] on button "Select" at bounding box center [181, 691] width 55 height 28
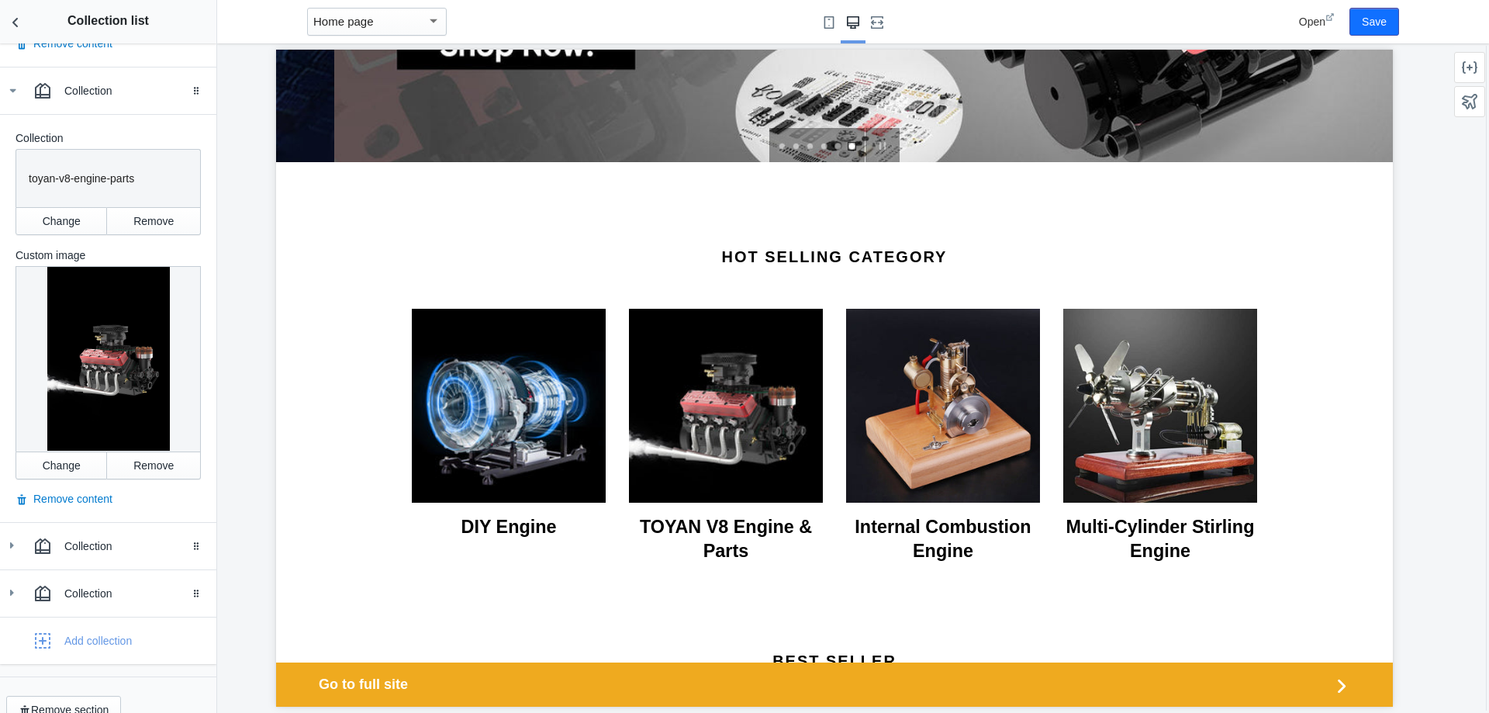
scroll to position [736, 0]
click at [108, 537] on div "Collection" at bounding box center [134, 545] width 140 height 16
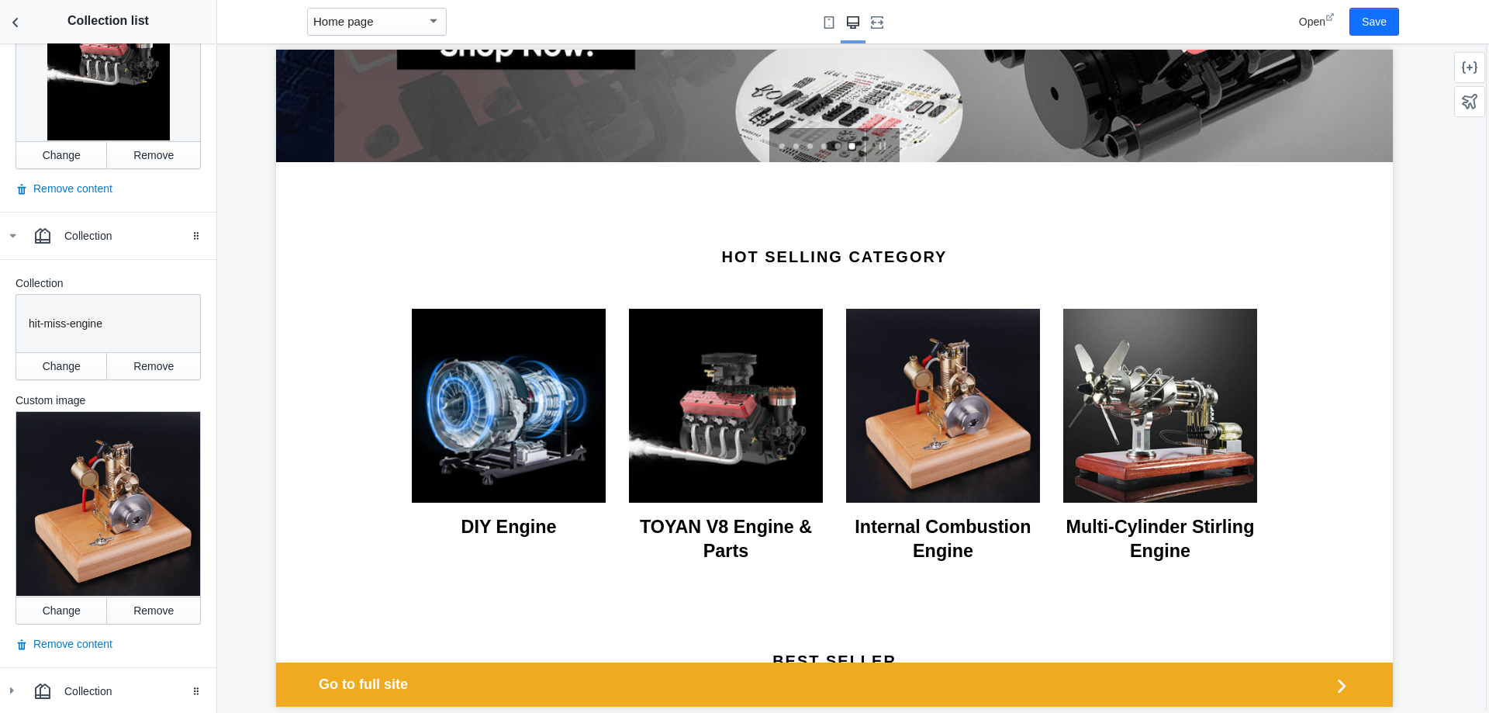
scroll to position [1046, 0]
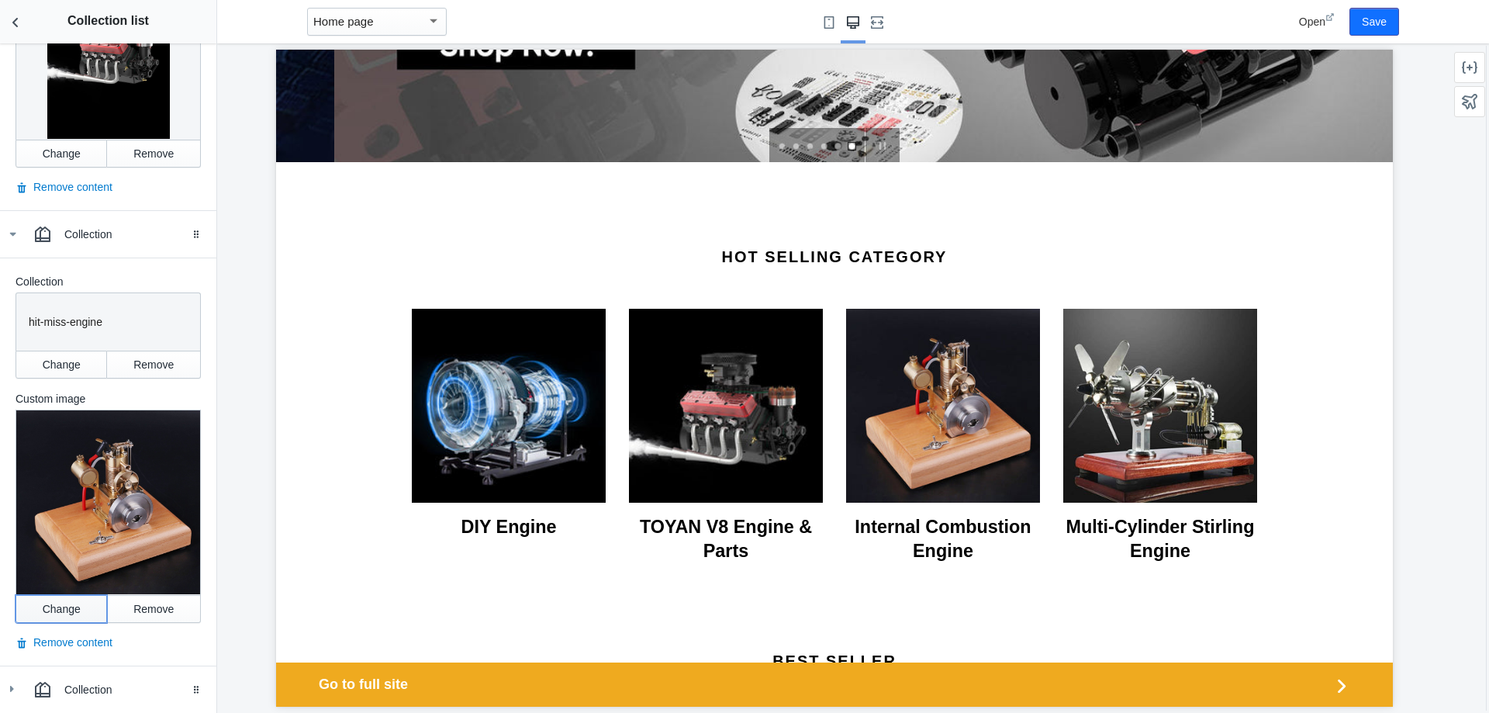
click at [62, 595] on button "Change" at bounding box center [62, 609] width 92 height 28
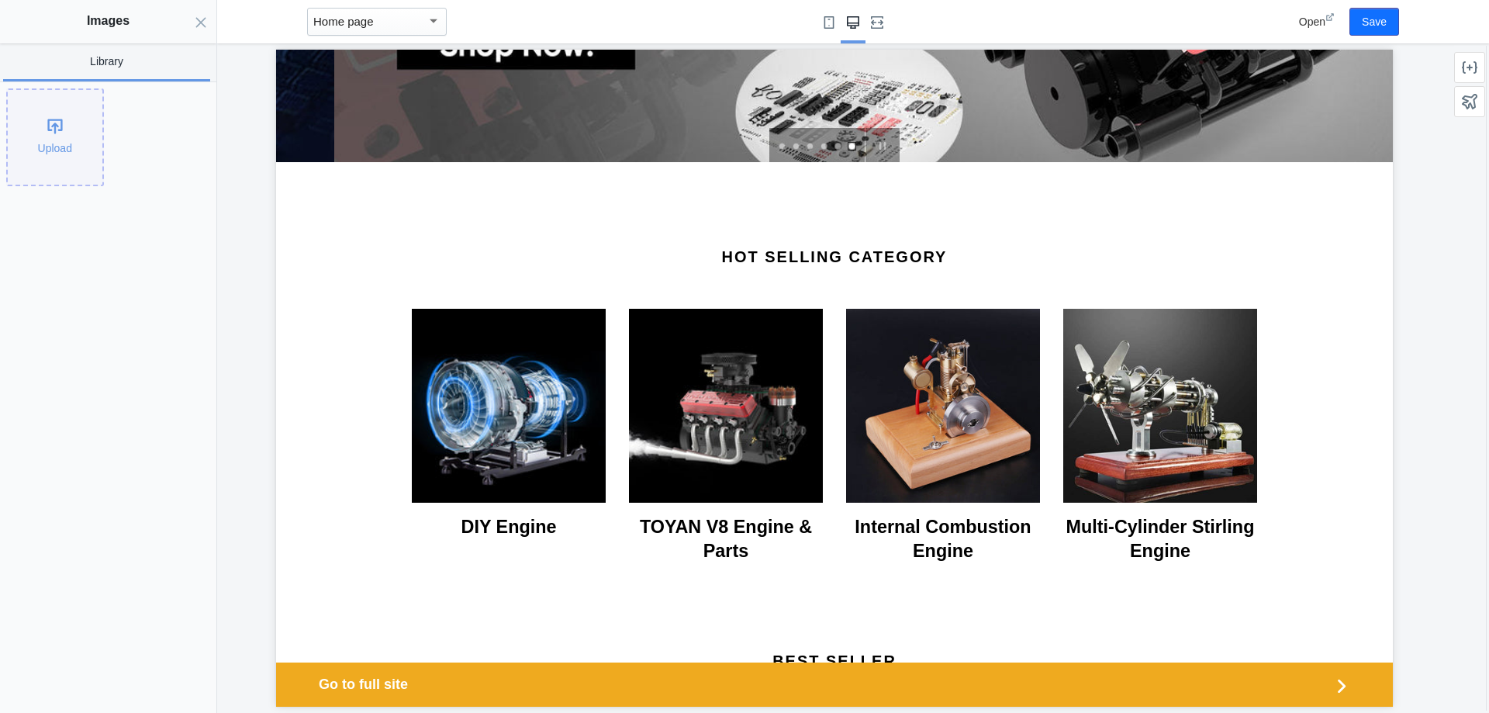
click at [59, 153] on div "Upload" at bounding box center [55, 137] width 95 height 95
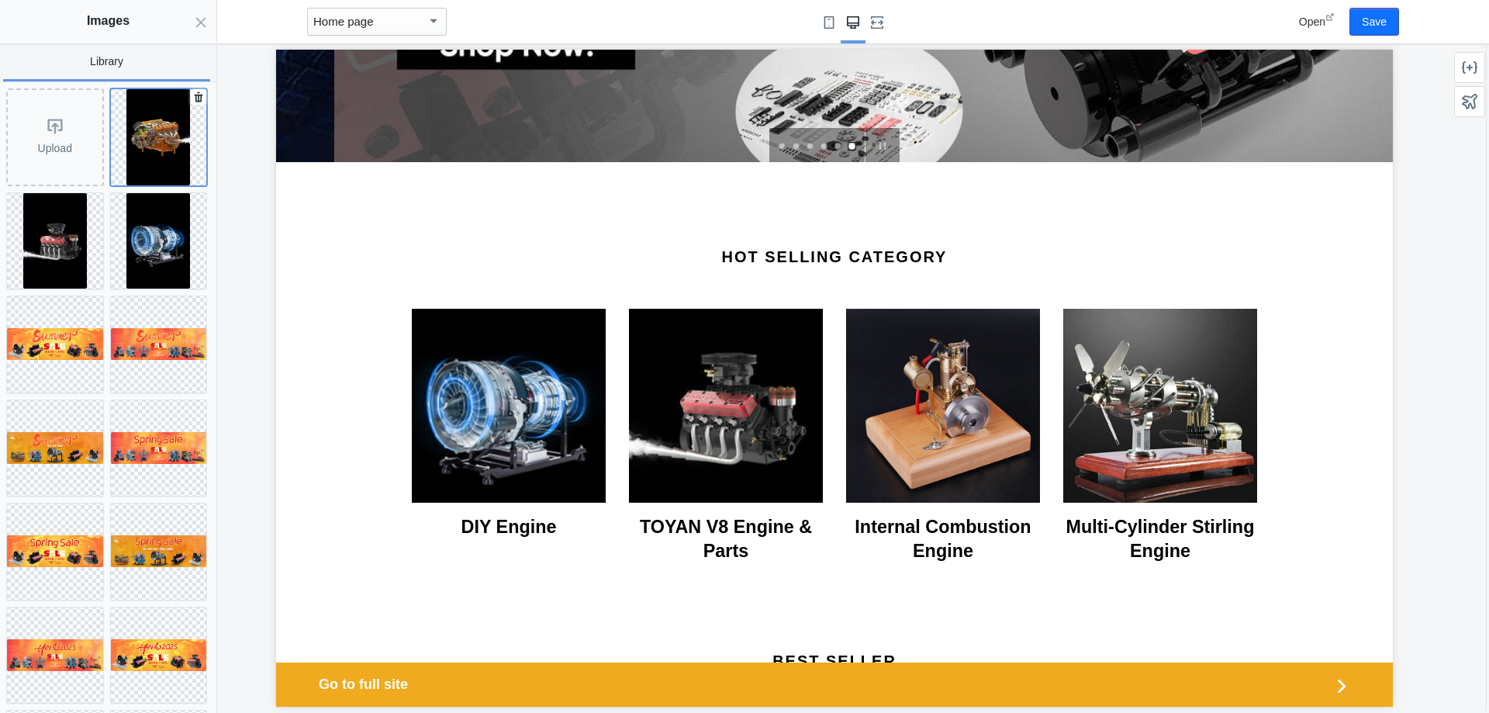
click at [140, 149] on img at bounding box center [158, 137] width 64 height 96
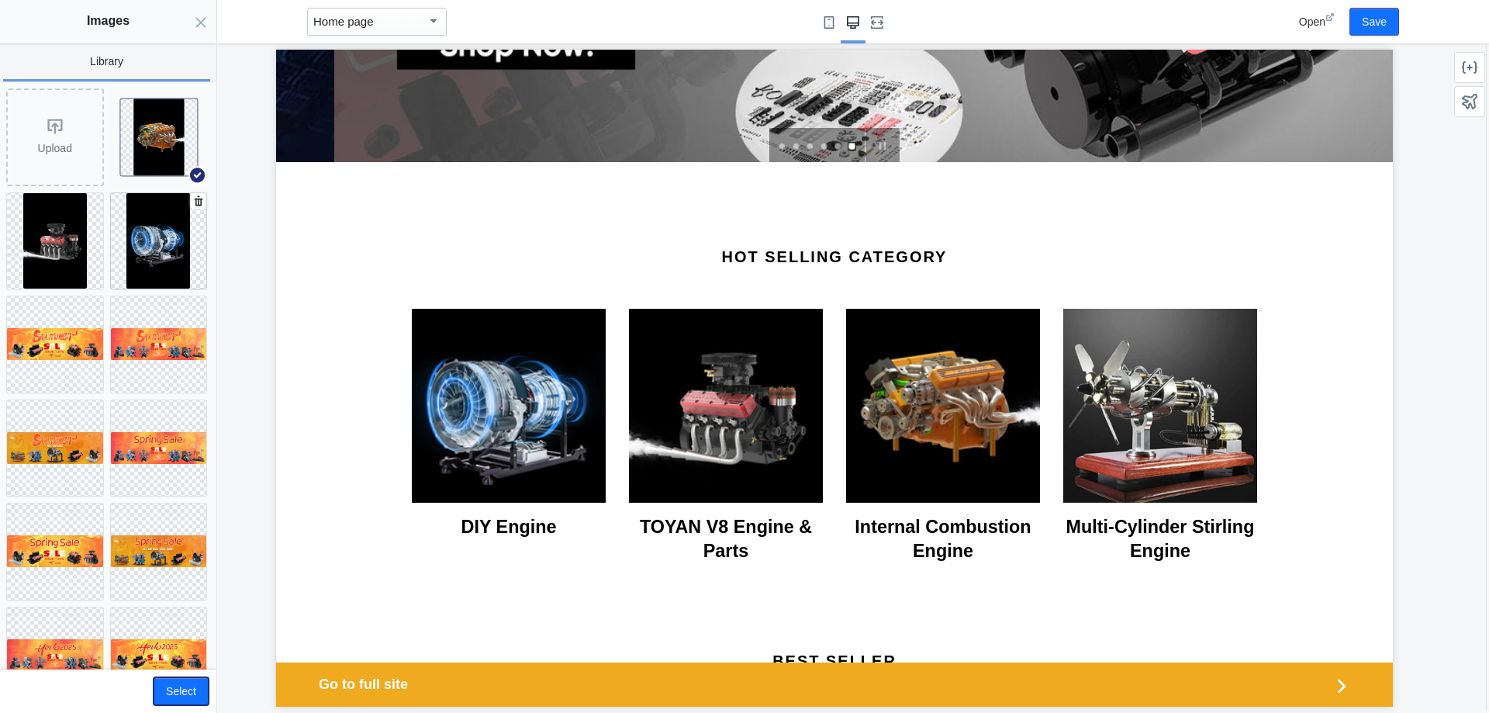
drag, startPoint x: 184, startPoint y: 689, endPoint x: 185, endPoint y: 668, distance: 21.0
click at [184, 688] on button "Select" at bounding box center [181, 691] width 55 height 28
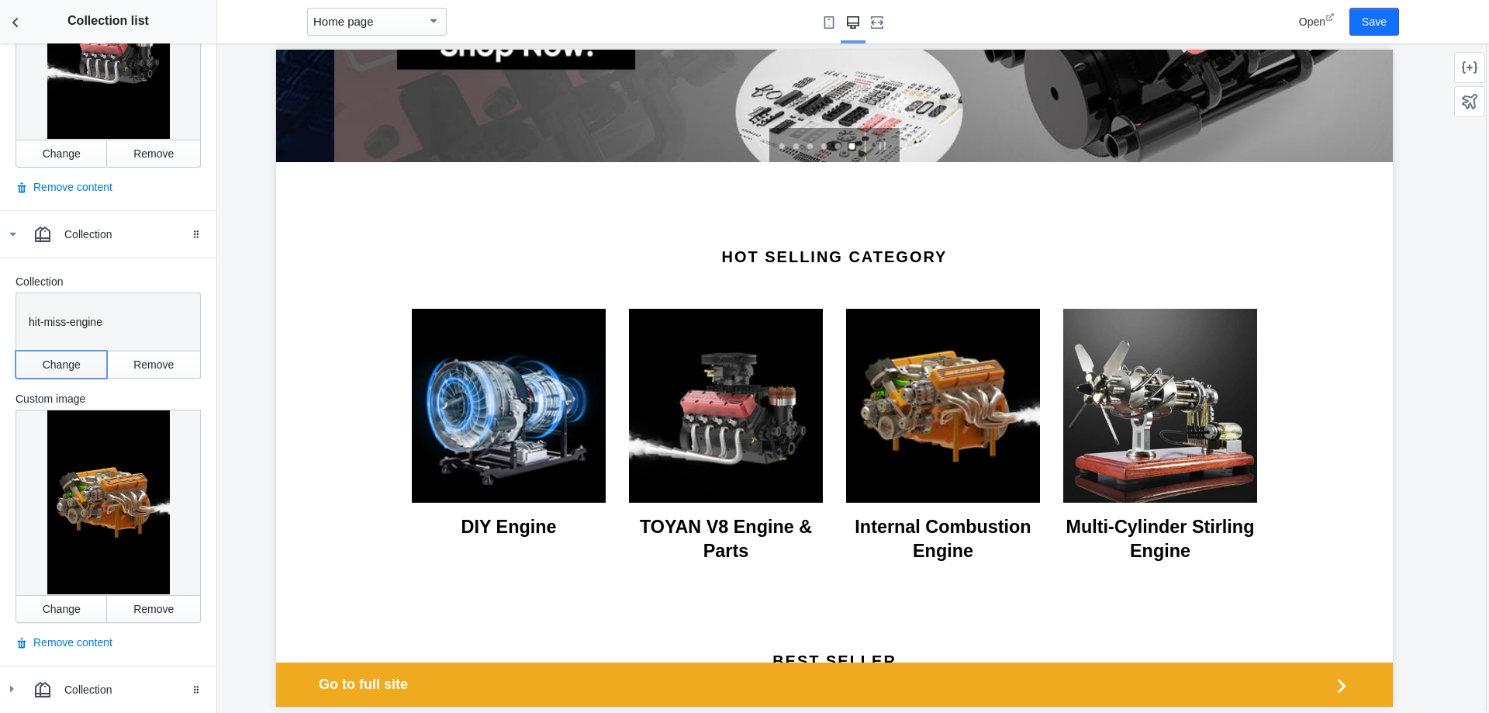
click at [72, 351] on button "Change" at bounding box center [62, 365] width 92 height 28
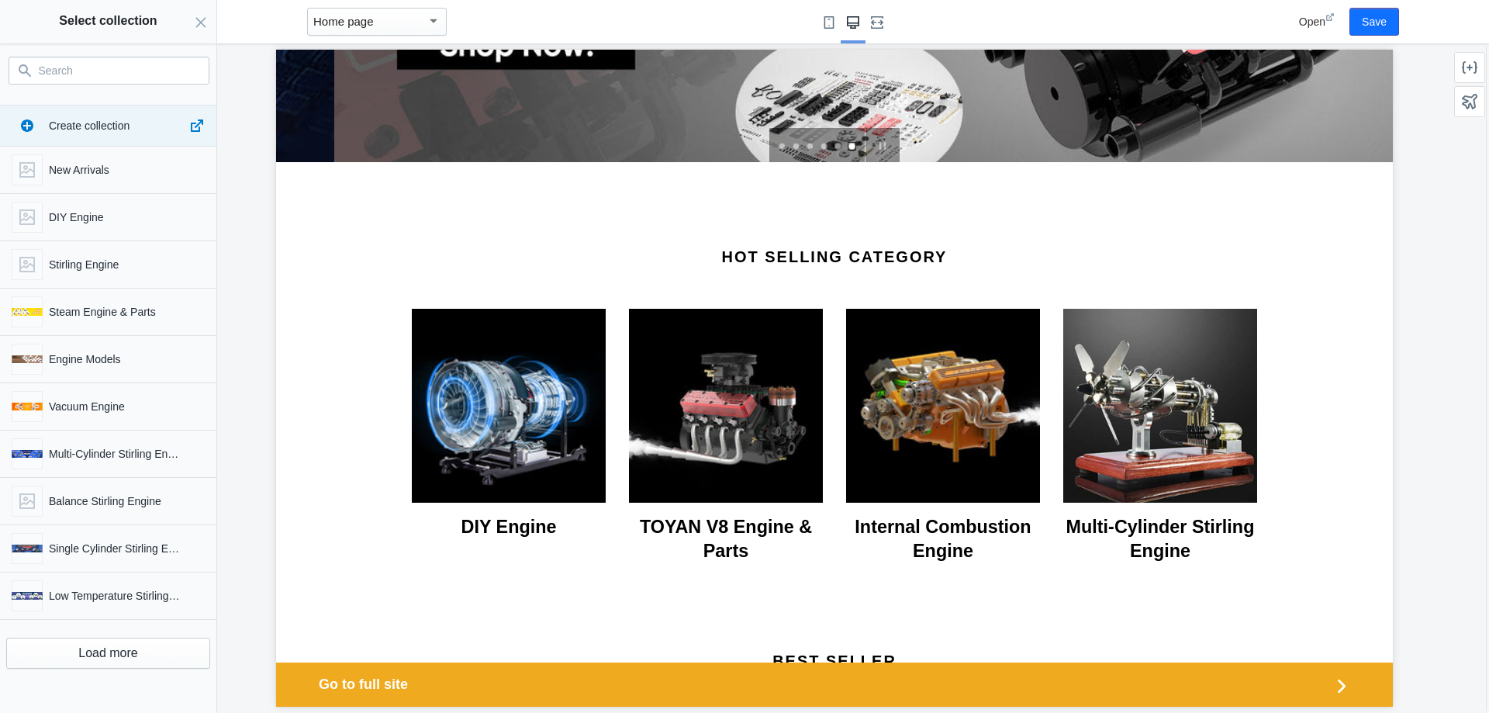
click at [102, 67] on input "Search" at bounding box center [118, 70] width 159 height 19
type input "s"
type input "c"
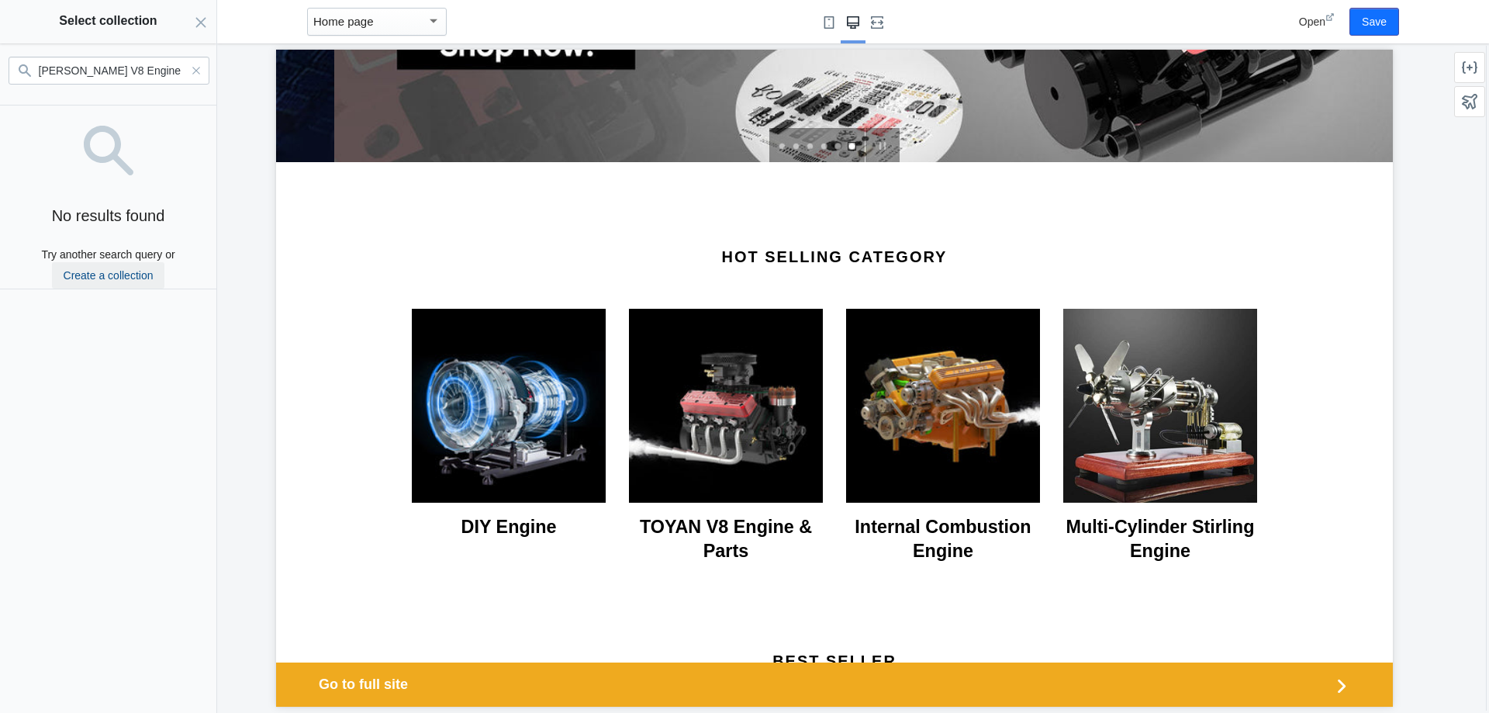
click at [137, 278] on link "Create a collection" at bounding box center [108, 275] width 113 height 26
click at [171, 72] on input "[PERSON_NAME] V8 Engine" at bounding box center [114, 70] width 150 height 19
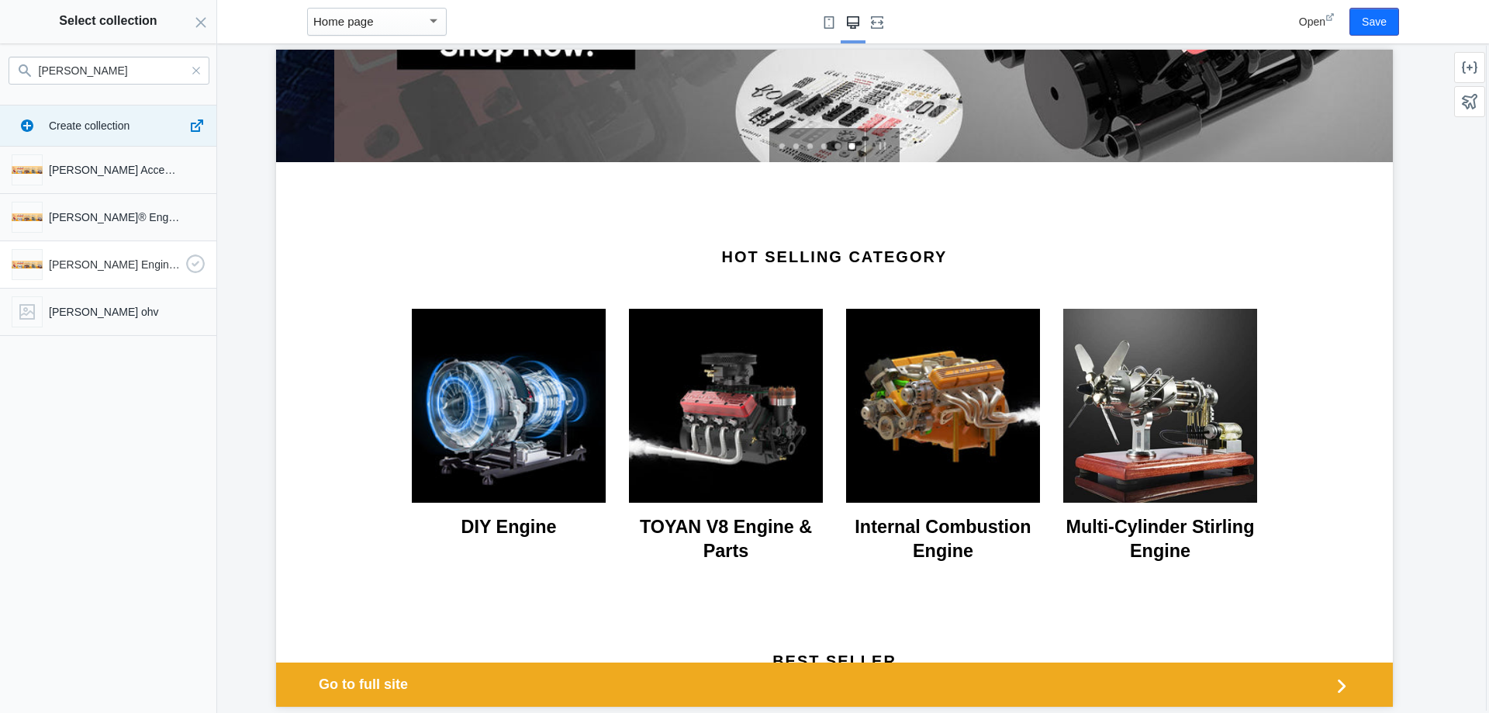
type input "[PERSON_NAME]"
click at [150, 275] on div "[PERSON_NAME] Engine & Parts" at bounding box center [104, 261] width 199 height 37
click at [185, 683] on button "Select" at bounding box center [181, 691] width 55 height 28
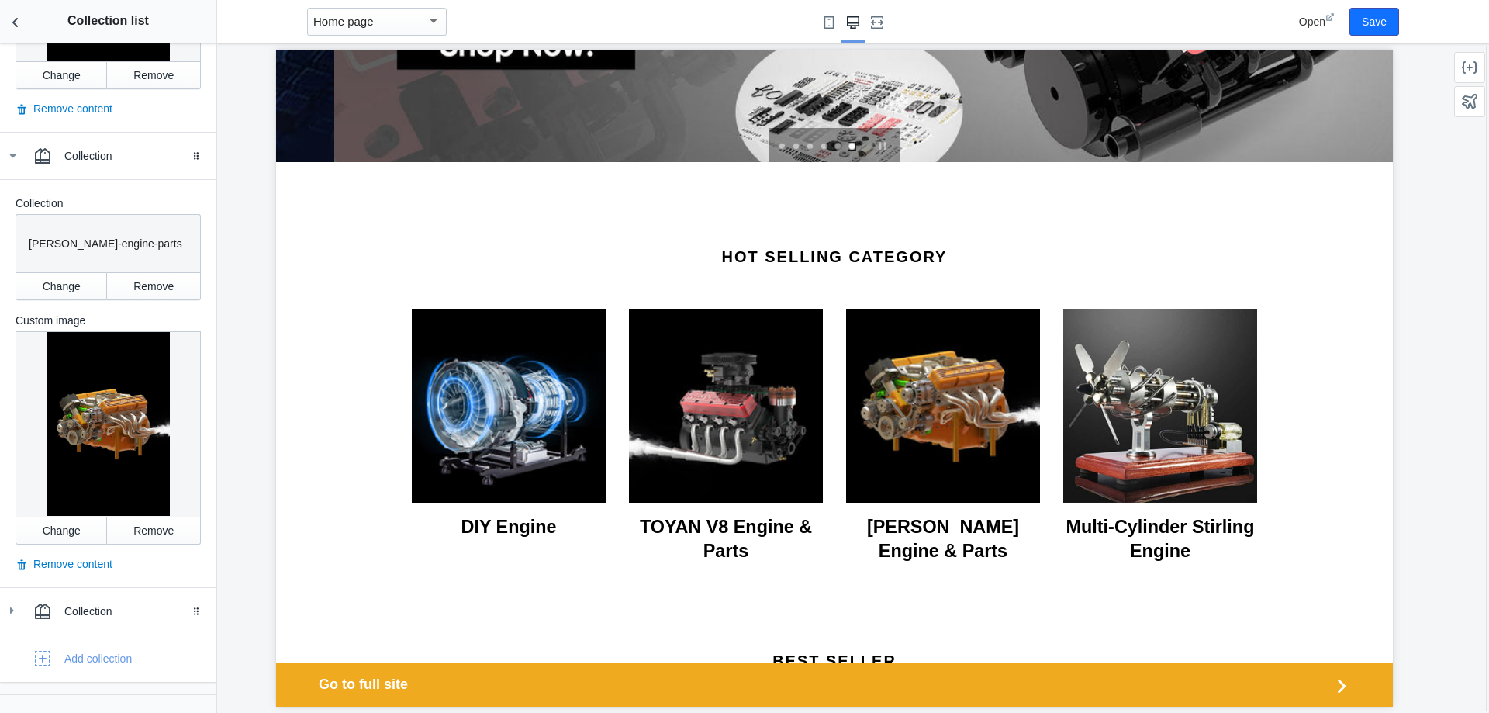
scroll to position [1132, 0]
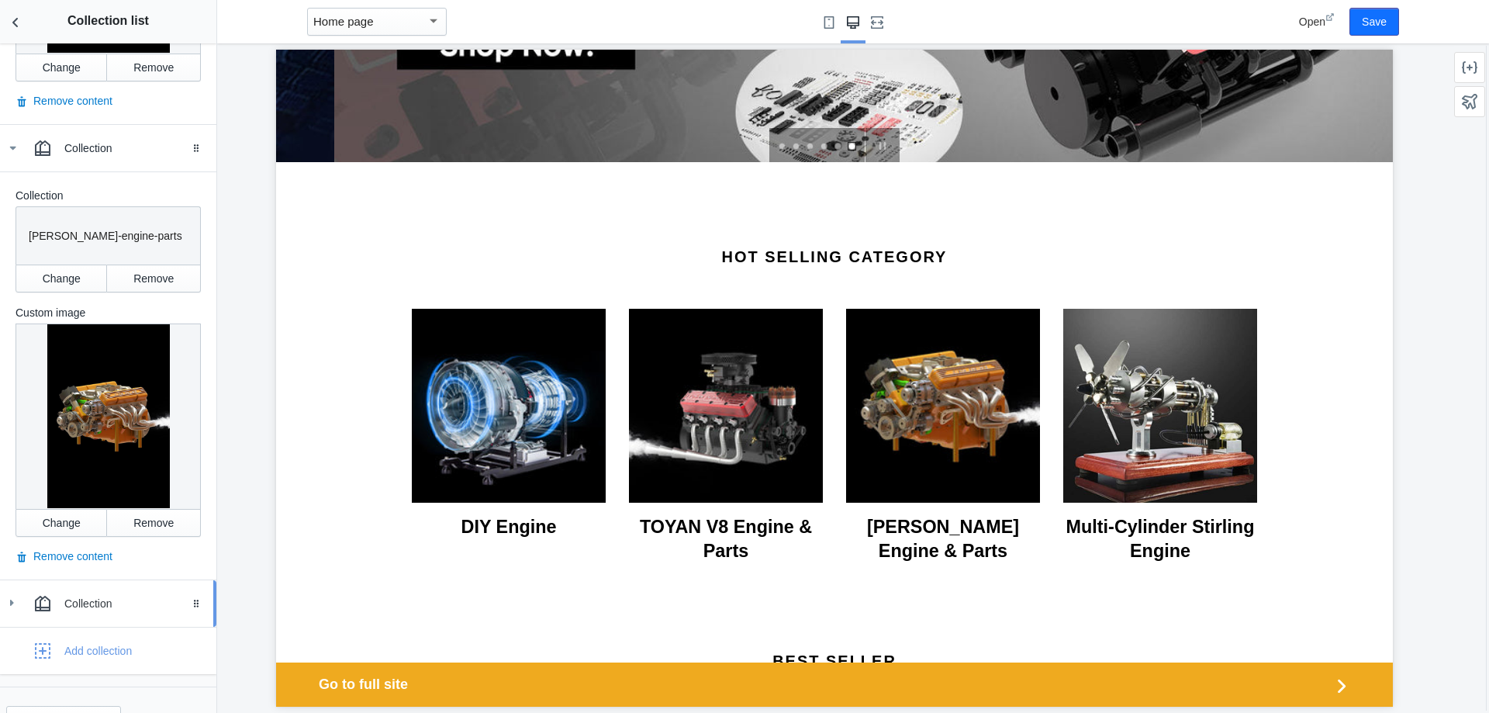
click at [119, 588] on link "Collection Drag to reorder" at bounding box center [108, 603] width 216 height 47
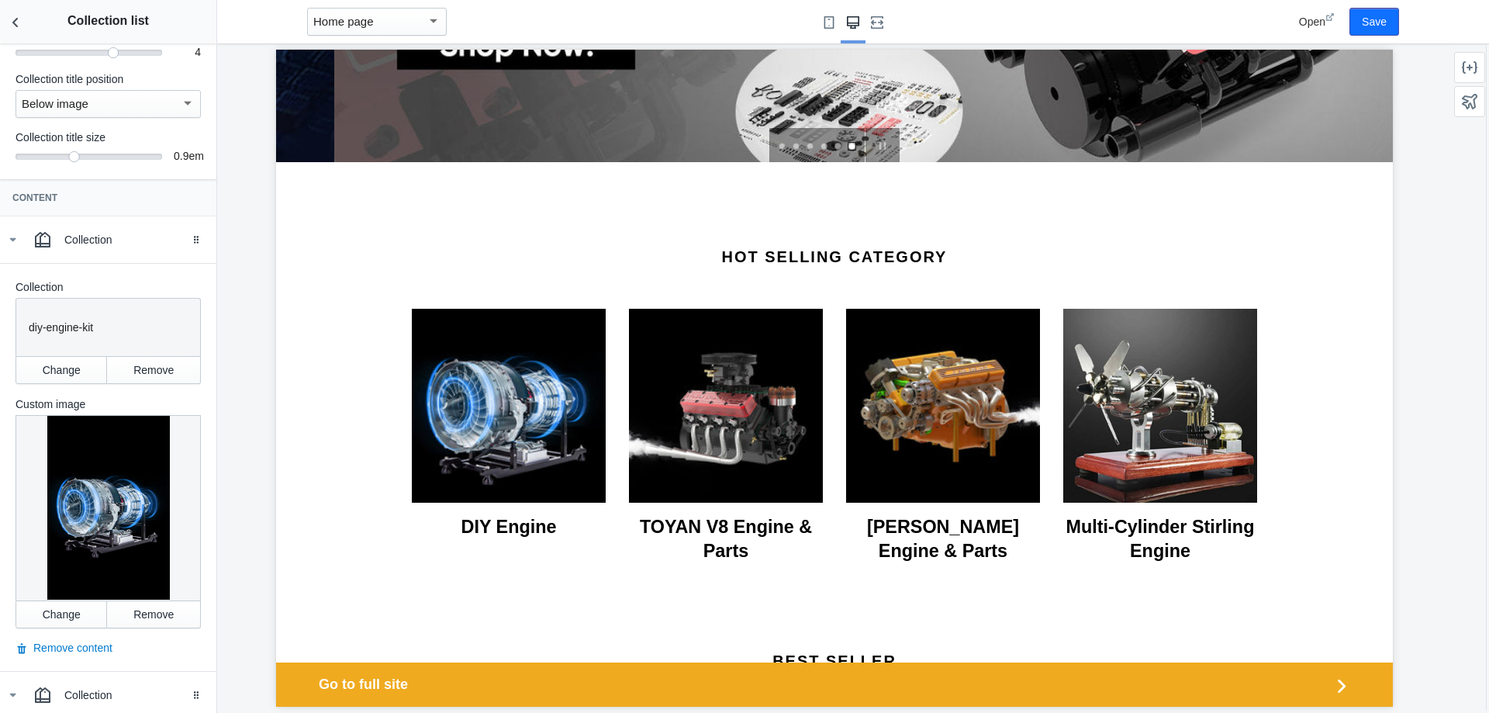
scroll to position [155, 0]
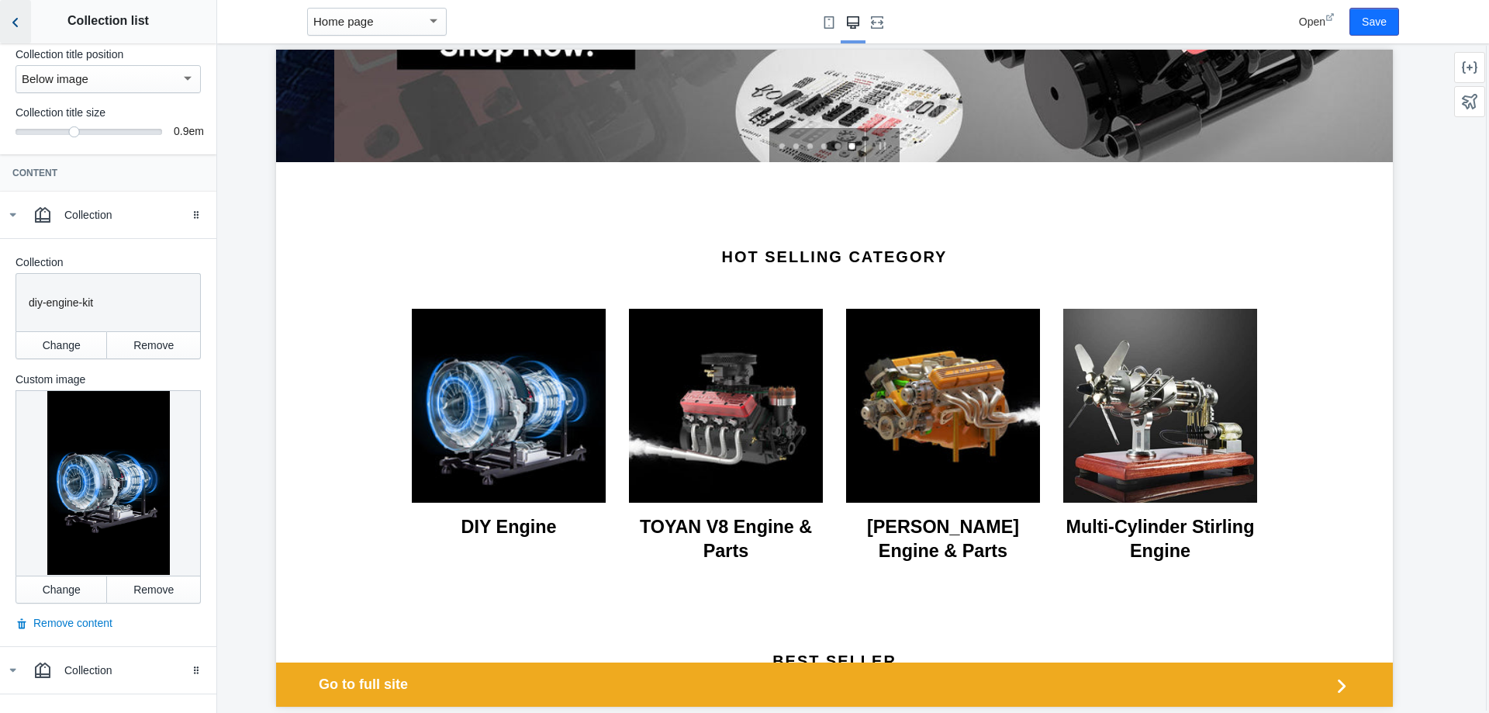
click at [11, 25] on icon "Back to sections" at bounding box center [16, 23] width 16 height 16
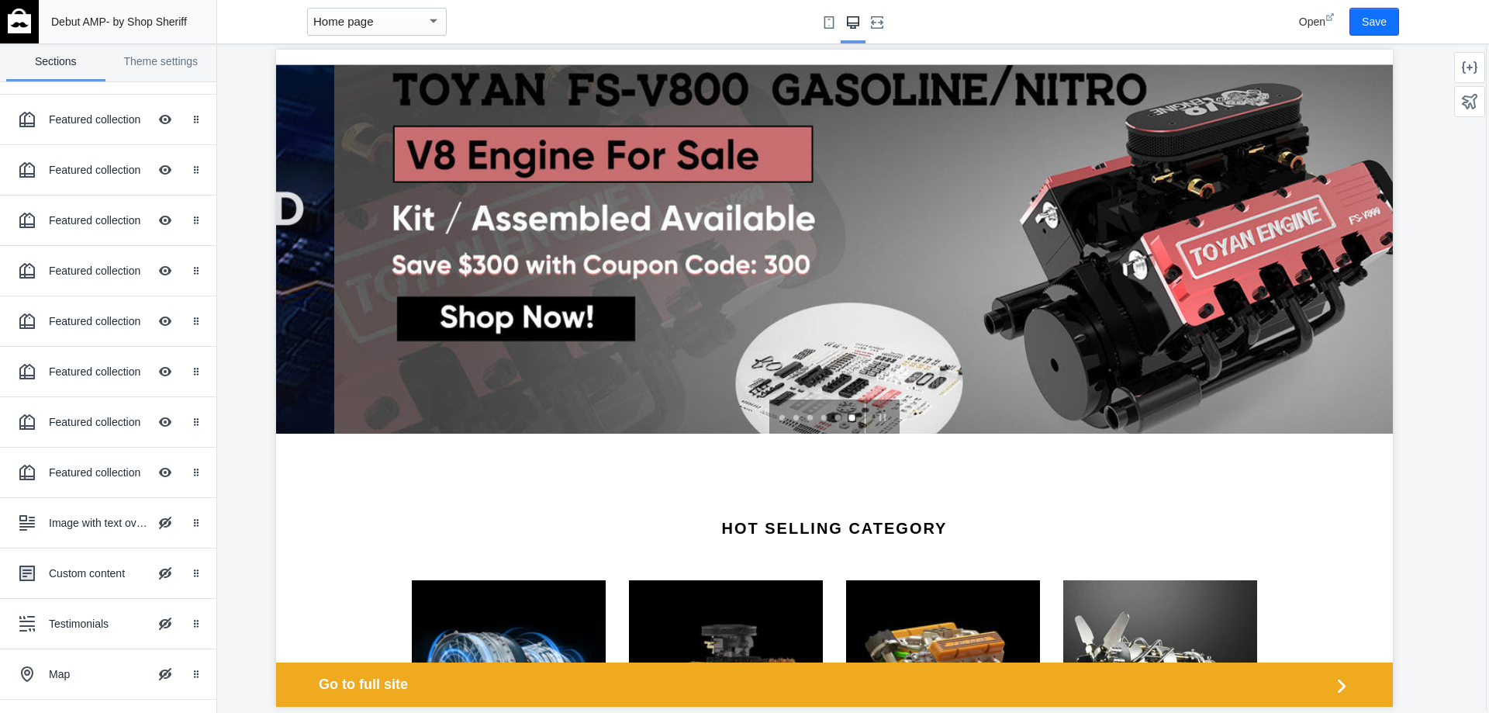
scroll to position [60, 0]
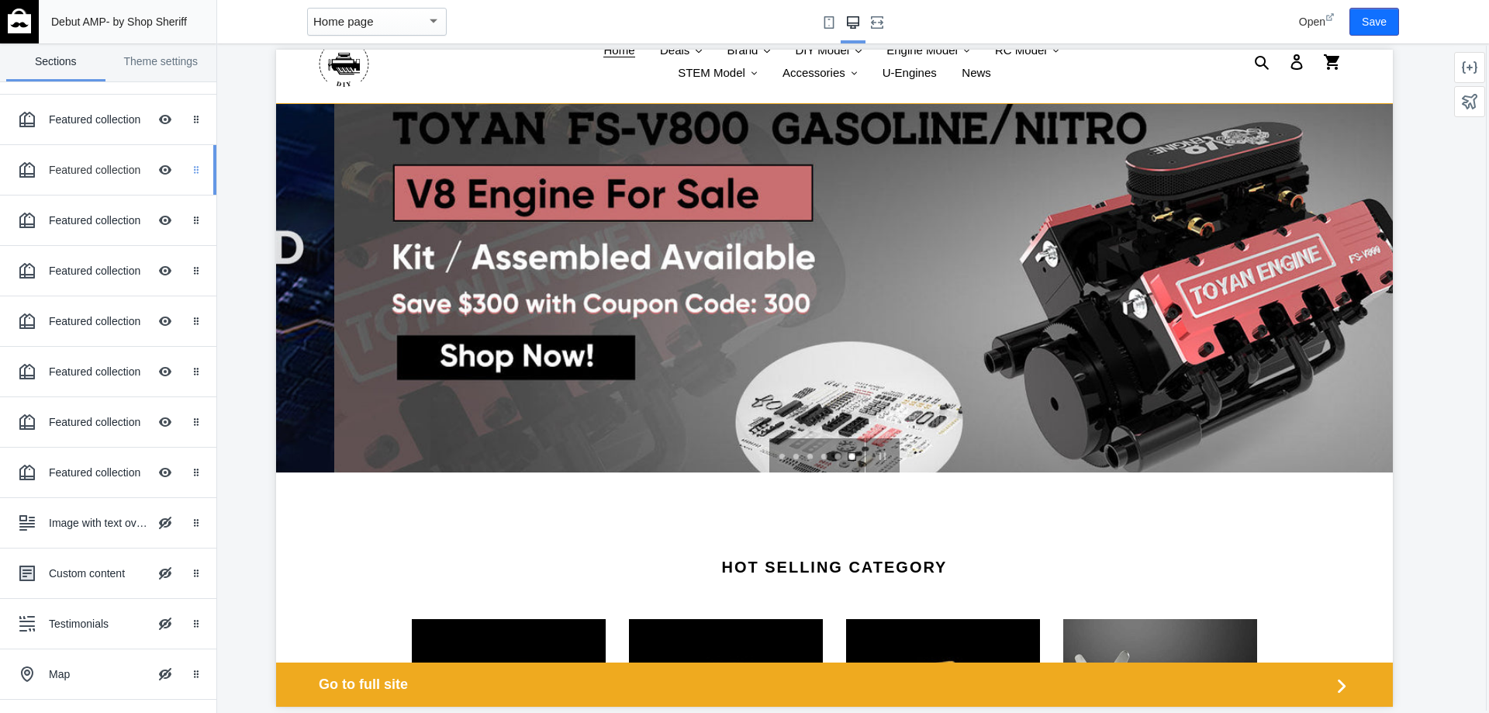
click at [182, 171] on div "Drag to reorder" at bounding box center [199, 170] width 34 height 50
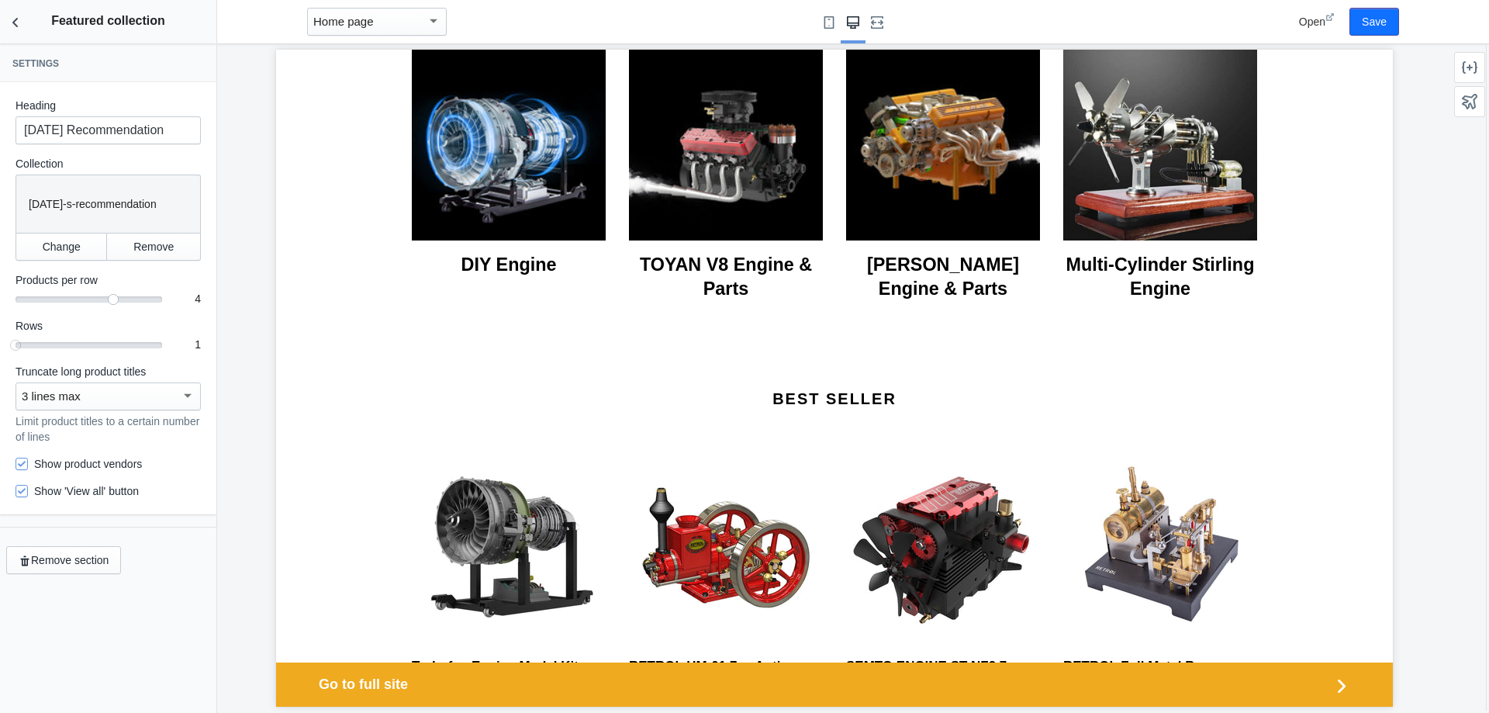
scroll to position [467, 0]
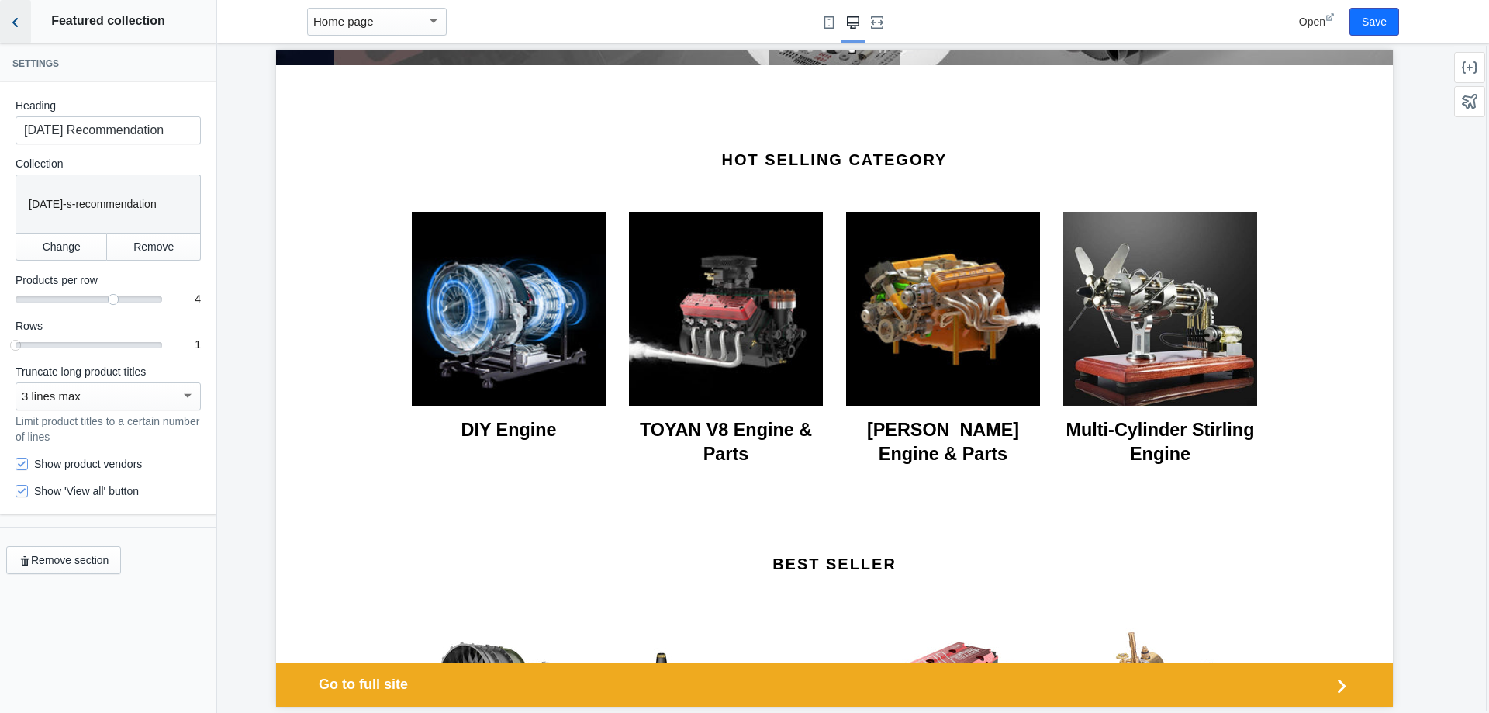
click at [29, 26] on button "Back to sections" at bounding box center [15, 21] width 31 height 43
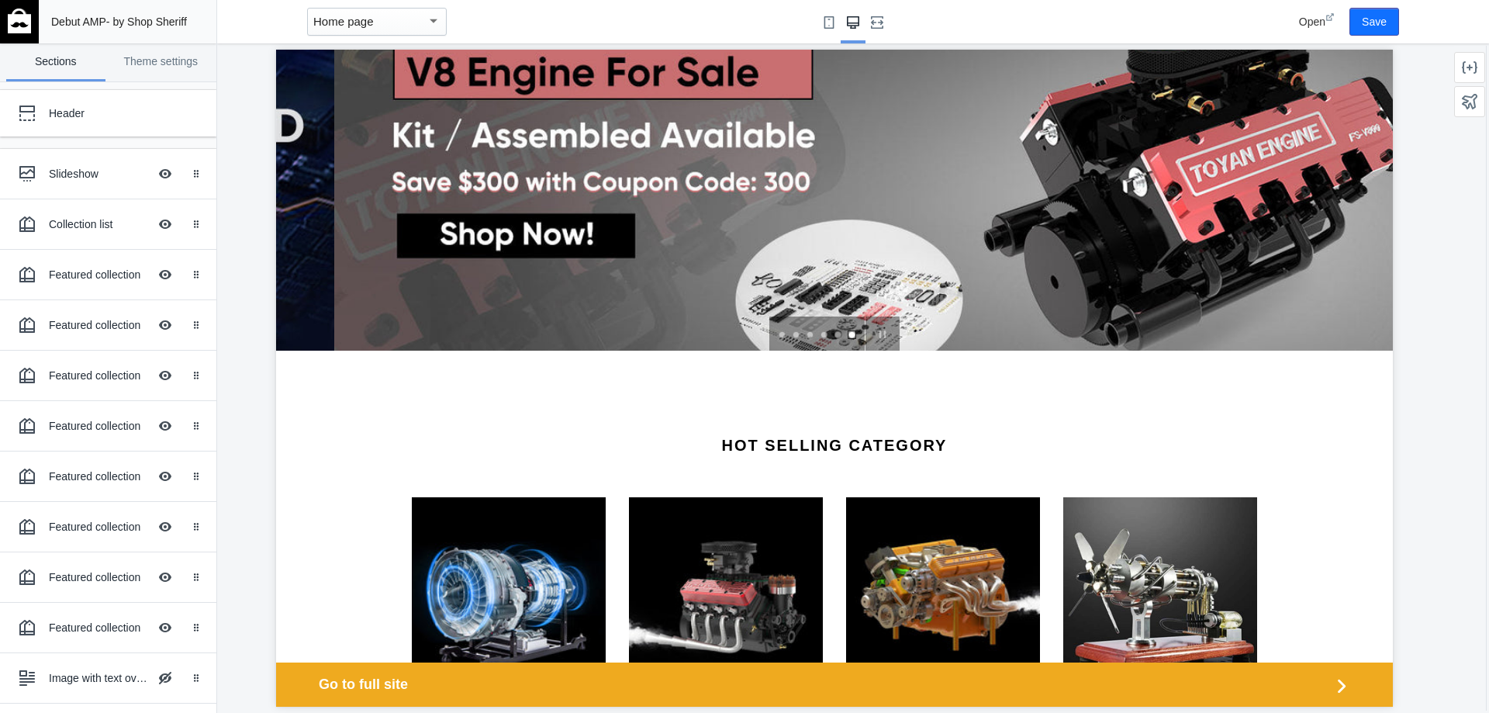
scroll to position [79, 0]
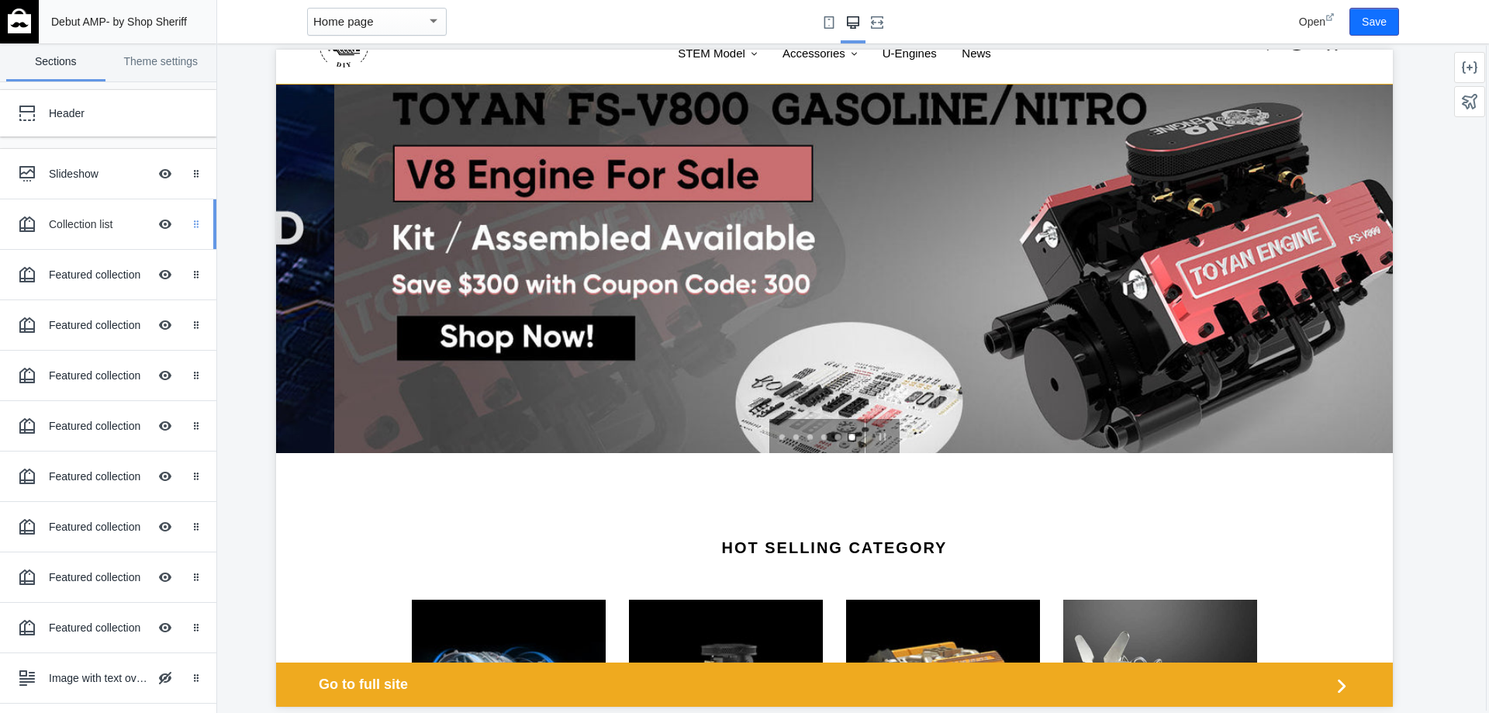
click at [182, 222] on div "Drag to reorder" at bounding box center [199, 224] width 34 height 50
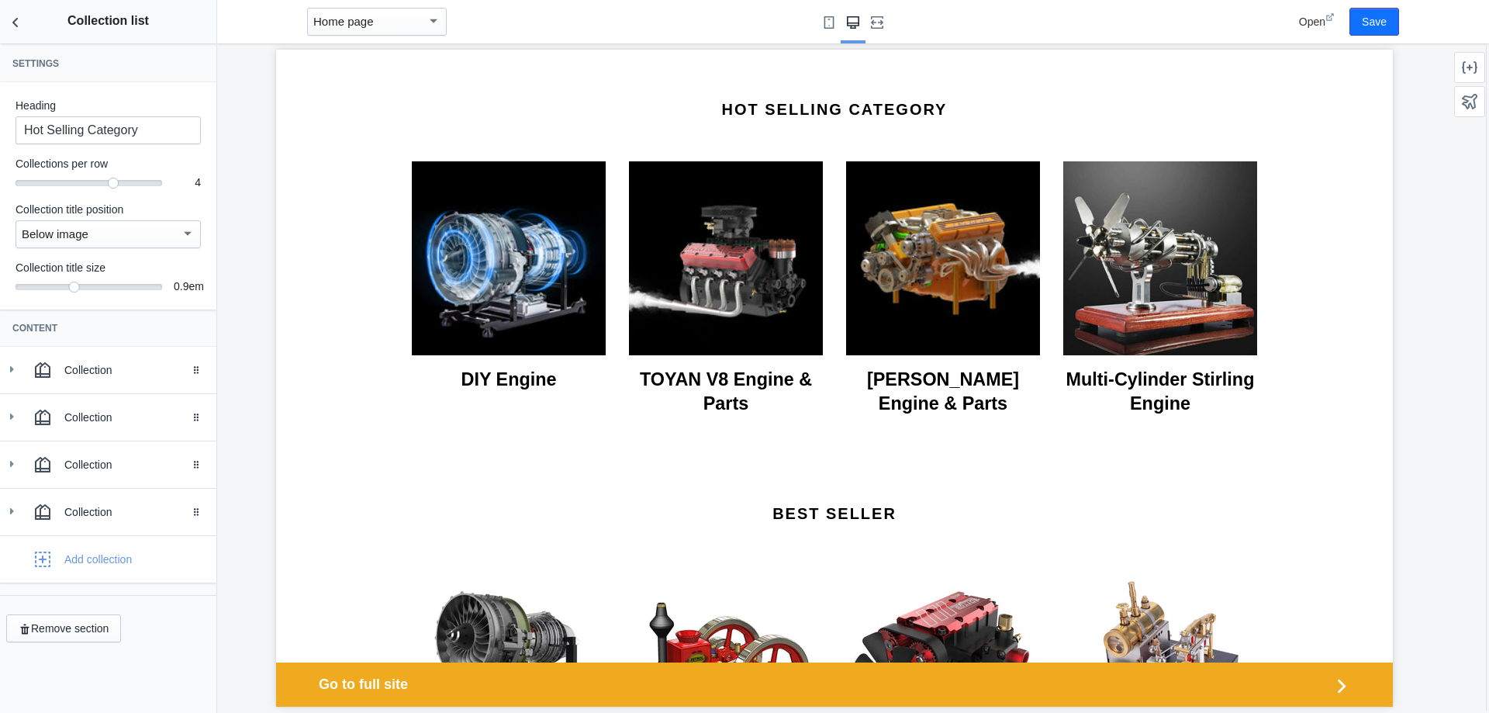
scroll to position [525, 0]
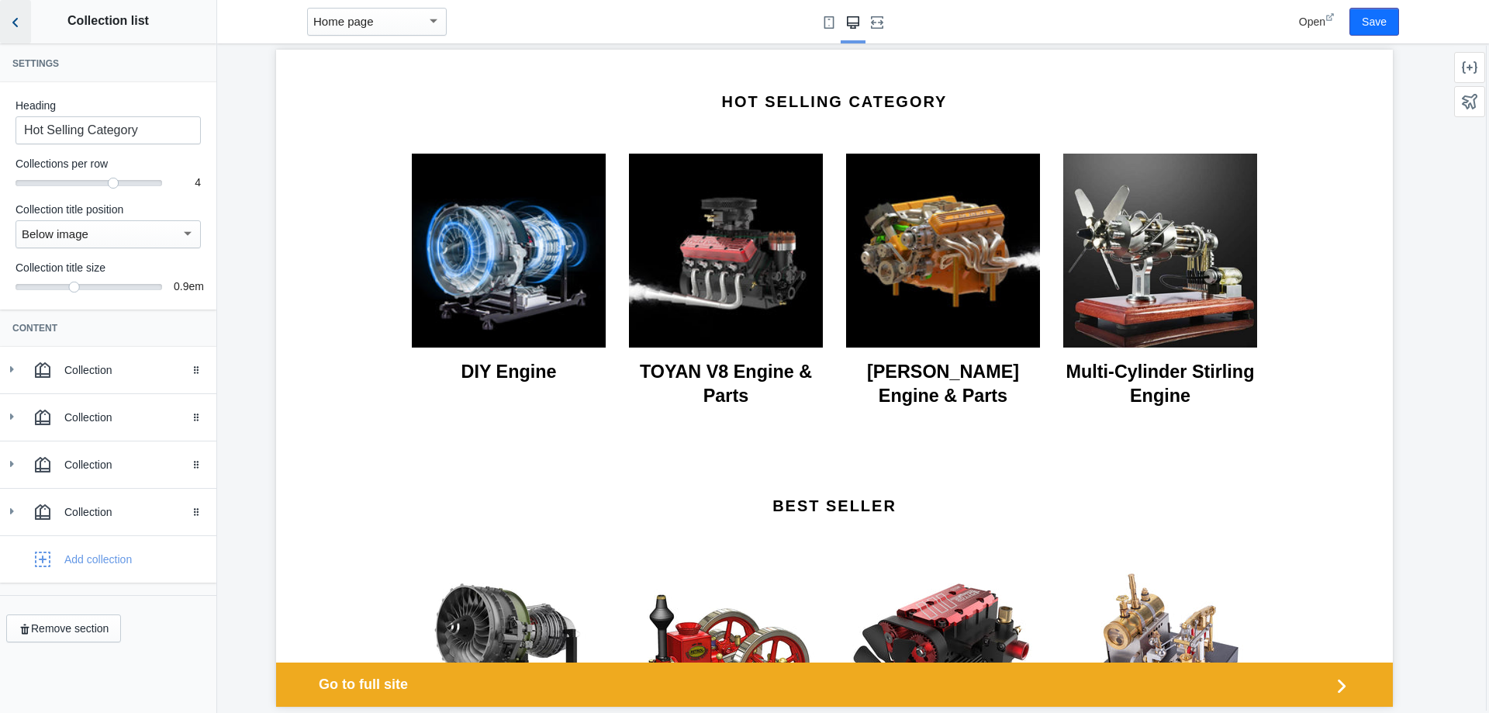
click at [6, 20] on button "Back to sections" at bounding box center [15, 21] width 31 height 43
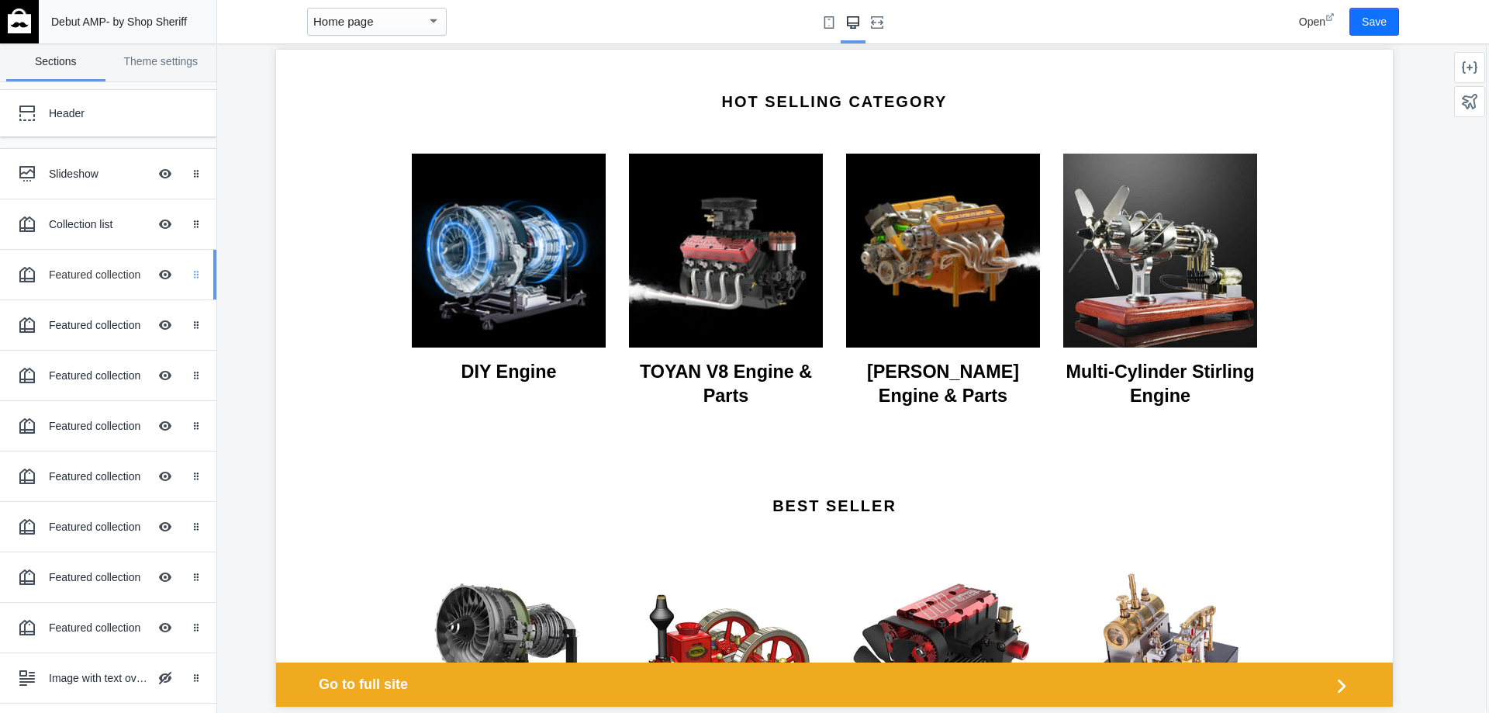
click at [190, 282] on div "Drag to reorder" at bounding box center [199, 275] width 34 height 50
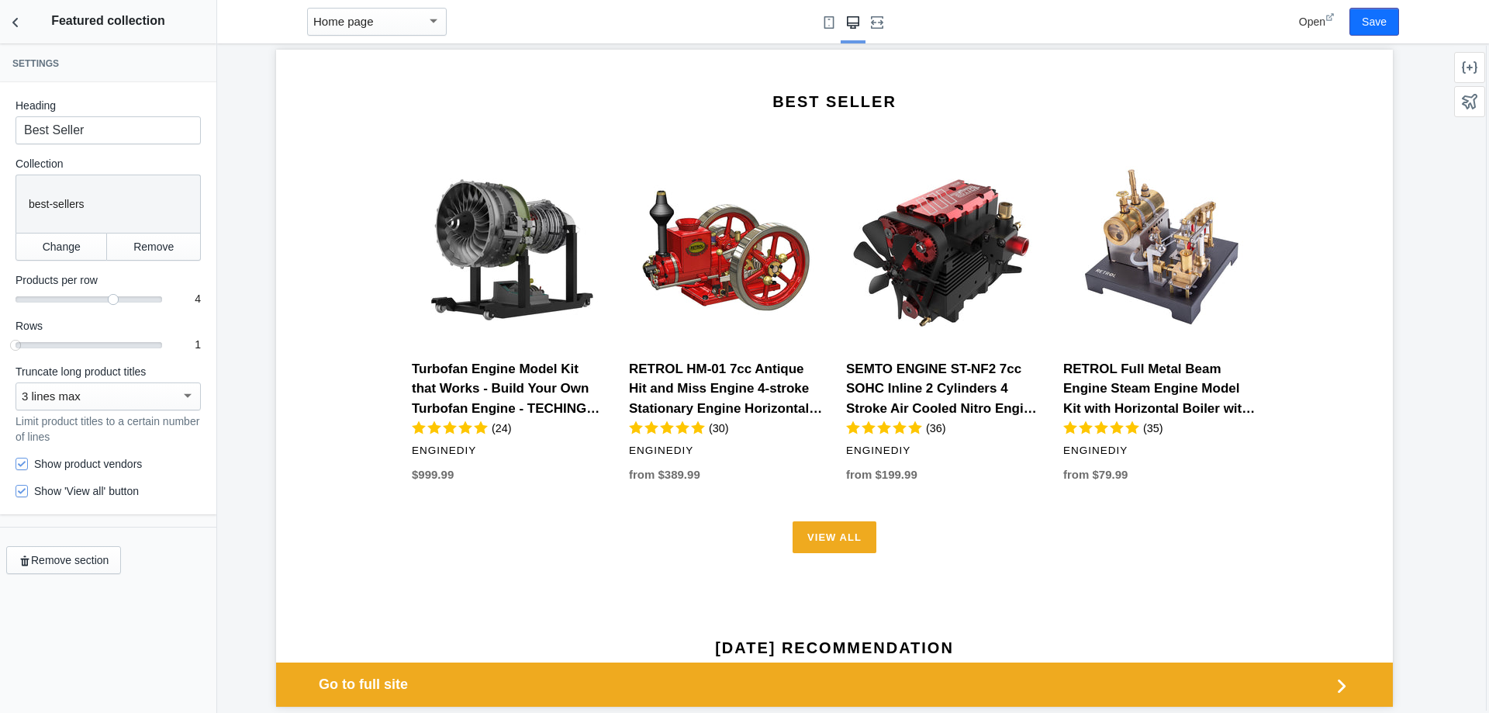
scroll to position [155, 0]
click at [16, 23] on icon "Back to sections" at bounding box center [16, 23] width 16 height 16
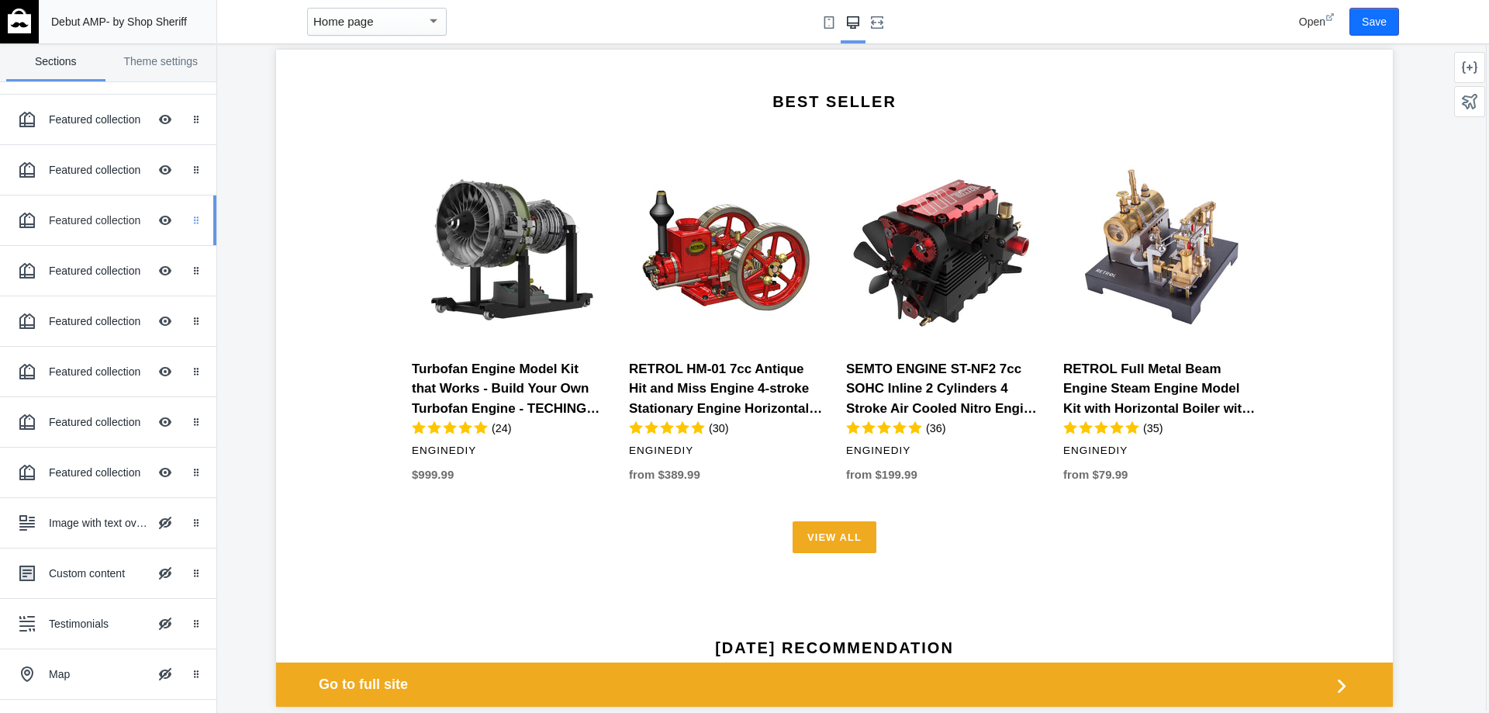
click at [187, 235] on div "Drag to reorder" at bounding box center [199, 220] width 34 height 50
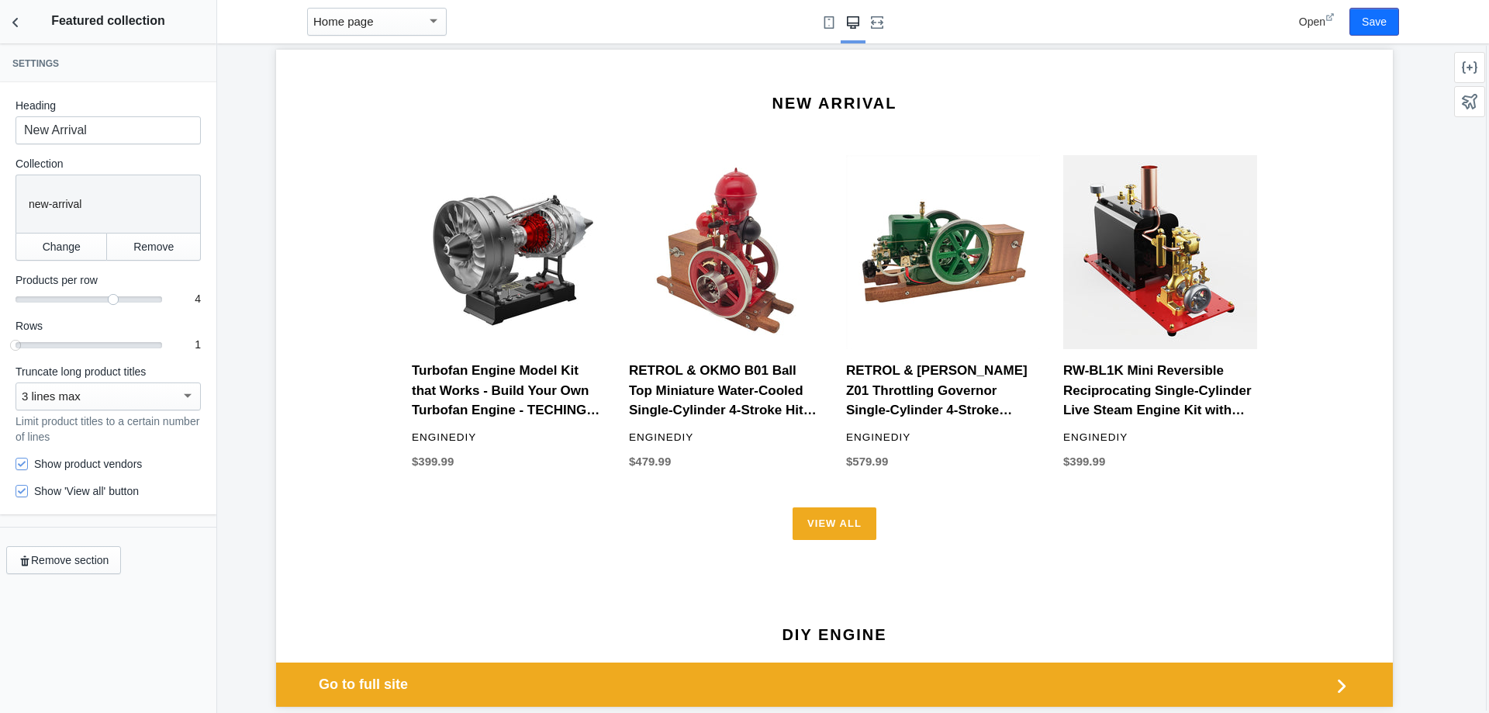
scroll to position [2022, 0]
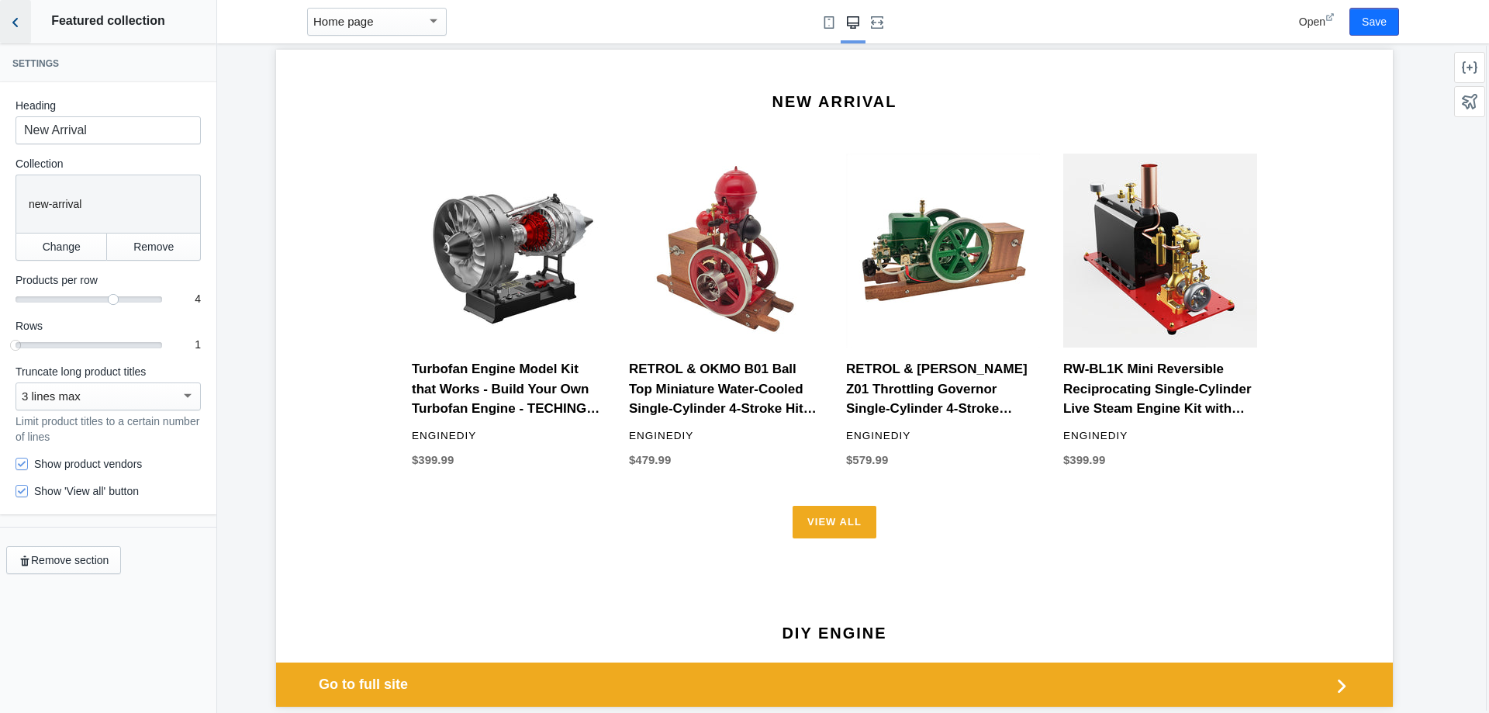
click at [22, 22] on icon "Back to sections" at bounding box center [16, 23] width 16 height 16
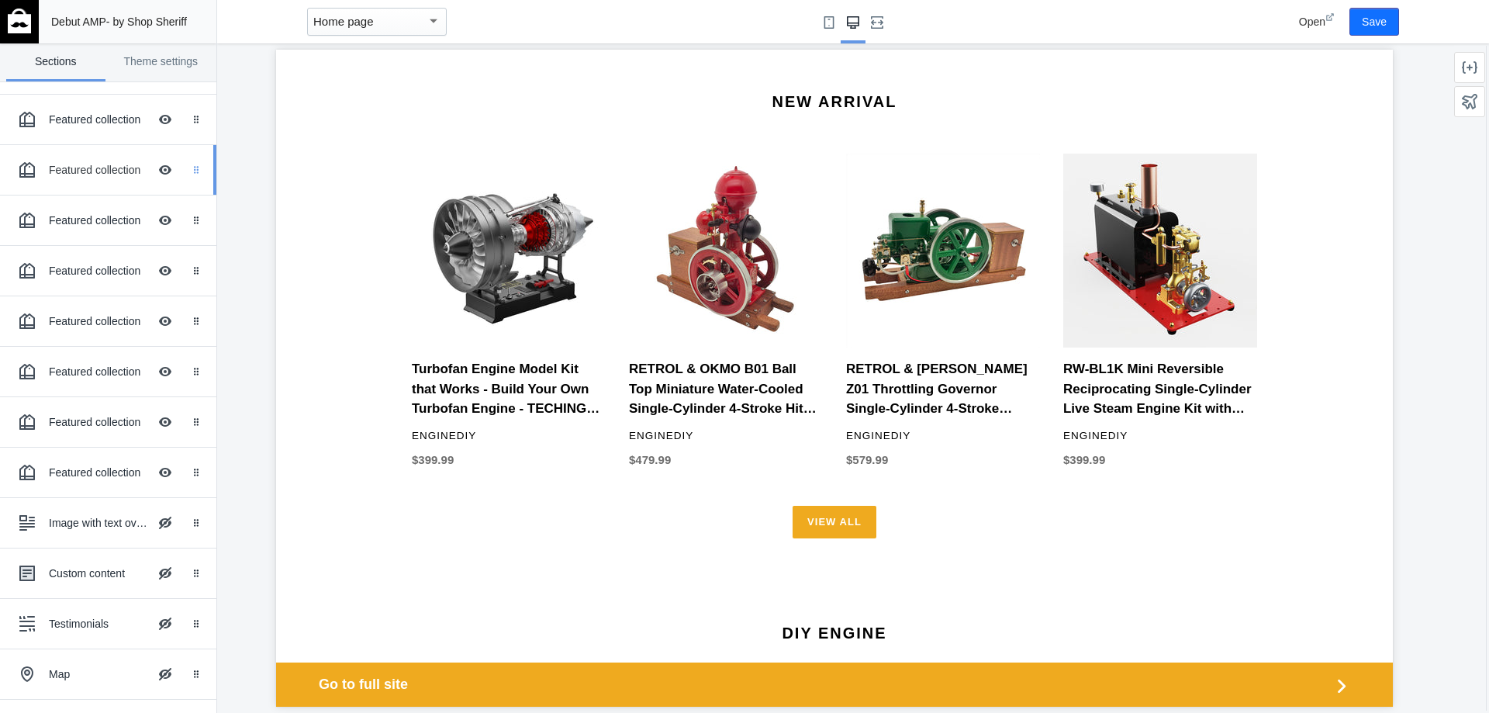
click at [192, 171] on icon "Drag to reorder" at bounding box center [196, 169] width 9 height 9
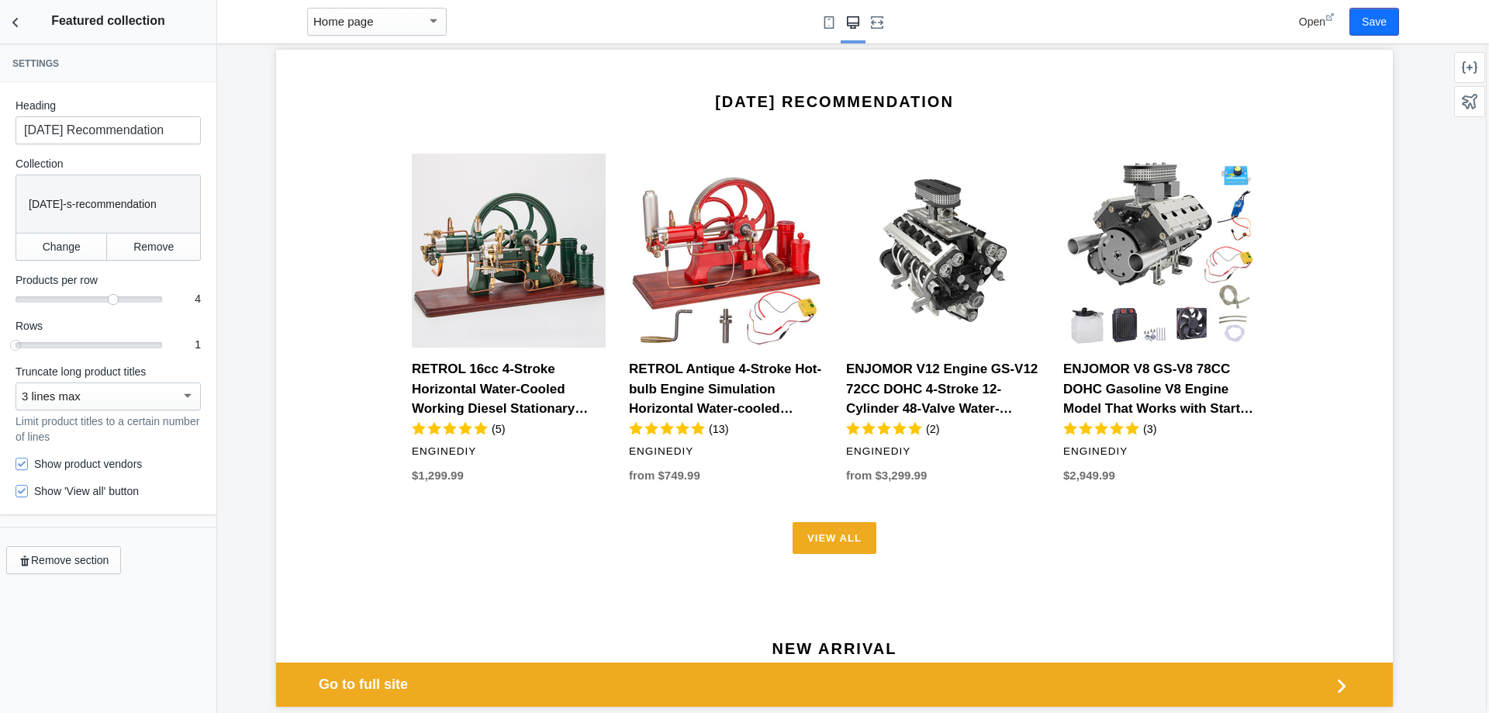
scroll to position [233, 0]
click at [12, 7] on button "Back to sections" at bounding box center [15, 21] width 31 height 43
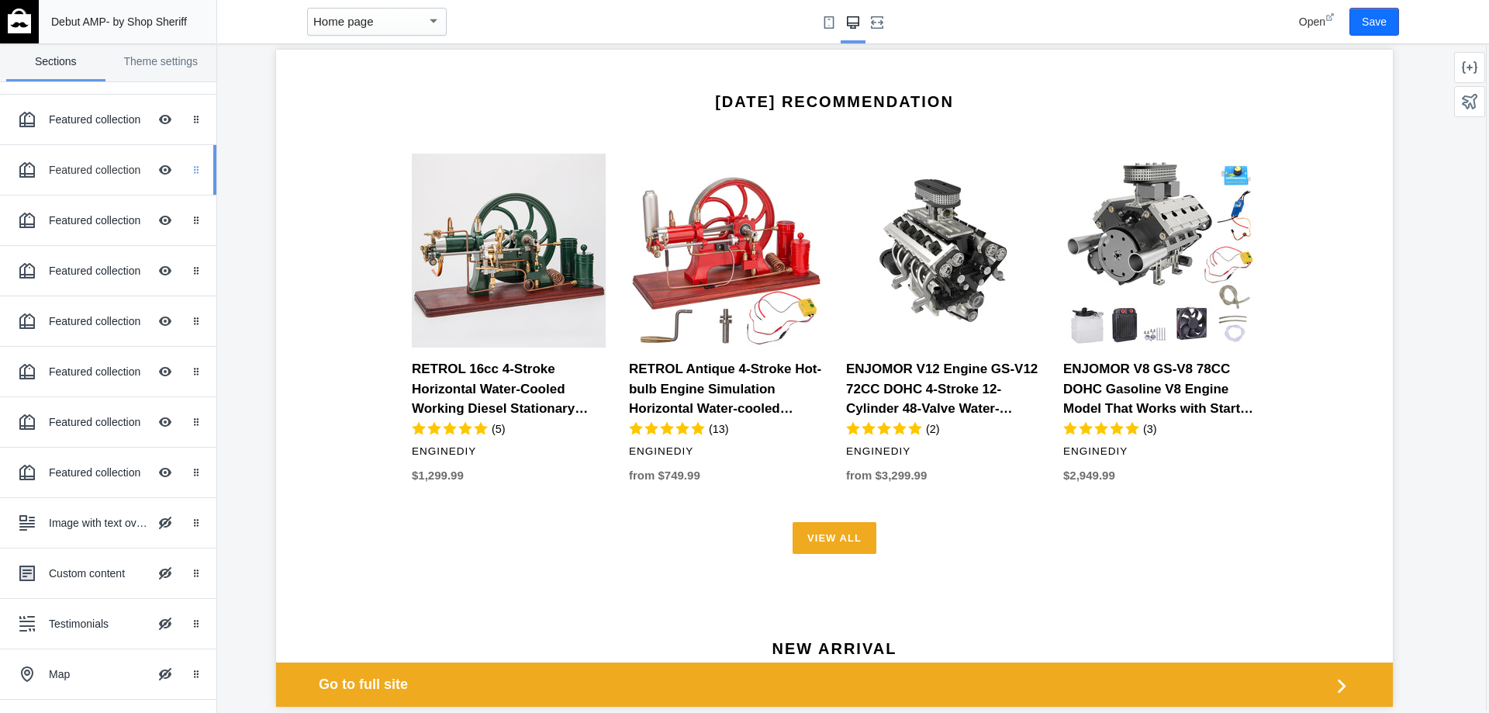
scroll to position [78, 0]
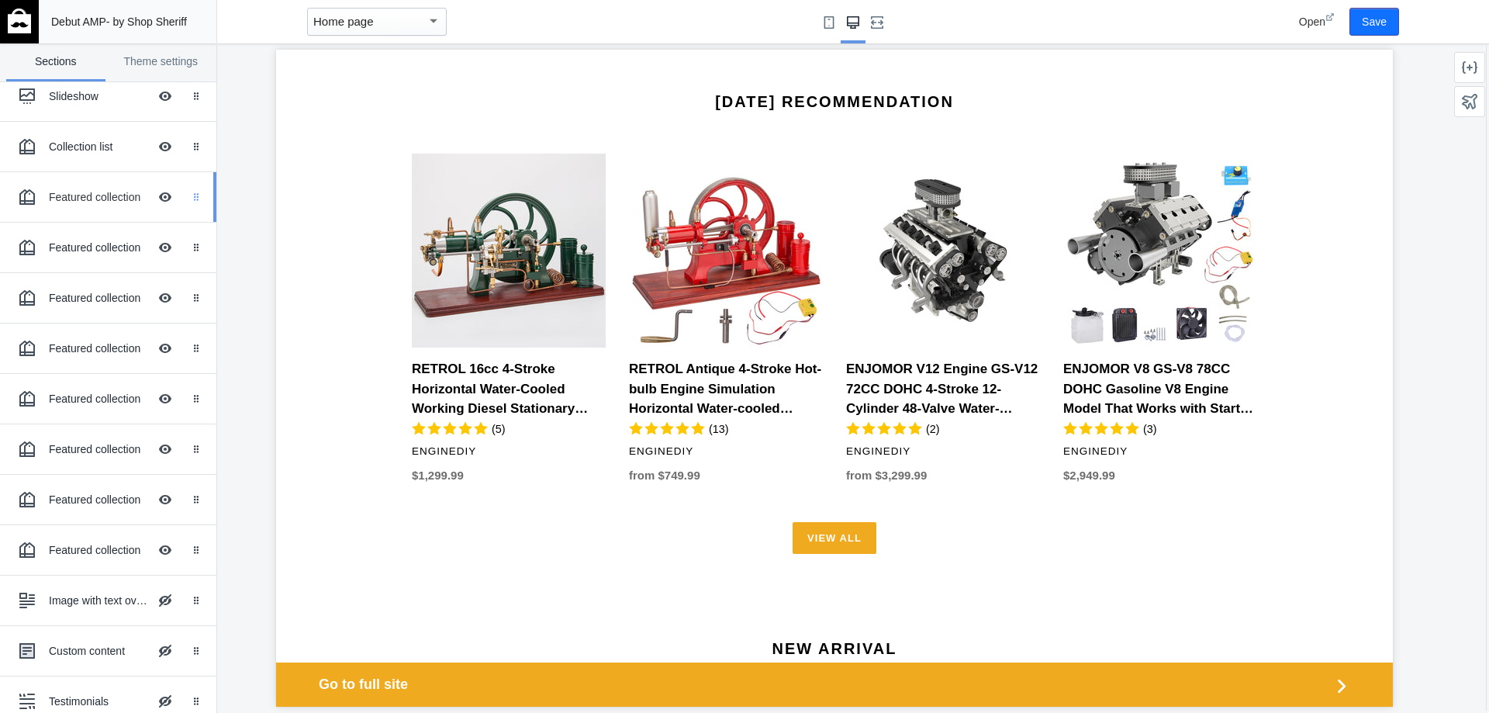
click at [190, 209] on div "Drag to reorder" at bounding box center [199, 197] width 34 height 50
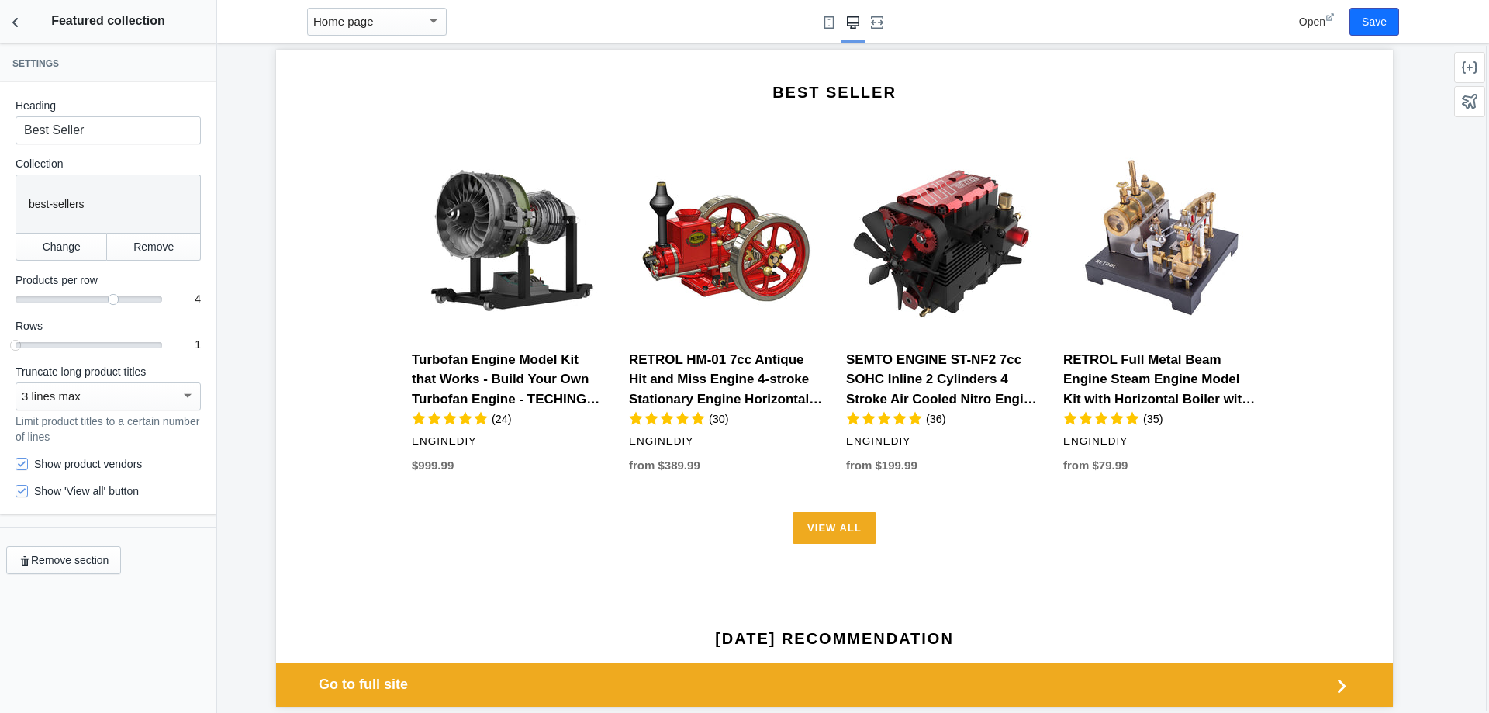
scroll to position [929, 0]
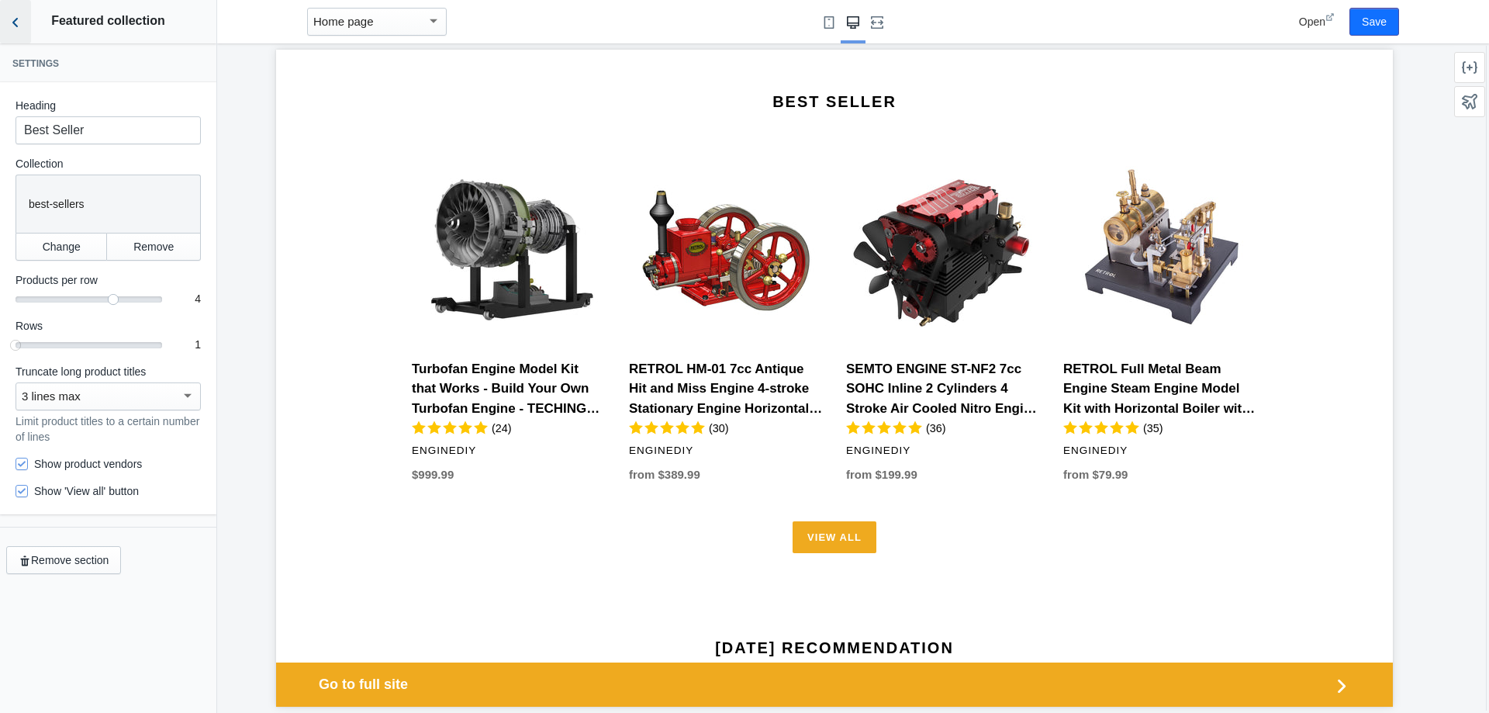
click at [10, 28] on icon "Back to sections" at bounding box center [16, 23] width 16 height 16
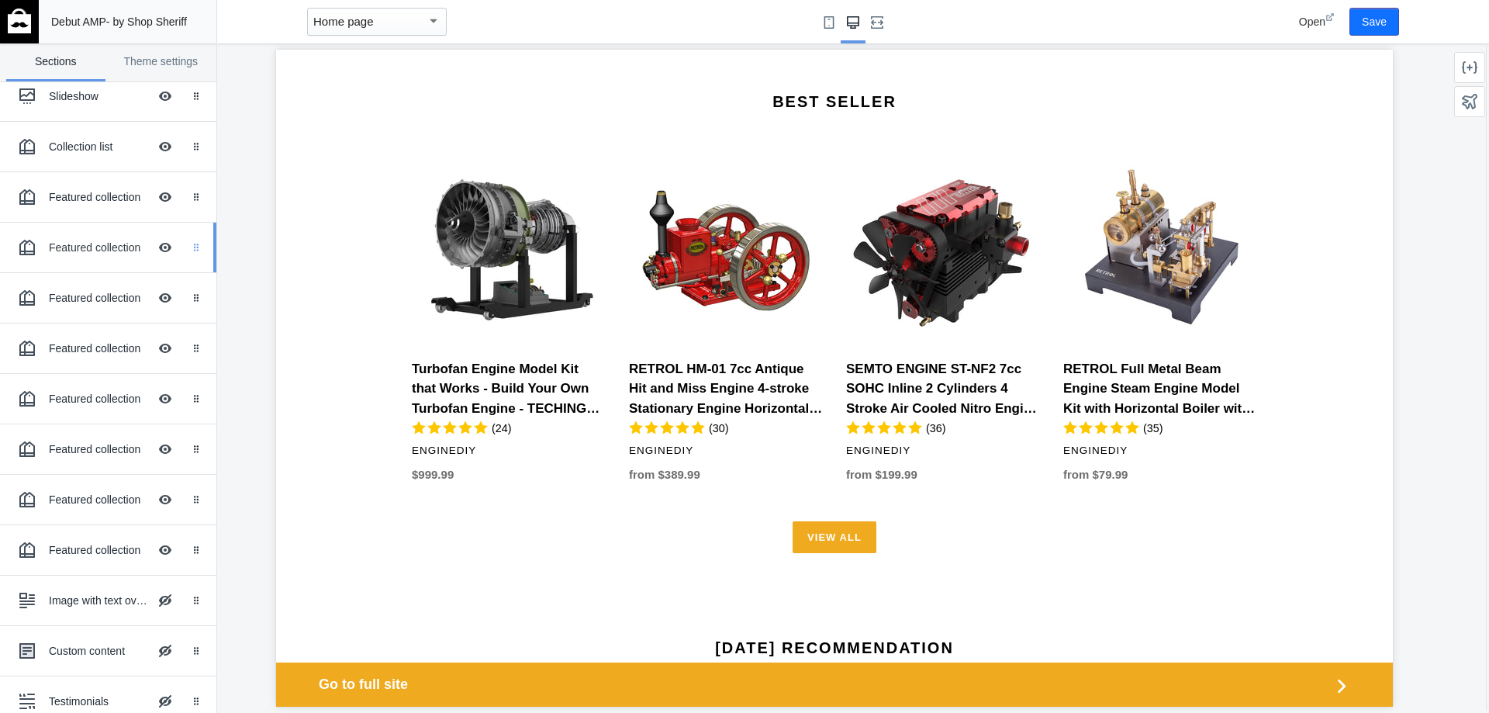
click at [186, 252] on div "Drag to reorder" at bounding box center [199, 248] width 34 height 50
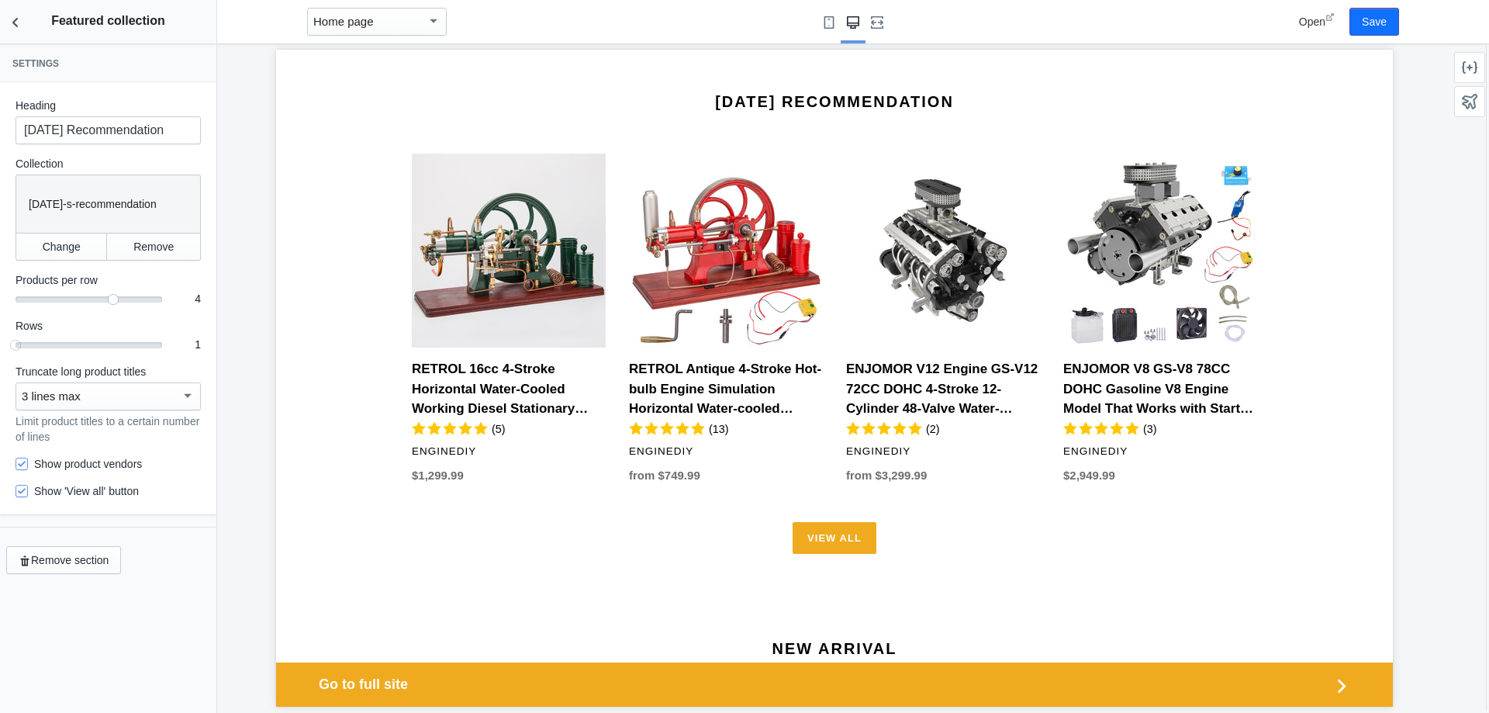
scroll to position [233, 0]
click at [4, 20] on button "Back to sections" at bounding box center [15, 21] width 31 height 43
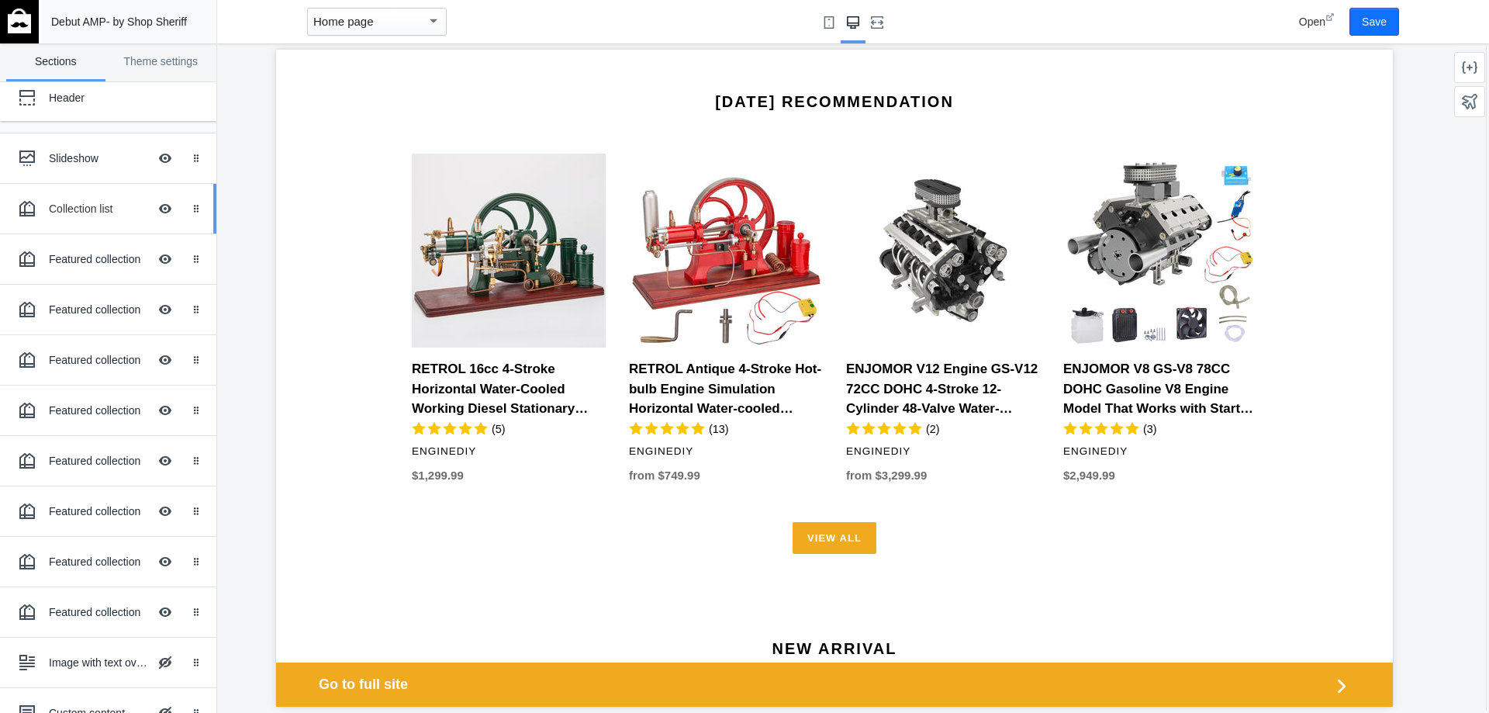
scroll to position [0, 0]
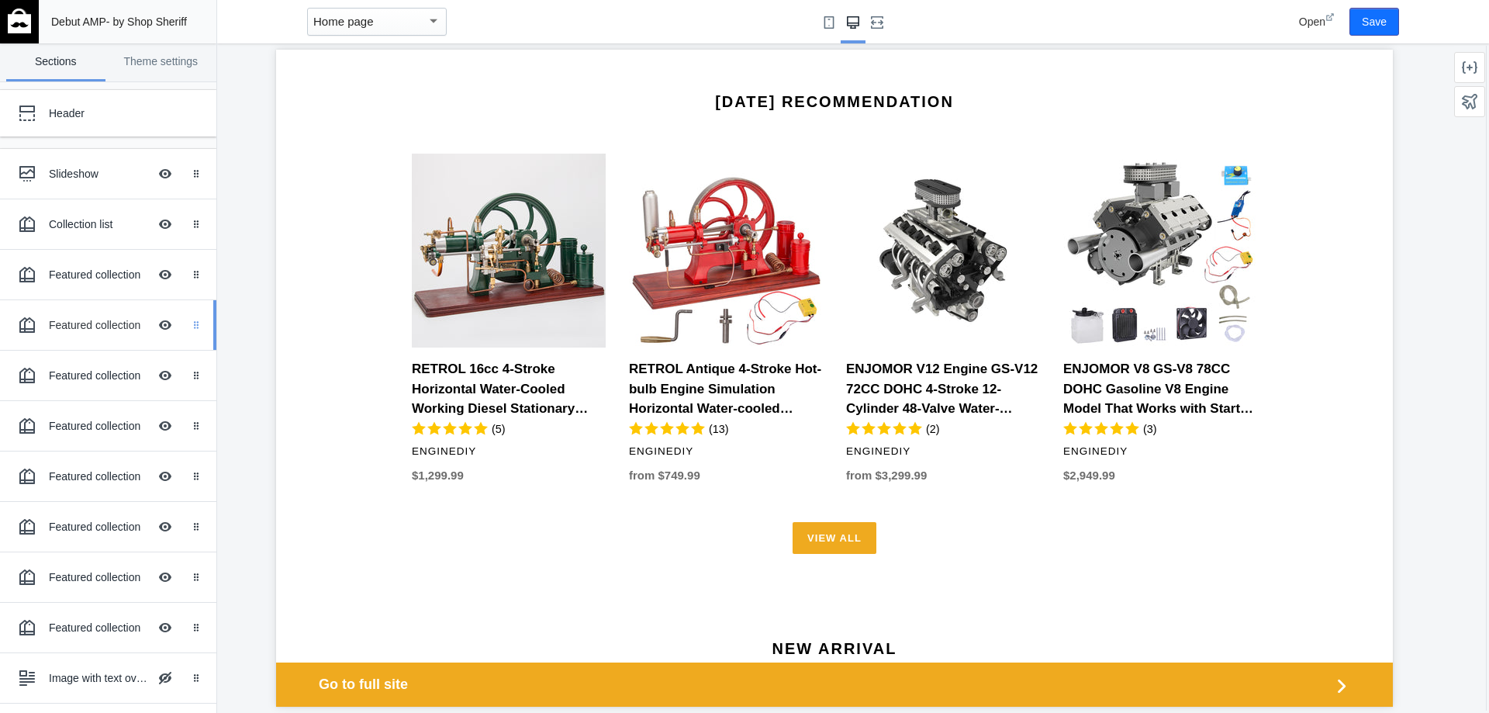
click at [192, 327] on icon "Drag to reorder" at bounding box center [196, 324] width 9 height 9
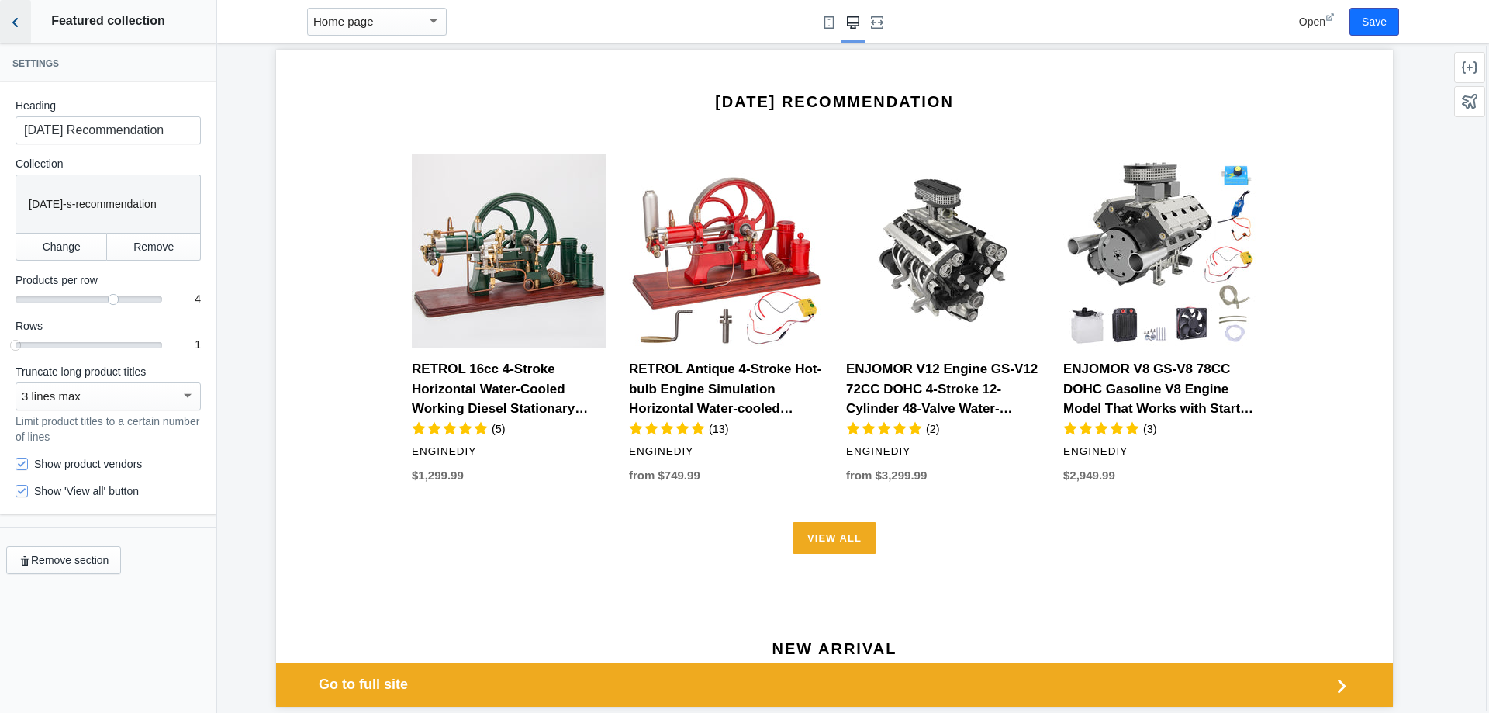
click at [13, 26] on icon "Back to sections" at bounding box center [16, 23] width 16 height 16
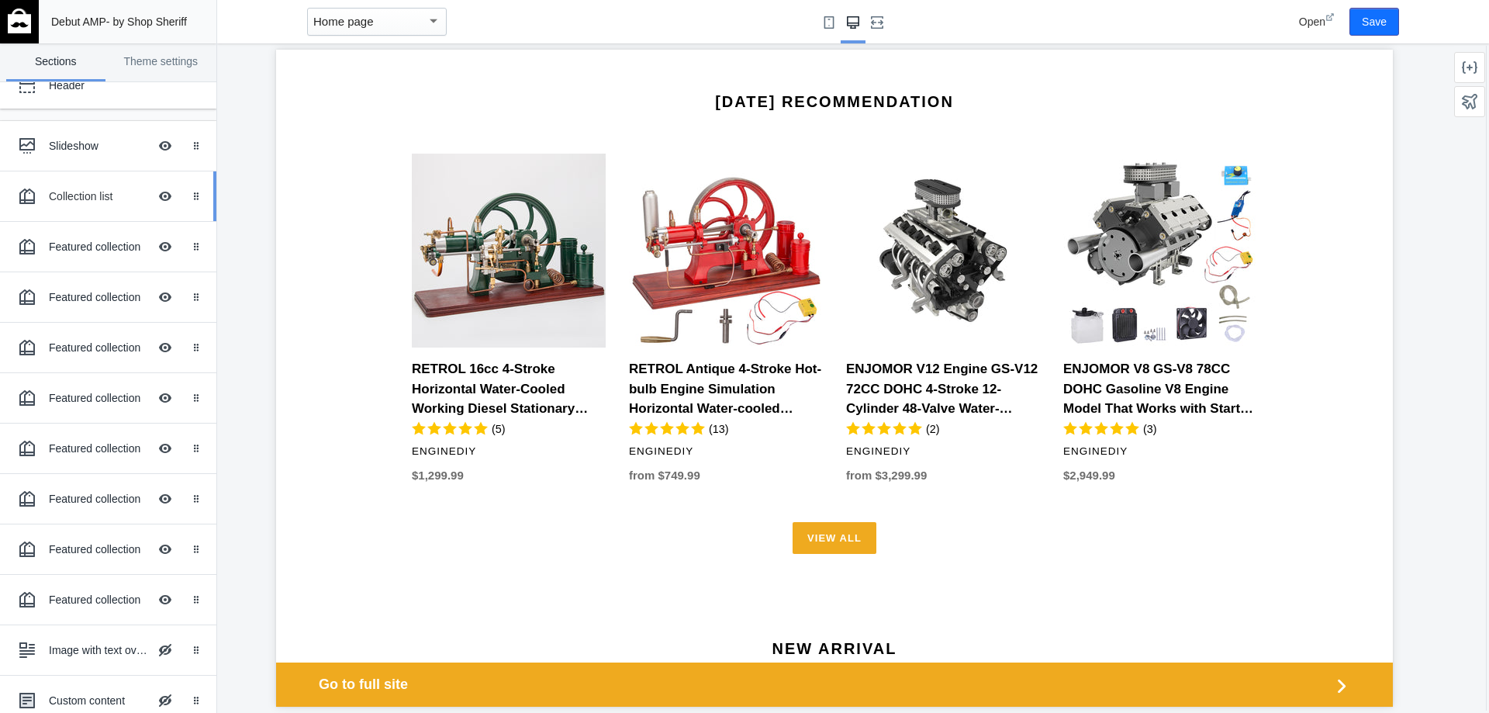
scroll to position [78, 0]
click at [182, 304] on div "Drag to reorder" at bounding box center [199, 298] width 34 height 50
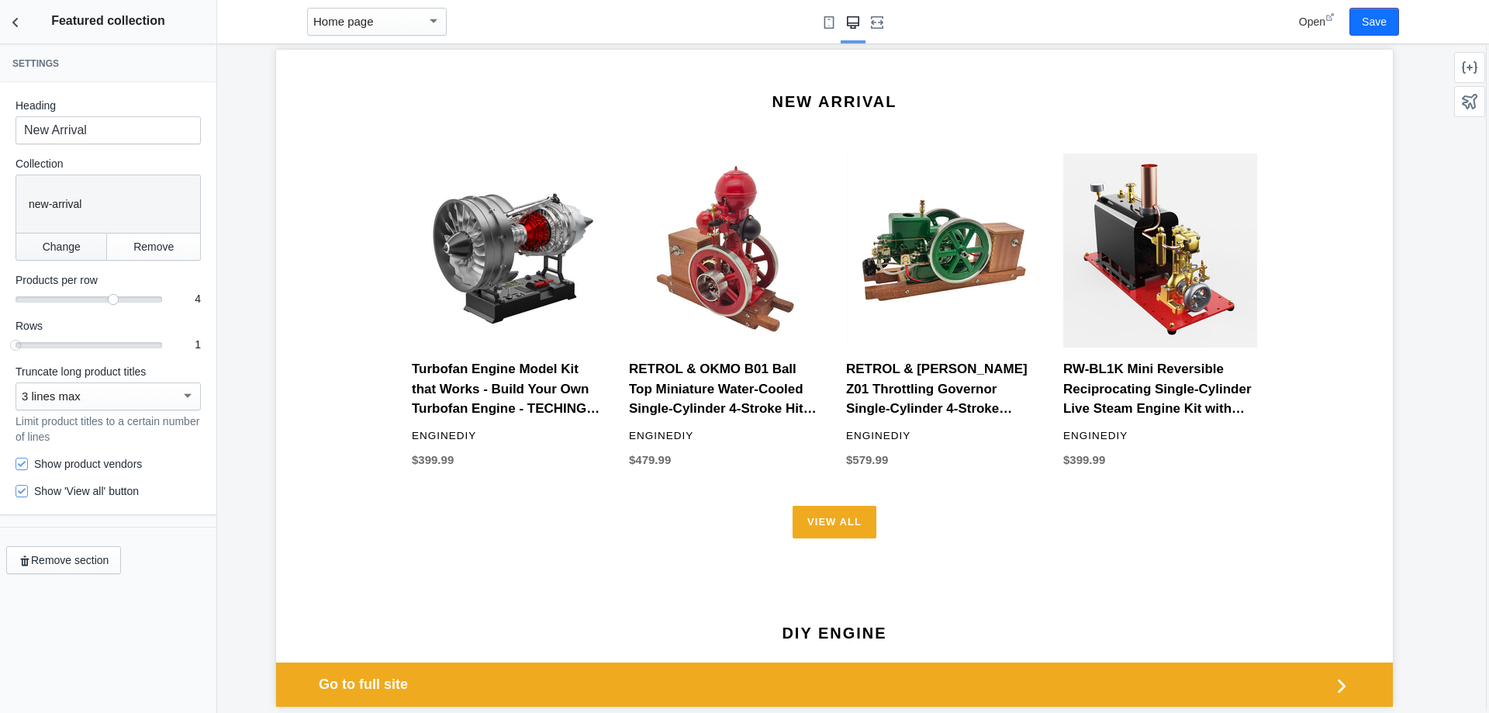
scroll to position [155, 0]
click at [16, 16] on icon "Back to sections" at bounding box center [16, 23] width 16 height 16
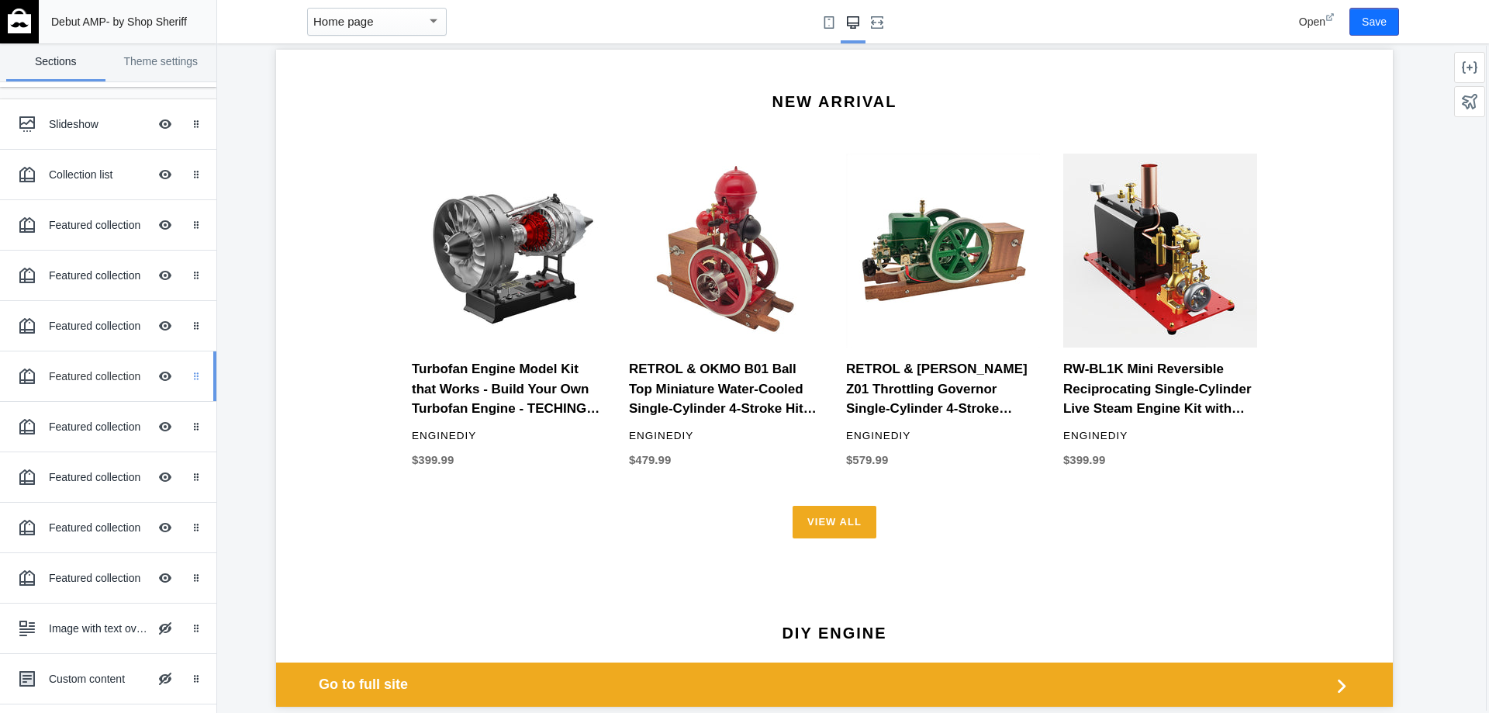
scroll to position [78, 0]
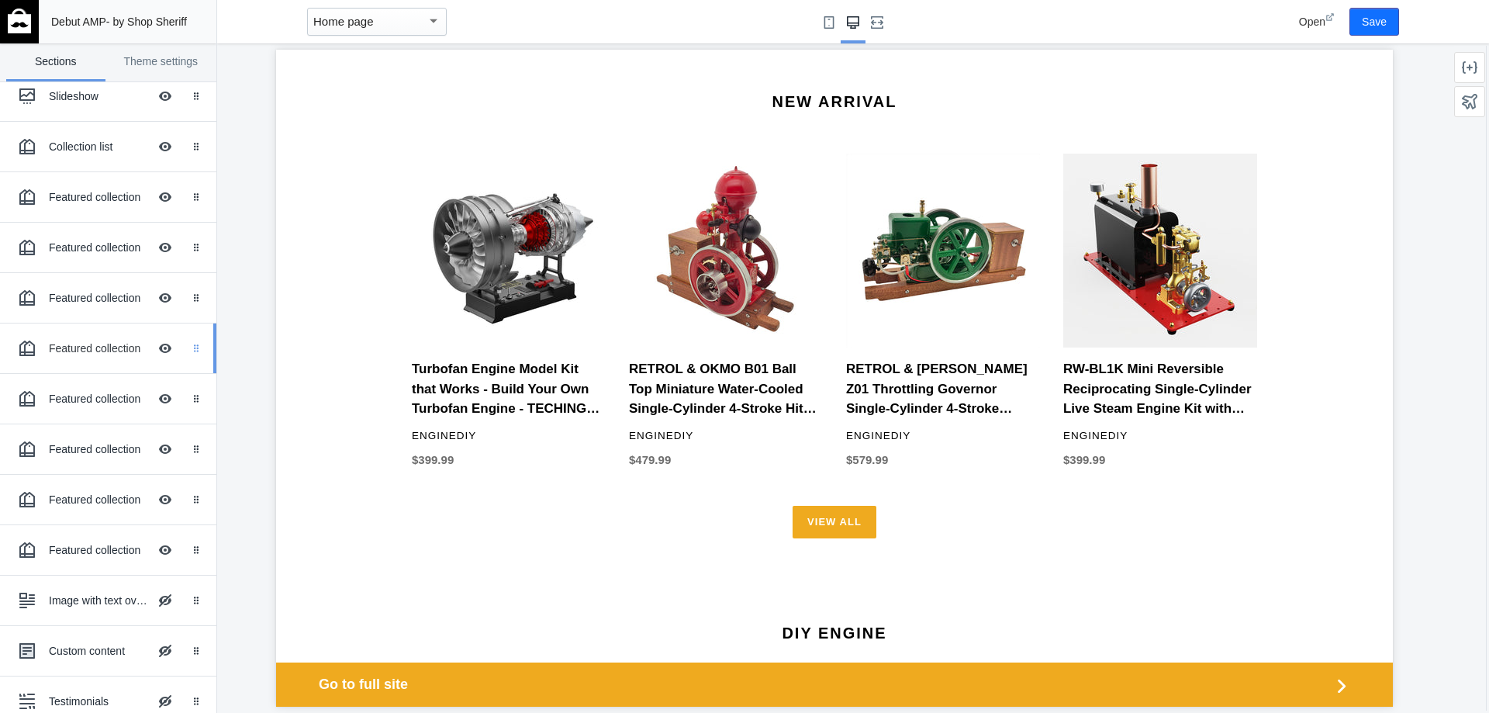
click at [194, 351] on use at bounding box center [196, 348] width 5 height 8
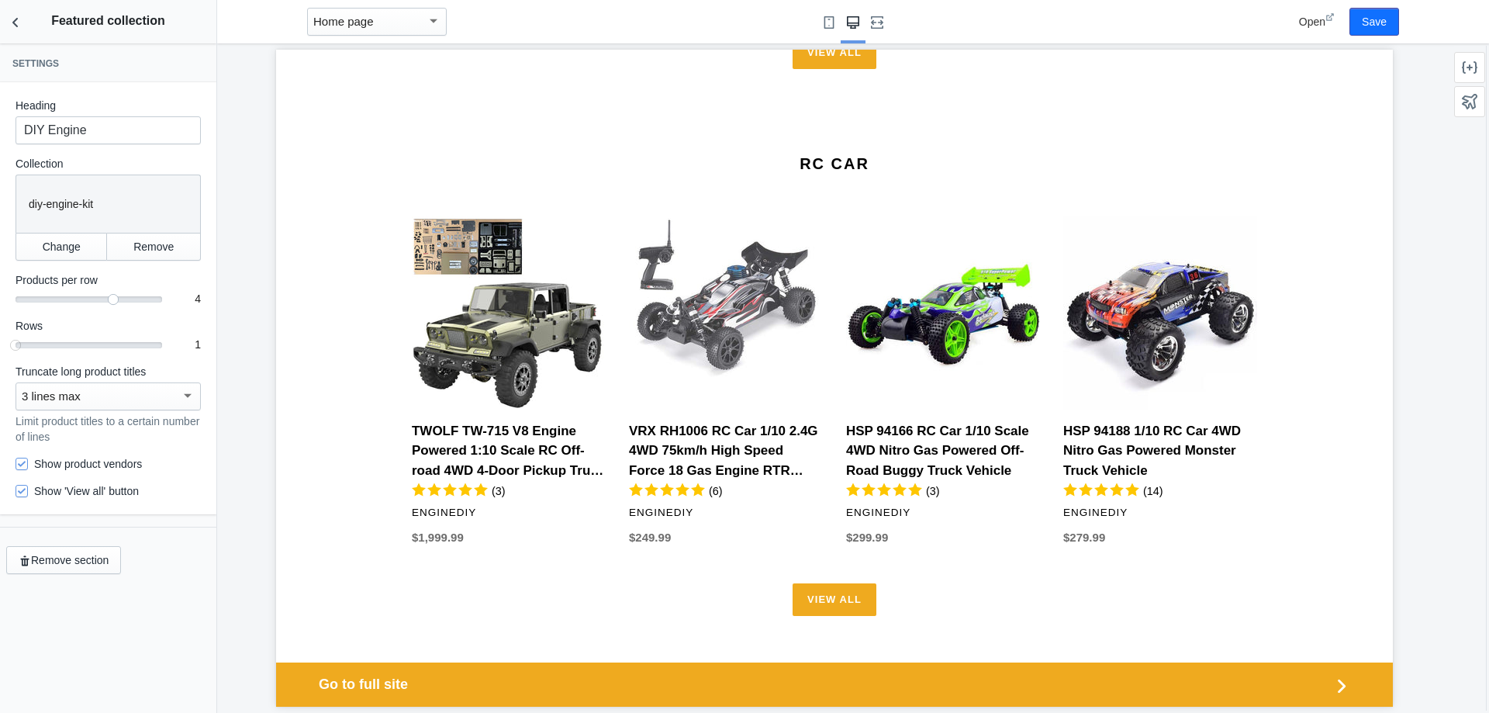
scroll to position [4699, 0]
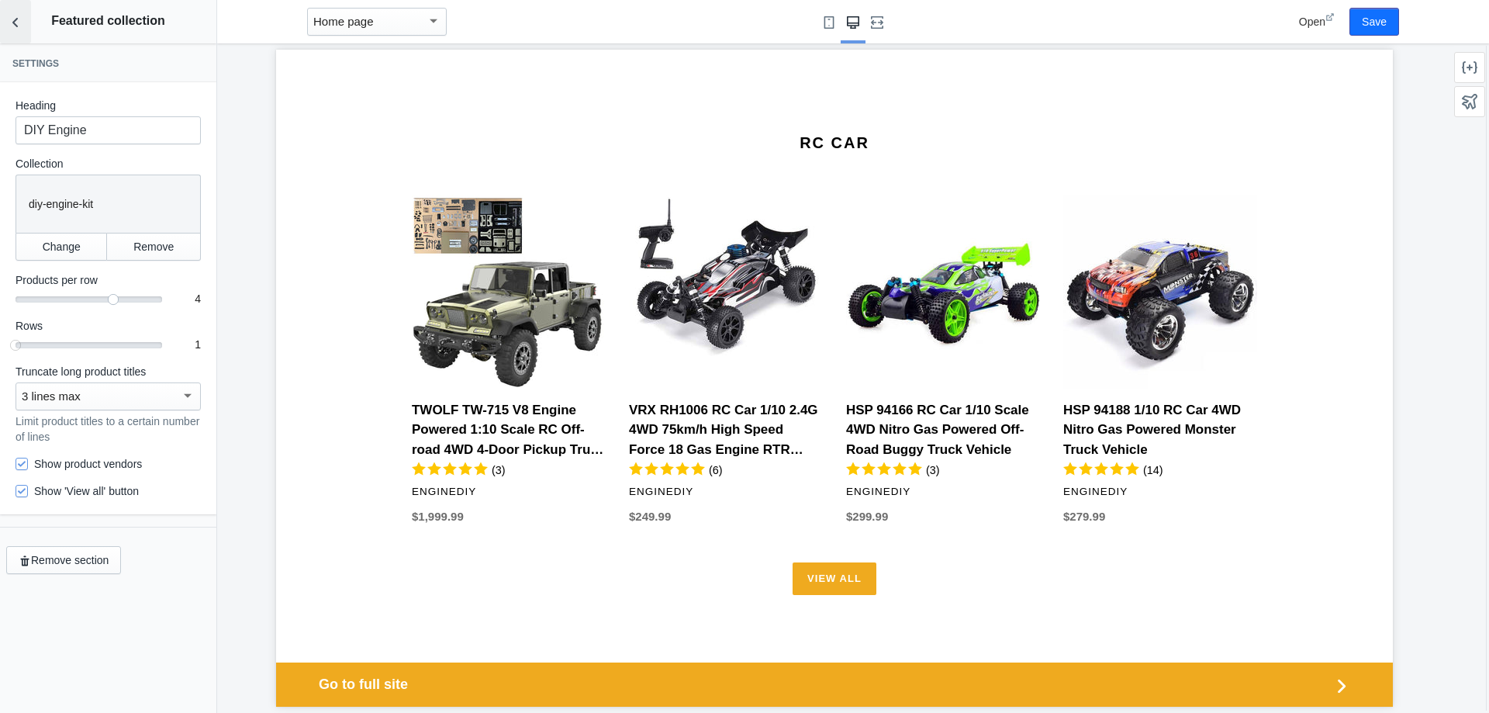
drag, startPoint x: 16, startPoint y: 16, endPoint x: 32, endPoint y: 26, distance: 19.2
click at [16, 18] on icon "Back to sections" at bounding box center [16, 23] width 16 height 16
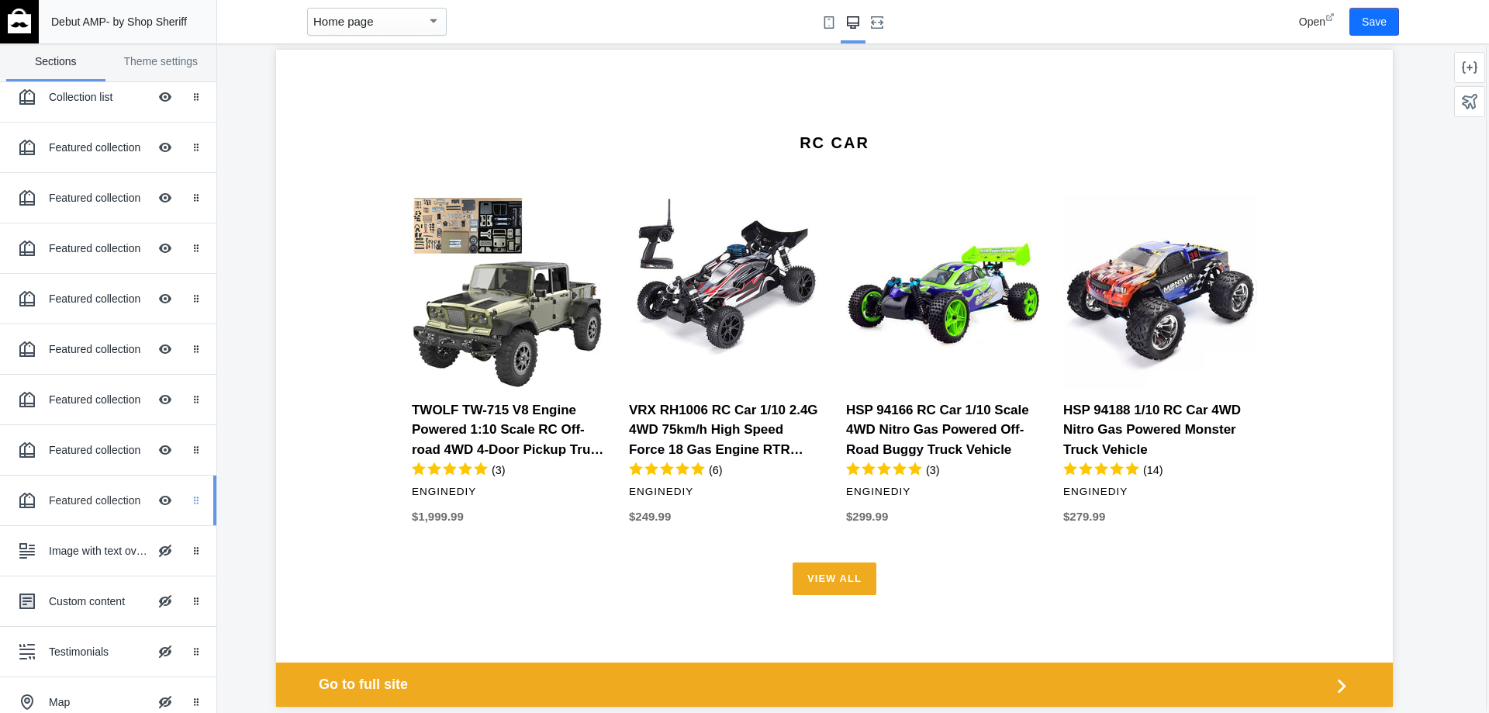
scroll to position [155, 0]
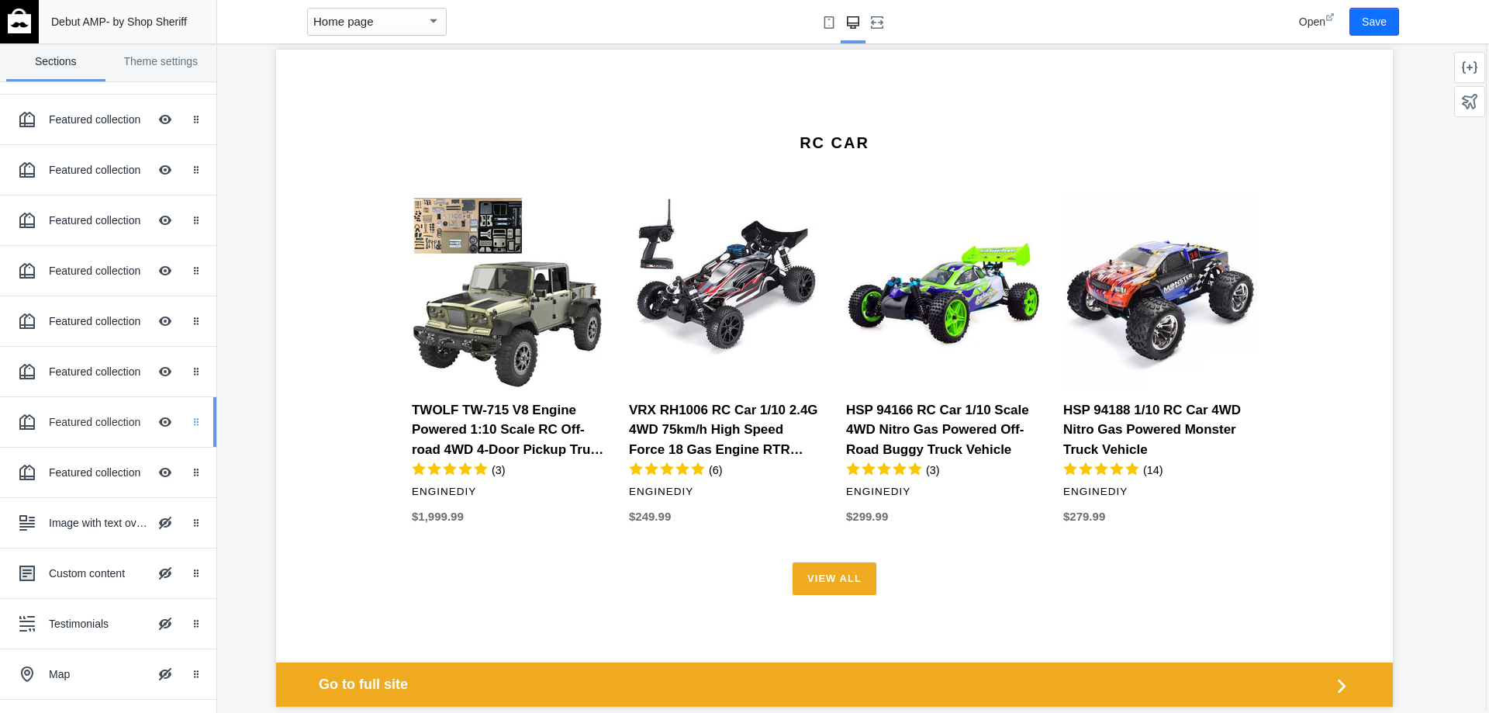
click at [192, 425] on icon "Drag to reorder" at bounding box center [196, 421] width 9 height 9
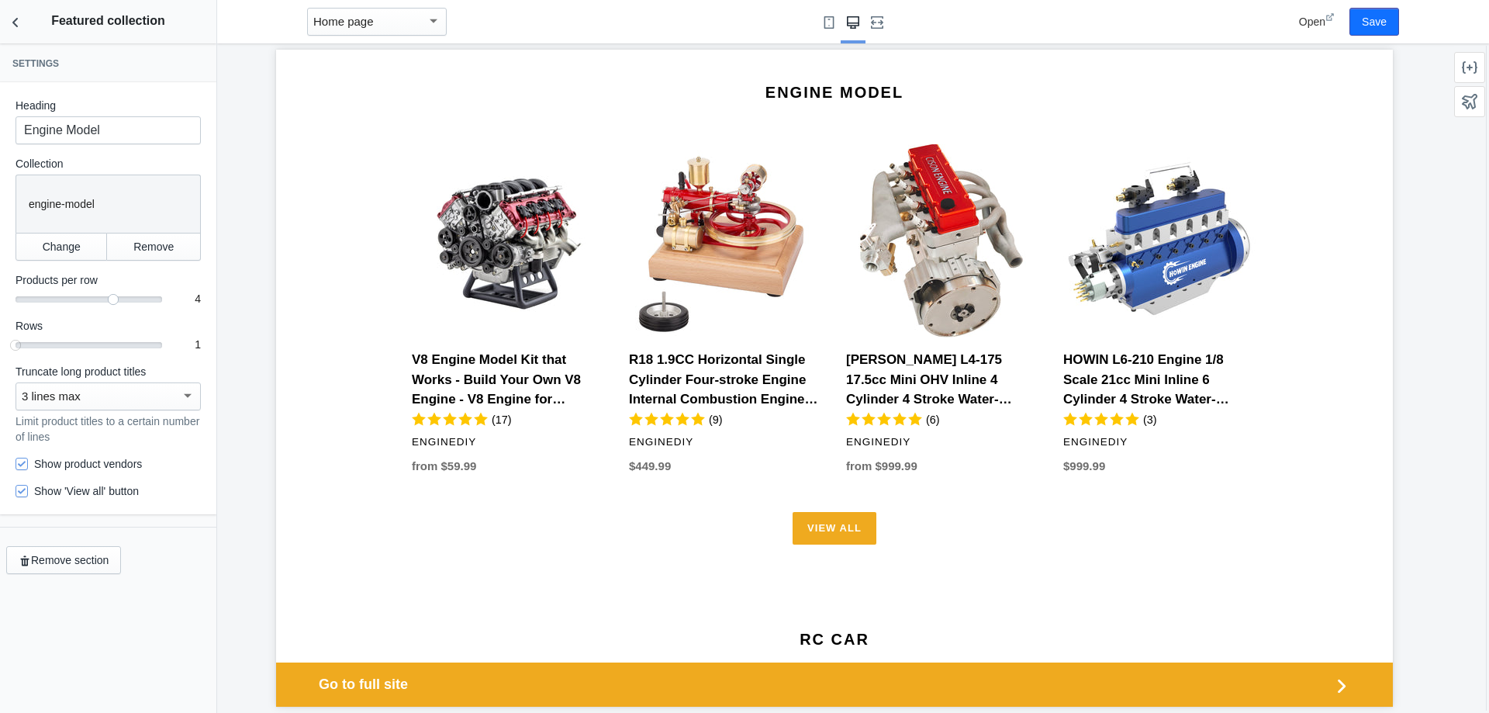
scroll to position [4193, 0]
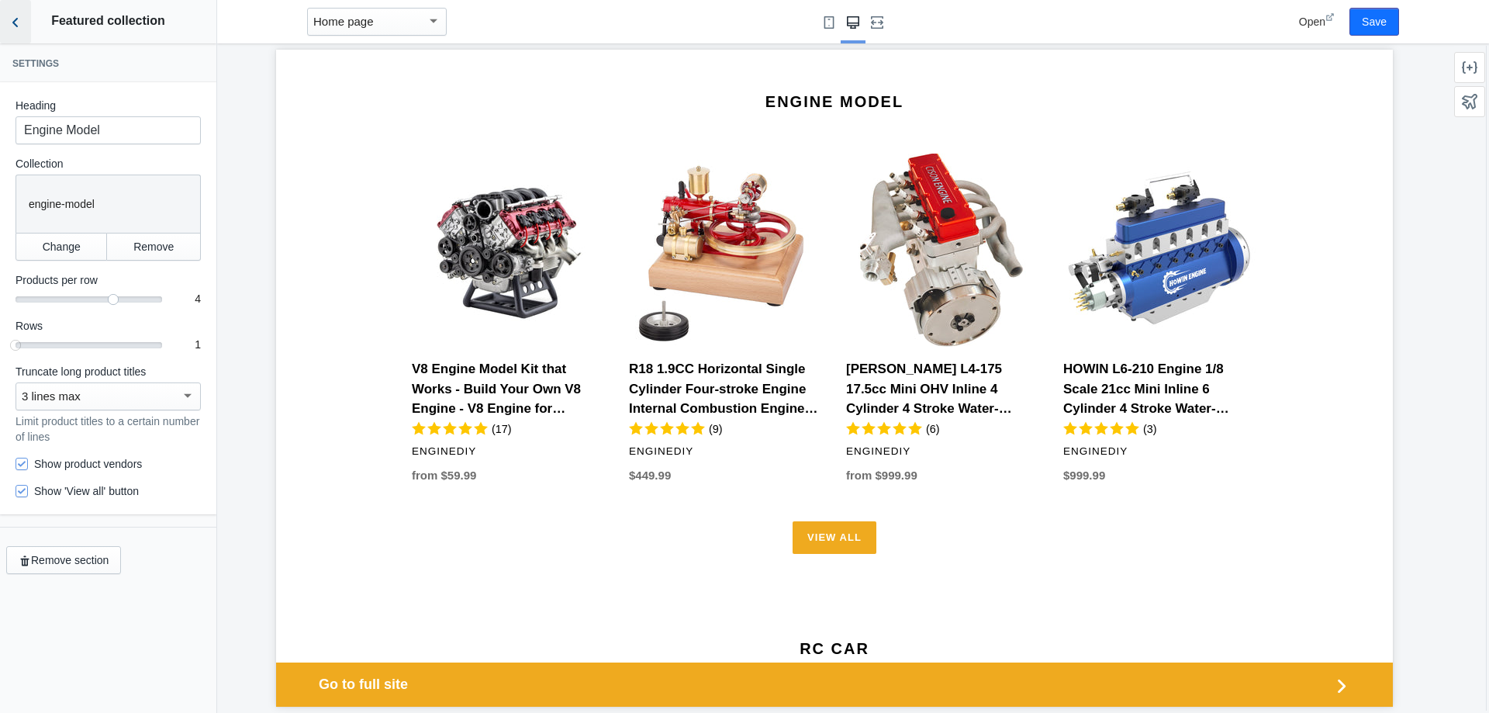
drag, startPoint x: 17, startPoint y: 26, endPoint x: 26, endPoint y: 36, distance: 12.6
click at [17, 26] on use "Back to sections" at bounding box center [14, 22] width 5 height 9
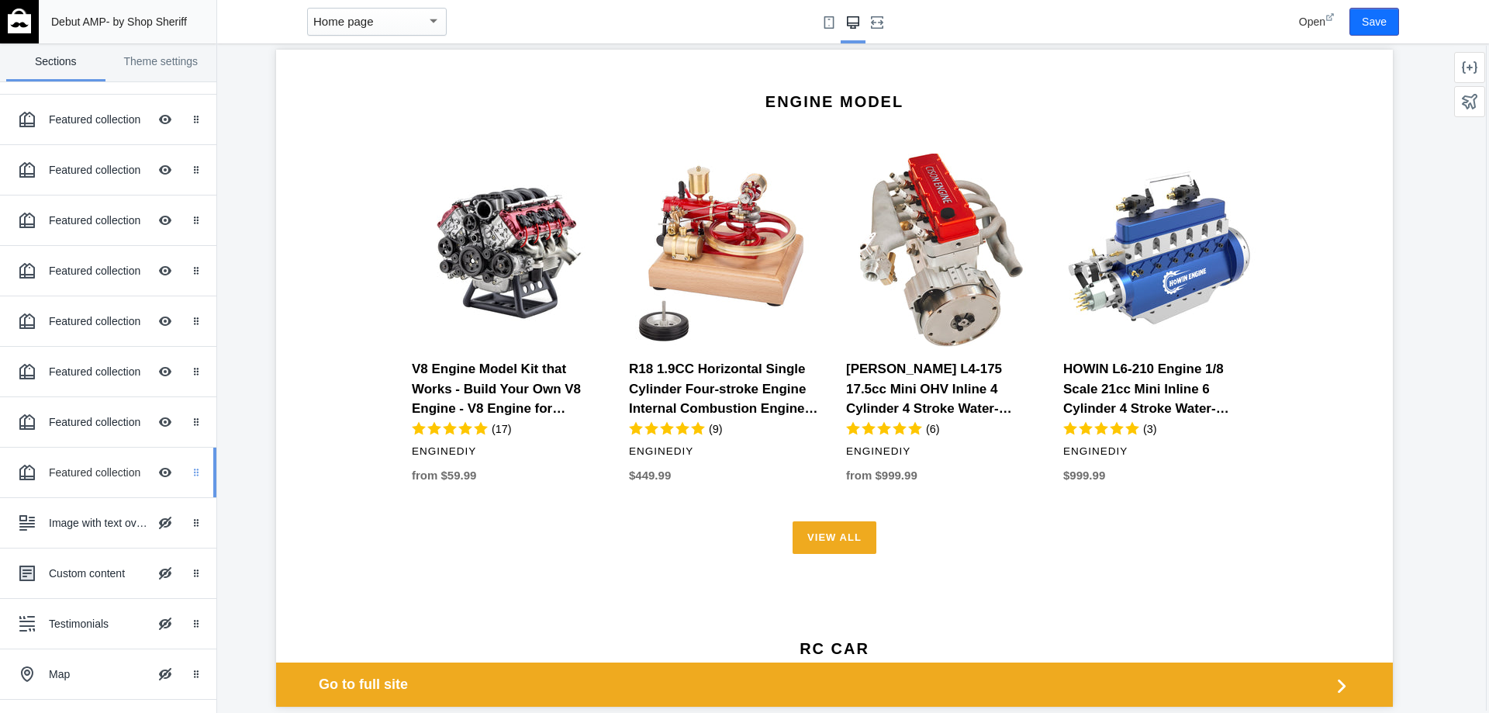
click at [182, 483] on div "Drag to reorder" at bounding box center [199, 473] width 34 height 50
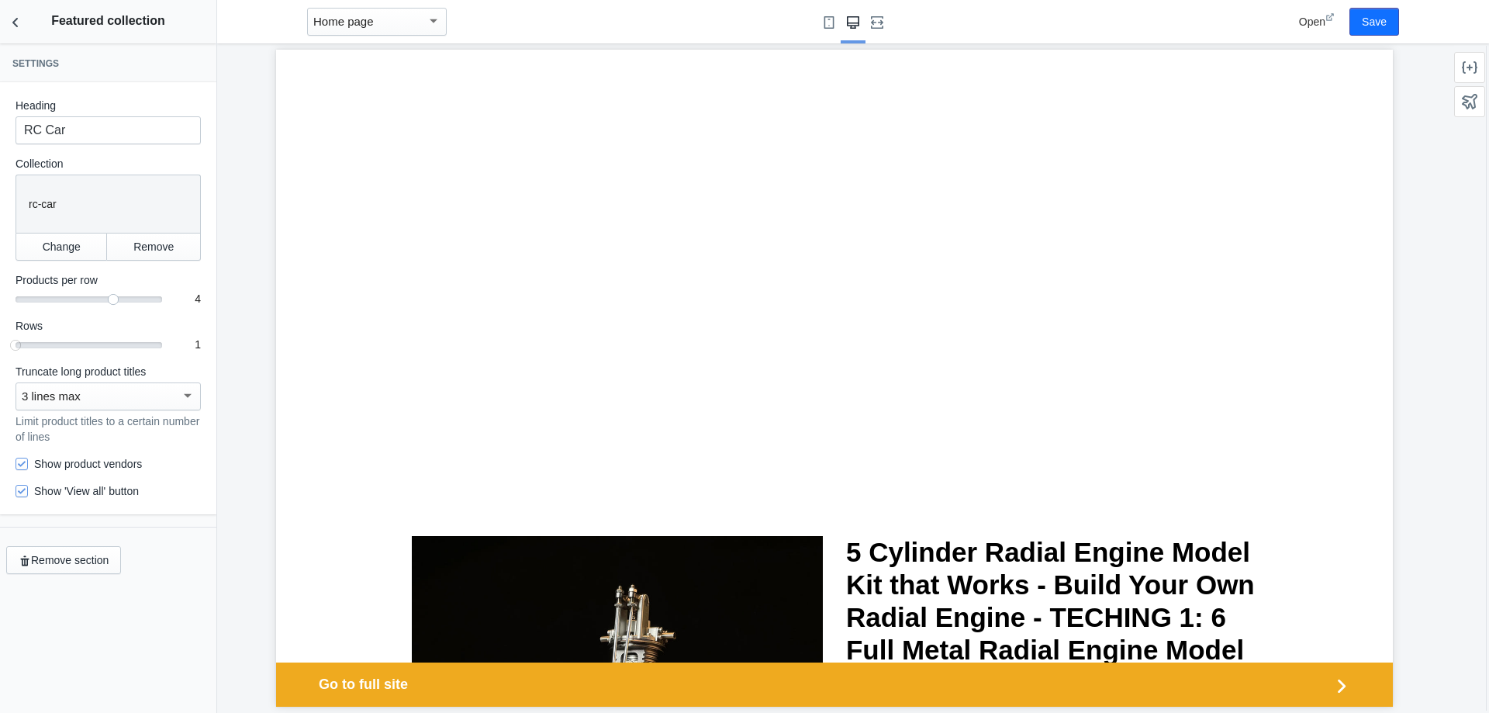
scroll to position [5630, 0]
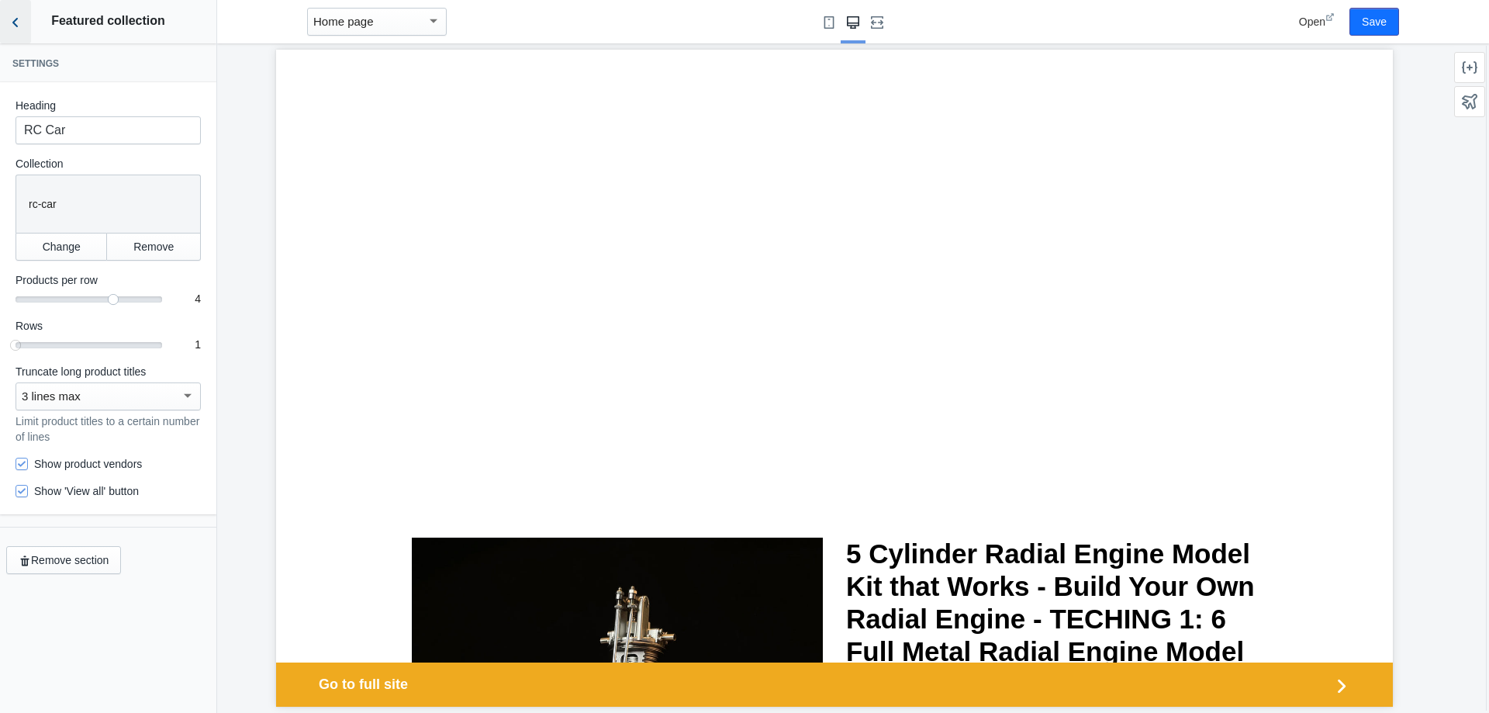
click at [16, 22] on icon "Back to sections" at bounding box center [16, 23] width 16 height 16
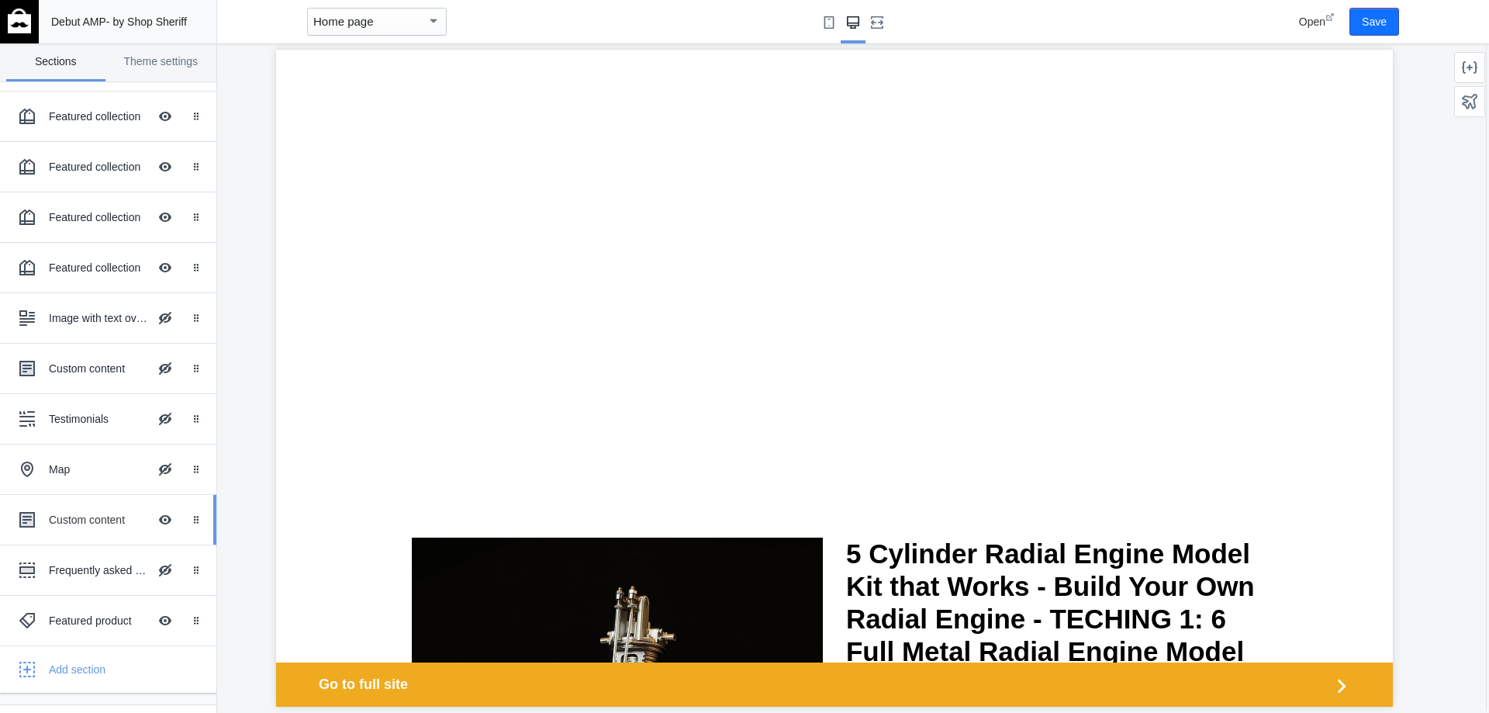
scroll to position [388, 0]
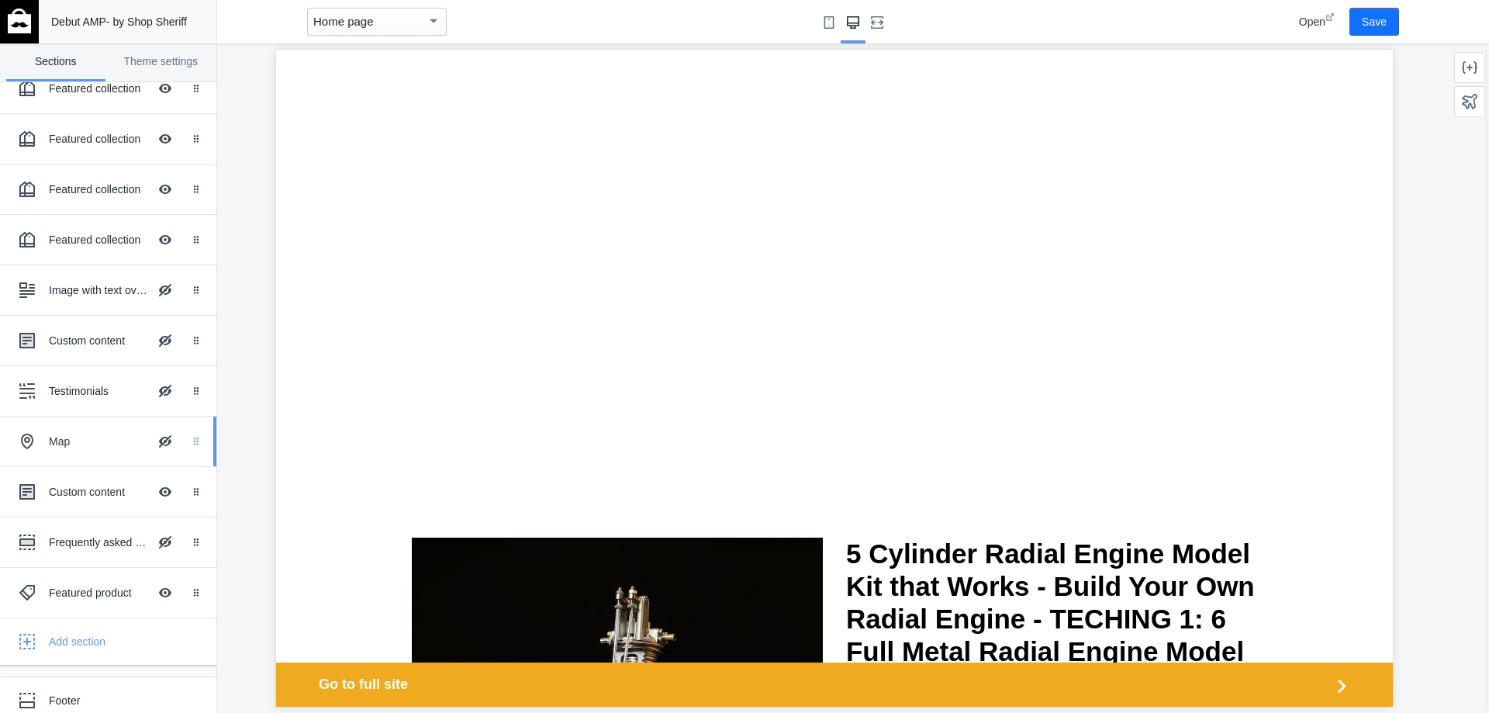
click at [182, 451] on div "Drag to reorder" at bounding box center [199, 442] width 34 height 50
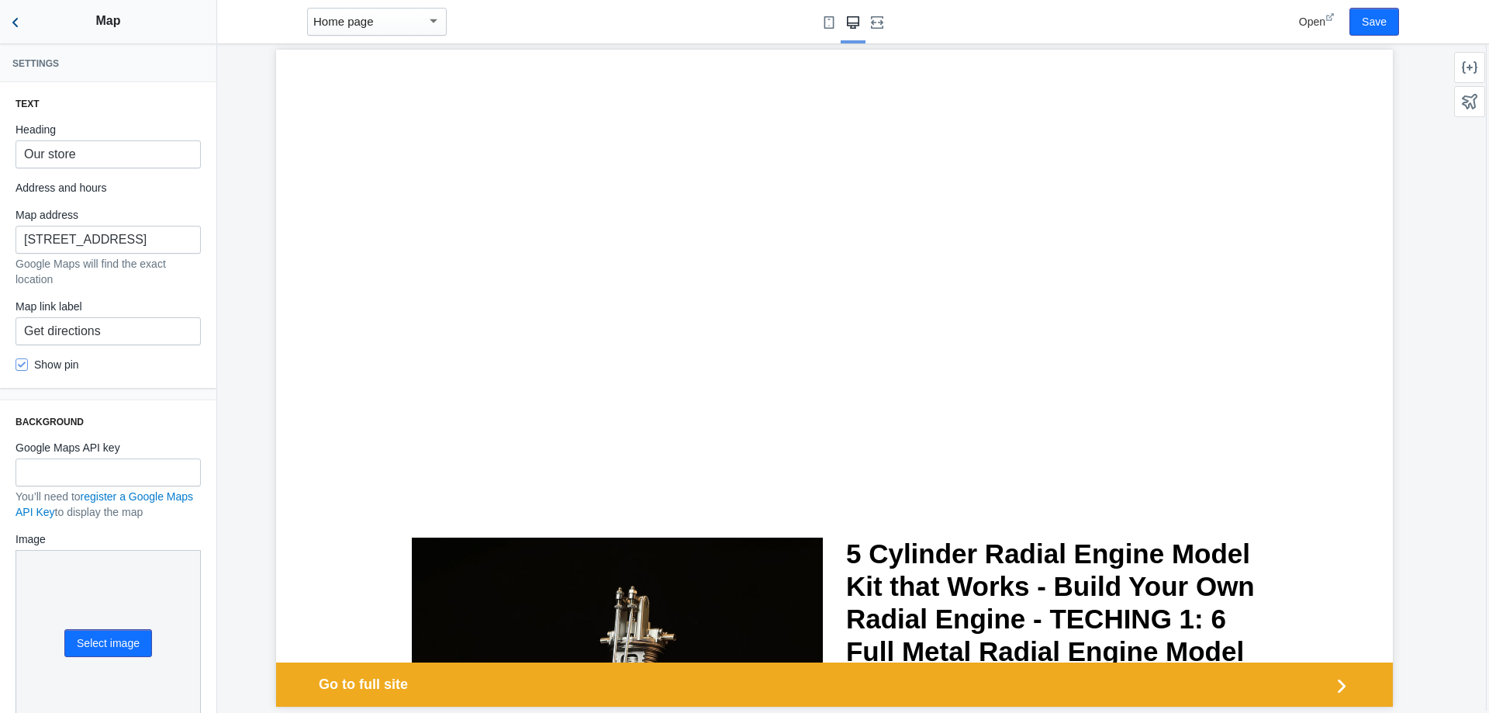
scroll to position [78, 0]
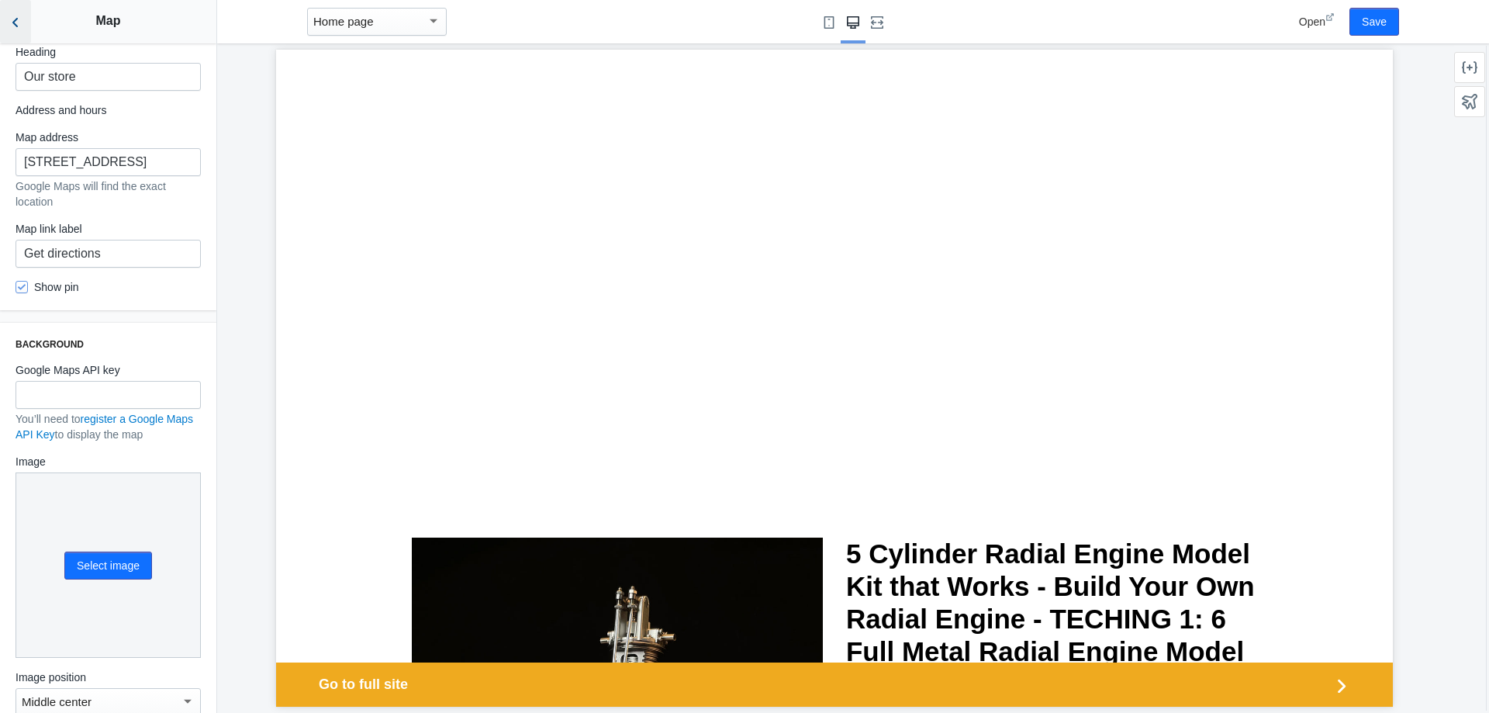
click at [21, 20] on icon "Back to sections" at bounding box center [16, 23] width 16 height 16
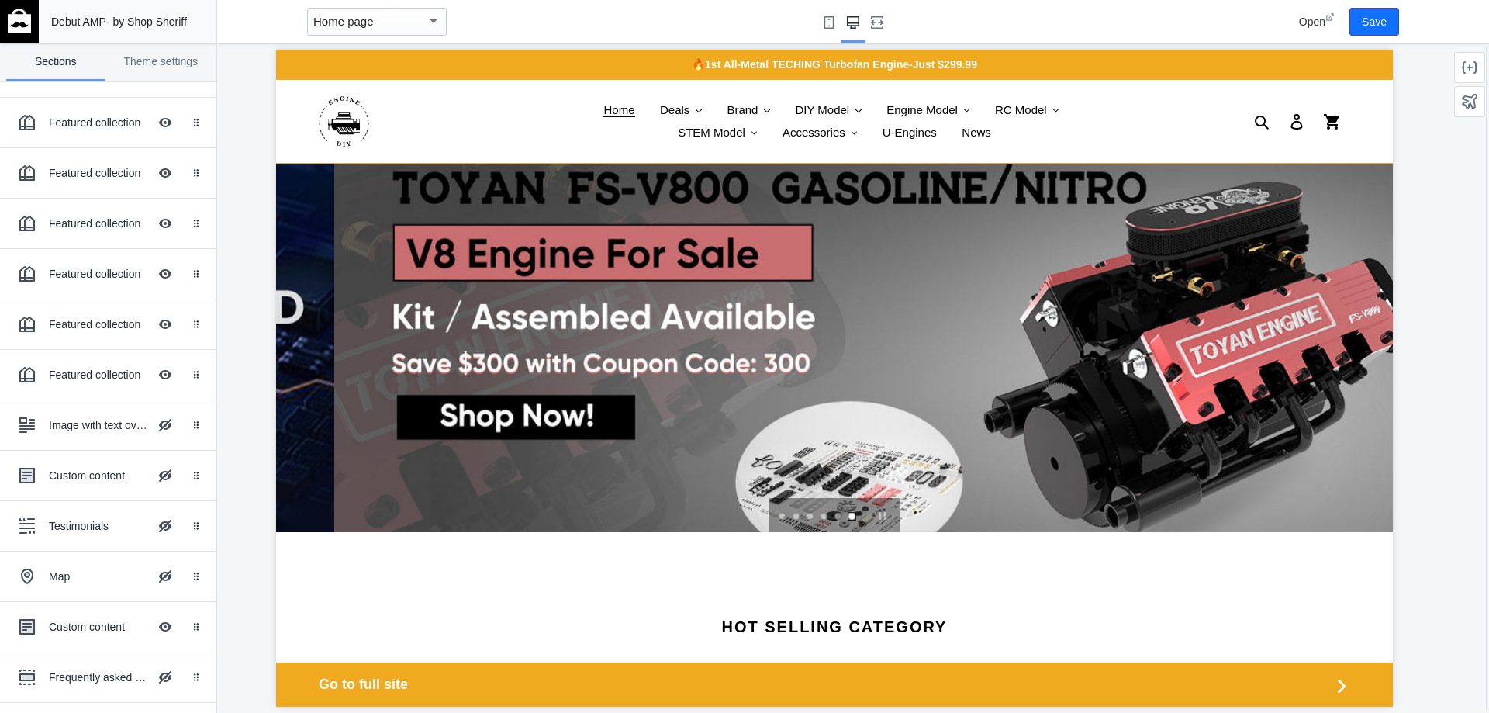
scroll to position [0, 0]
click at [187, 182] on div "Drag to reorder" at bounding box center [199, 174] width 34 height 50
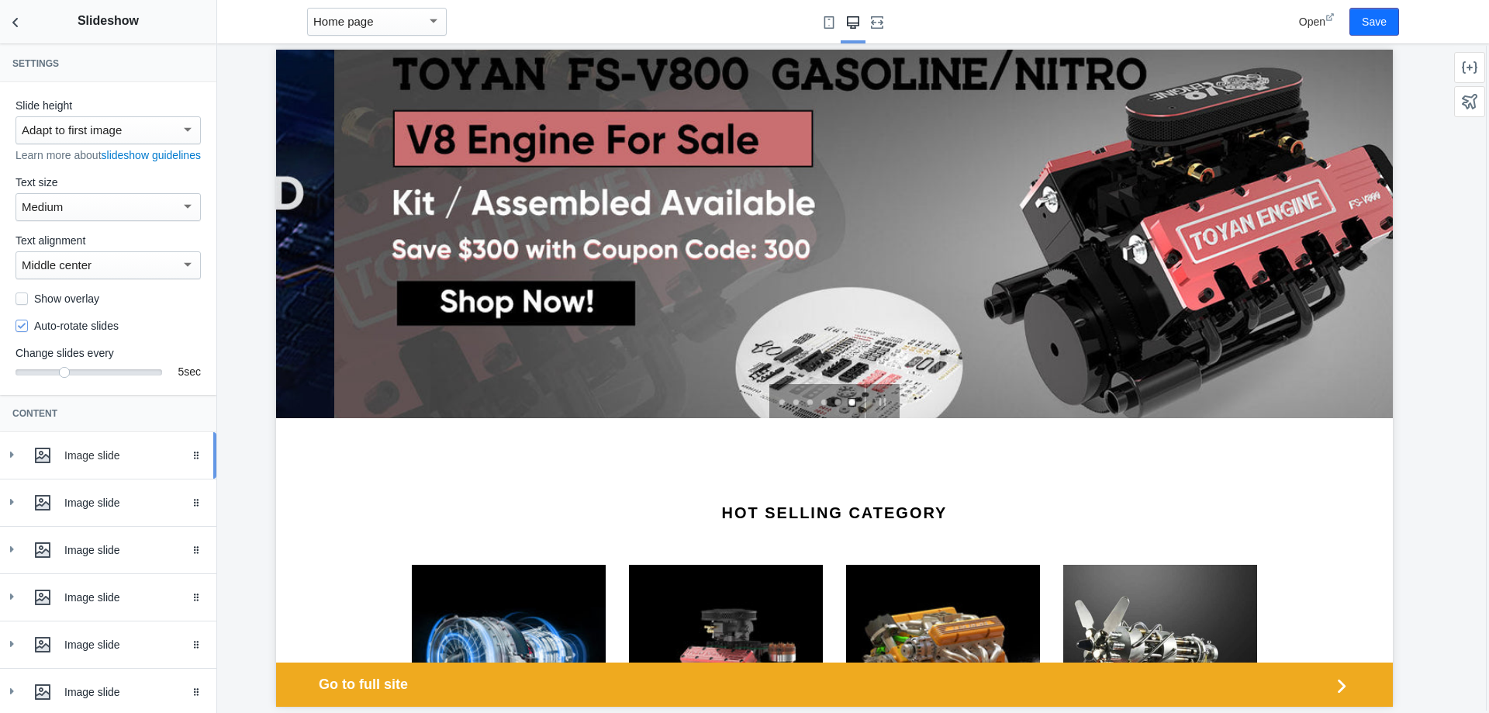
click at [148, 463] on div "Image slide" at bounding box center [134, 456] width 140 height 16
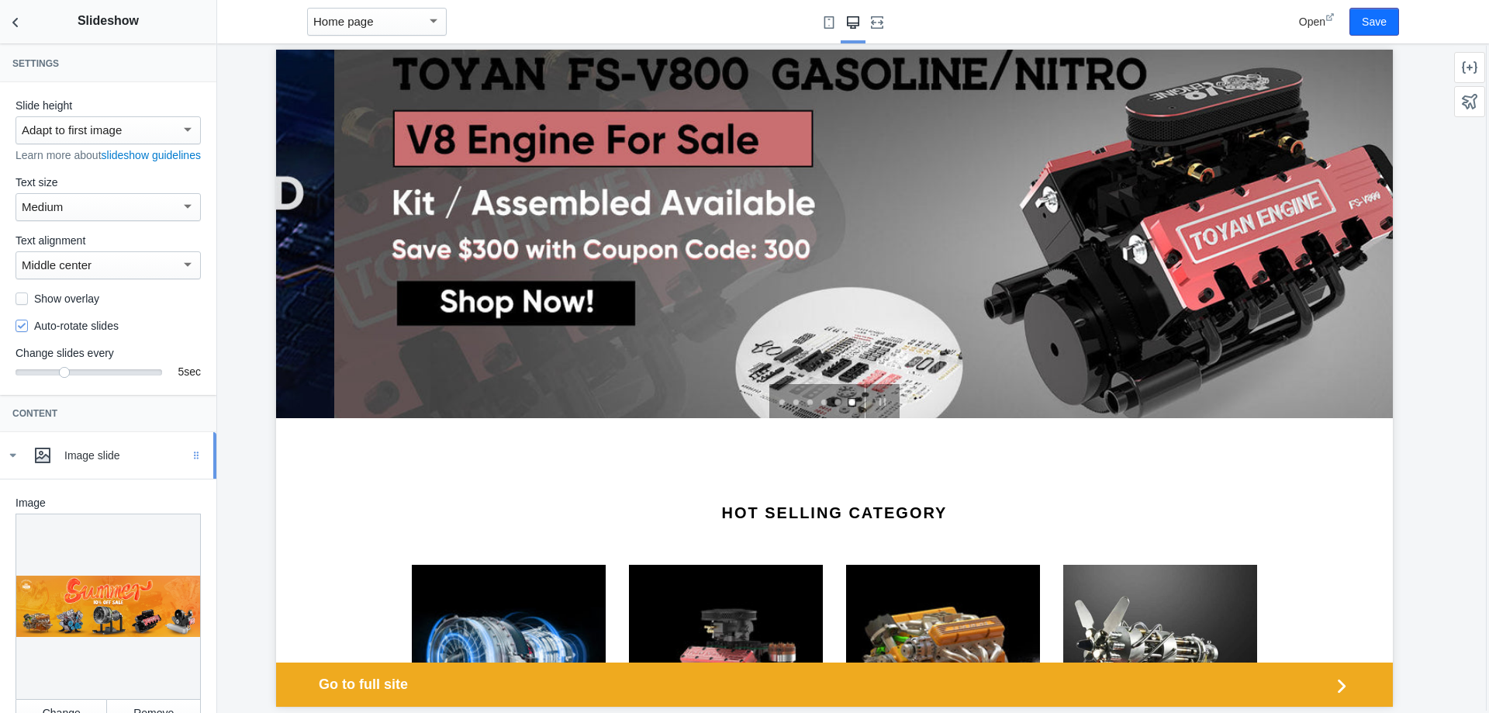
click at [192, 460] on icon "Drag to reorder" at bounding box center [196, 455] width 9 height 9
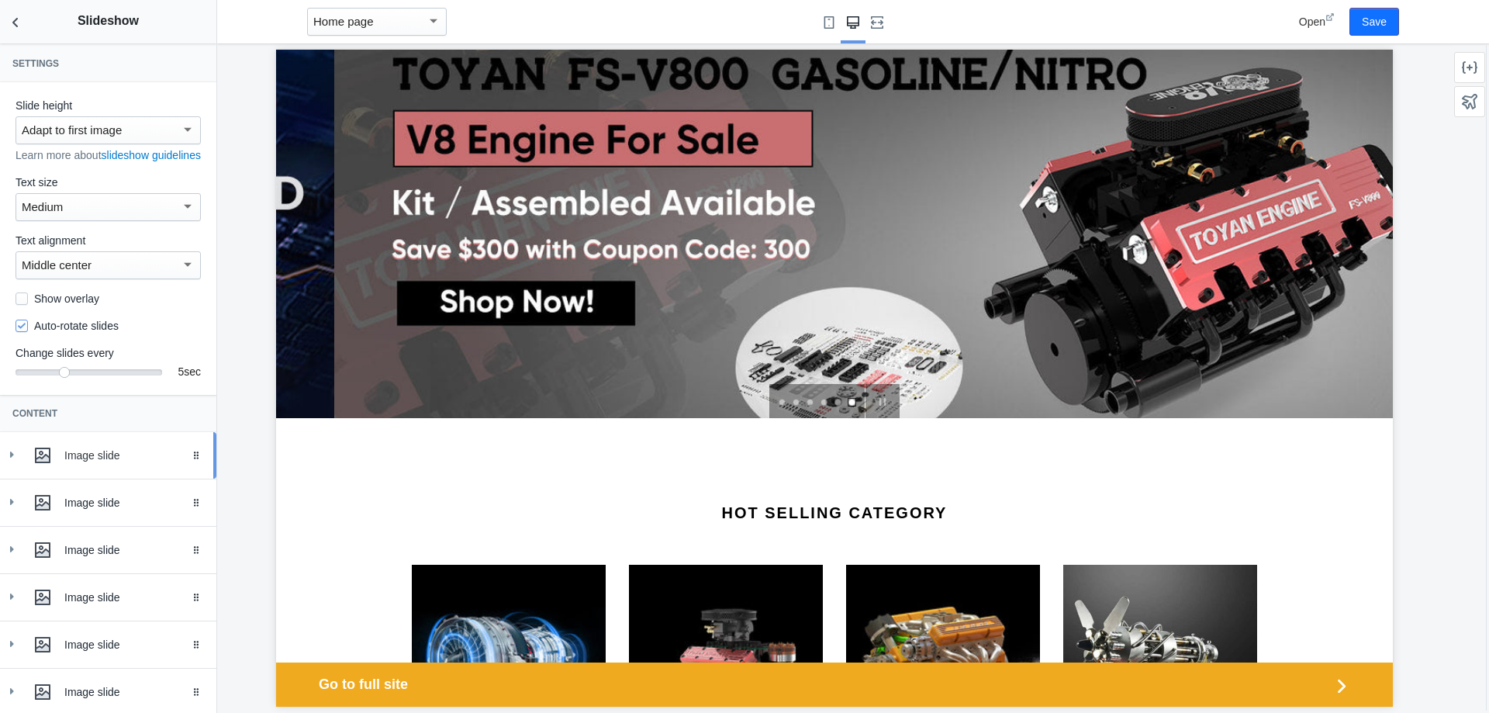
click at [46, 463] on use at bounding box center [43, 456] width 16 height 16
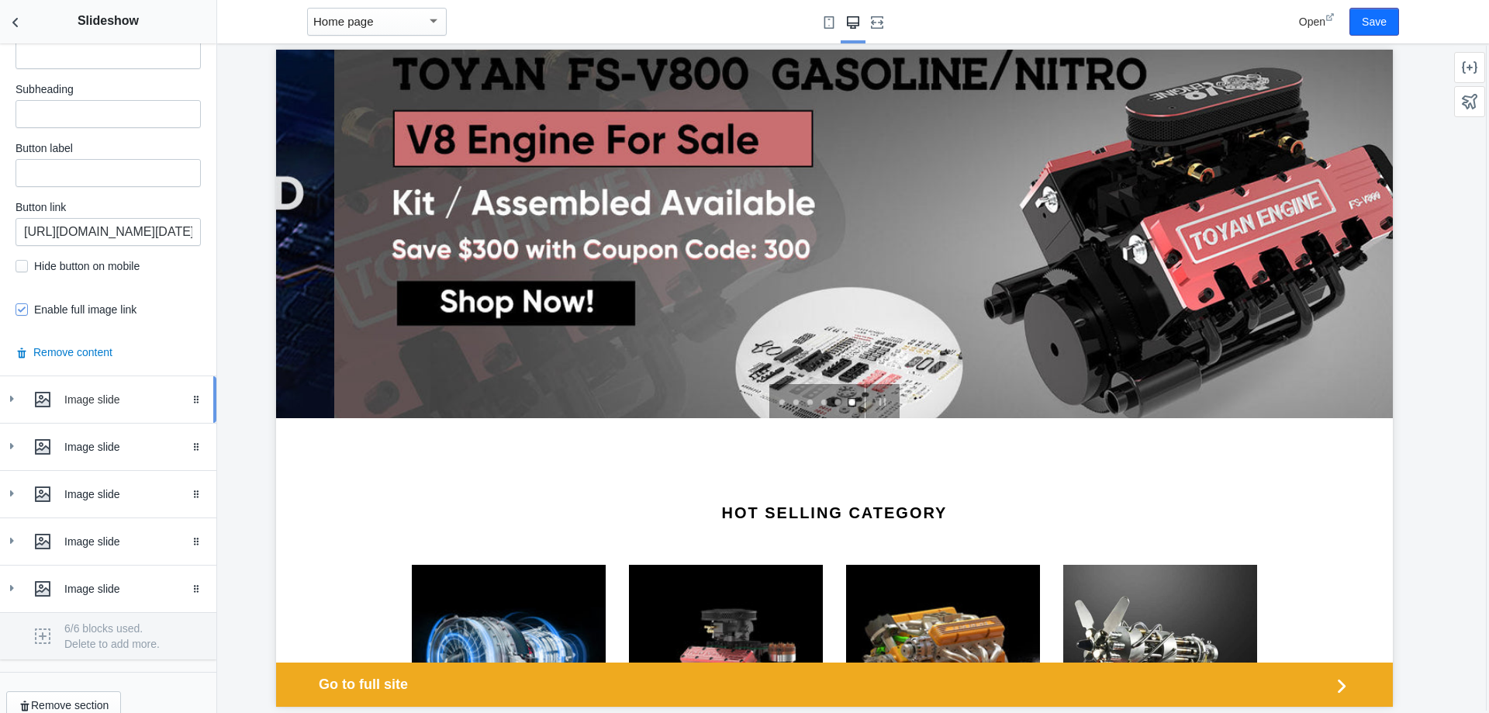
scroll to position [800, 0]
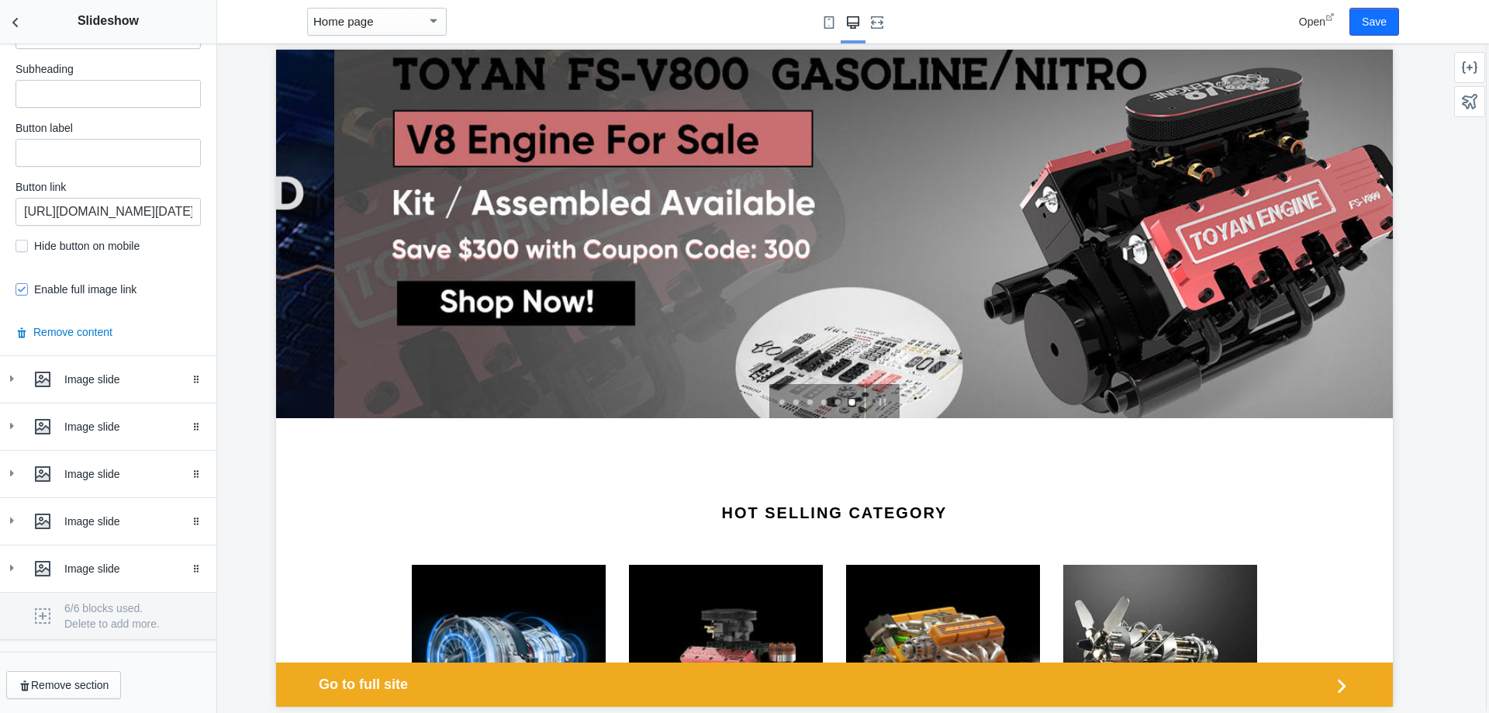
click at [41, 607] on div "6/6 blocks used. Delete to add more." at bounding box center [108, 615] width 216 height 47
click at [43, 616] on div "6/6 blocks used. Delete to add more." at bounding box center [108, 615] width 216 height 47
click at [42, 616] on div "6/6 blocks used. Delete to add more." at bounding box center [108, 615] width 216 height 47
click at [42, 615] on div "6/6 blocks used. Delete to add more." at bounding box center [108, 615] width 216 height 47
click at [43, 612] on div "6/6 blocks used. Delete to add more." at bounding box center [108, 615] width 216 height 47
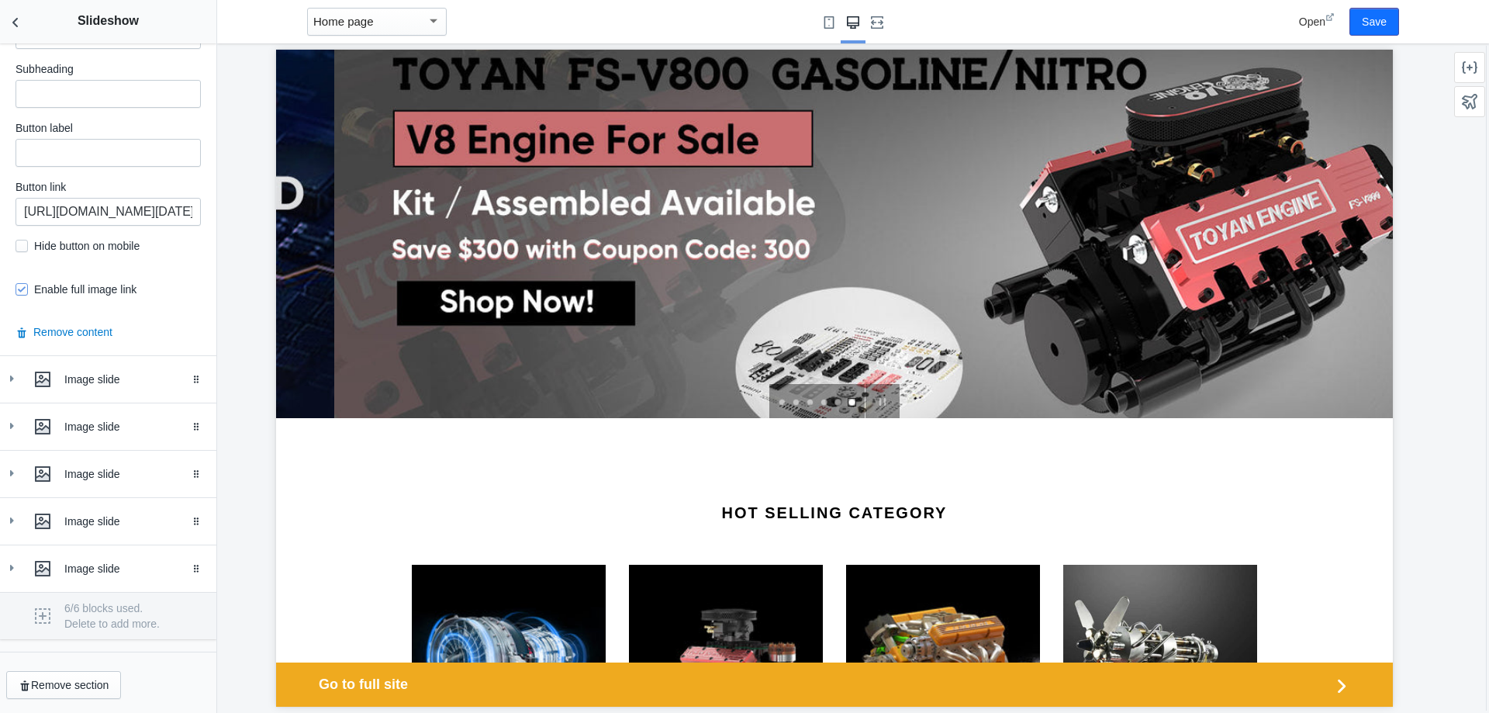
click at [43, 610] on div "6/6 blocks used. Delete to add more." at bounding box center [108, 615] width 216 height 47
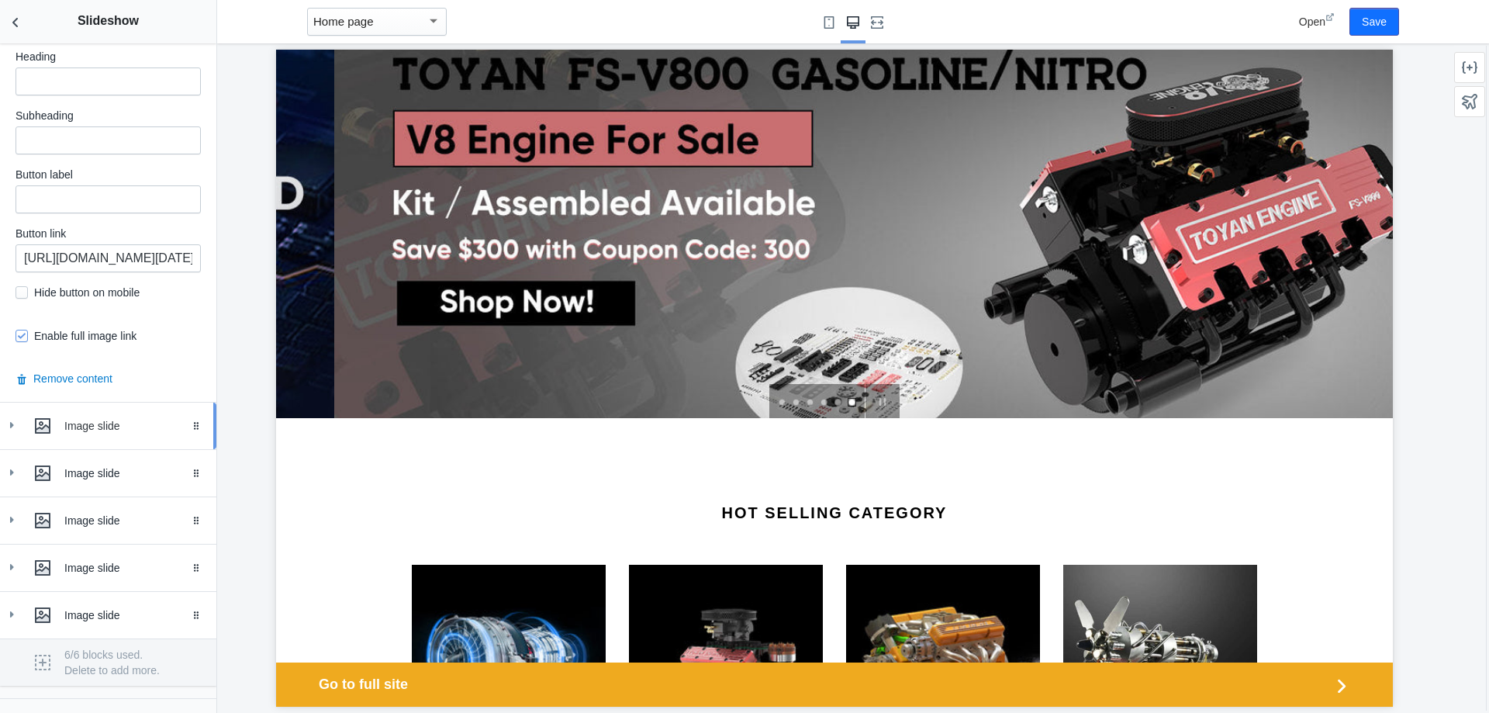
scroll to position [722, 0]
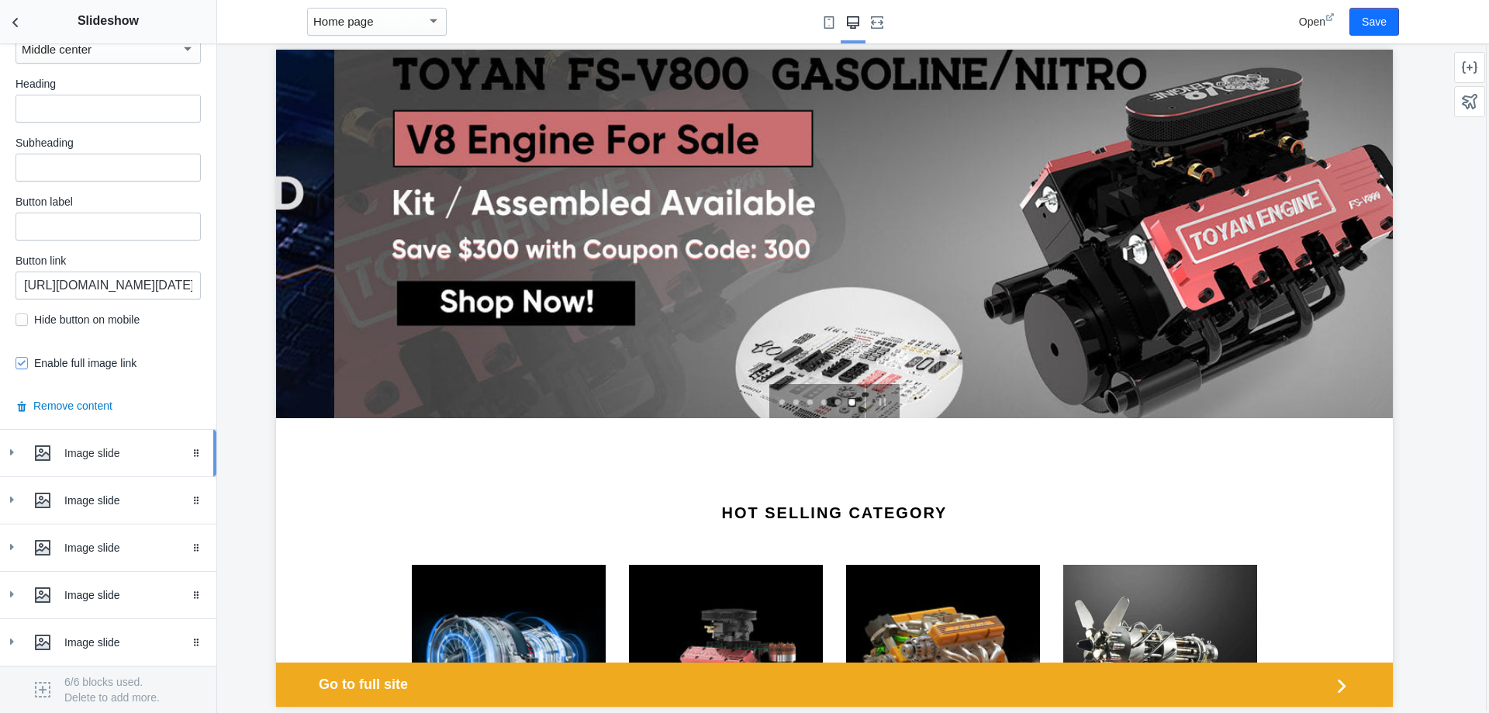
click at [137, 461] on div "Image slide" at bounding box center [134, 453] width 140 height 16
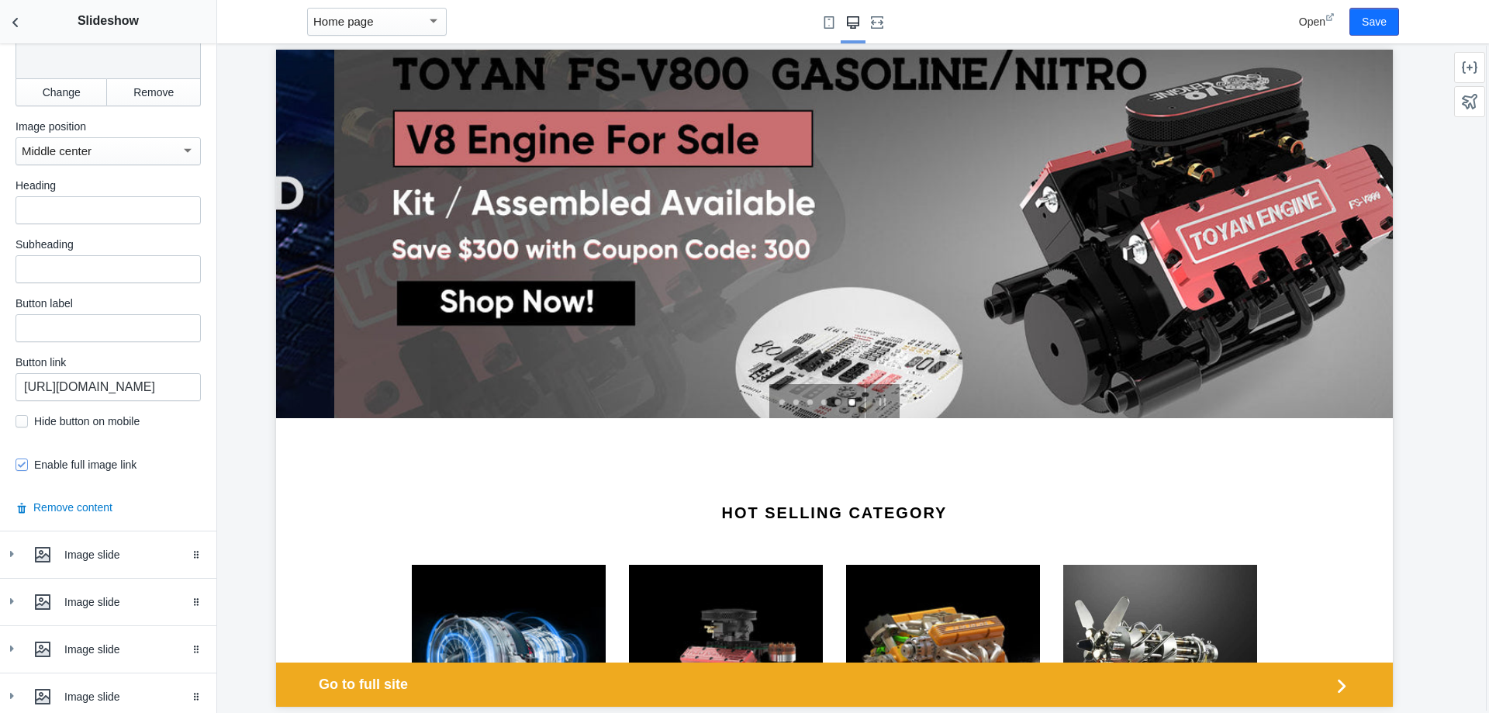
scroll to position [1343, 0]
click at [124, 545] on div "Image slide" at bounding box center [134, 553] width 140 height 16
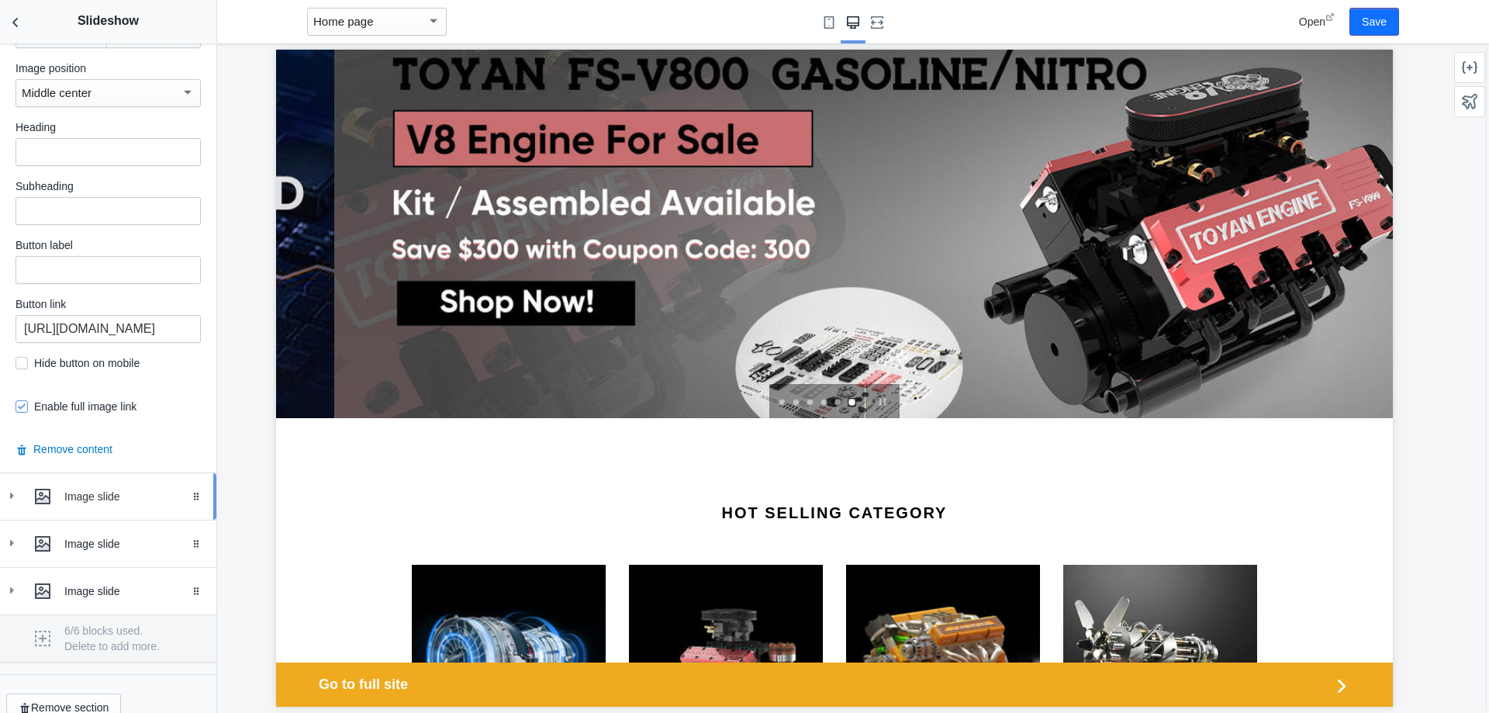
scroll to position [2121, 0]
click at [119, 486] on div "Image slide" at bounding box center [134, 494] width 140 height 16
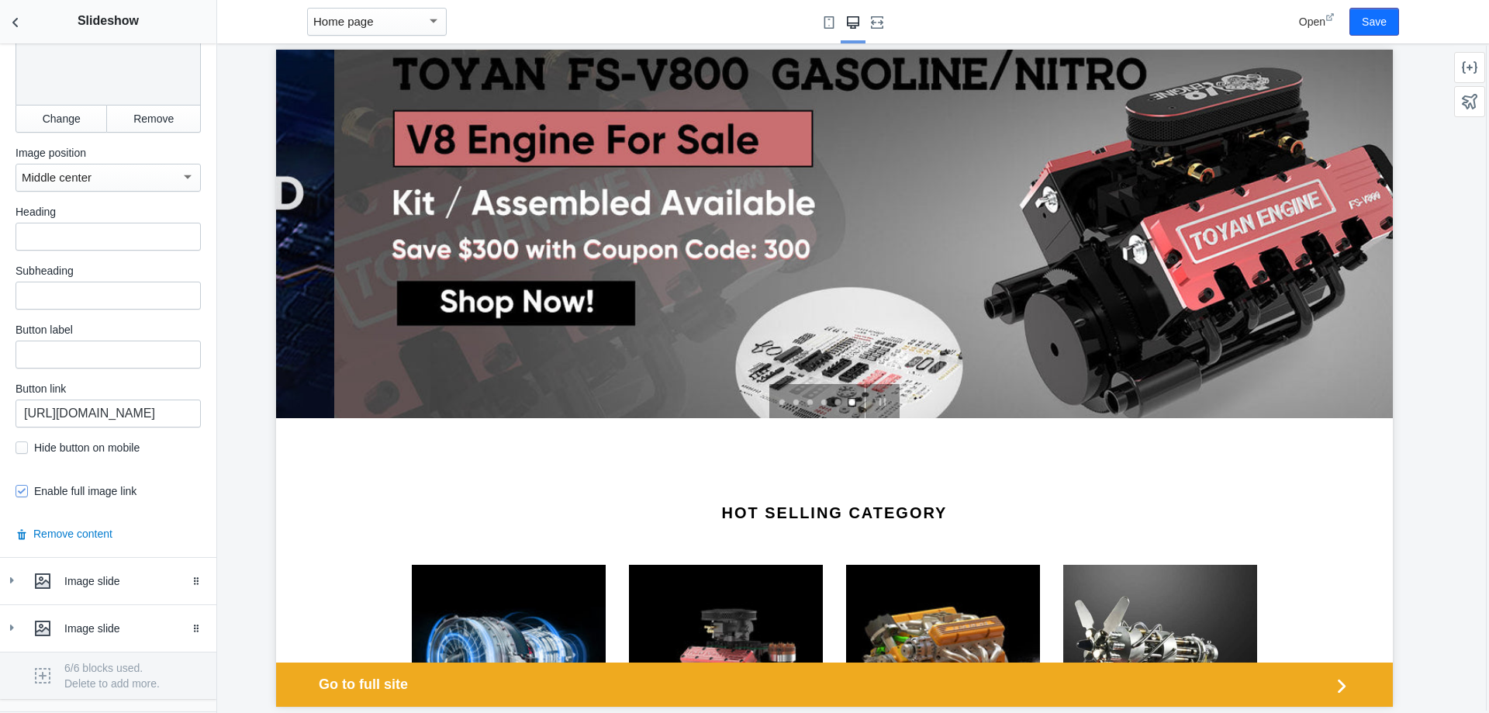
scroll to position [2782, 0]
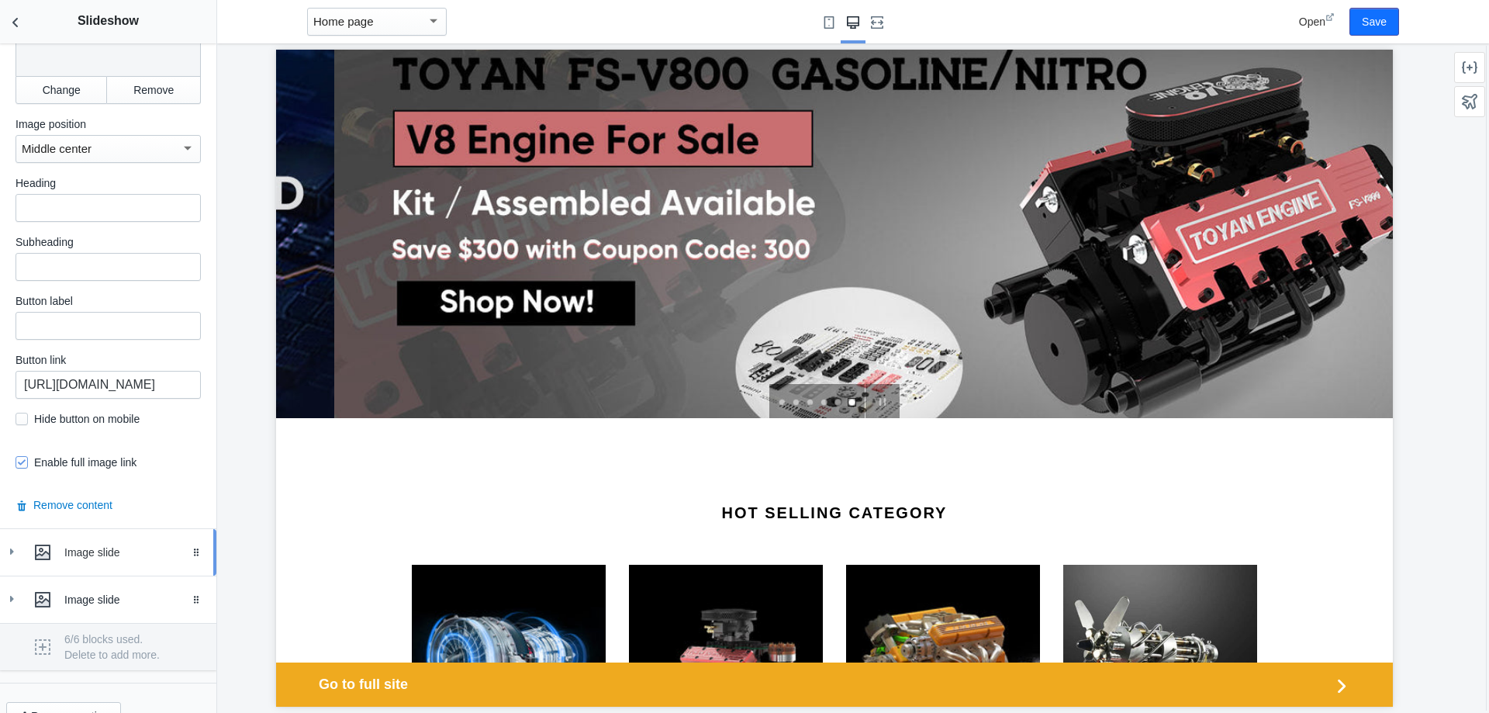
click at [134, 545] on div "Image slide" at bounding box center [134, 553] width 140 height 16
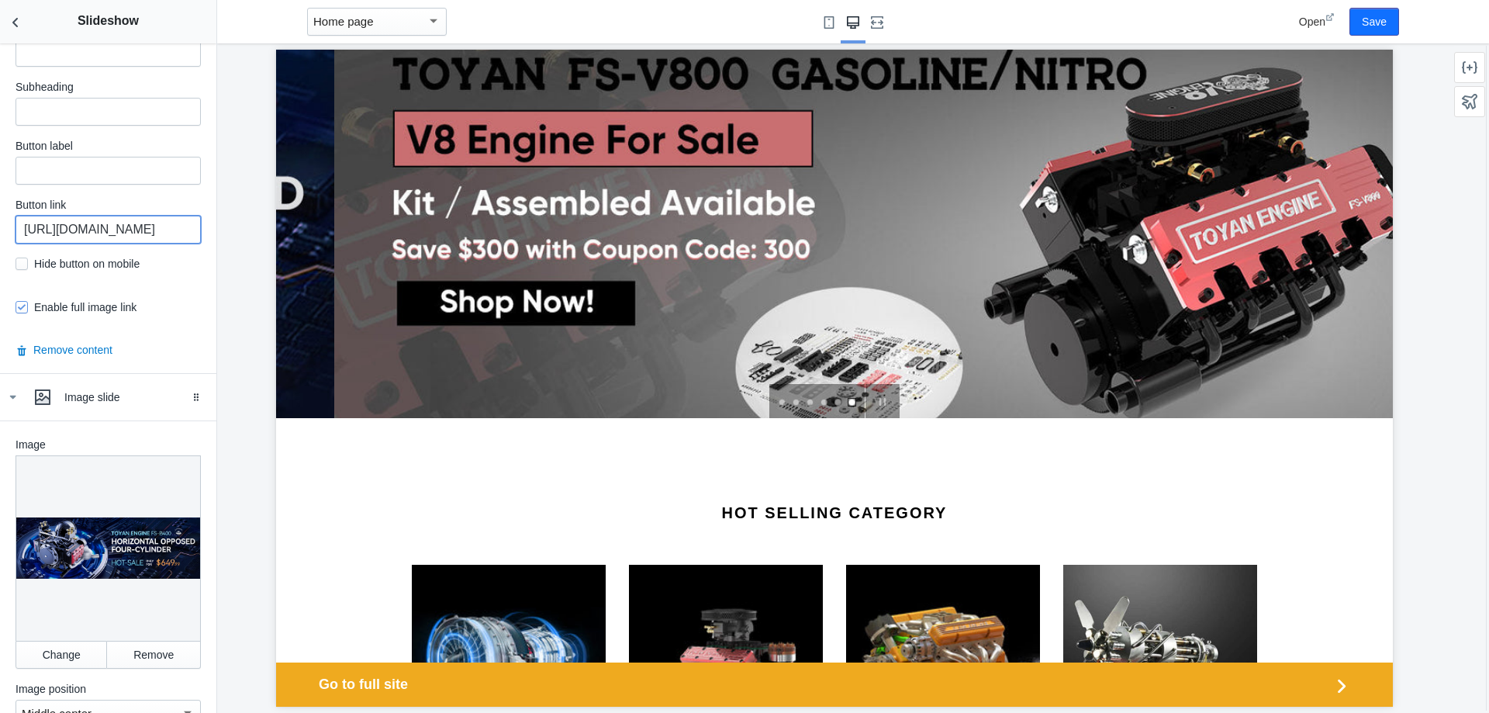
scroll to position [0, 919]
drag, startPoint x: 116, startPoint y: 195, endPoint x: 182, endPoint y: 191, distance: 66.8
click at [182, 216] on input "[URL][DOMAIN_NAME]" at bounding box center [108, 230] width 185 height 28
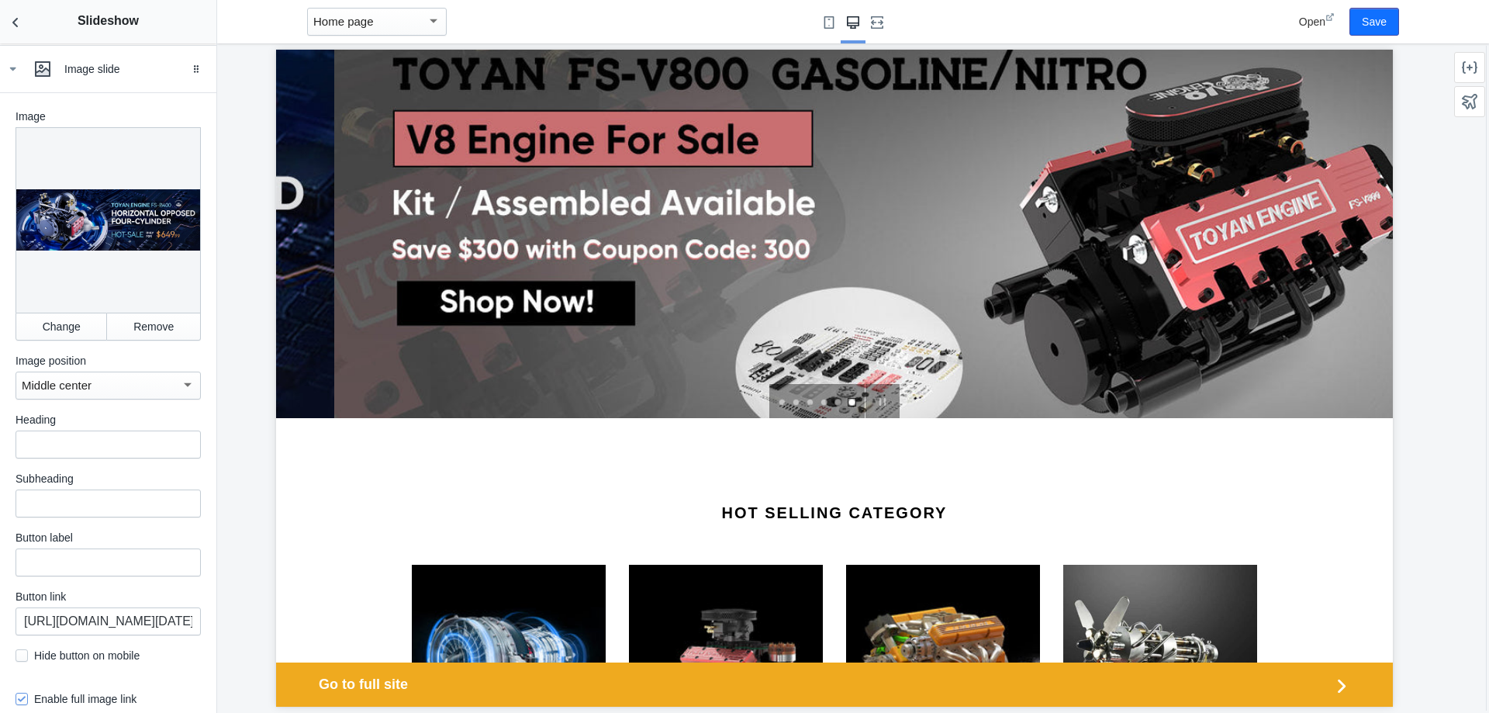
scroll to position [3443, 0]
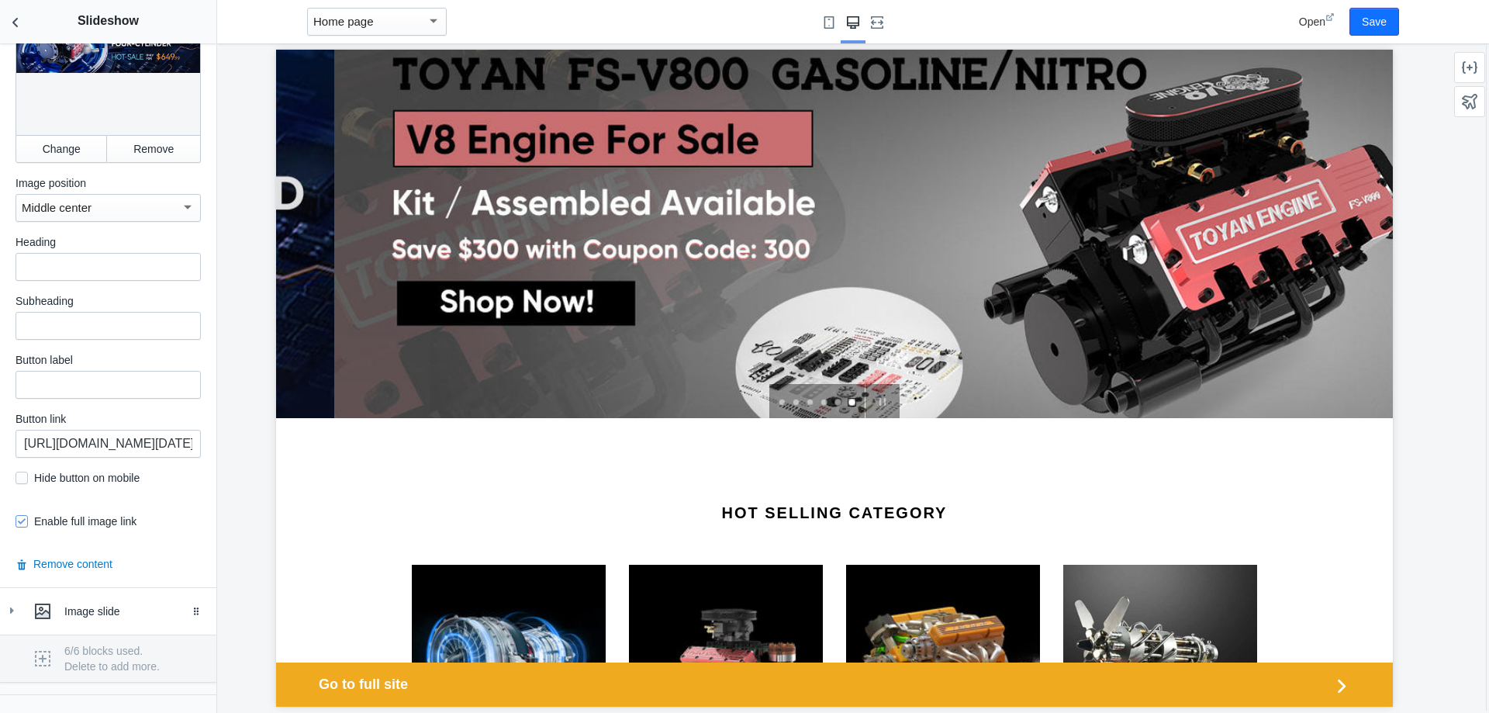
click at [45, 635] on div "6/6 blocks used. Delete to add more." at bounding box center [108, 658] width 216 height 47
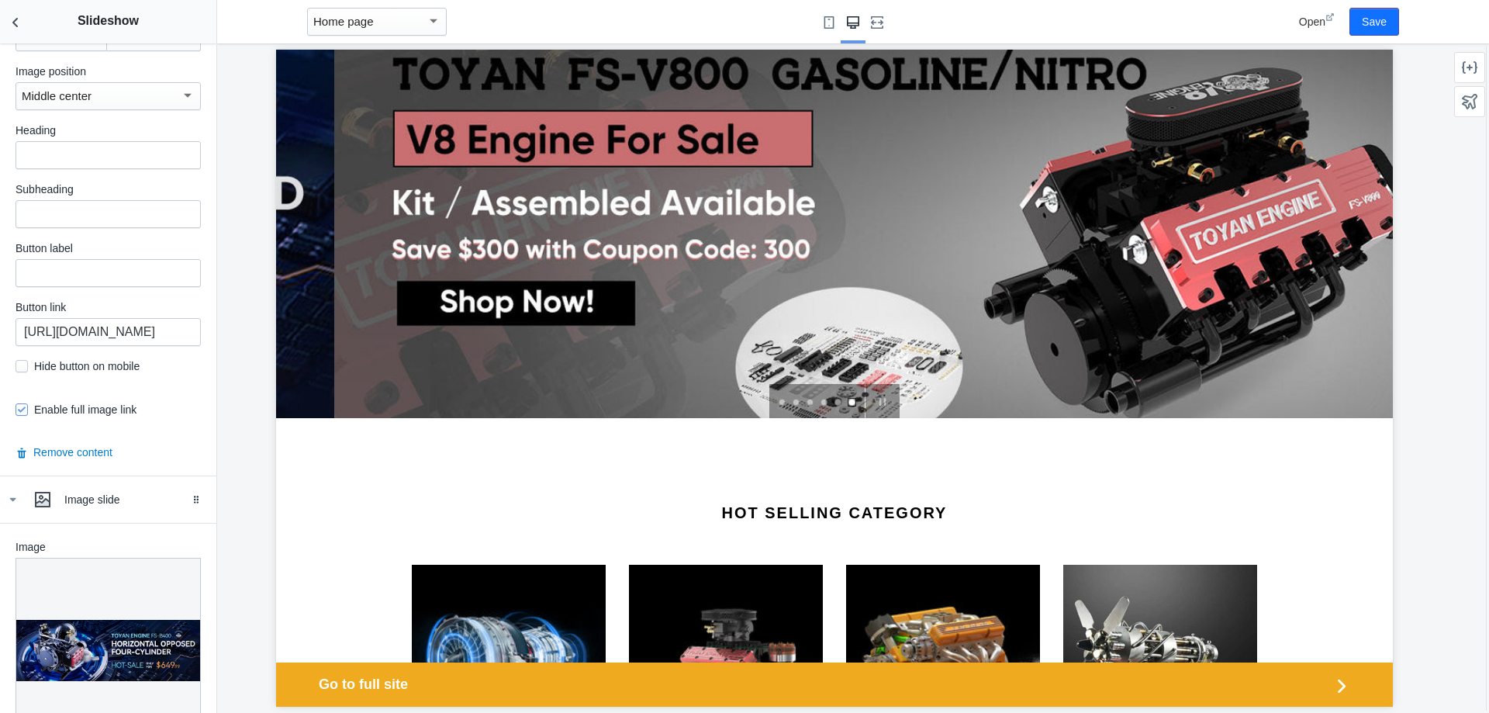
scroll to position [3211, 0]
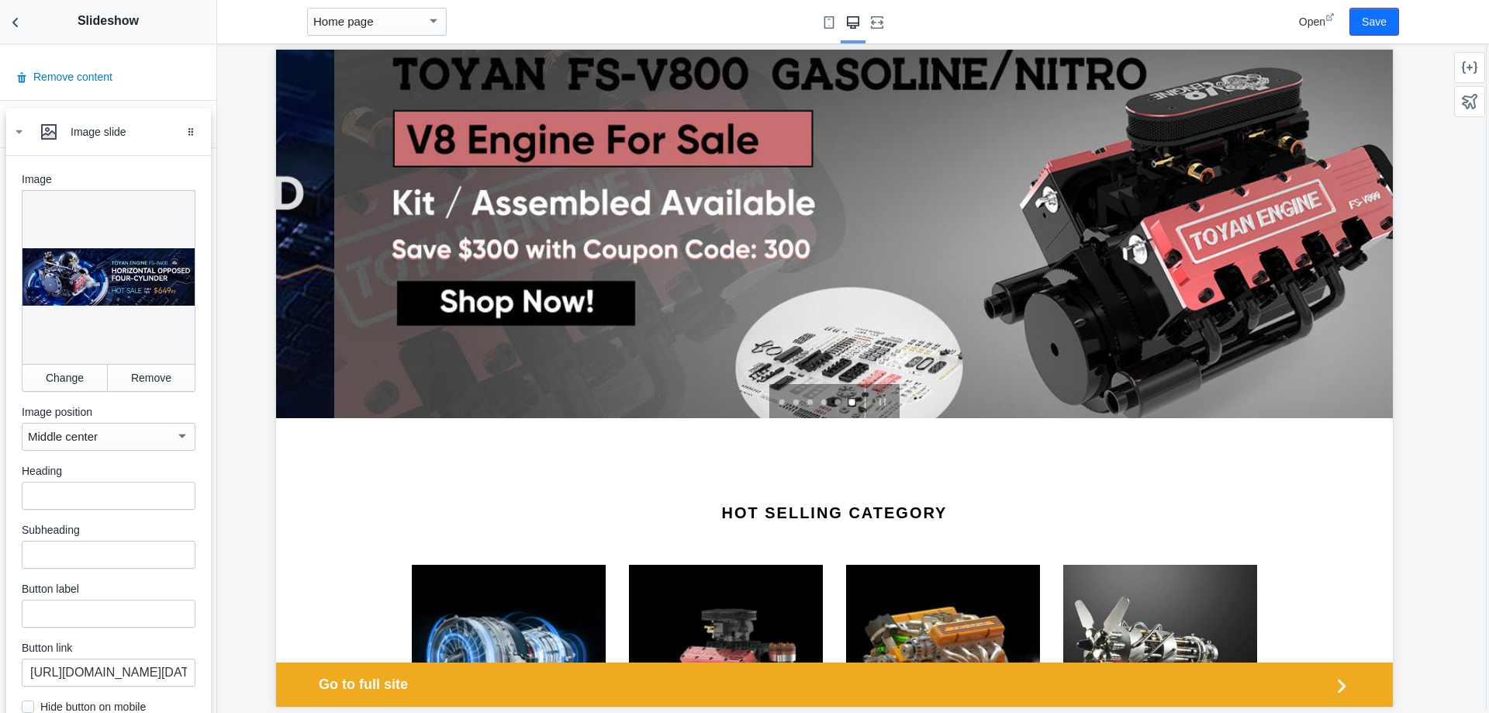
drag, startPoint x: 184, startPoint y: 98, endPoint x: 189, endPoint y: 138, distance: 40.7
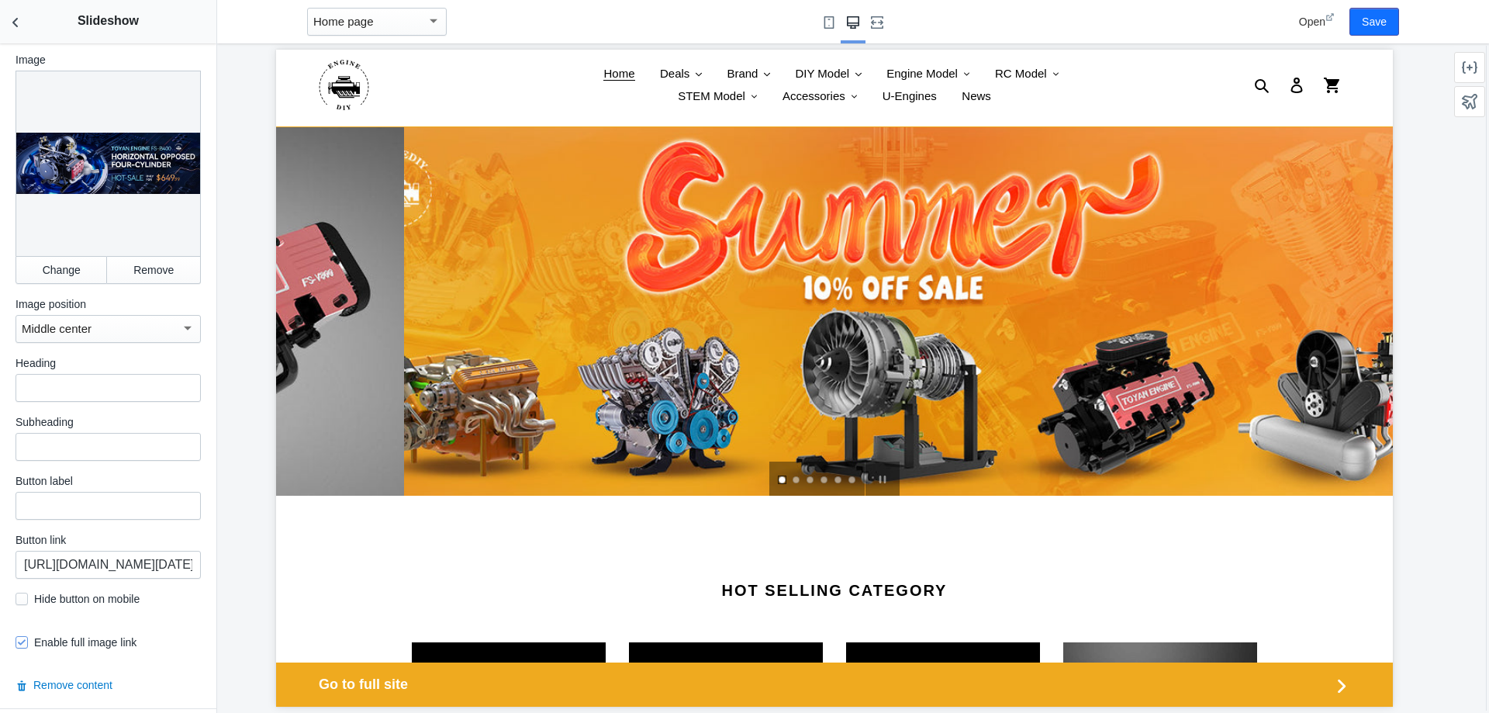
scroll to position [3443, 0]
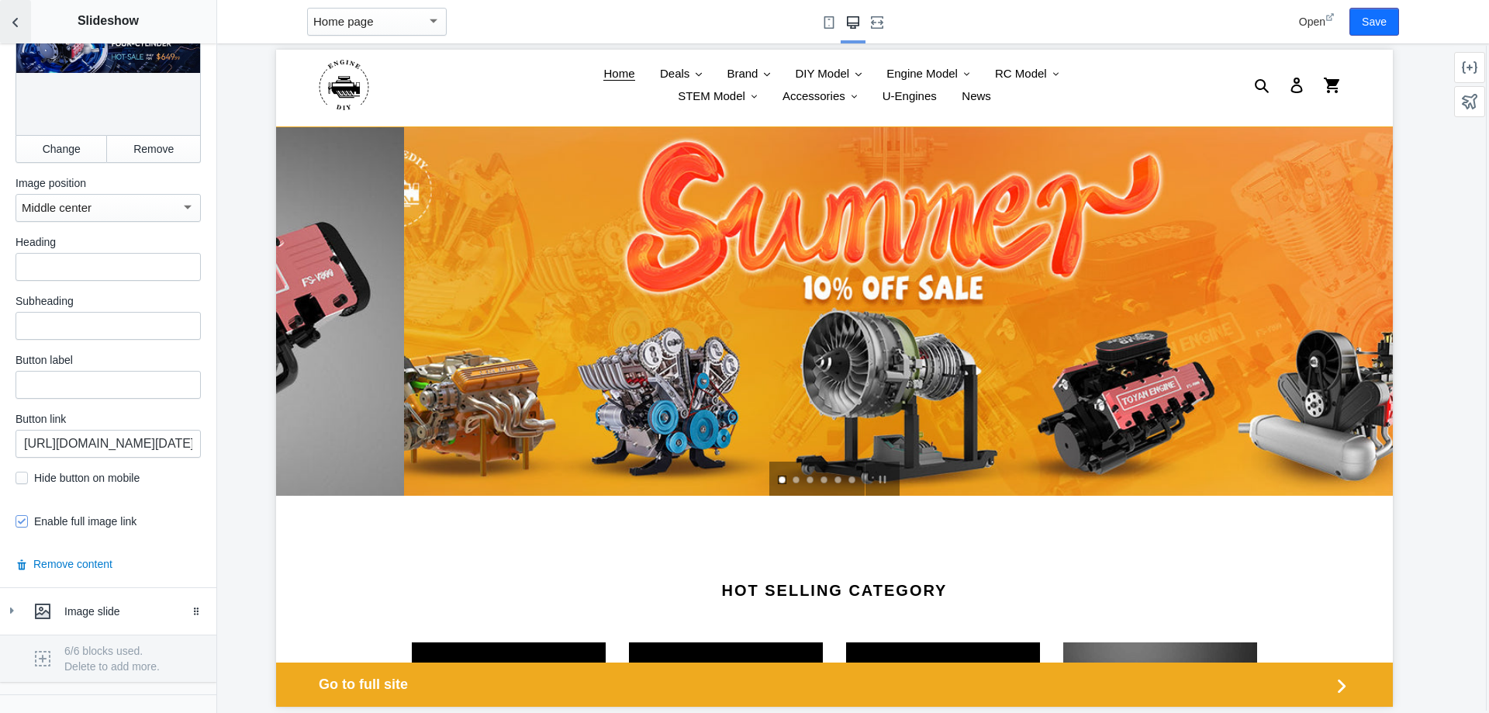
drag, startPoint x: 14, startPoint y: 26, endPoint x: 16, endPoint y: 36, distance: 9.4
click at [14, 28] on icon "Back to sections" at bounding box center [16, 23] width 16 height 16
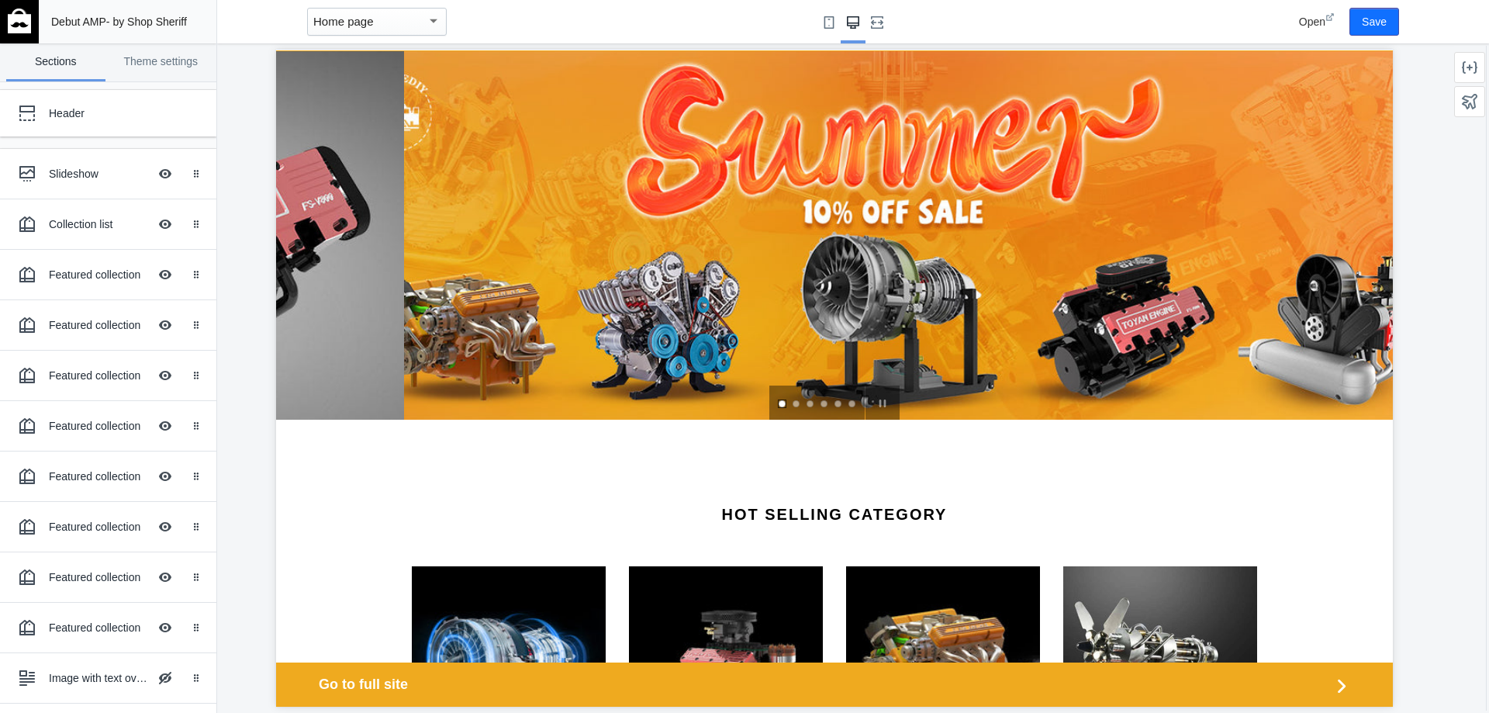
scroll to position [0, 0]
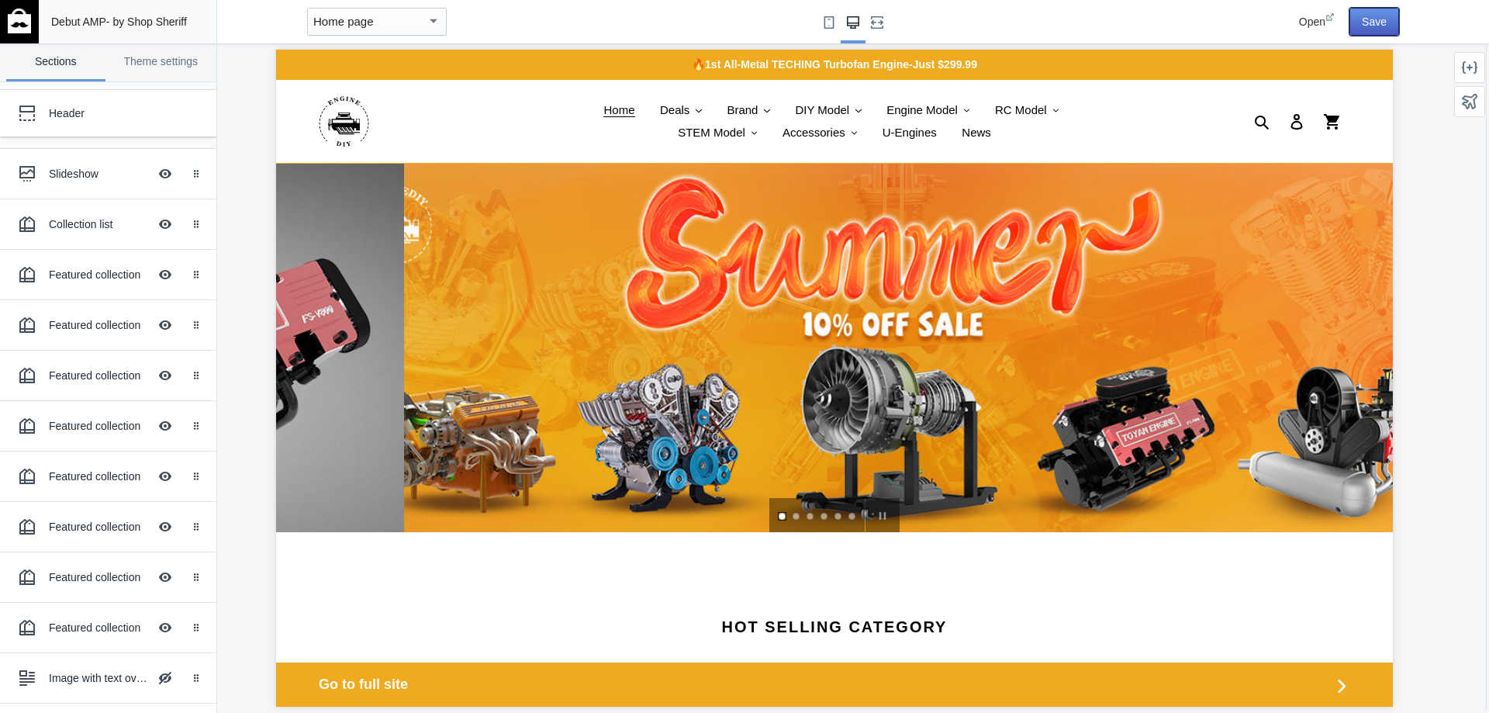
click at [1371, 11] on button "Save" at bounding box center [1375, 22] width 50 height 28
click at [129, 126] on div "Header" at bounding box center [97, 113] width 171 height 31
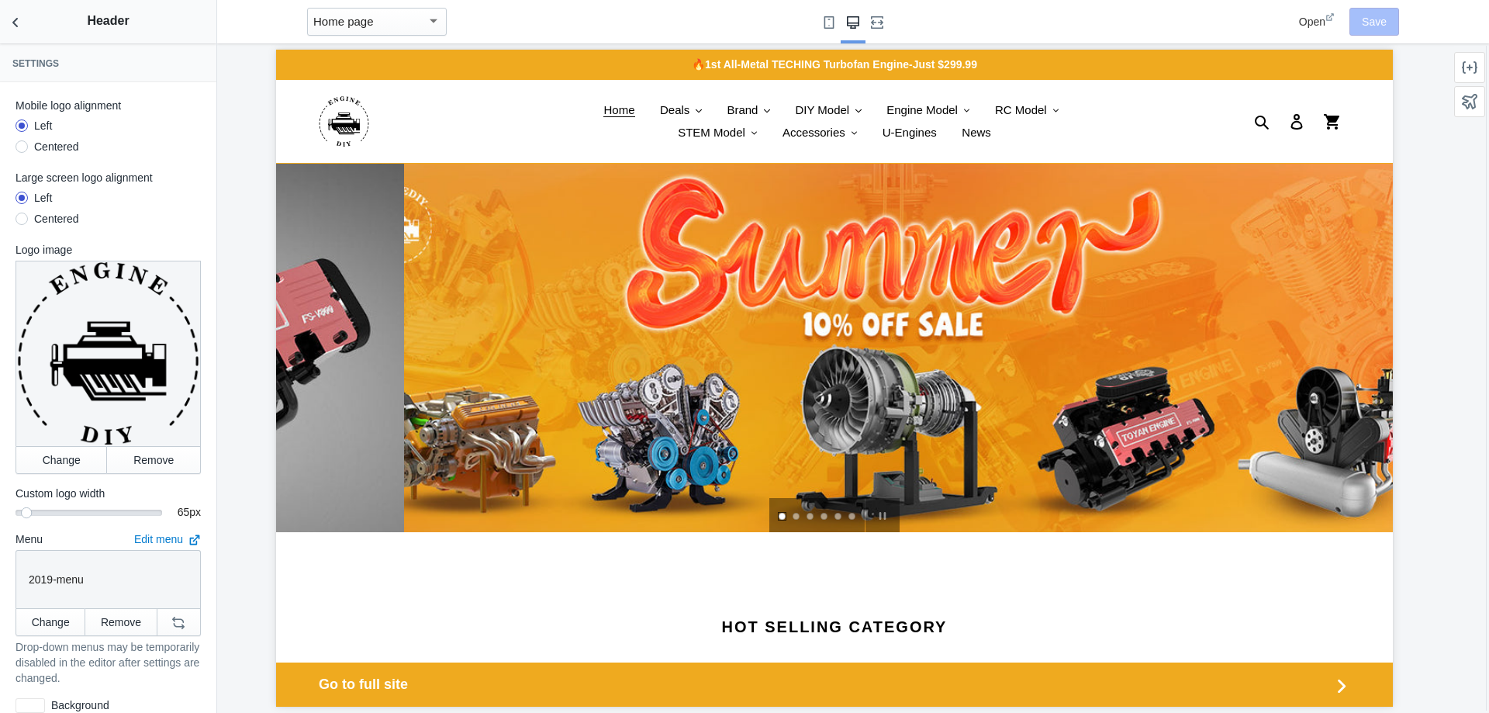
click at [21, 145] on div at bounding box center [22, 146] width 12 height 12
click at [22, 149] on input "Centered" at bounding box center [22, 149] width 0 height 0
click at [25, 220] on div at bounding box center [22, 219] width 12 height 12
click at [22, 221] on input "Centered" at bounding box center [22, 221] width 0 height 0
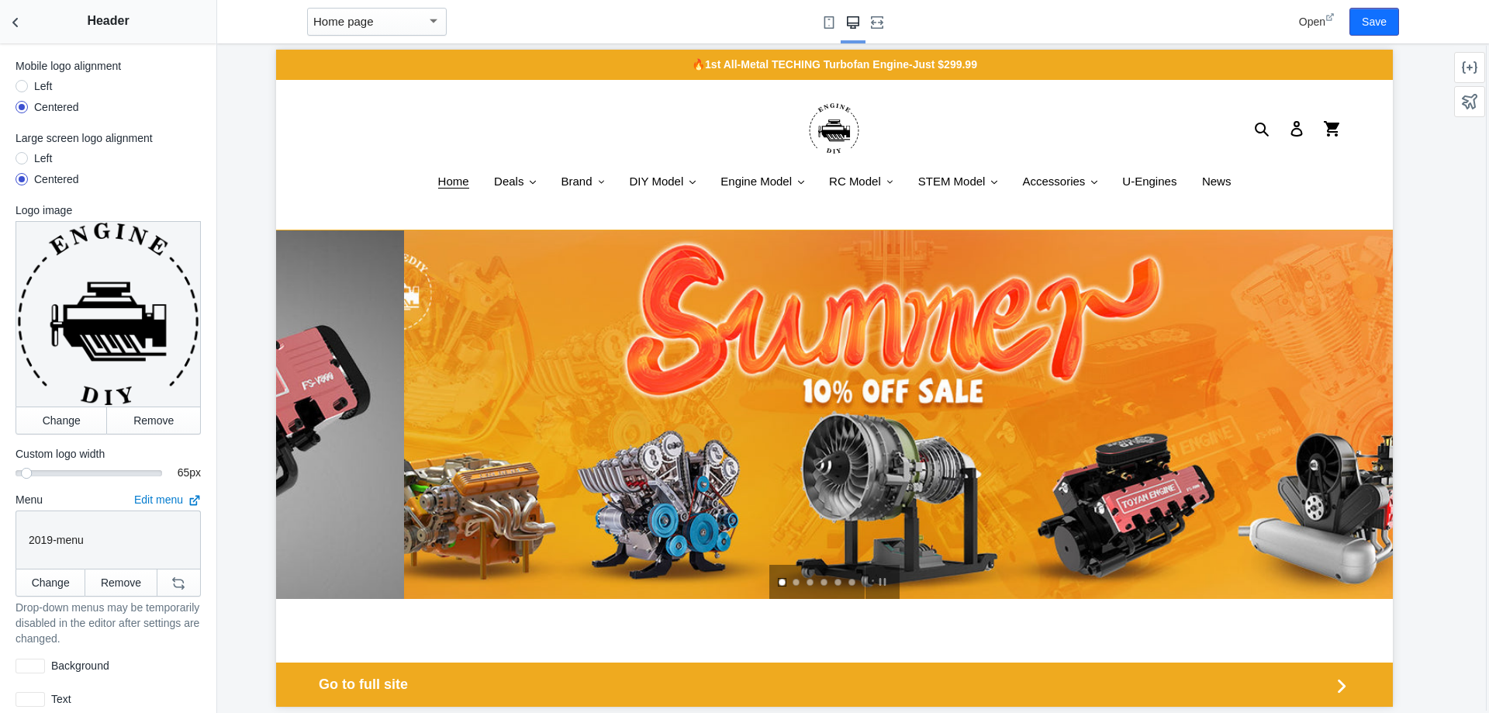
scroll to position [78, 0]
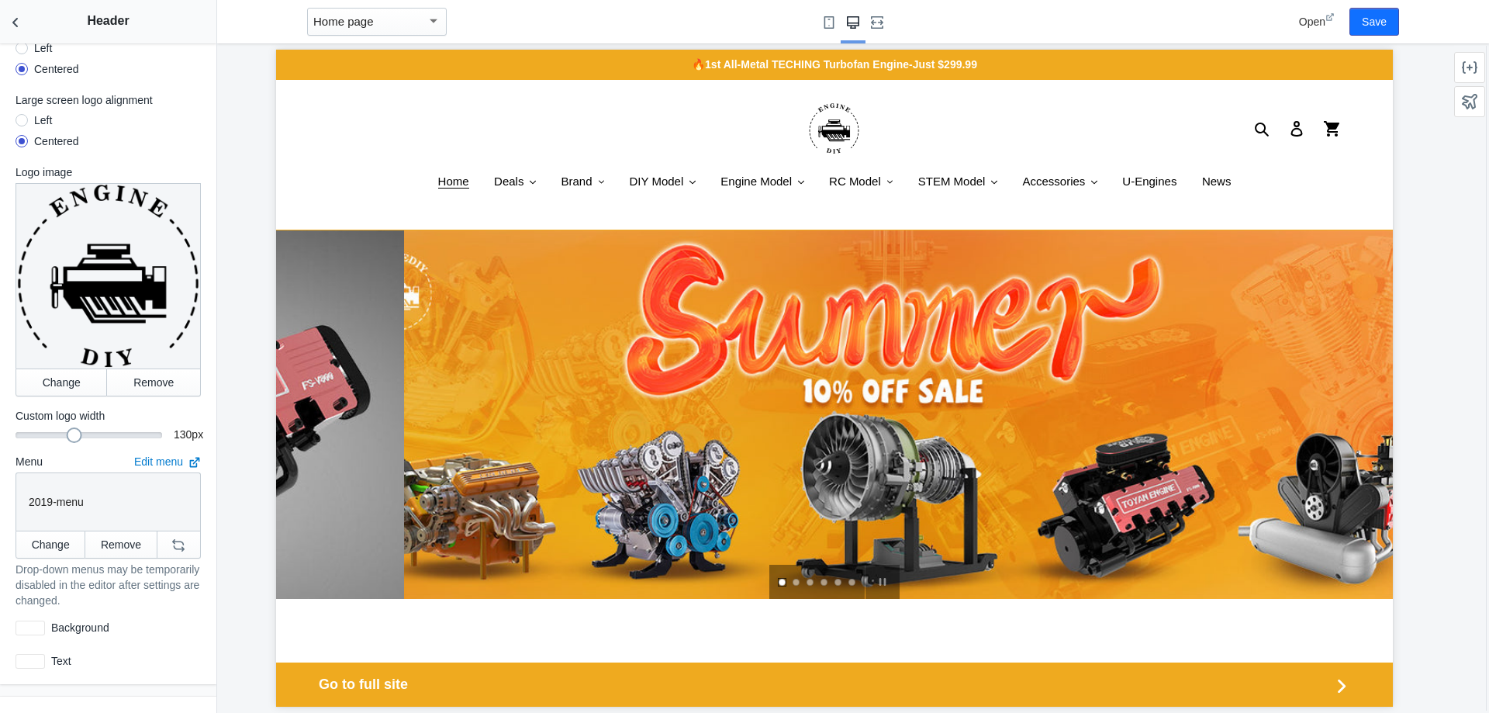
drag, startPoint x: 29, startPoint y: 427, endPoint x: 69, endPoint y: 434, distance: 40.8
click at [69, 434] on div "Mobile logo alignment Left Centered Large screen logo alignment Left Centered L…" at bounding box center [108, 344] width 216 height 679
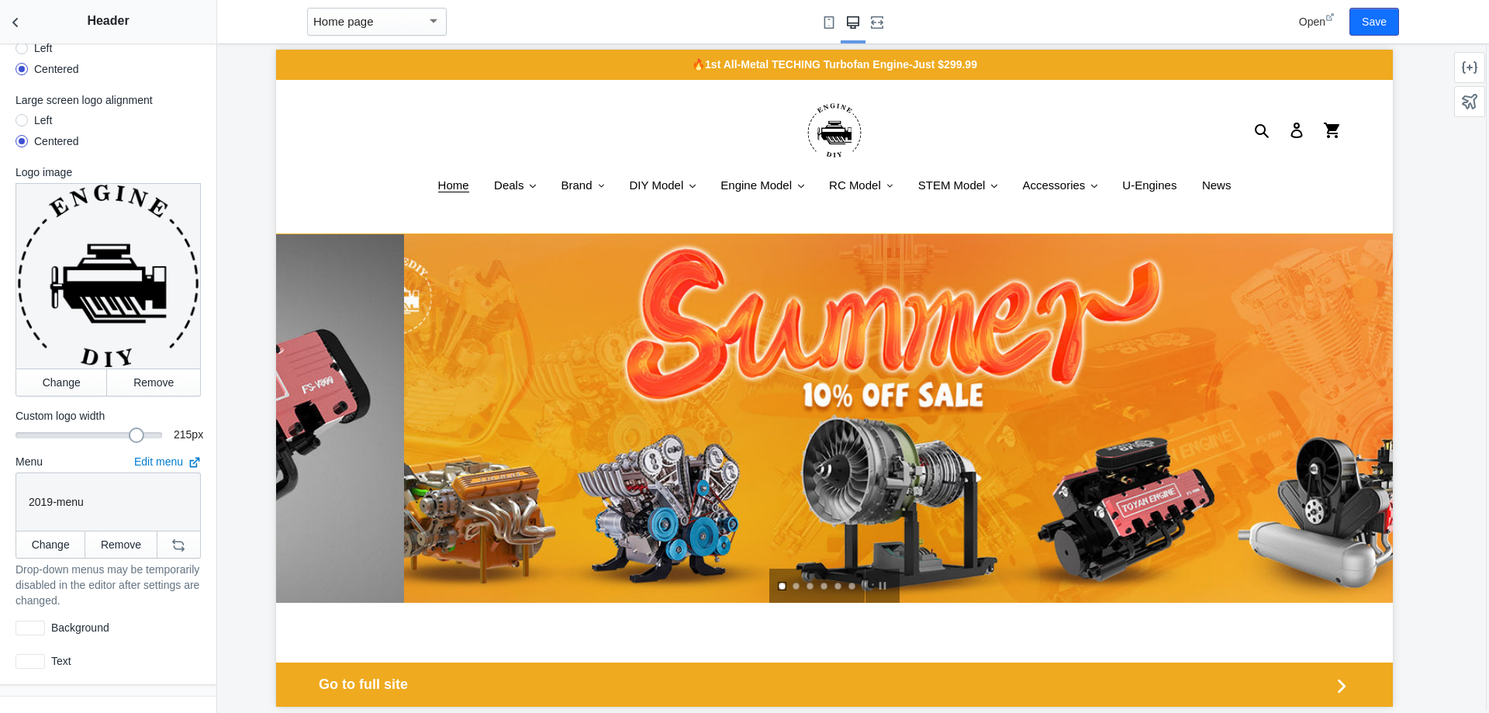
drag, startPoint x: 93, startPoint y: 428, endPoint x: 126, endPoint y: 428, distance: 33.4
click at [126, 428] on mat-slider "215" at bounding box center [89, 435] width 147 height 16
drag, startPoint x: 128, startPoint y: 428, endPoint x: 187, endPoint y: 428, distance: 59.0
click at [187, 428] on div "250 250 px" at bounding box center [108, 435] width 185 height 16
drag, startPoint x: 147, startPoint y: 427, endPoint x: 37, endPoint y: 439, distance: 110.8
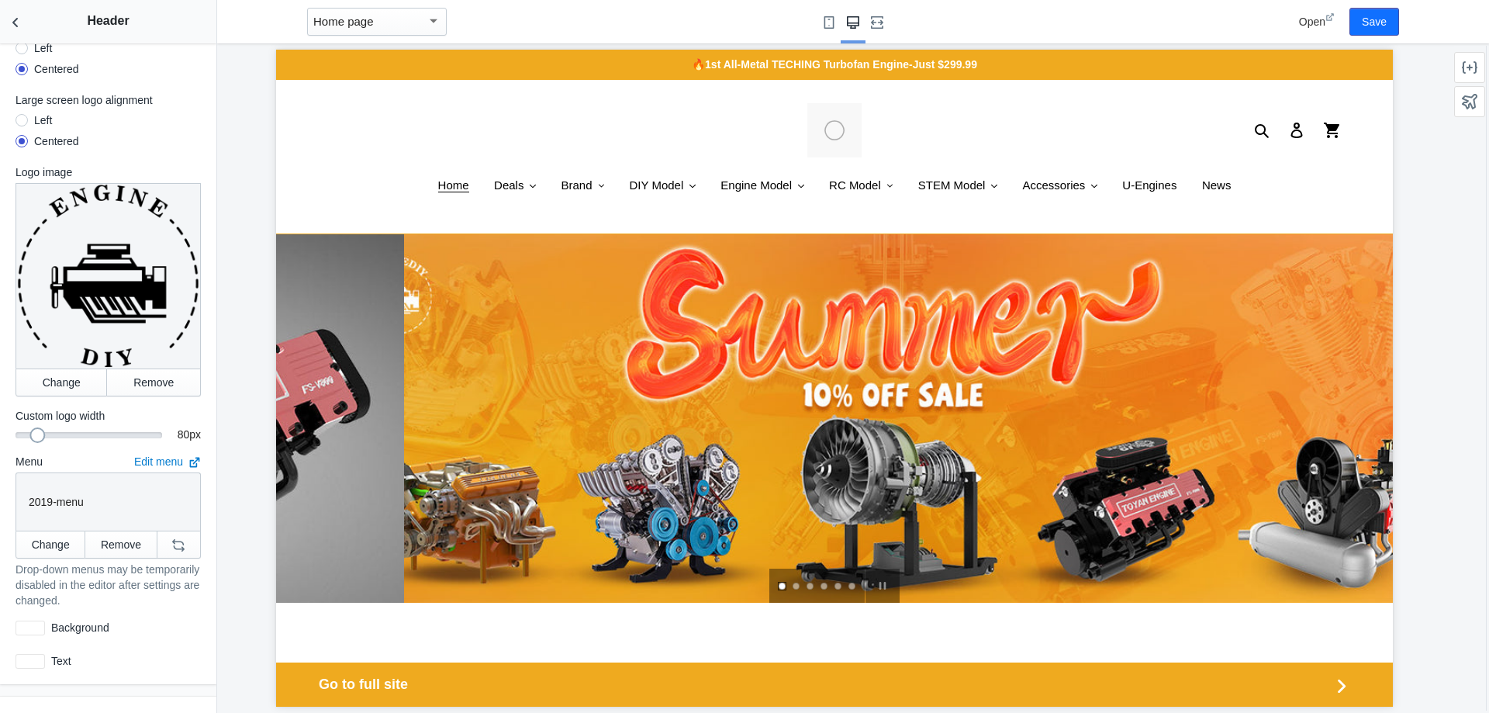
click at [37, 439] on div "Mobile logo alignment Left Centered Large screen logo alignment Left Centered L…" at bounding box center [108, 344] width 216 height 679
drag, startPoint x: 37, startPoint y: 425, endPoint x: 65, endPoint y: 426, distance: 27.9
click at [65, 427] on div at bounding box center [67, 435] width 16 height 16
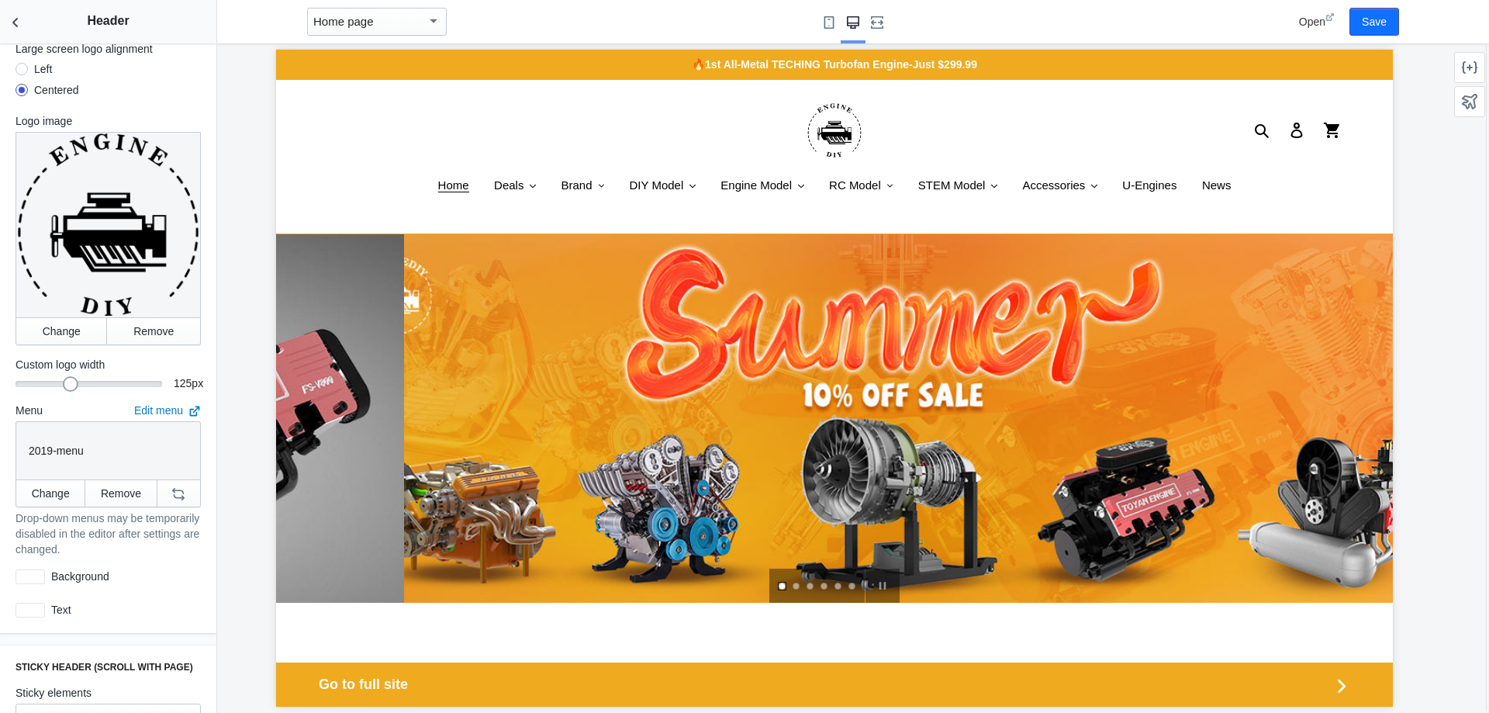
scroll to position [155, 0]
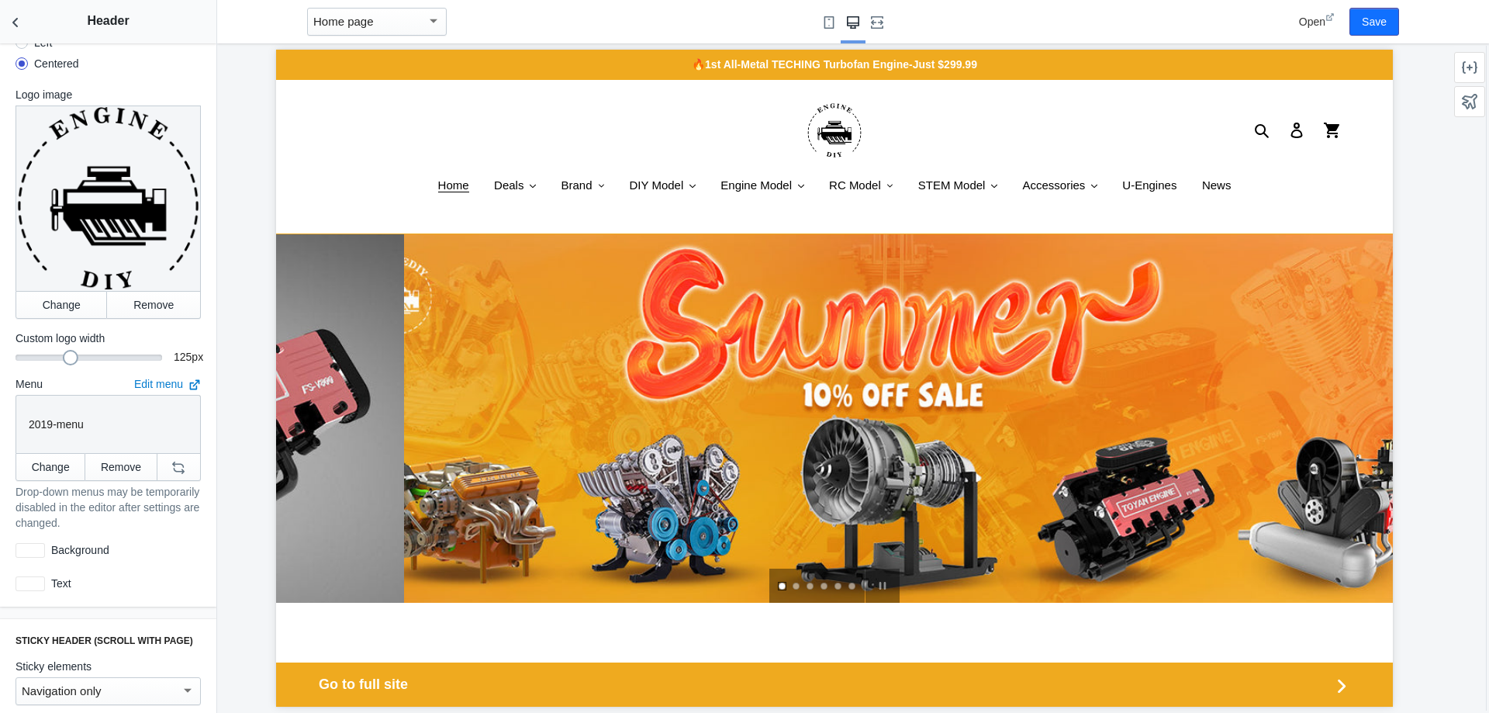
click at [97, 417] on p "2019-menu" at bounding box center [108, 425] width 159 height 16
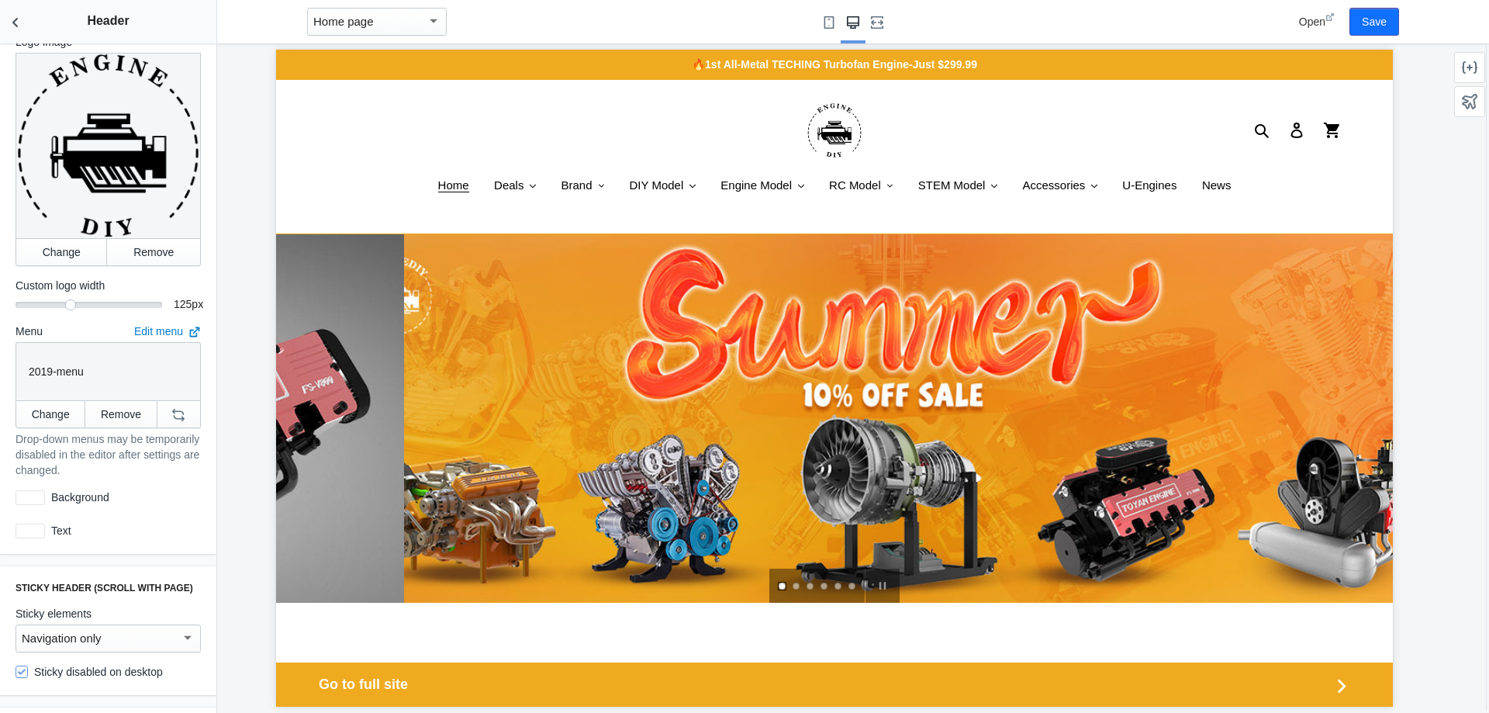
scroll to position [233, 0]
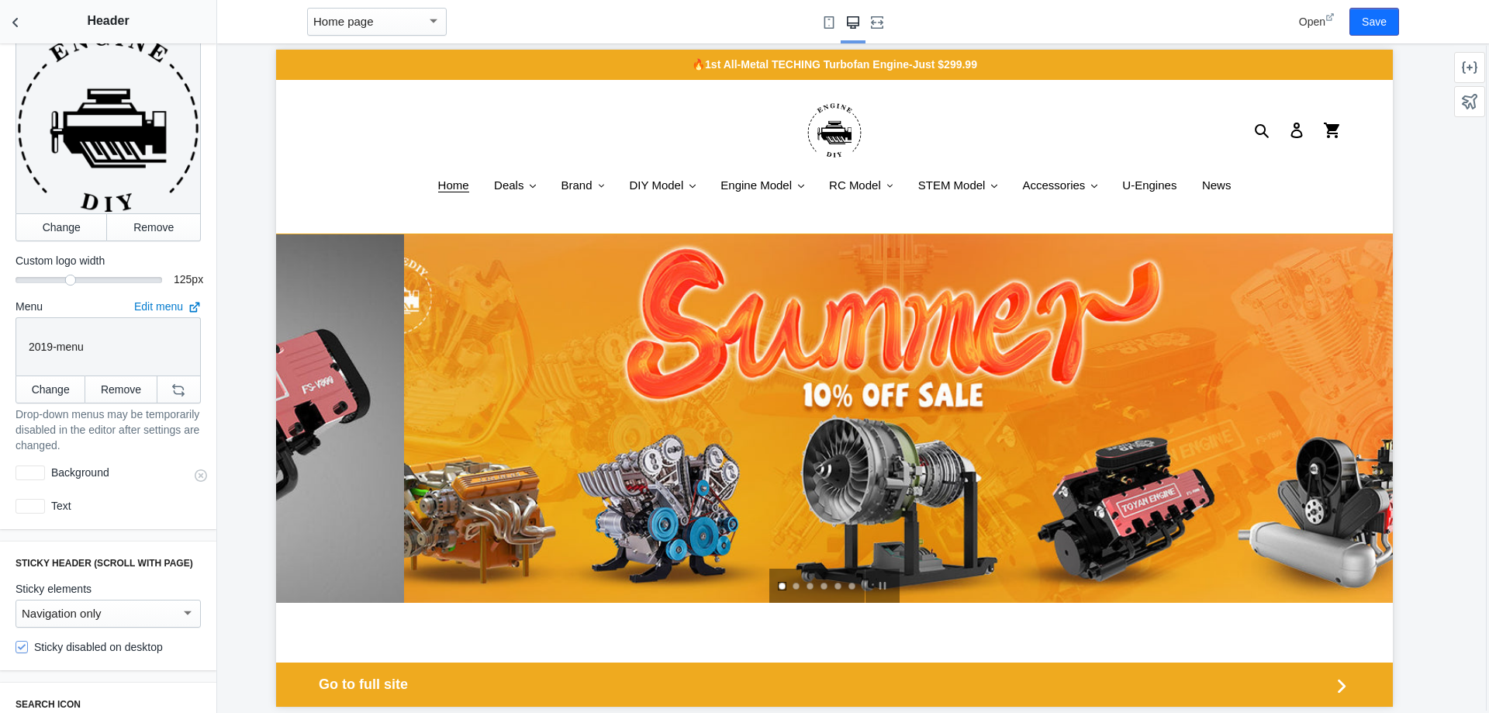
click at [42, 465] on div at bounding box center [30, 472] width 29 height 15
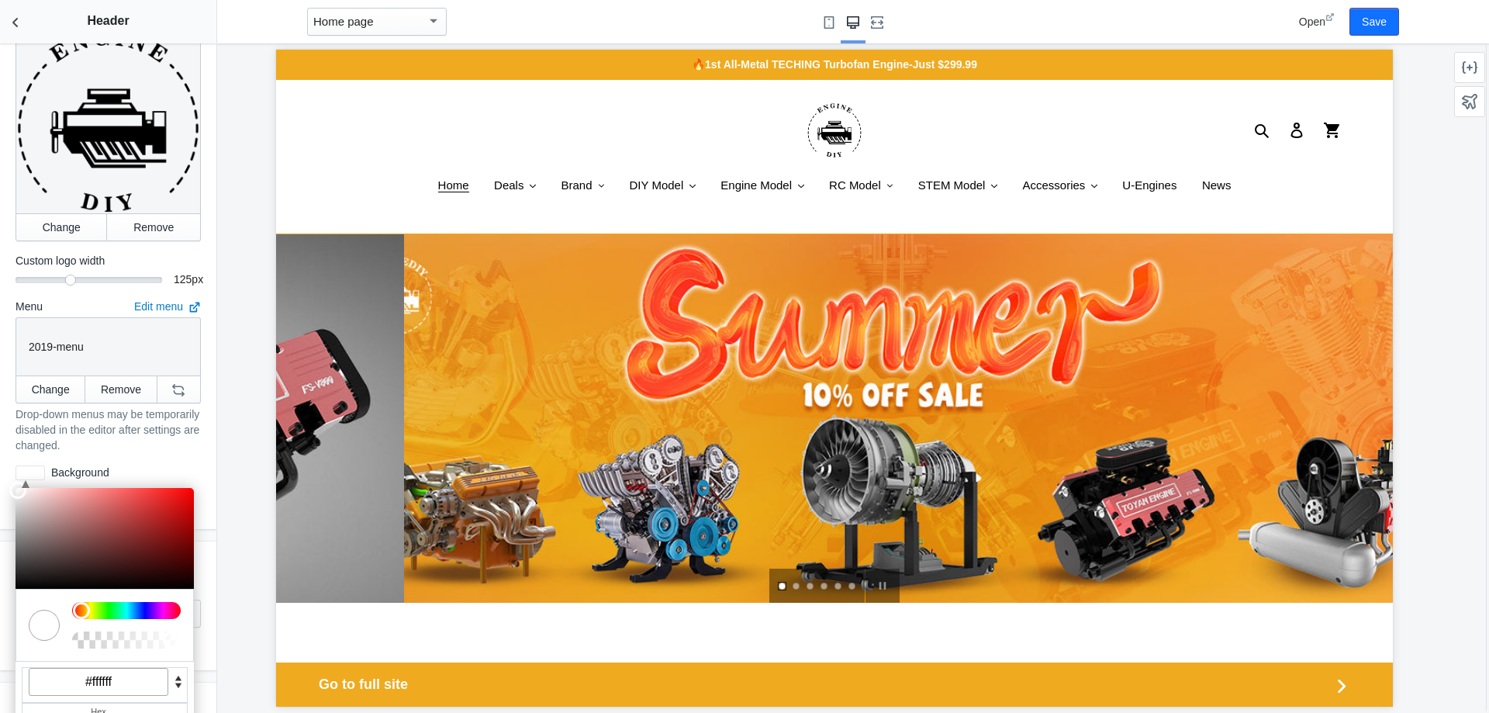
click at [89, 339] on p "2019-menu" at bounding box center [108, 347] width 159 height 16
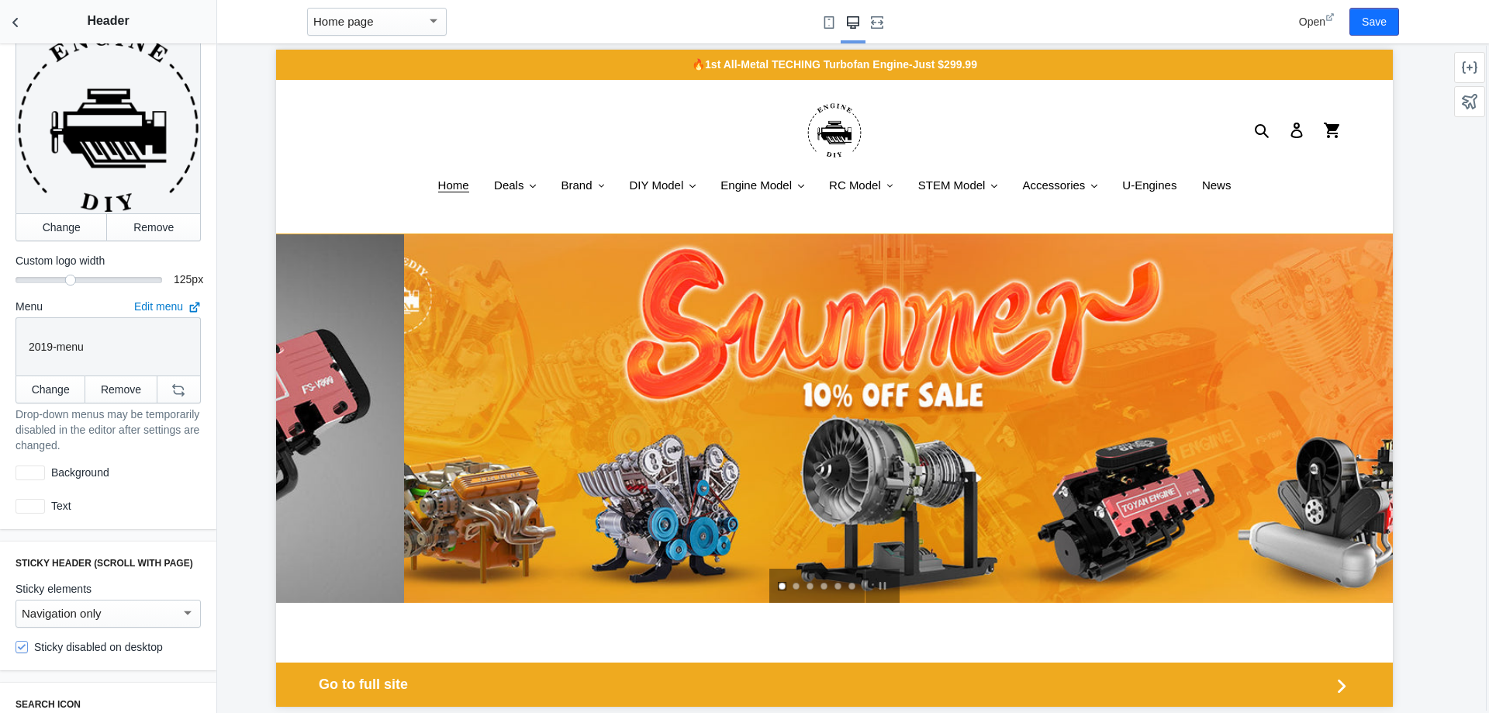
drag, startPoint x: 112, startPoint y: 335, endPoint x: 16, endPoint y: 339, distance: 96.3
click at [16, 339] on div "2019-menu" at bounding box center [108, 346] width 185 height 58
copy p "2019-menu"
click at [134, 339] on p "2019-menu" at bounding box center [108, 347] width 159 height 16
click at [61, 375] on button "Change" at bounding box center [51, 389] width 70 height 28
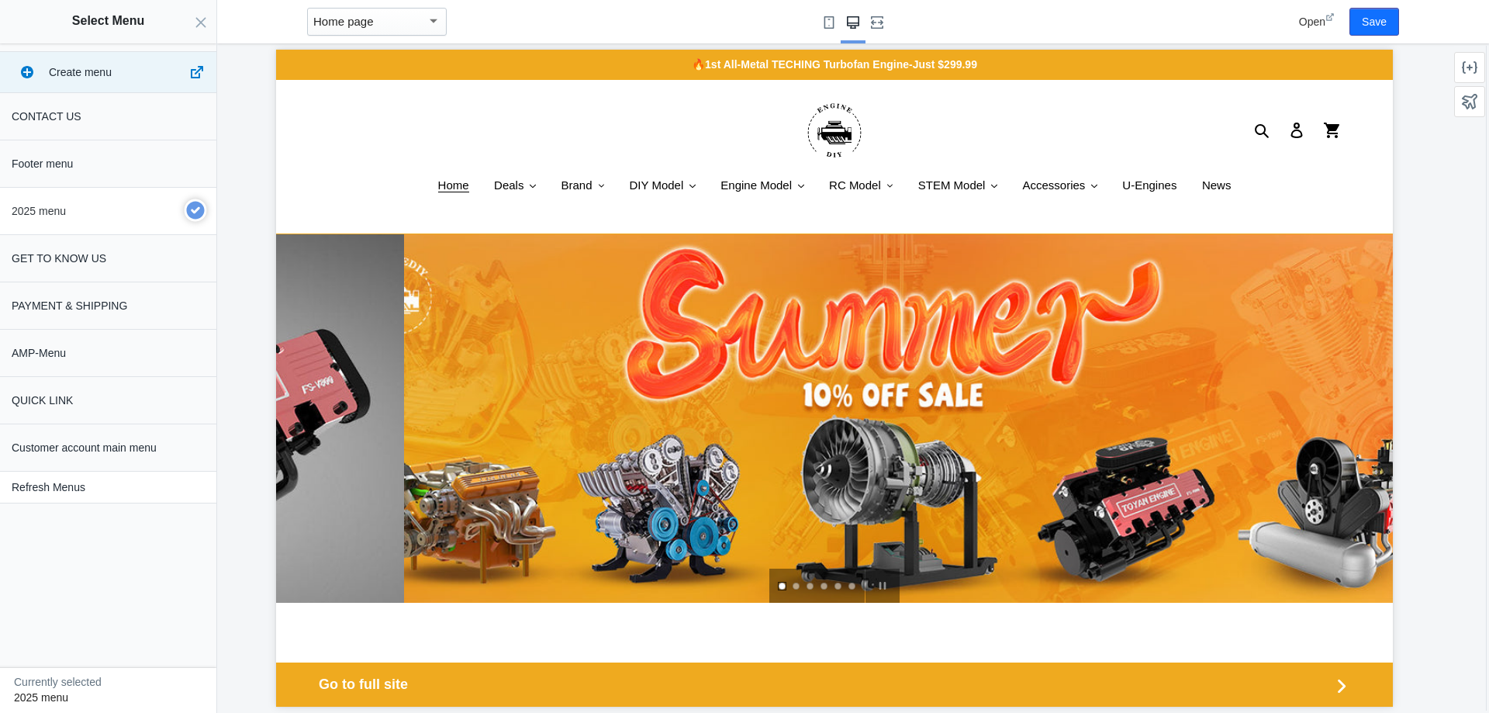
click at [116, 215] on p "2025 menu" at bounding box center [96, 211] width 168 height 16
click at [176, 681] on button "Select" at bounding box center [181, 691] width 55 height 28
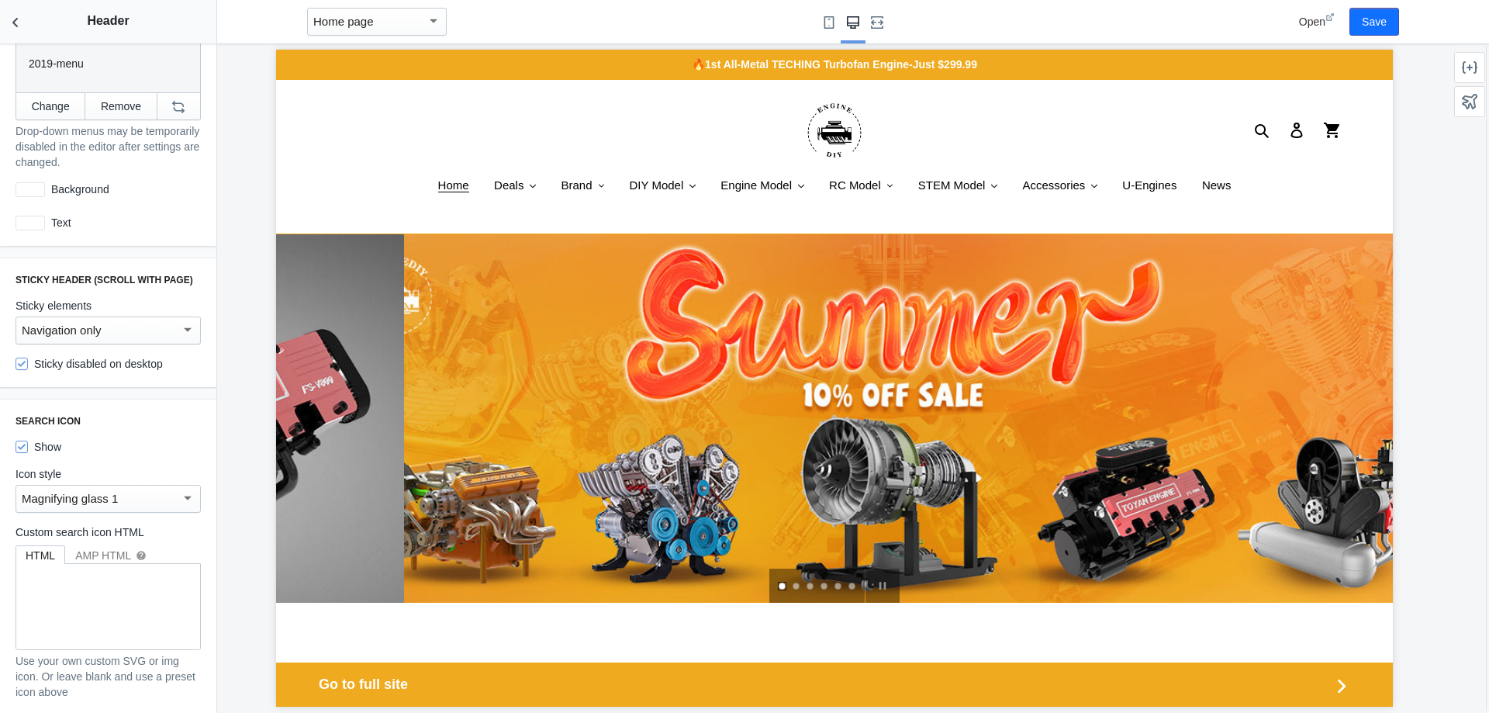
scroll to position [621, 0]
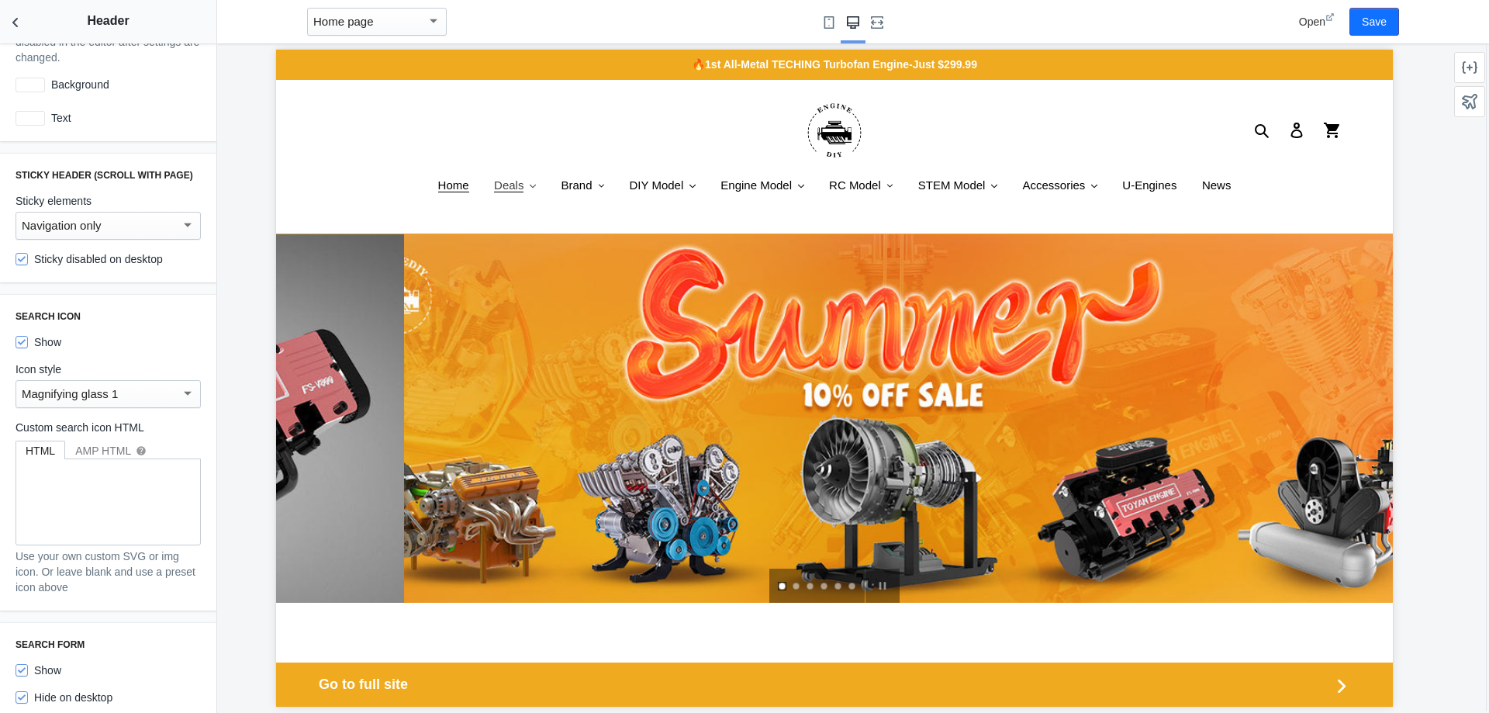
click at [530, 185] on icon ".cls-1{fill:#231f20}" at bounding box center [533, 186] width 6 height 6
click at [181, 216] on div at bounding box center [188, 225] width 14 height 19
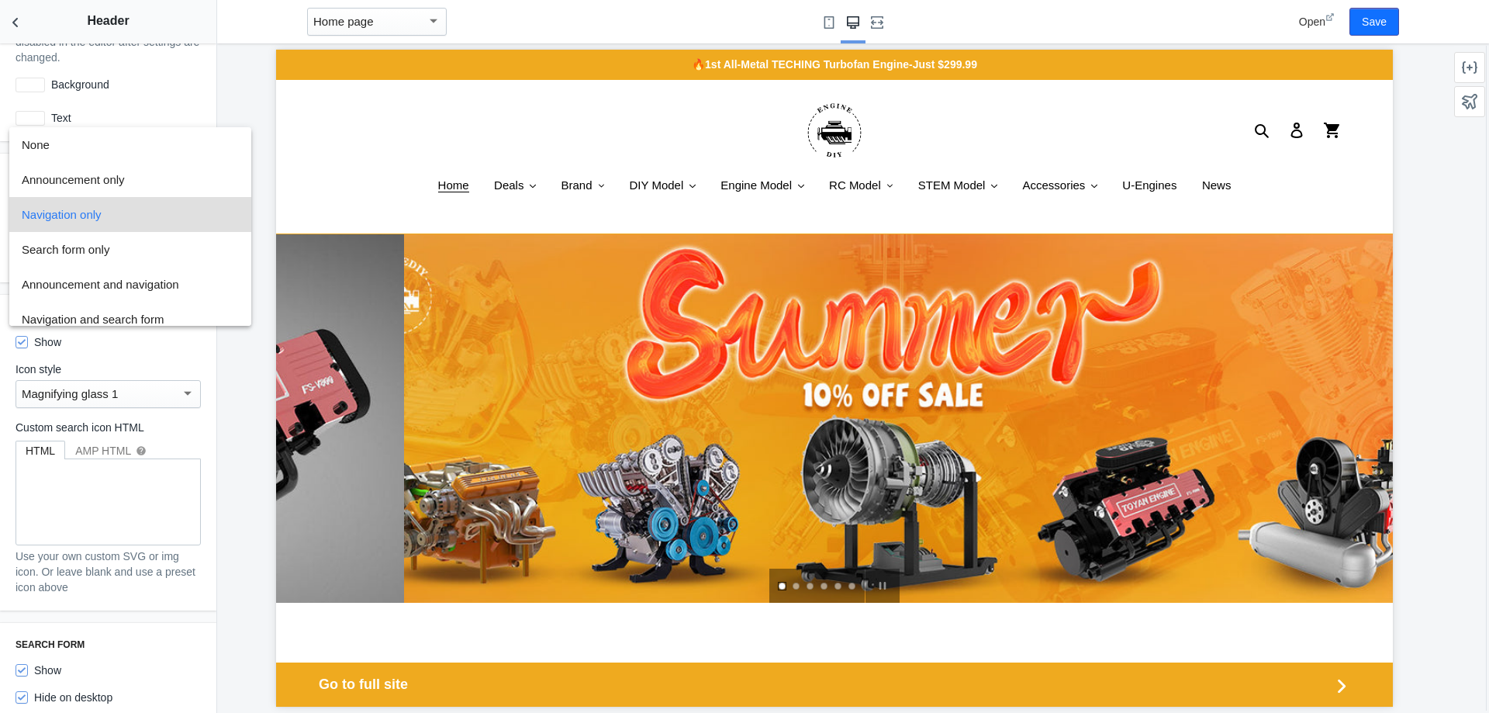
click at [175, 362] on div at bounding box center [744, 356] width 1489 height 713
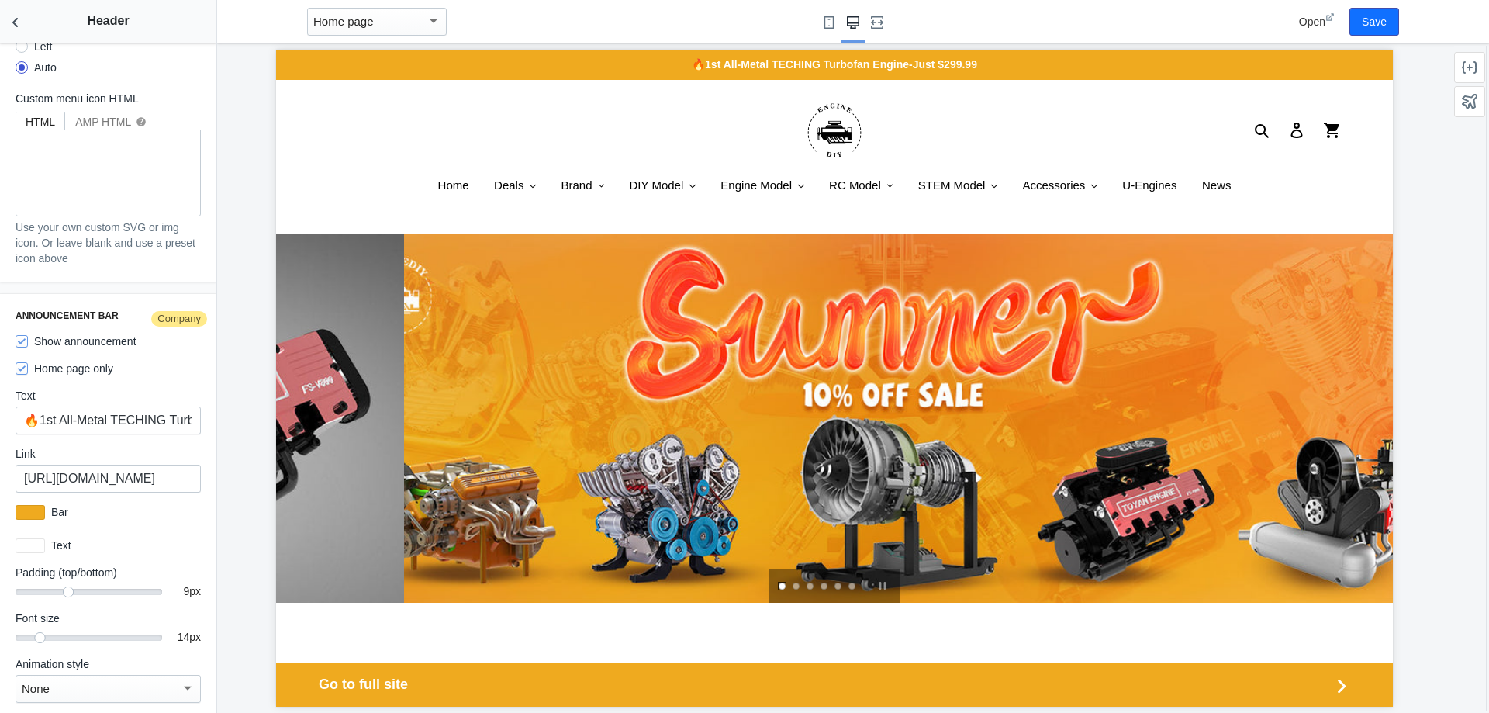
scroll to position [2218, 0]
click at [19, 32] on button "Back to sections" at bounding box center [15, 21] width 31 height 43
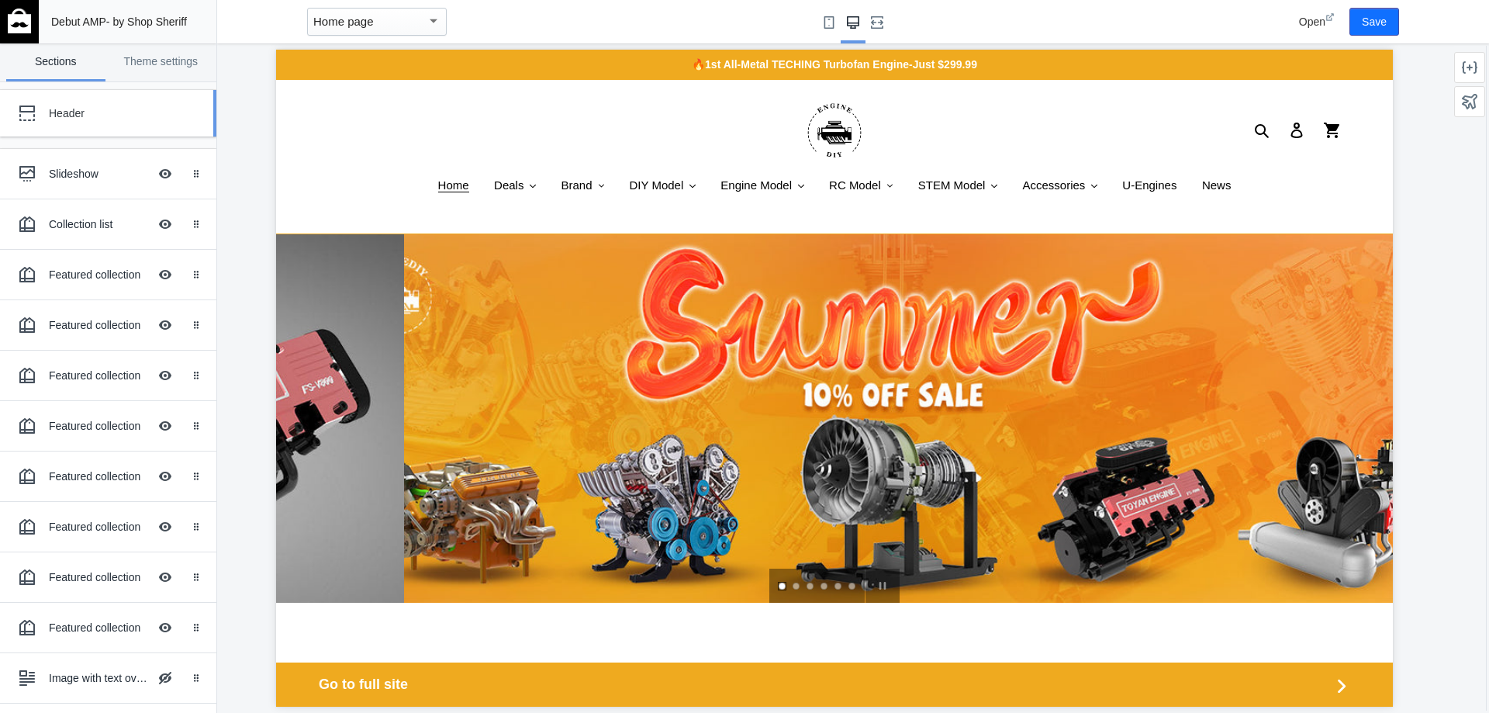
click at [93, 125] on div "Header" at bounding box center [97, 113] width 171 height 31
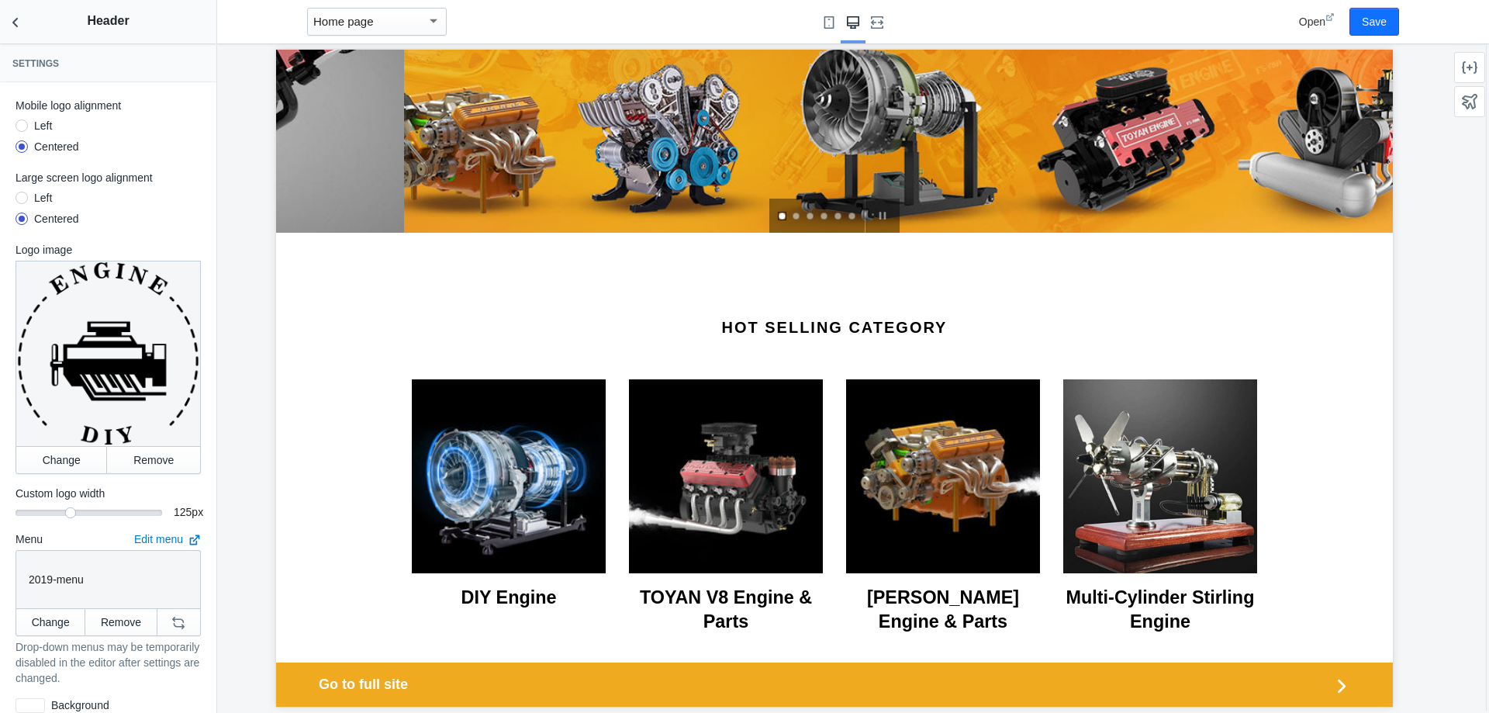
scroll to position [388, 0]
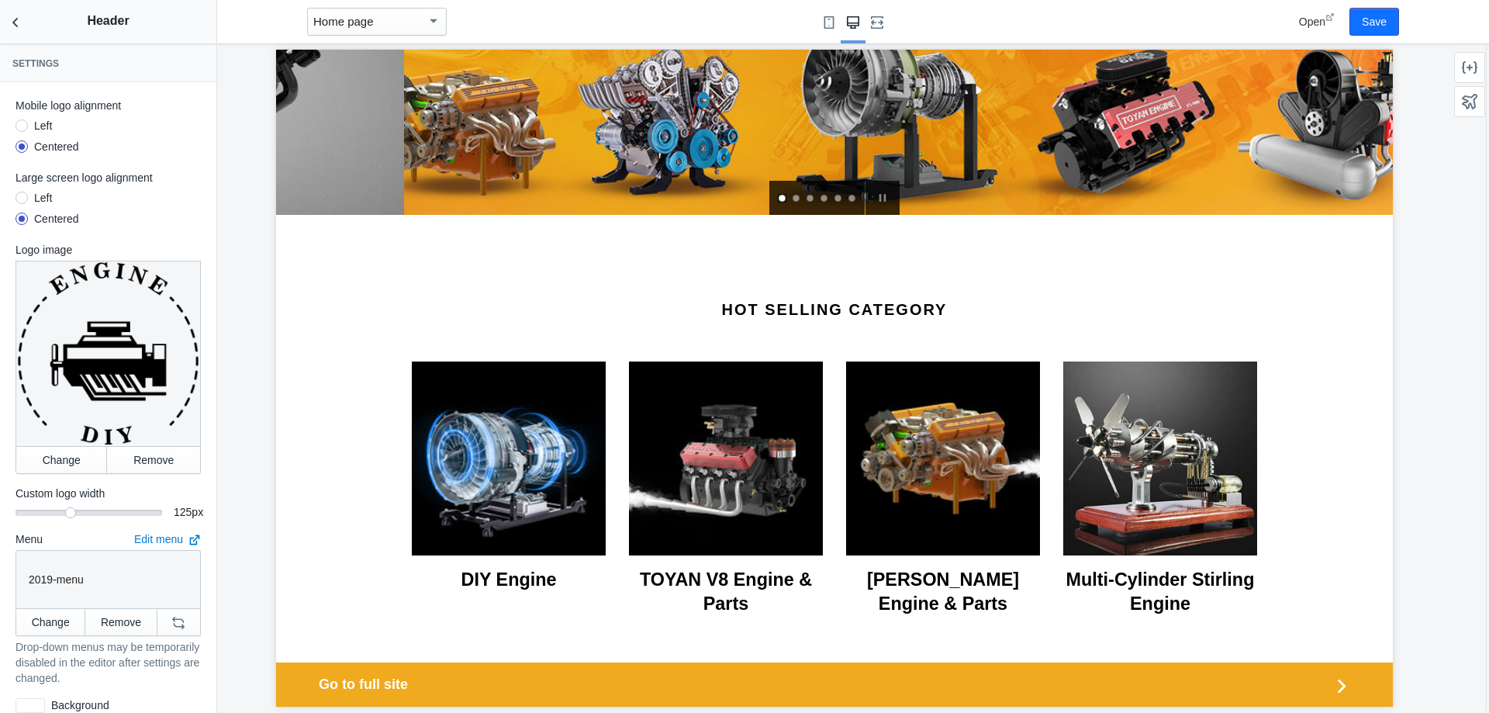
click at [793, 196] on link "Select slide 2" at bounding box center [797, 199] width 9 height 9
click at [807, 200] on link "Select slide 3" at bounding box center [811, 199] width 9 height 9
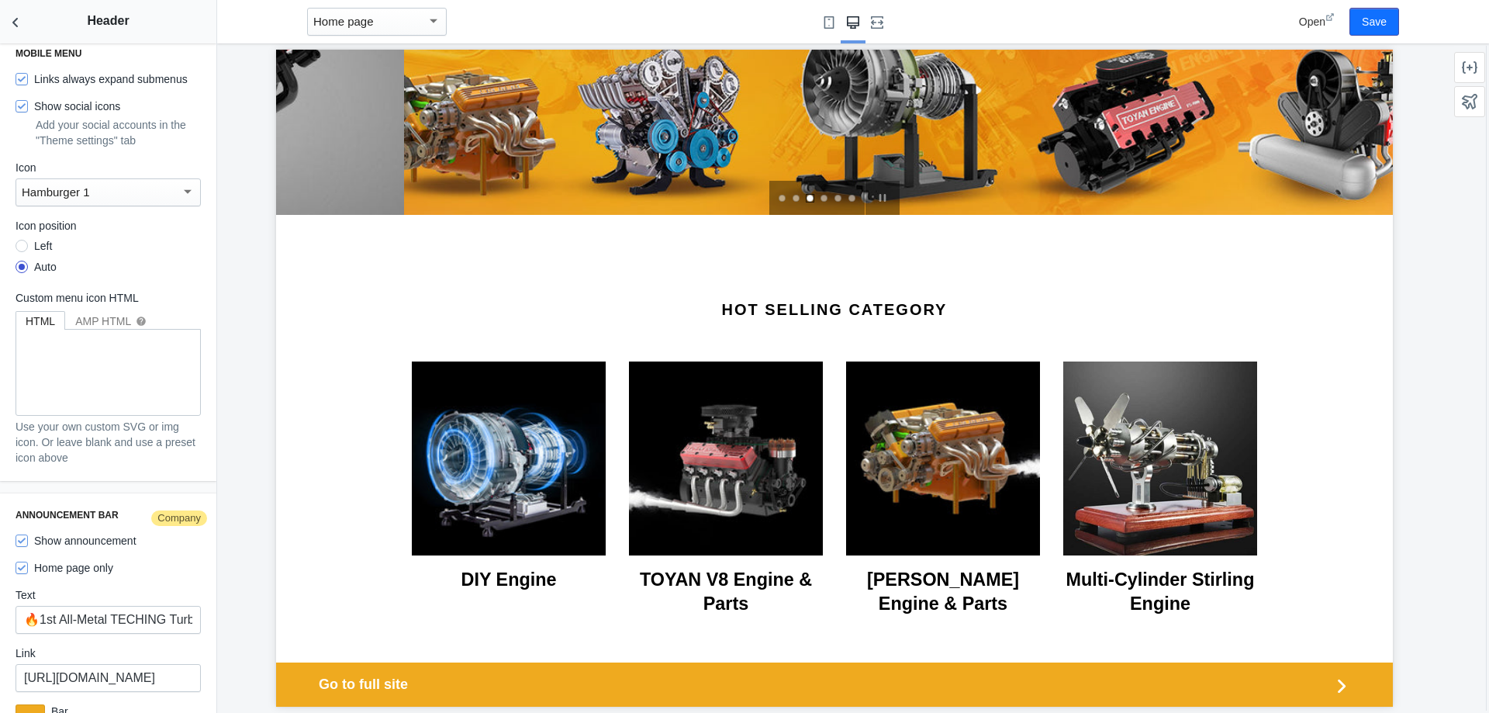
scroll to position [2218, 0]
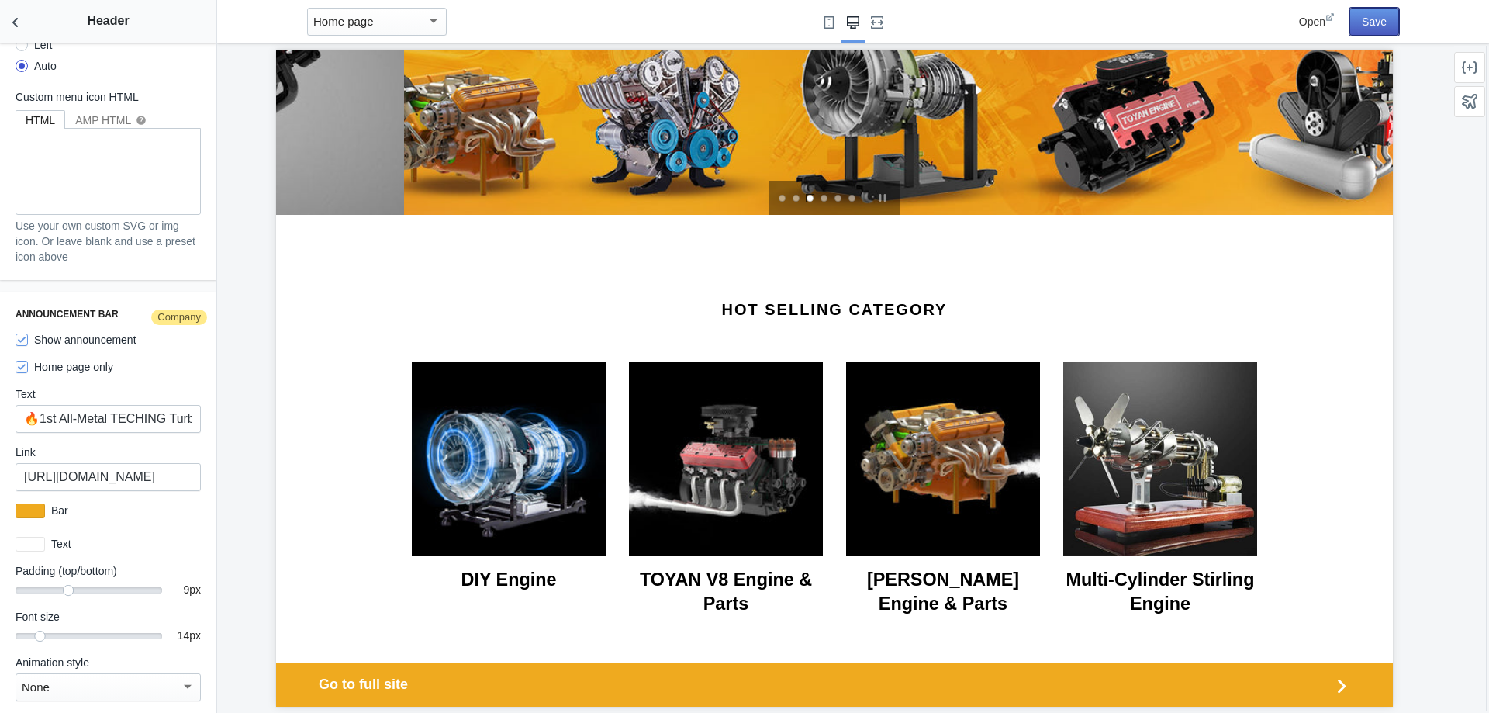
click at [1378, 25] on button "Save" at bounding box center [1375, 22] width 50 height 28
